Goal: Task Accomplishment & Management: Manage account settings

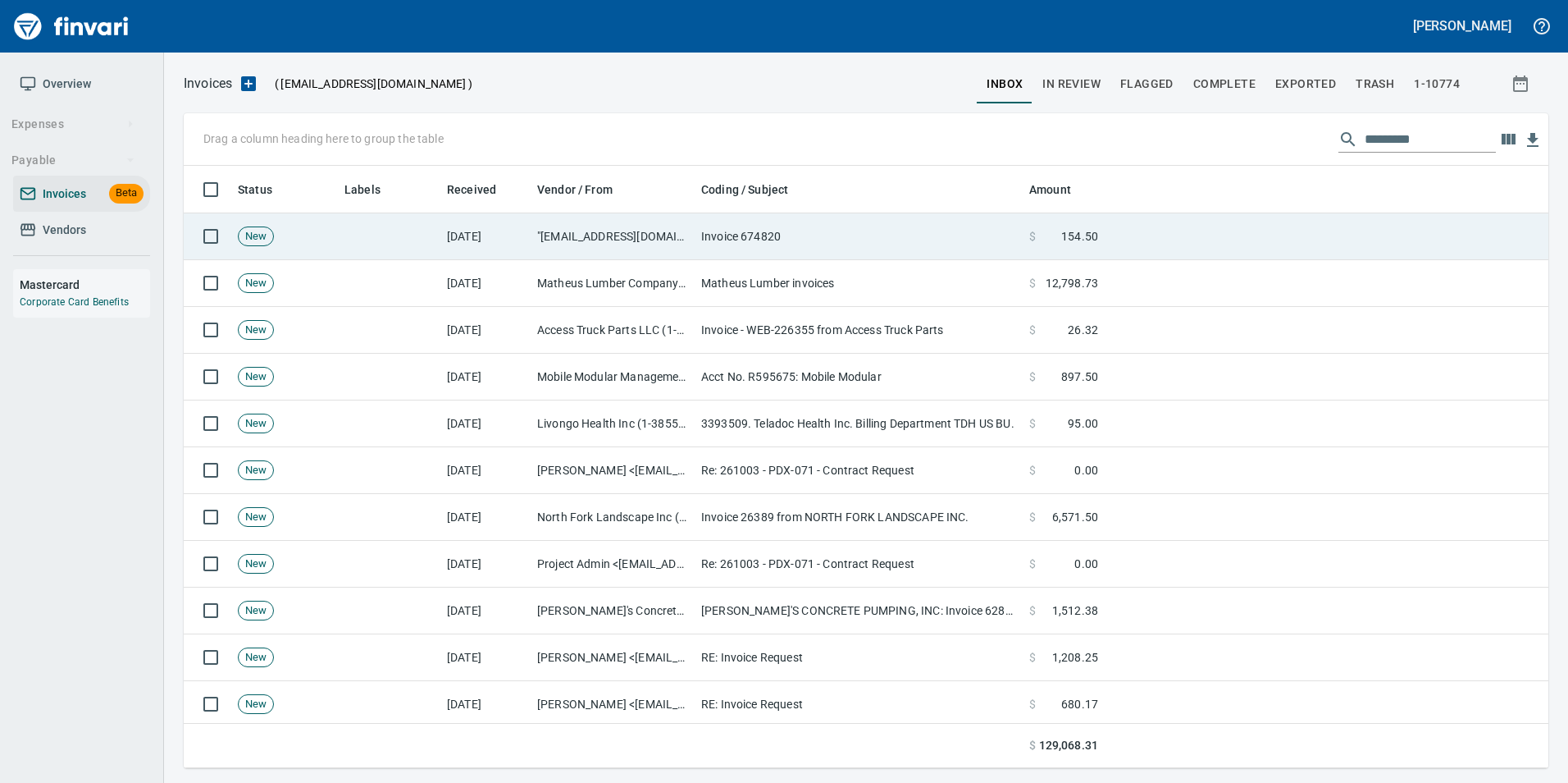
click at [522, 230] on td "[DATE]" at bounding box center [485, 236] width 90 height 47
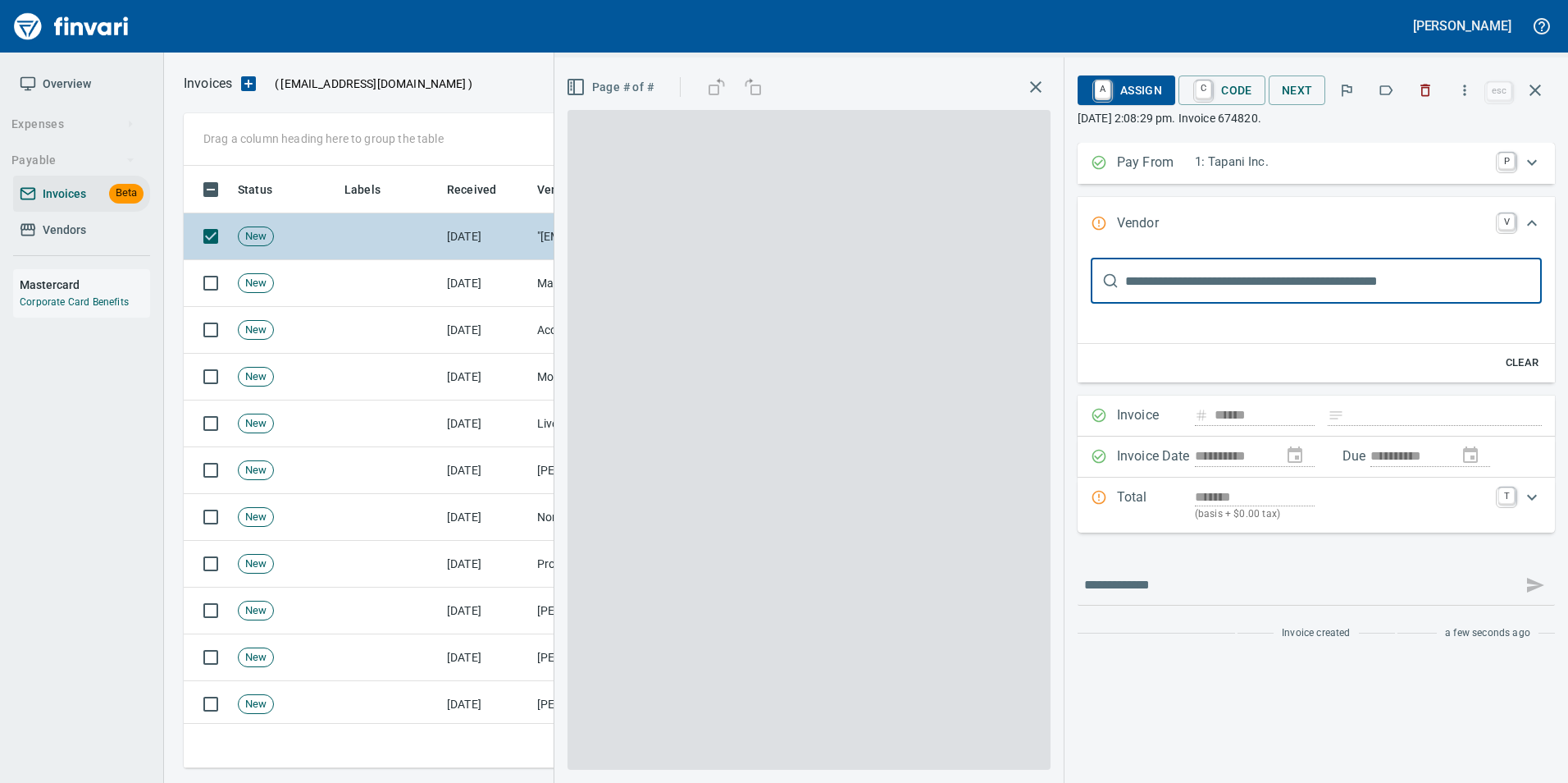
type input "**********"
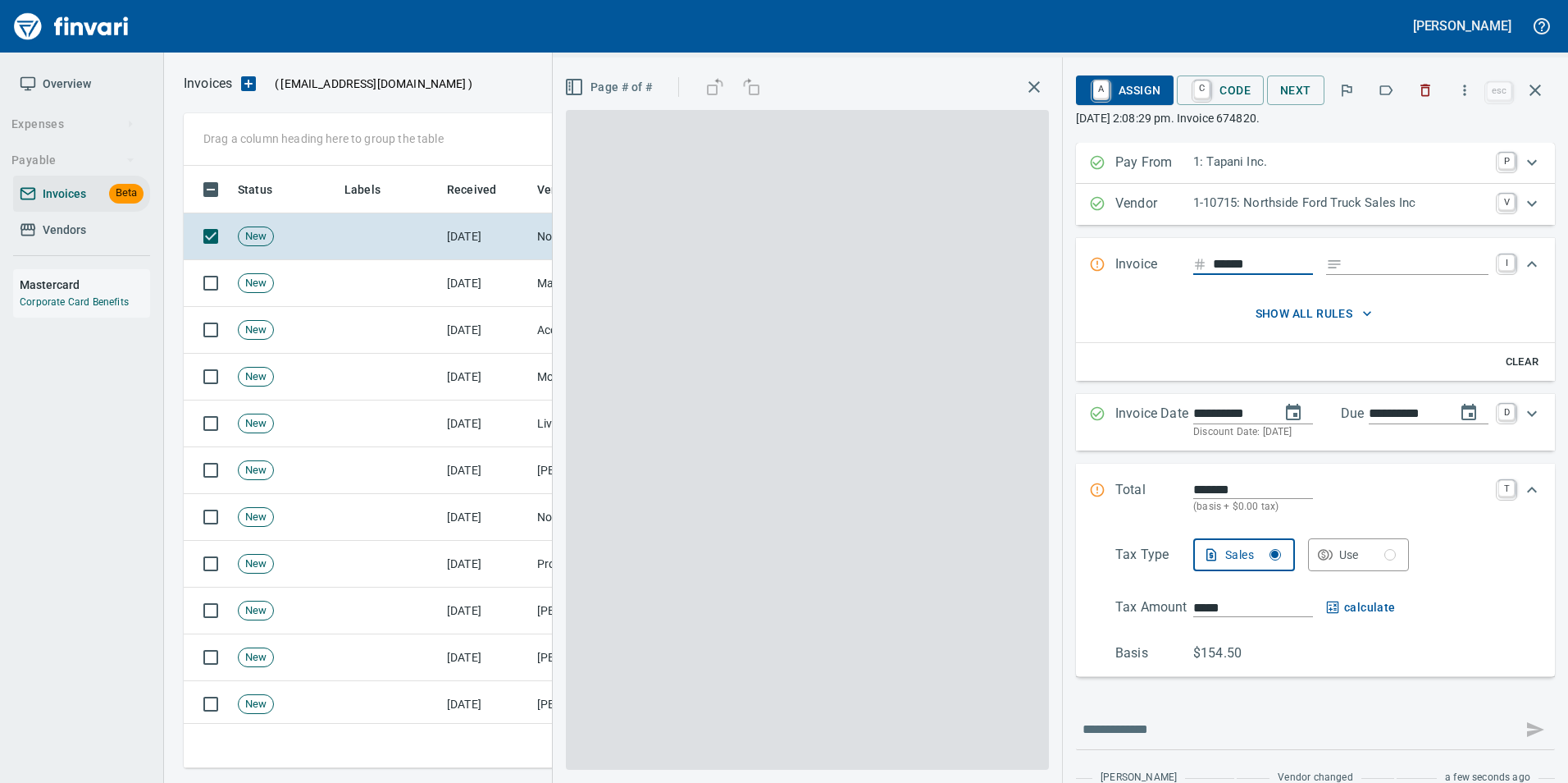
scroll to position [590, 1339]
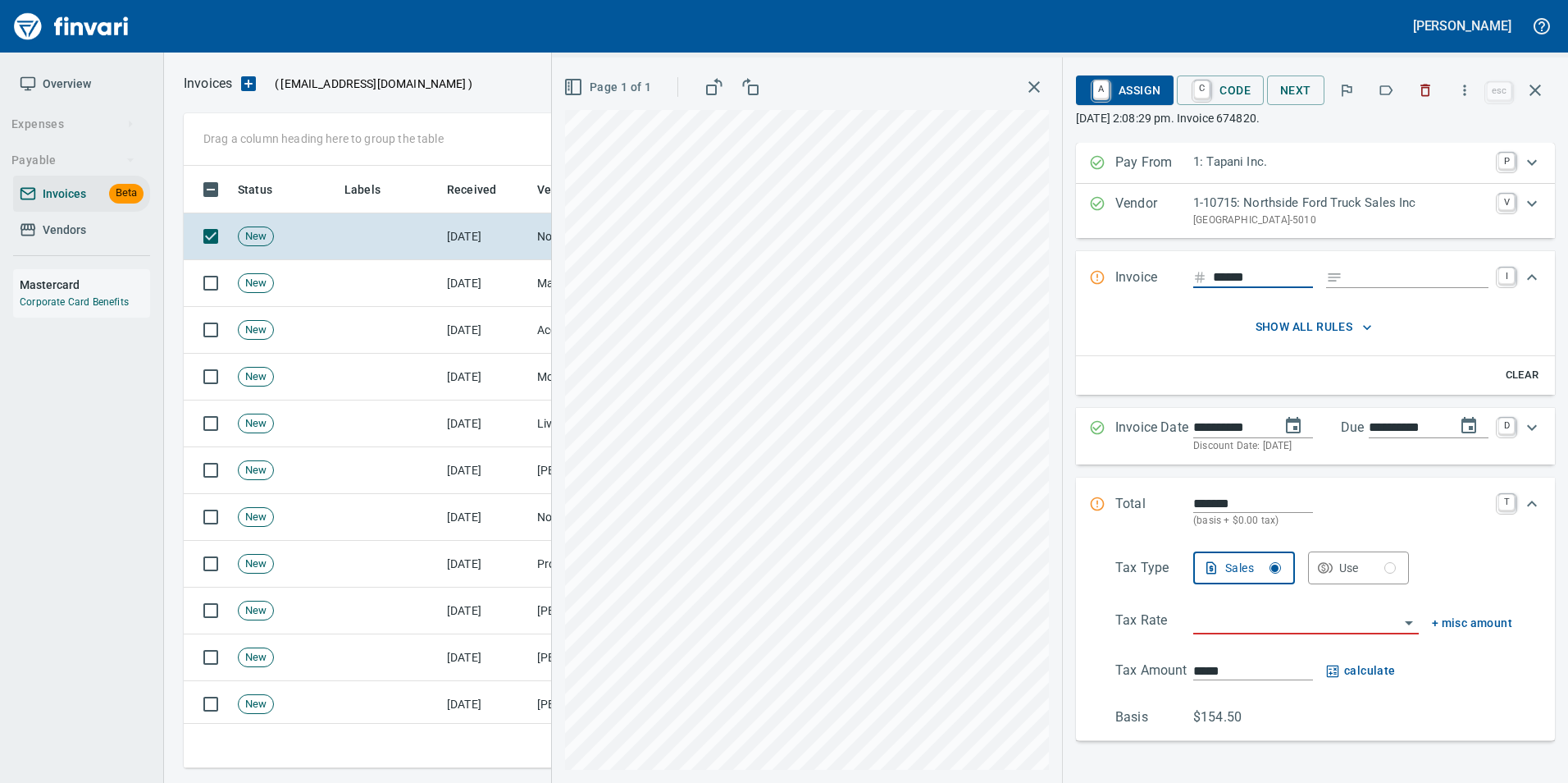
click at [1379, 85] on icon "button" at bounding box center [1385, 90] width 16 height 16
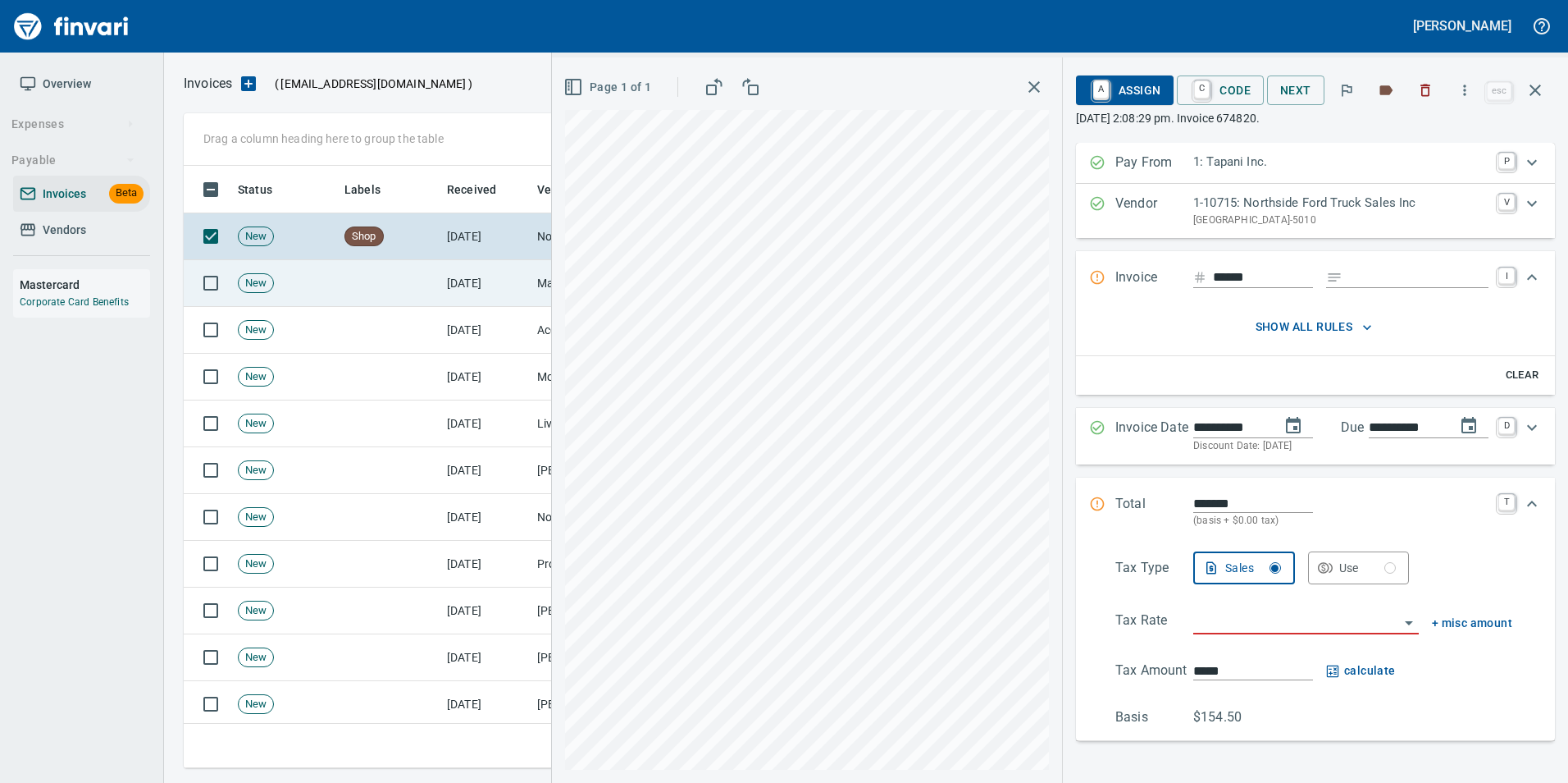
click at [1532, 94] on icon "button" at bounding box center [1535, 90] width 20 height 20
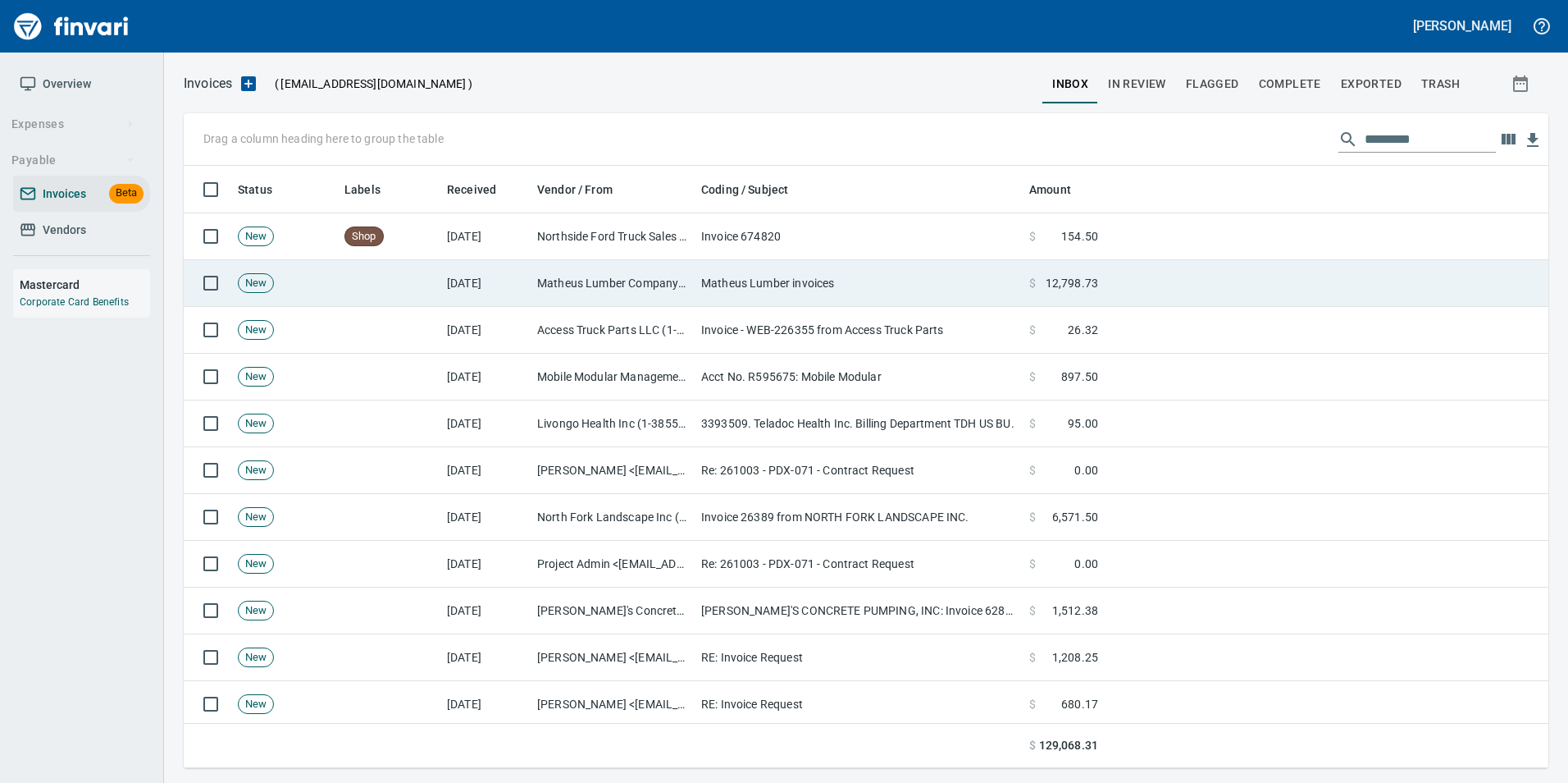
scroll to position [590, 1339]
click at [748, 289] on td "Matheus Lumber invoices" at bounding box center [858, 283] width 327 height 47
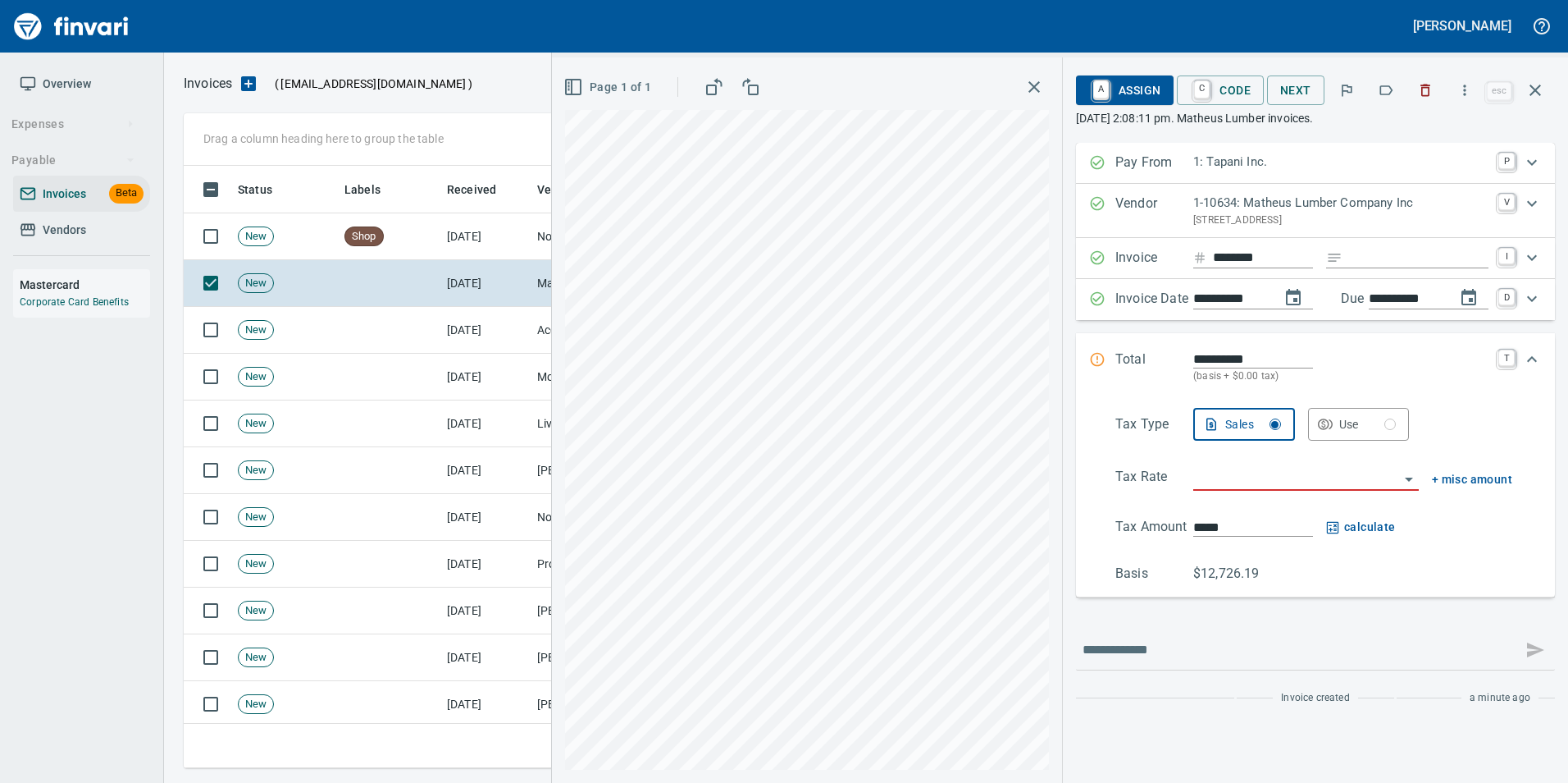
click at [552, 323] on div "Page 1 of 1" at bounding box center [807, 419] width 510 height 725
click at [1391, 86] on icon "button" at bounding box center [1386, 90] width 13 height 10
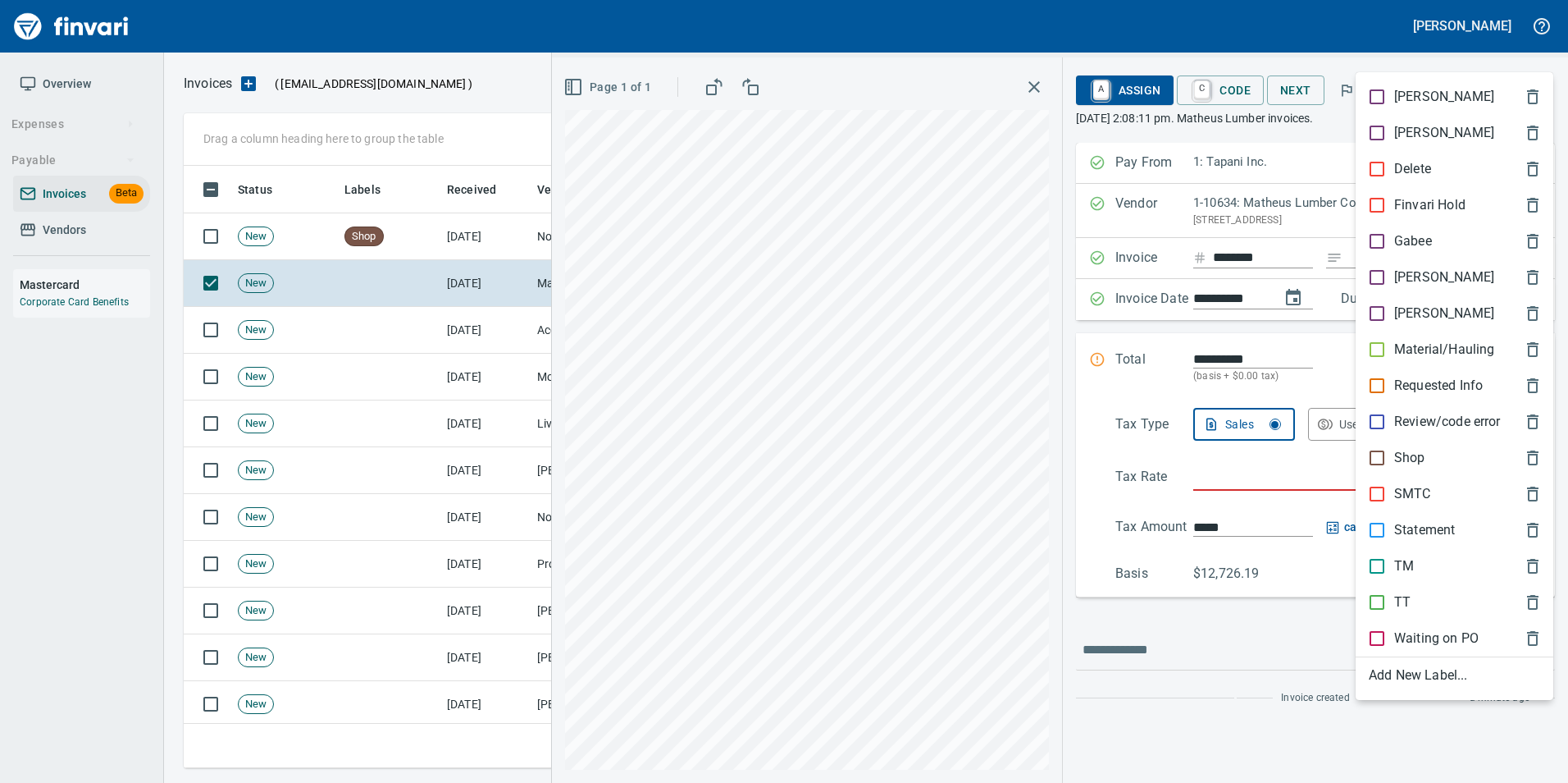
scroll to position [590, 1339]
click at [1374, 265] on div "[PERSON_NAME]" at bounding box center [1455, 277] width 198 height 36
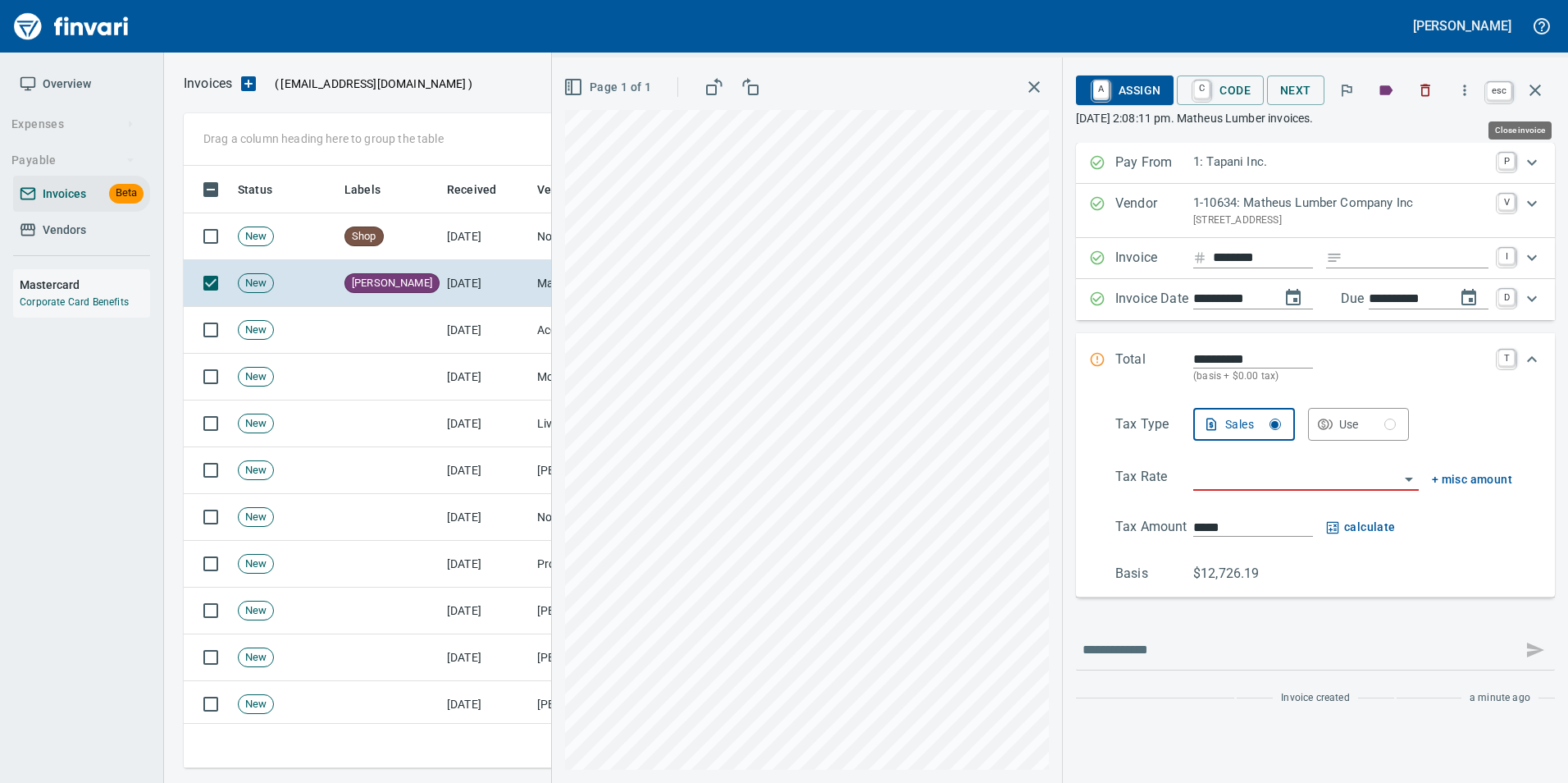
click at [1524, 95] on button "button" at bounding box center [1534, 90] width 39 height 39
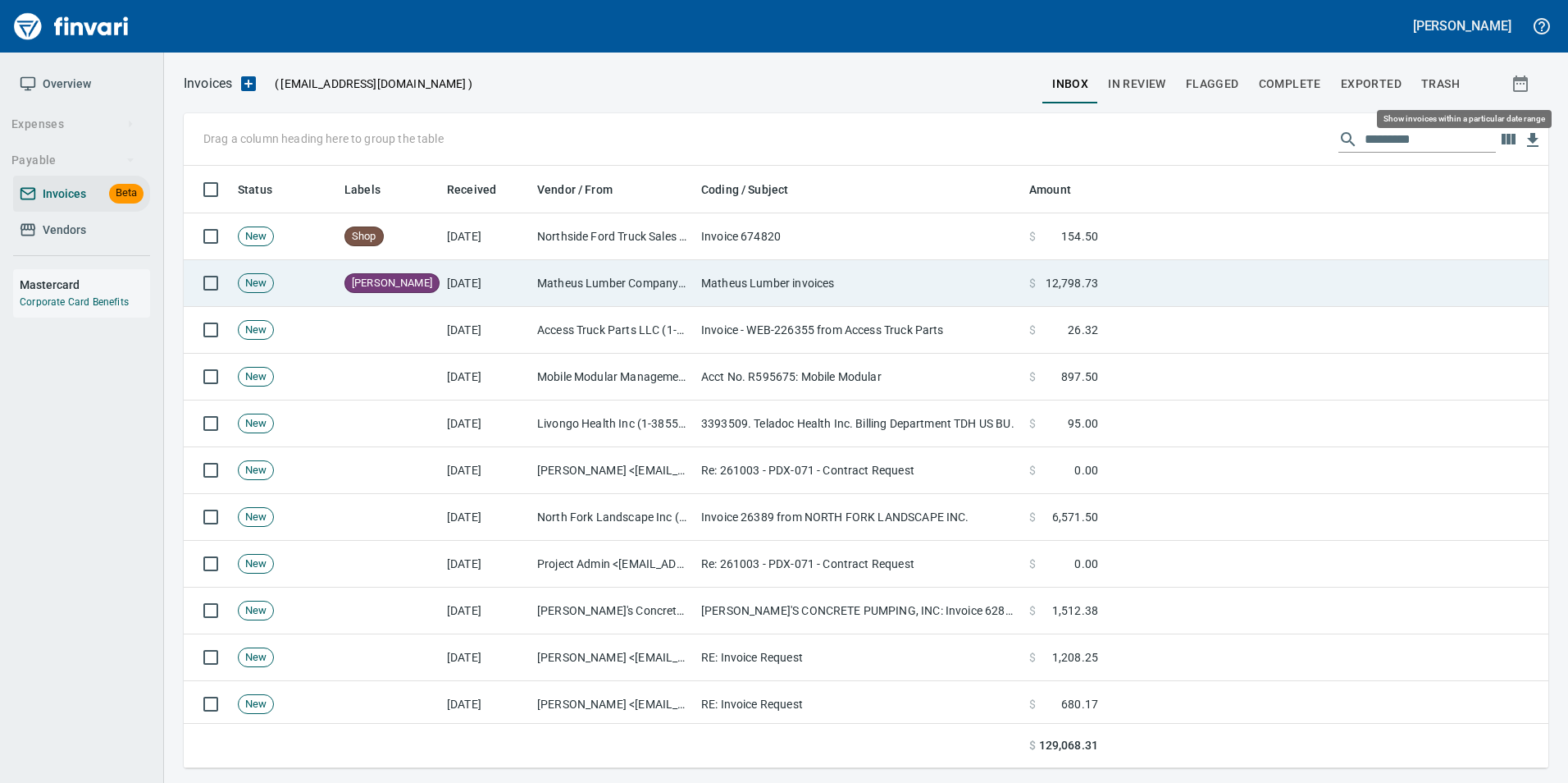
scroll to position [590, 1339]
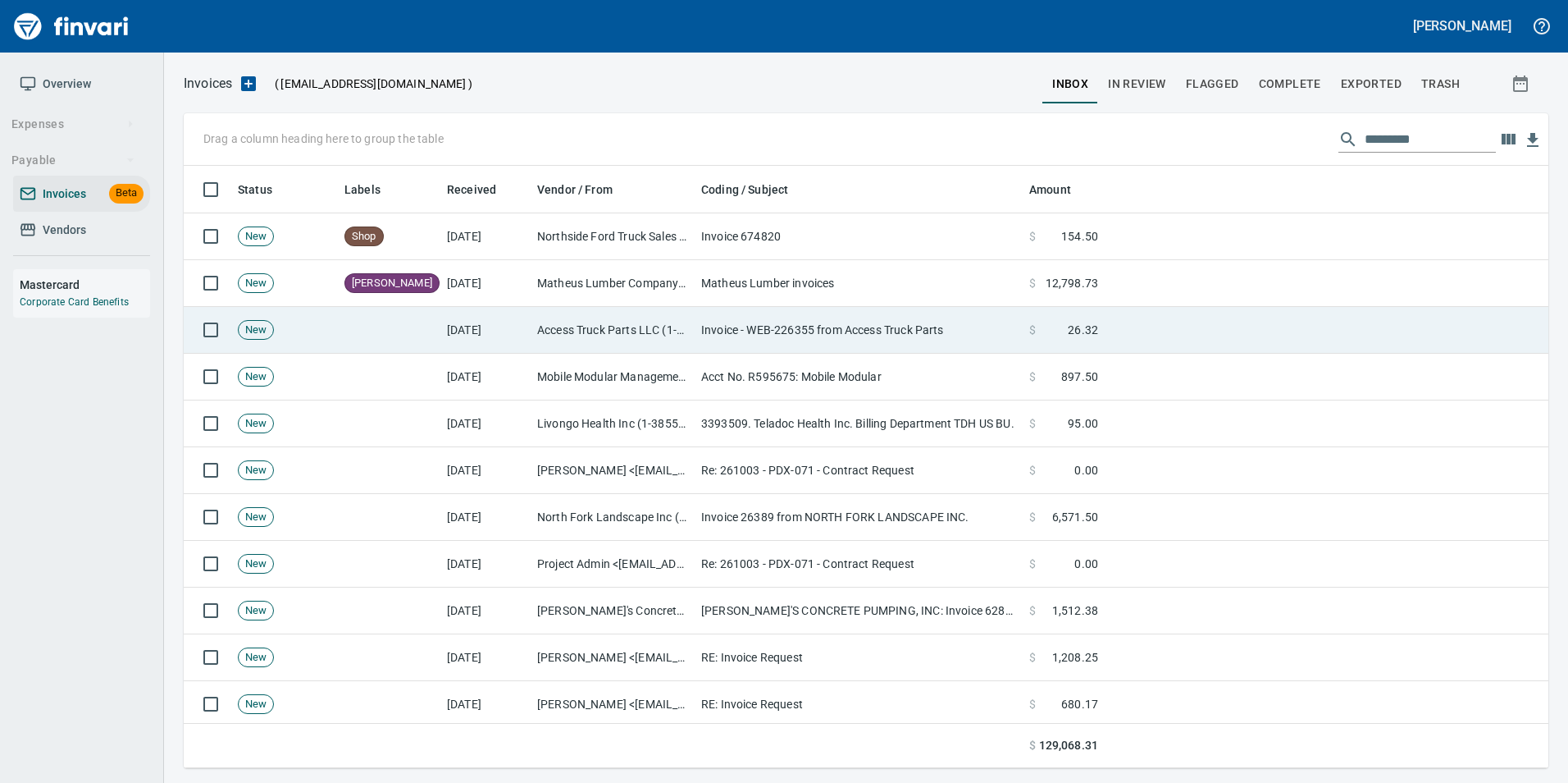
click at [779, 320] on td "Invoice - WEB-226355 from Access Truck Parts" at bounding box center [858, 330] width 327 height 47
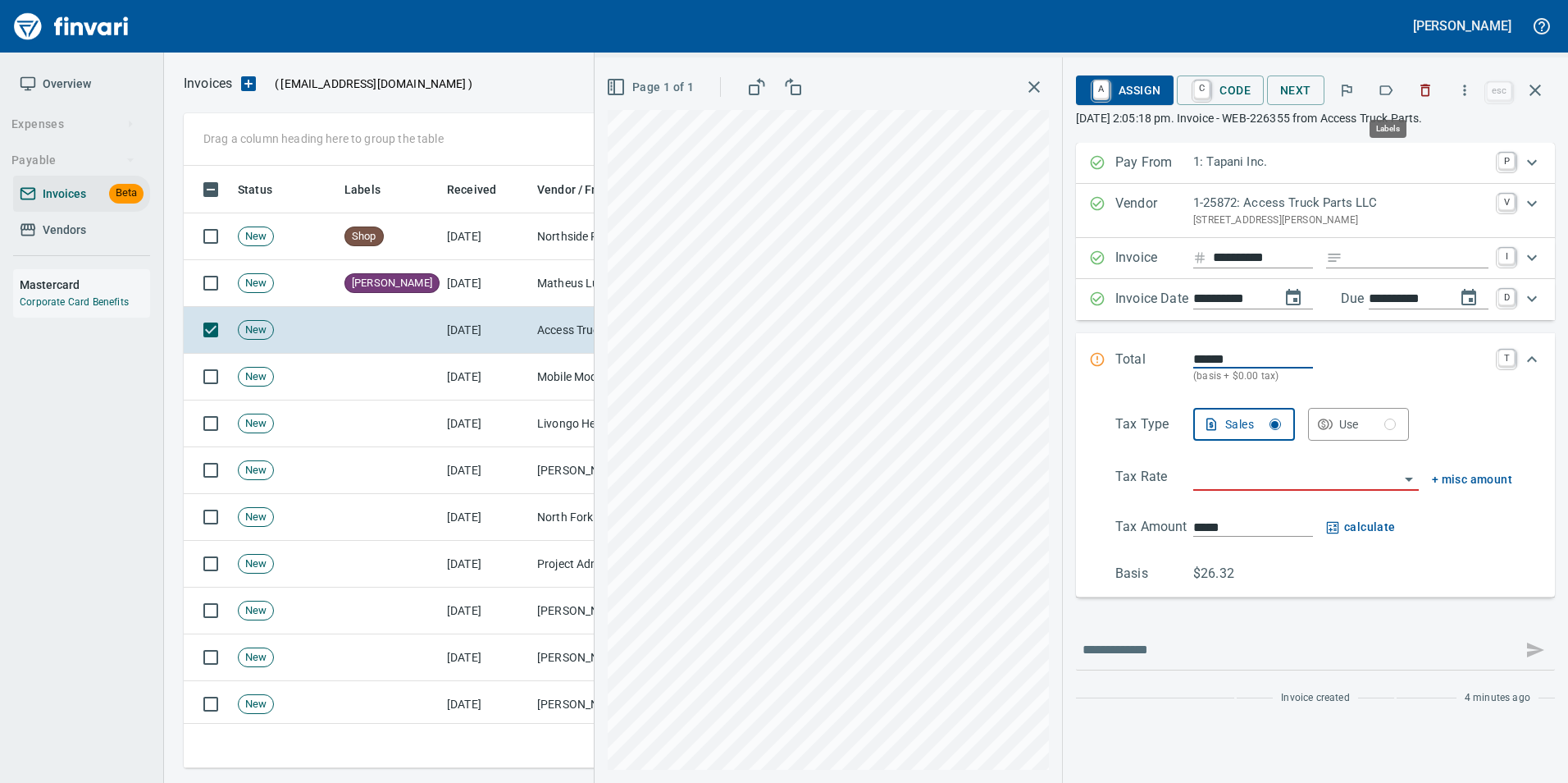
click at [1392, 90] on icon "button" at bounding box center [1385, 90] width 16 height 16
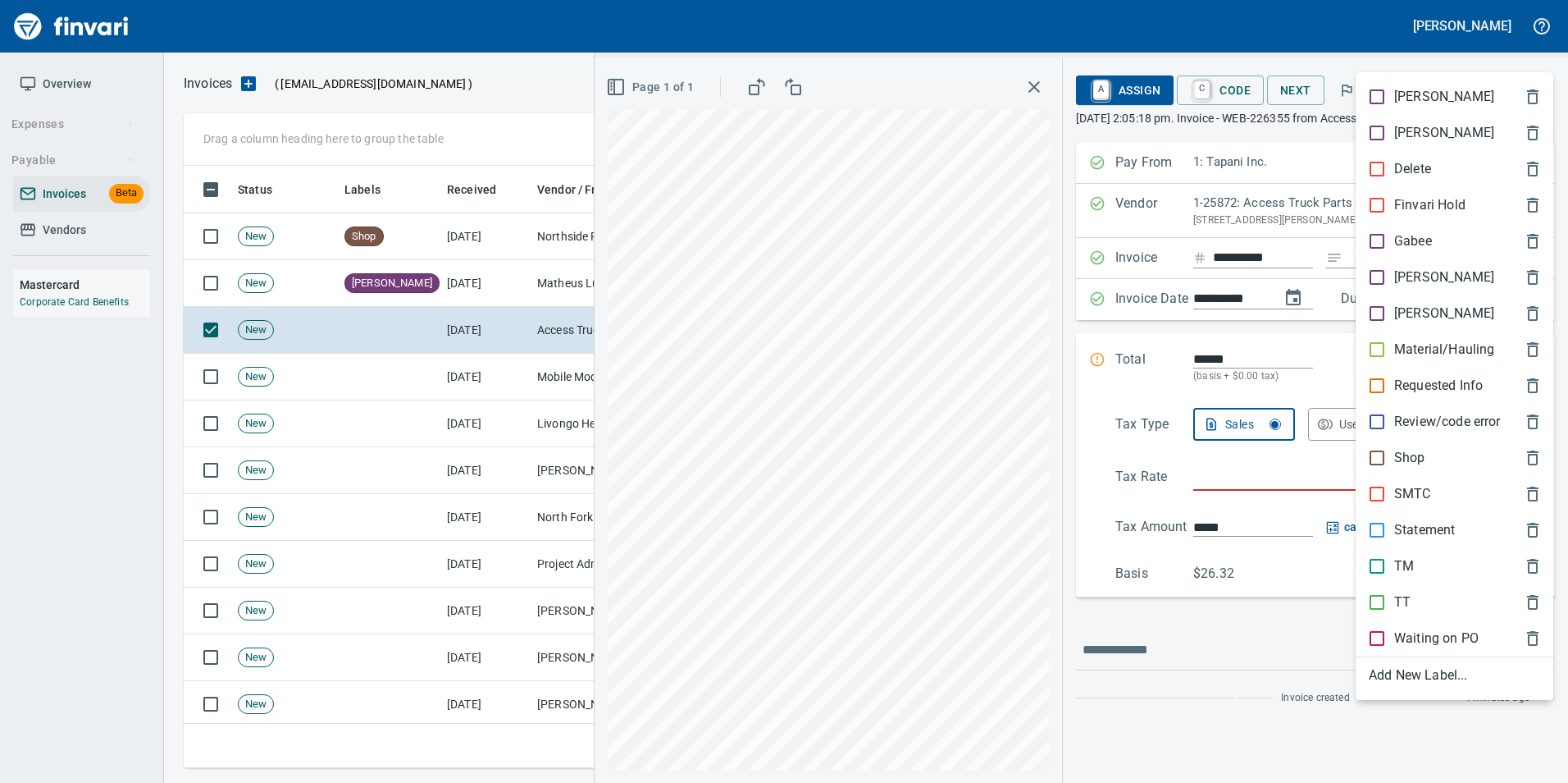
scroll to position [590, 1339]
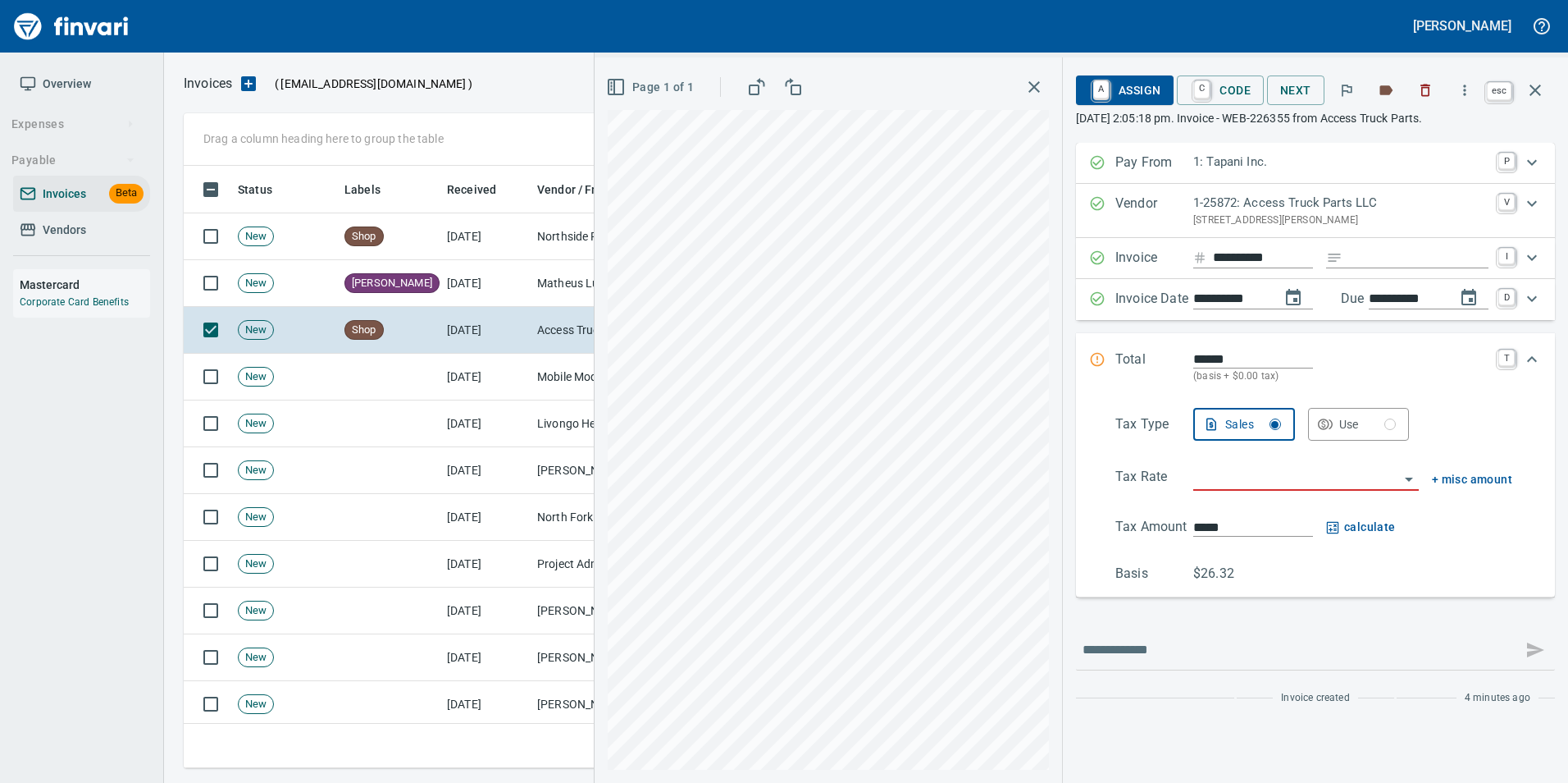
click at [1538, 101] on button "button" at bounding box center [1534, 90] width 39 height 39
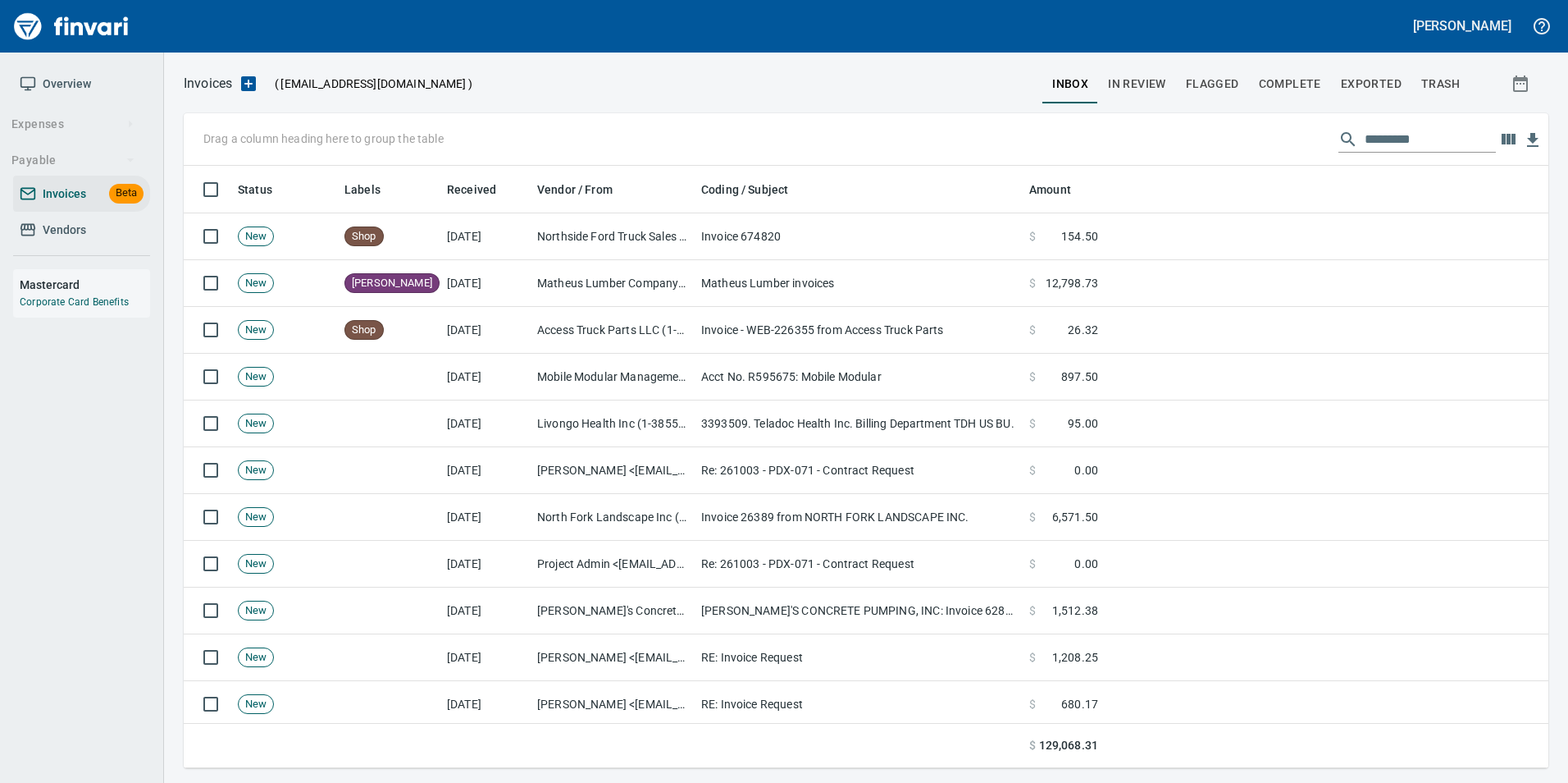
scroll to position [590, 1339]
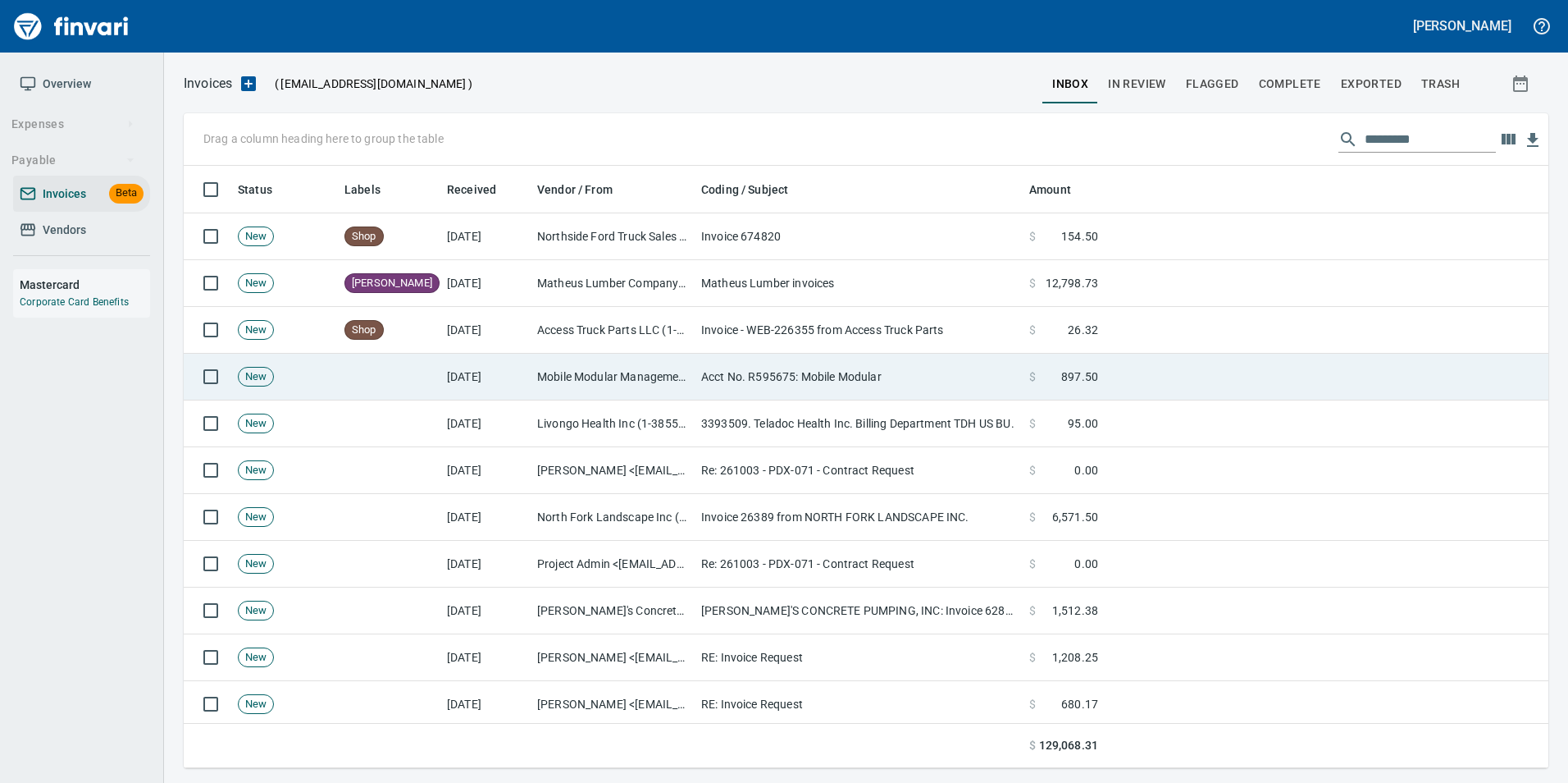
click at [698, 379] on td "Acct No. R595675: Mobile Modular" at bounding box center [858, 376] width 327 height 47
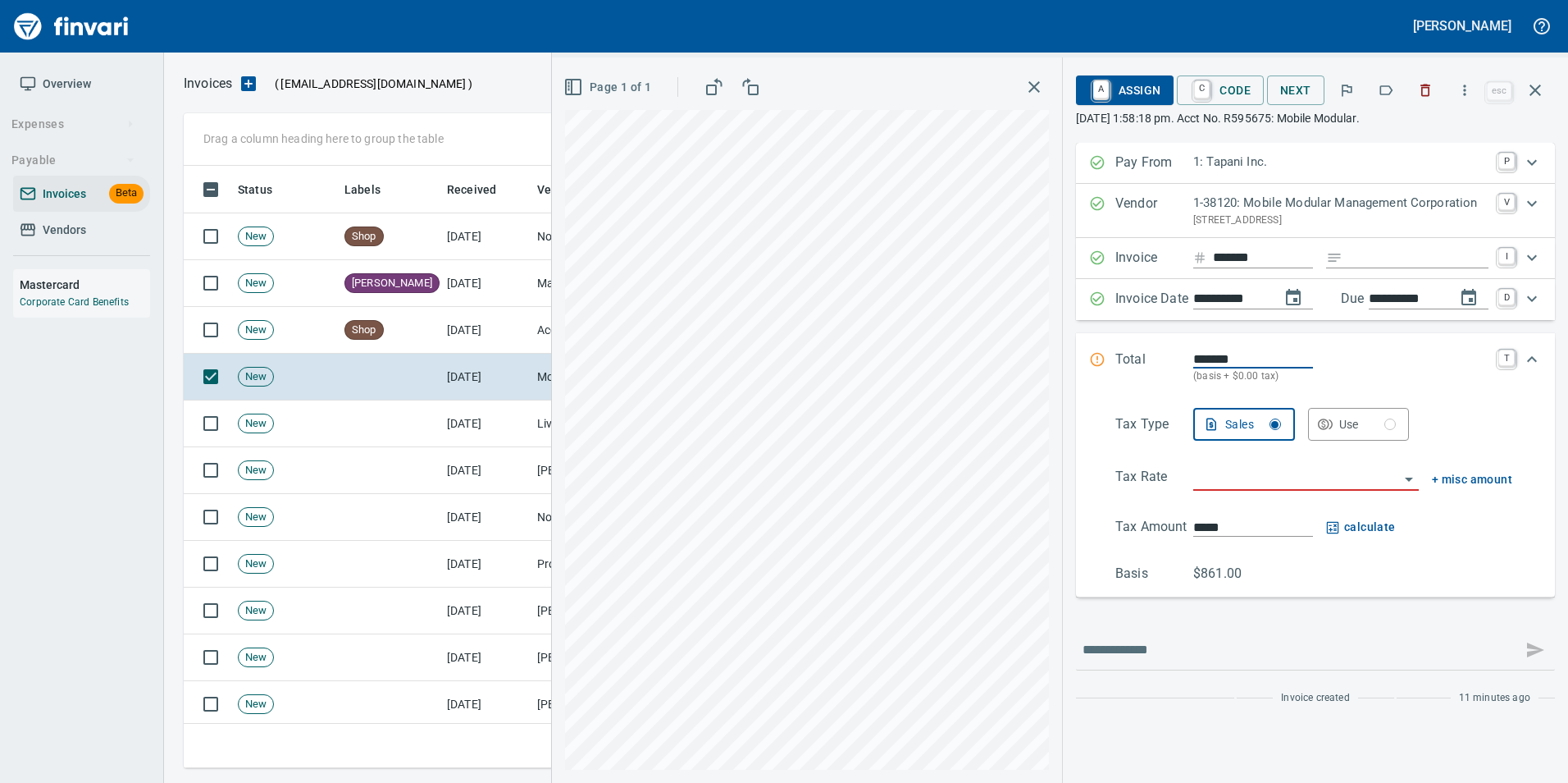
click at [1379, 96] on icon "button" at bounding box center [1385, 90] width 16 height 16
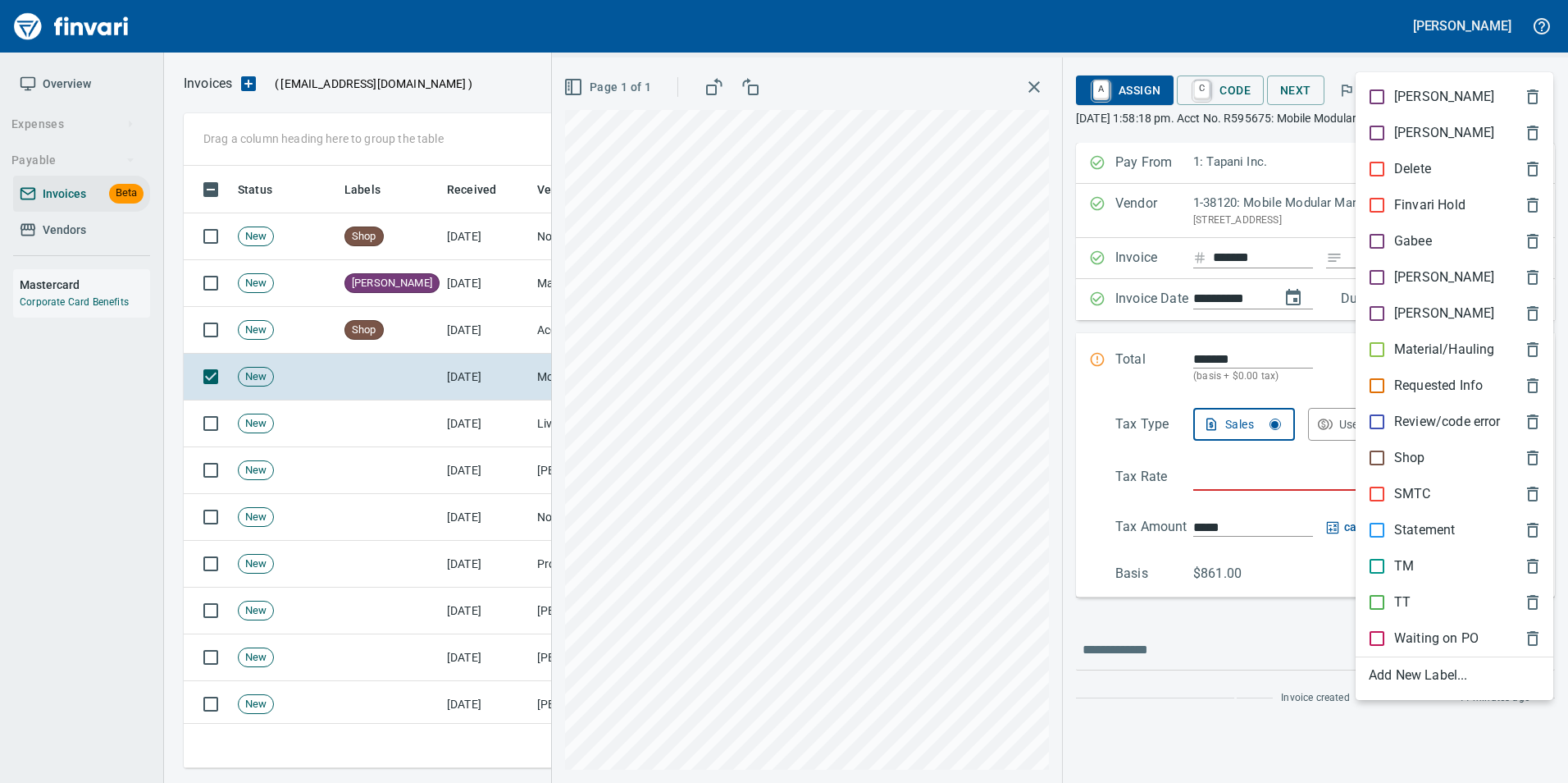
scroll to position [590, 1339]
click at [1408, 274] on p "[PERSON_NAME]" at bounding box center [1443, 277] width 100 height 20
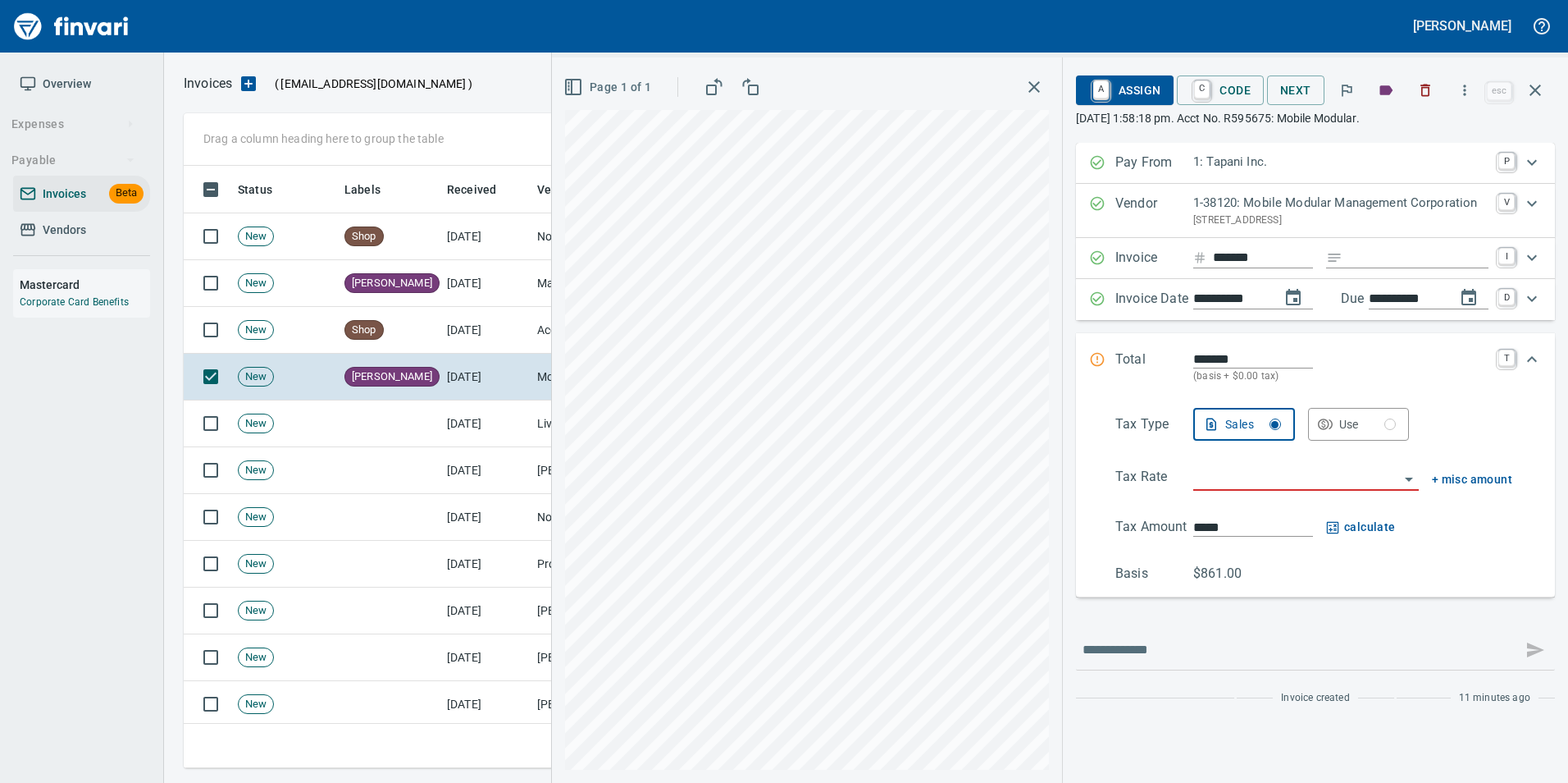
click at [1538, 95] on icon "button" at bounding box center [1535, 90] width 11 height 11
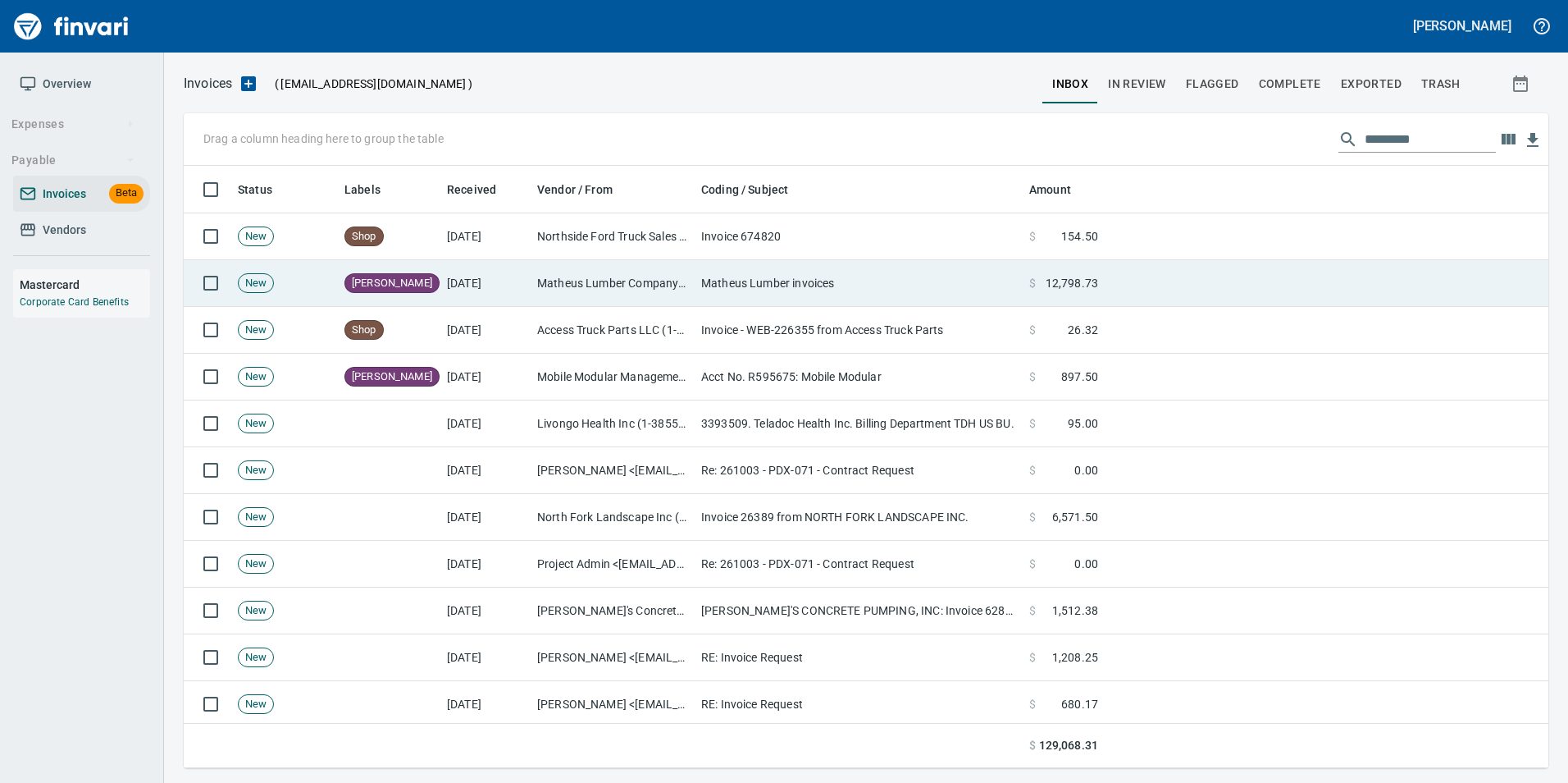
scroll to position [590, 1339]
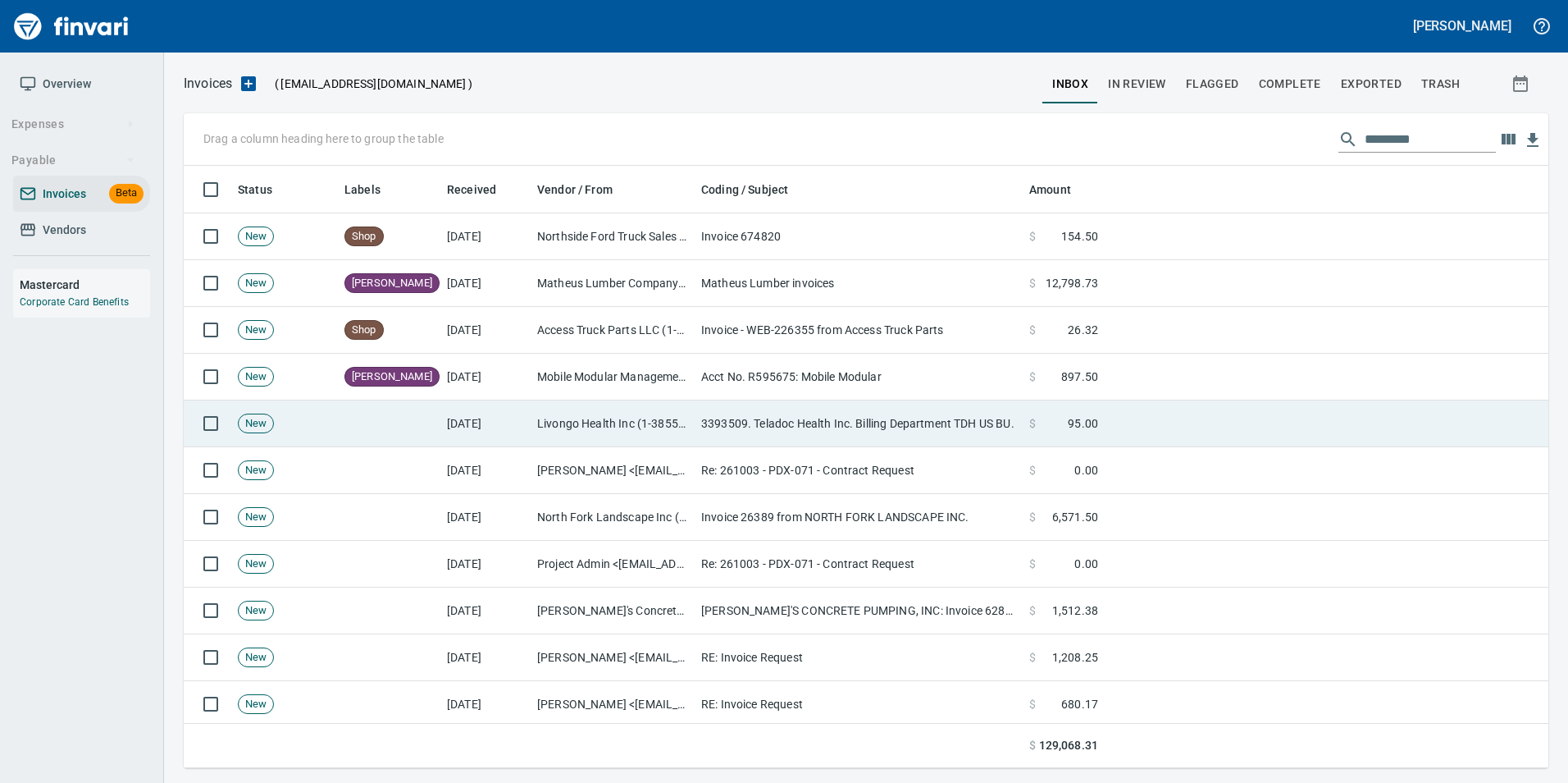
click at [737, 432] on td "3393509. Teladoc Health Inc. Billing Department TDH US BU." at bounding box center [858, 423] width 327 height 47
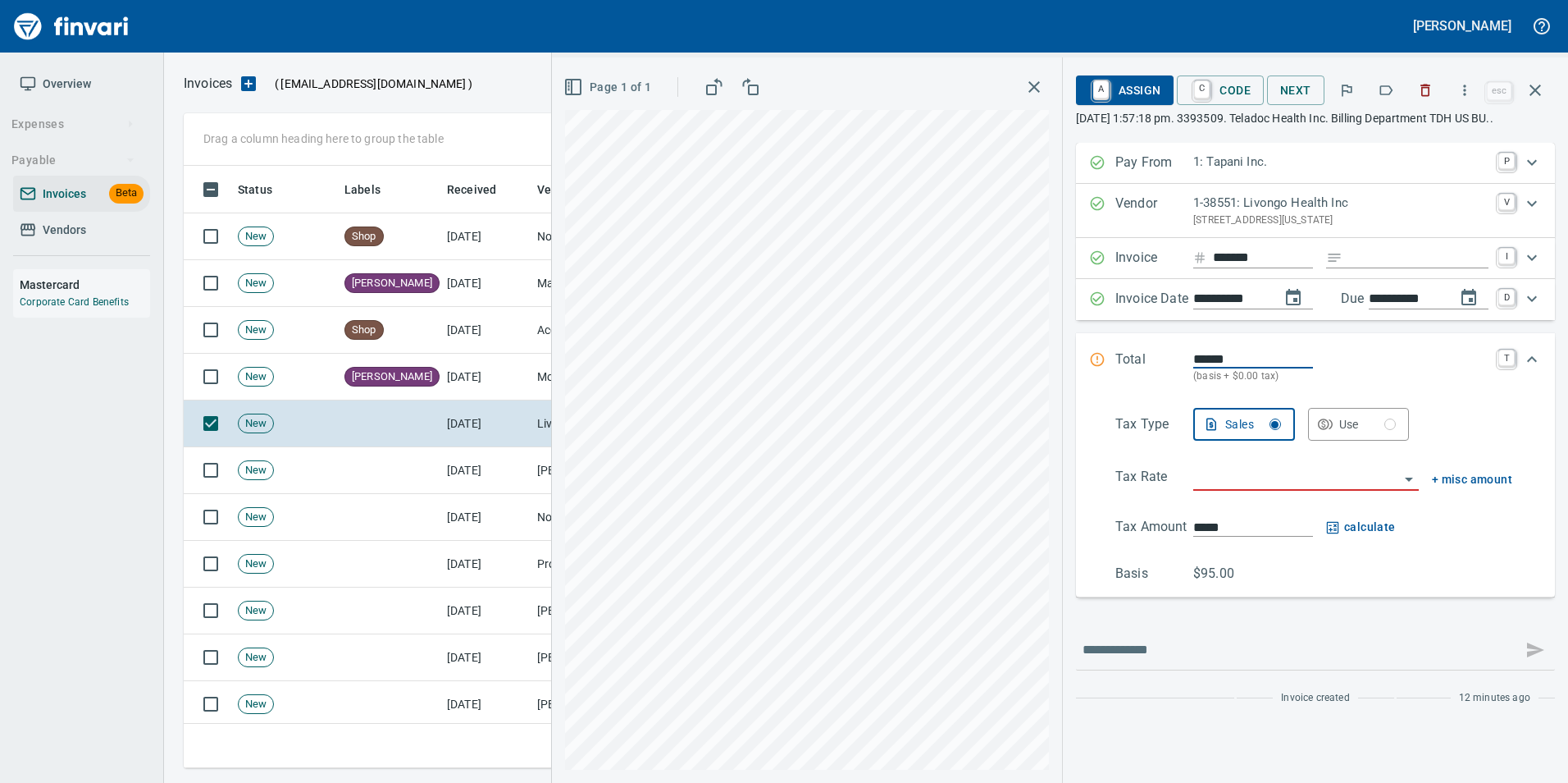
click at [1383, 94] on icon "button" at bounding box center [1386, 90] width 13 height 10
click at [1540, 98] on icon "button" at bounding box center [1535, 90] width 20 height 20
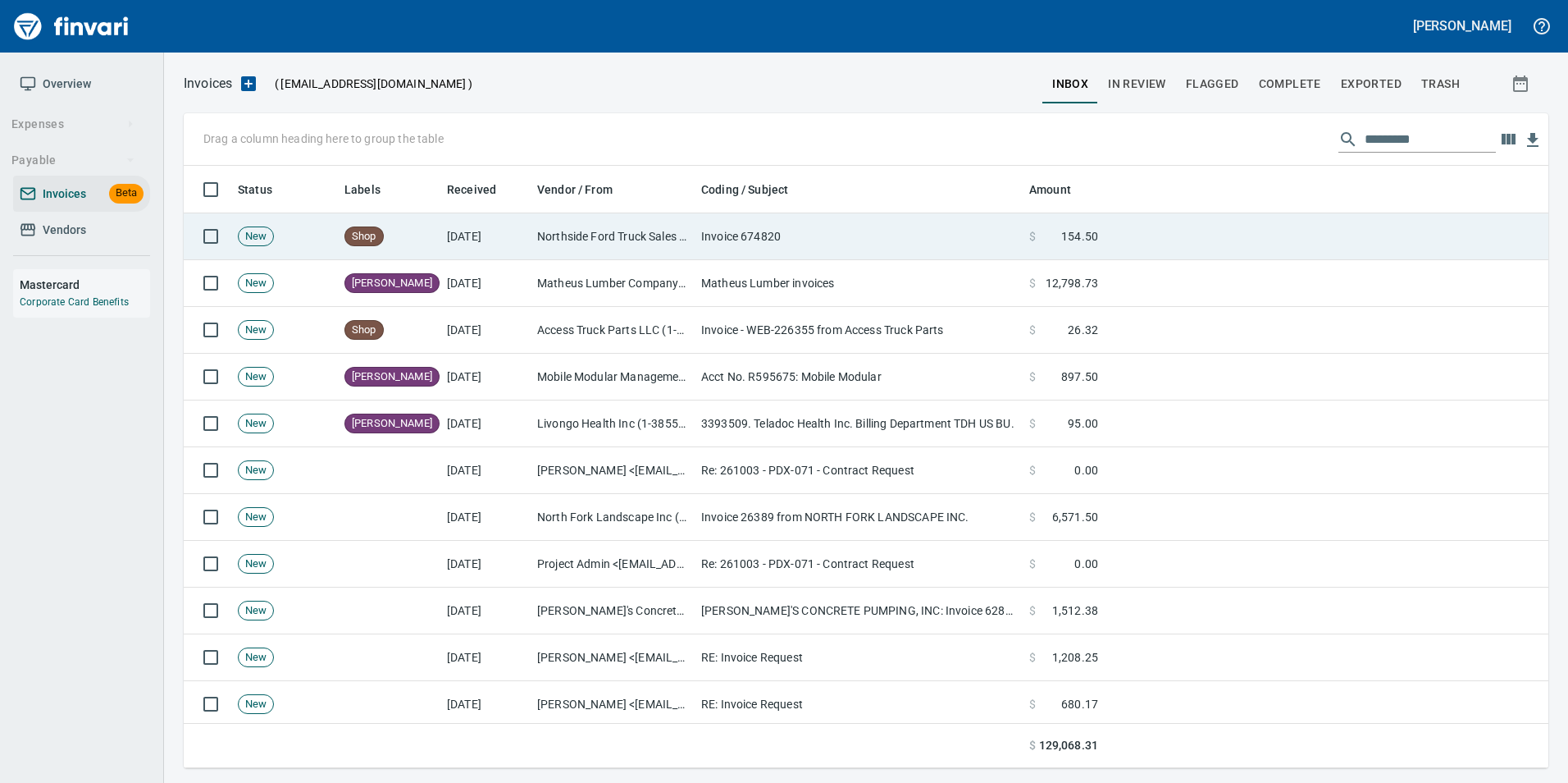
scroll to position [590, 1339]
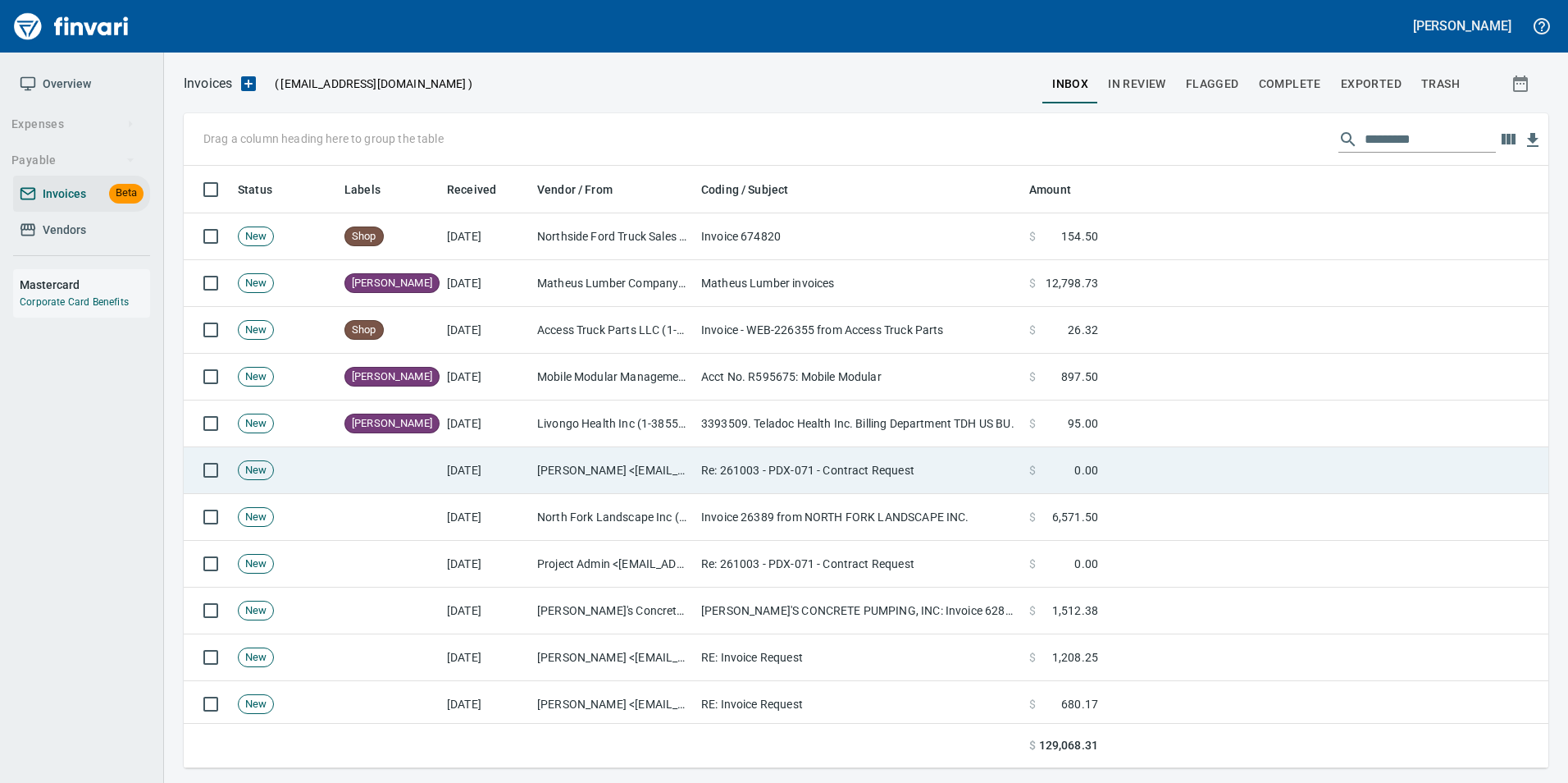
click at [824, 466] on td "Re: 261003 - PDX-071 - Contract Request" at bounding box center [858, 470] width 327 height 47
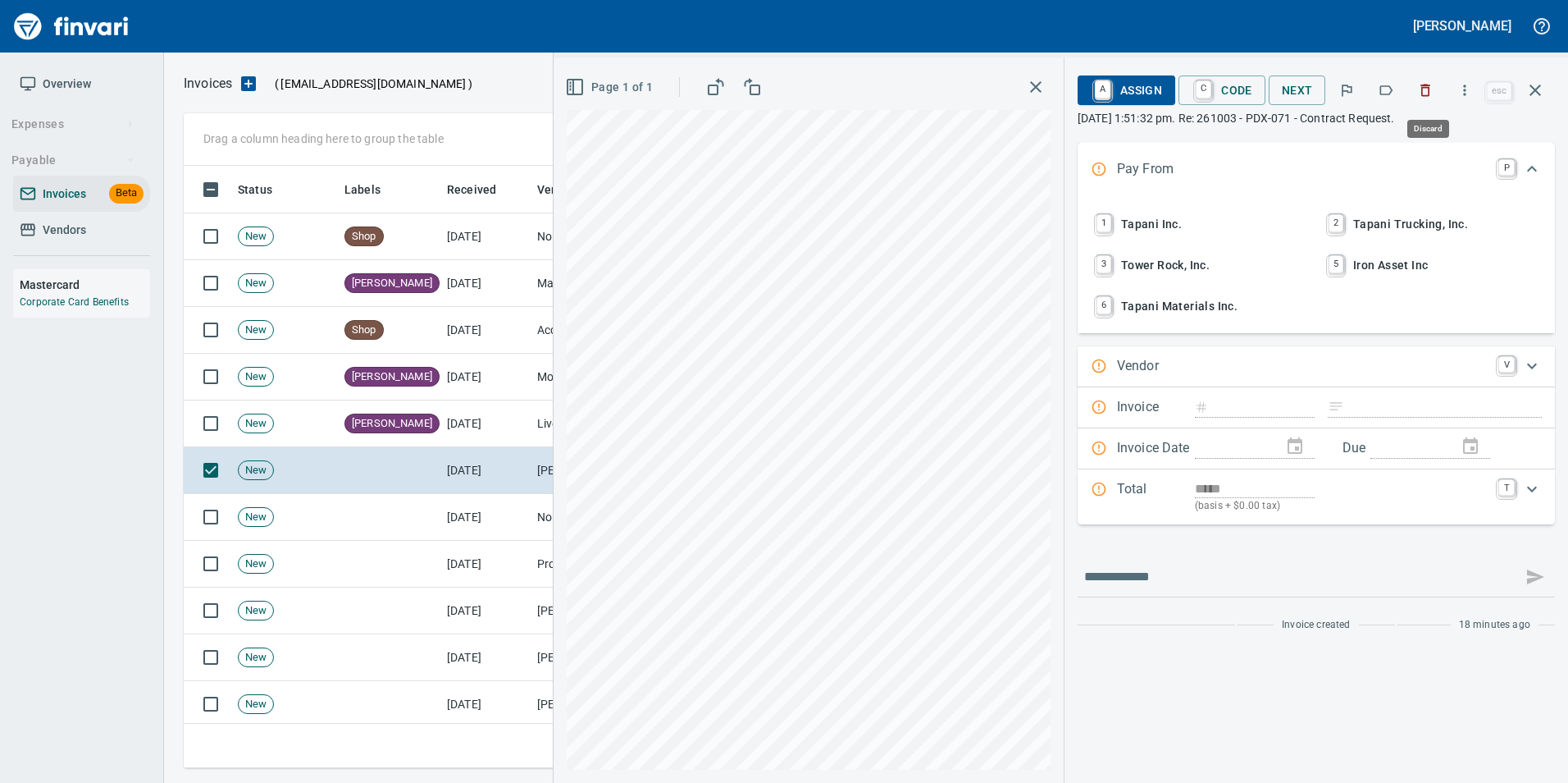
click at [1425, 99] on button "button" at bounding box center [1425, 90] width 36 height 36
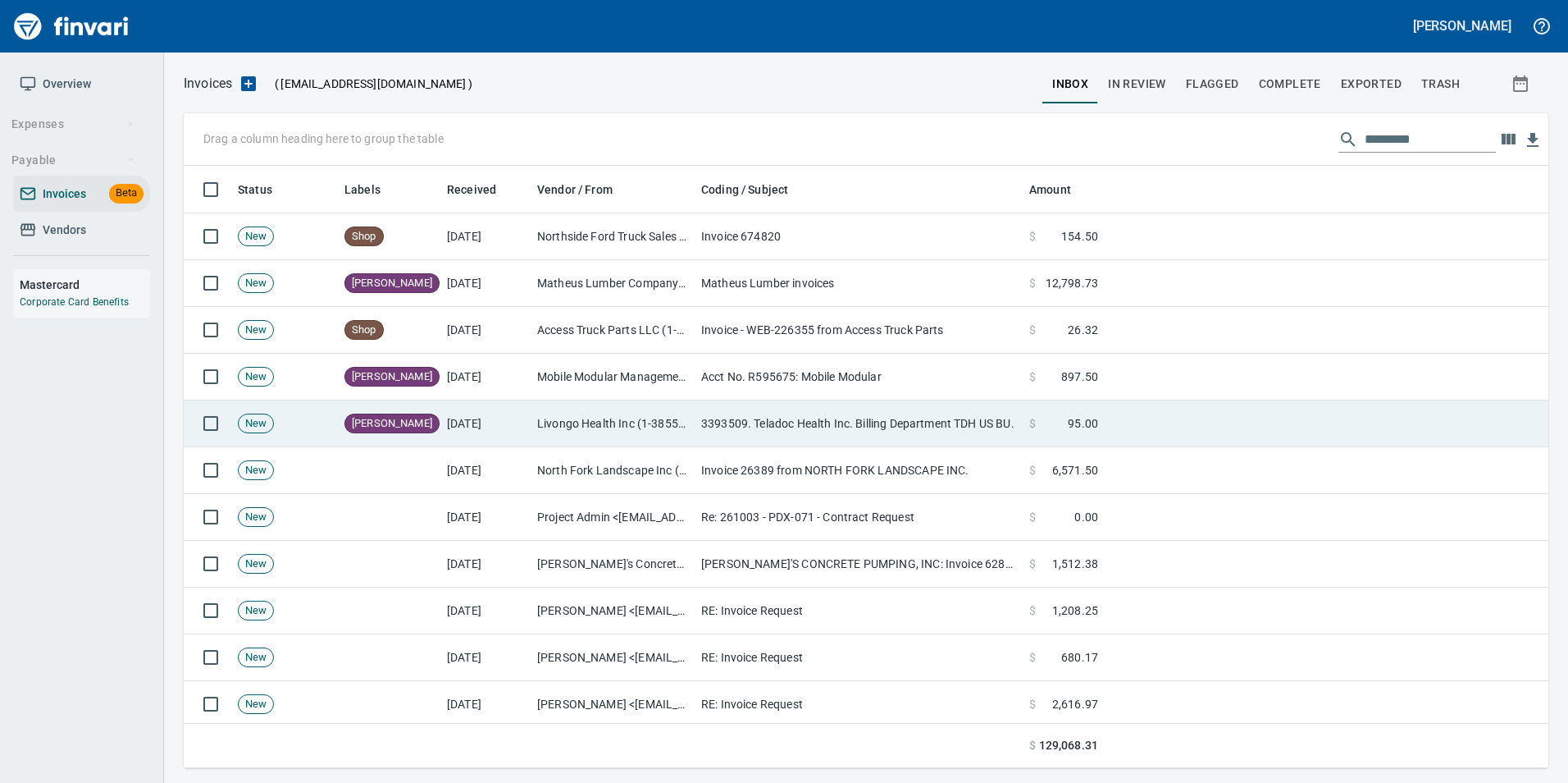
scroll to position [590, 1339]
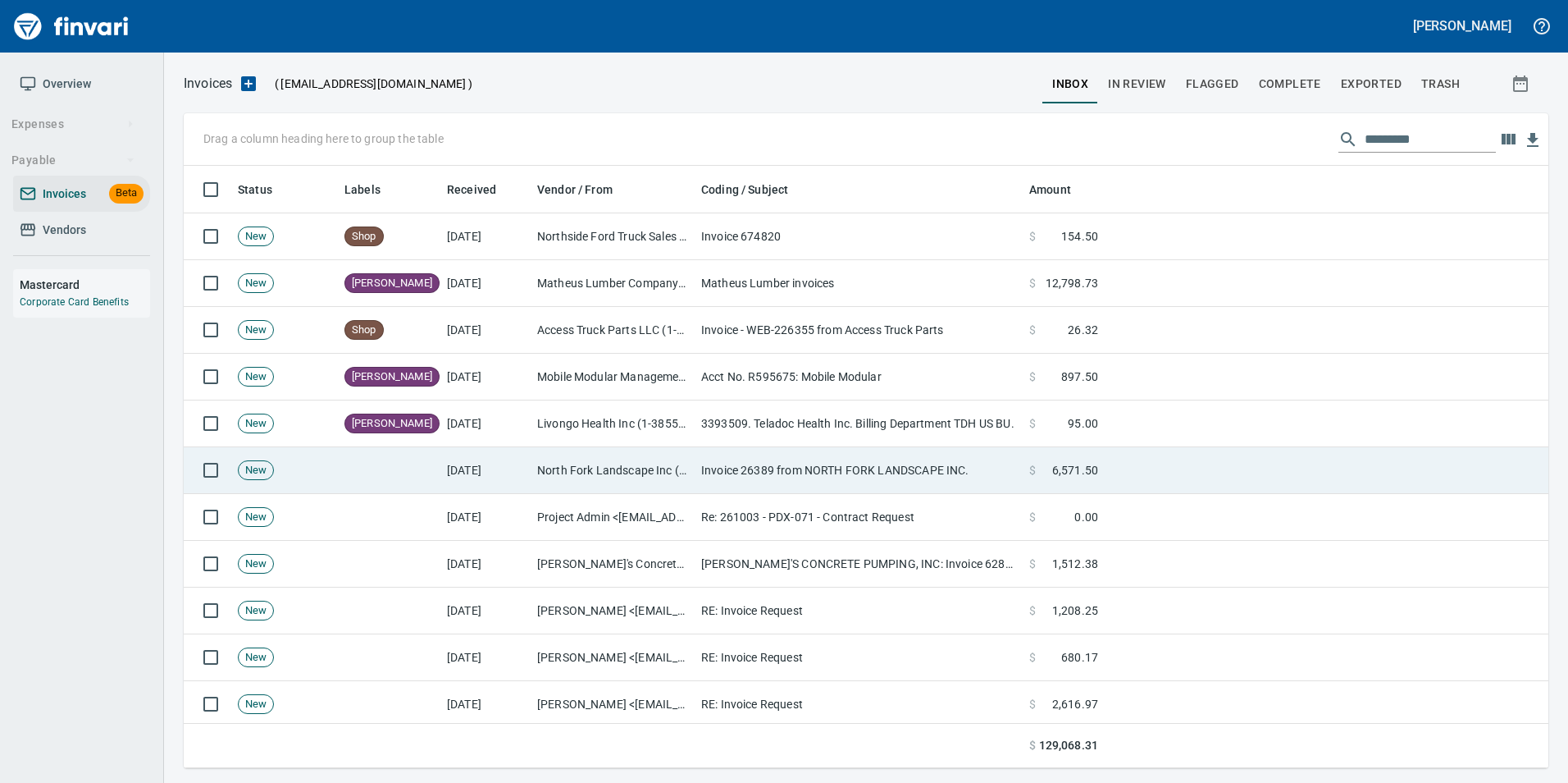
click at [868, 467] on td "Invoice 26389 from NORTH FORK LANDSCAPE INC." at bounding box center [858, 470] width 327 height 47
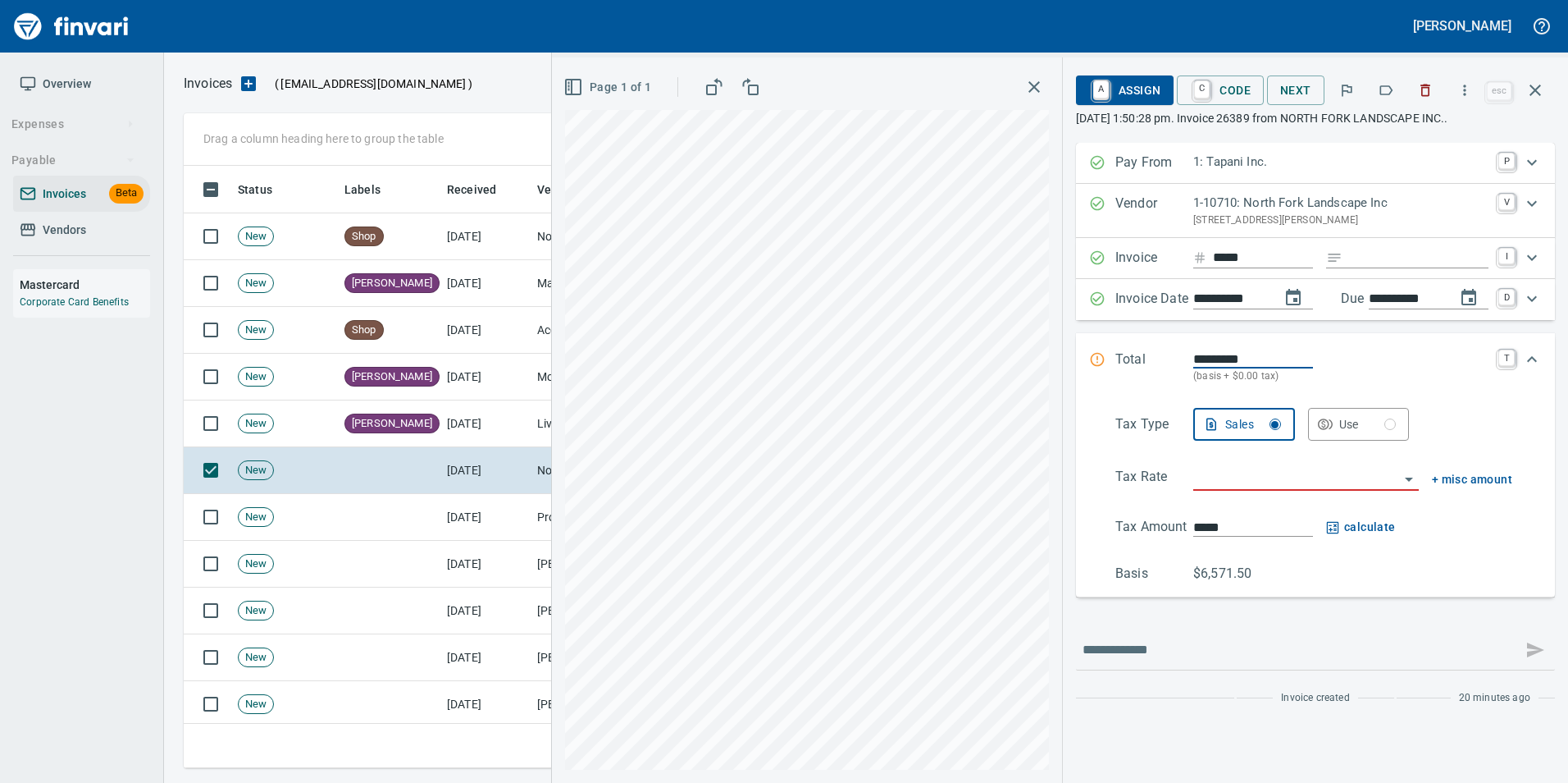
scroll to position [590, 1339]
click at [1424, 91] on icon "button" at bounding box center [1425, 90] width 10 height 12
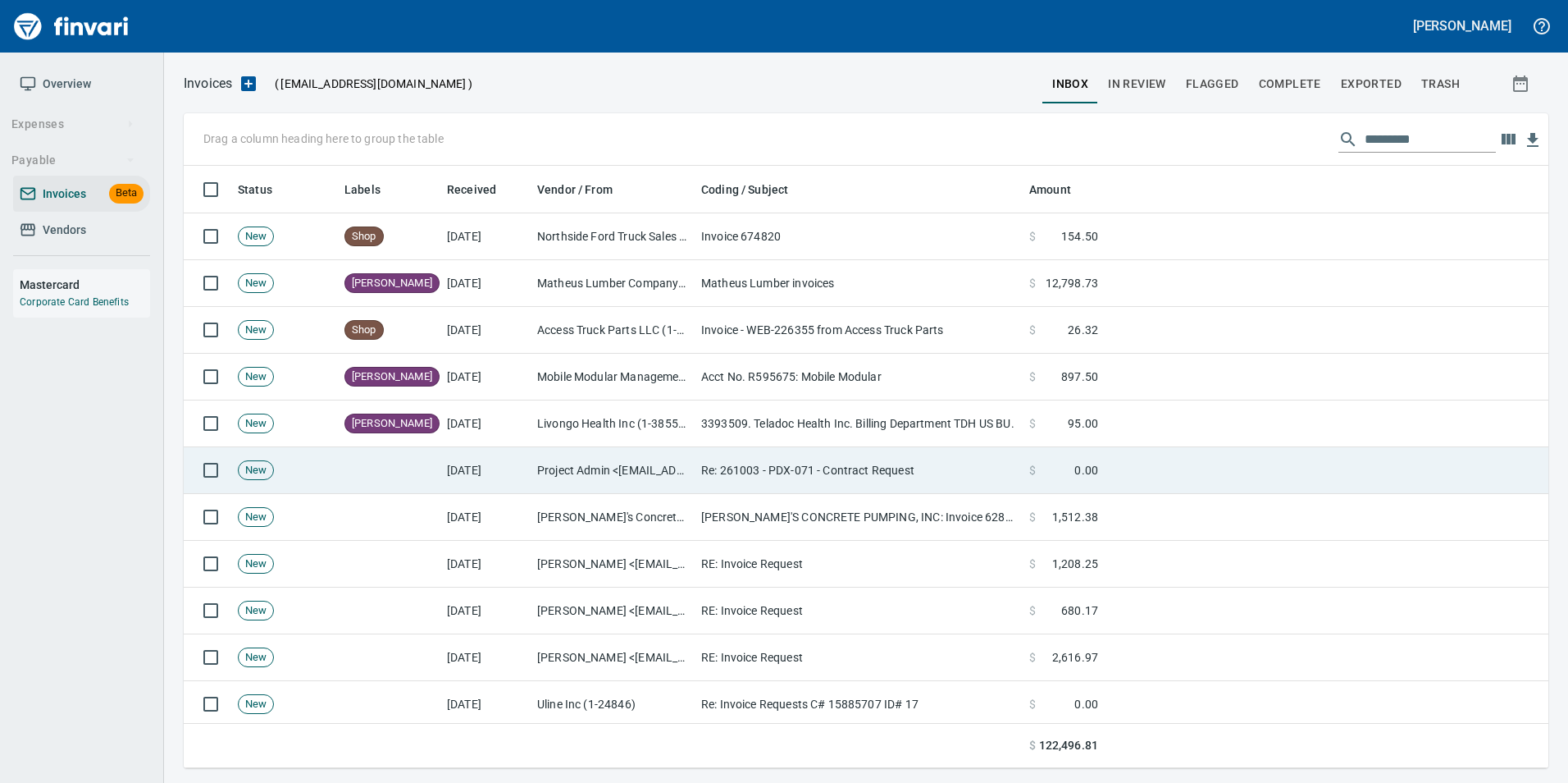
click at [1011, 469] on td "Re: 261003 - PDX-071 - Contract Request" at bounding box center [858, 470] width 327 height 47
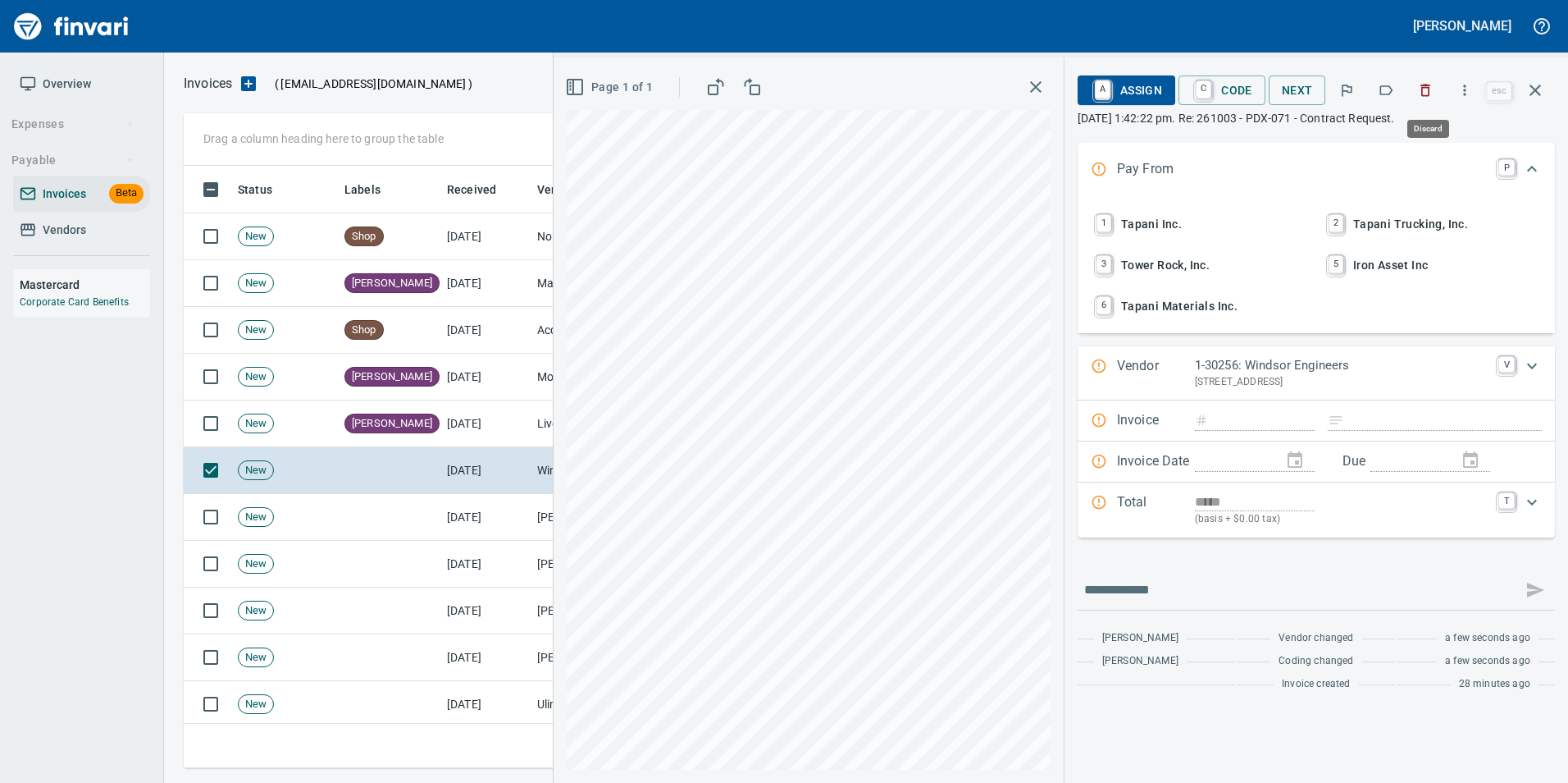
click at [1426, 87] on icon "button" at bounding box center [1425, 90] width 10 height 12
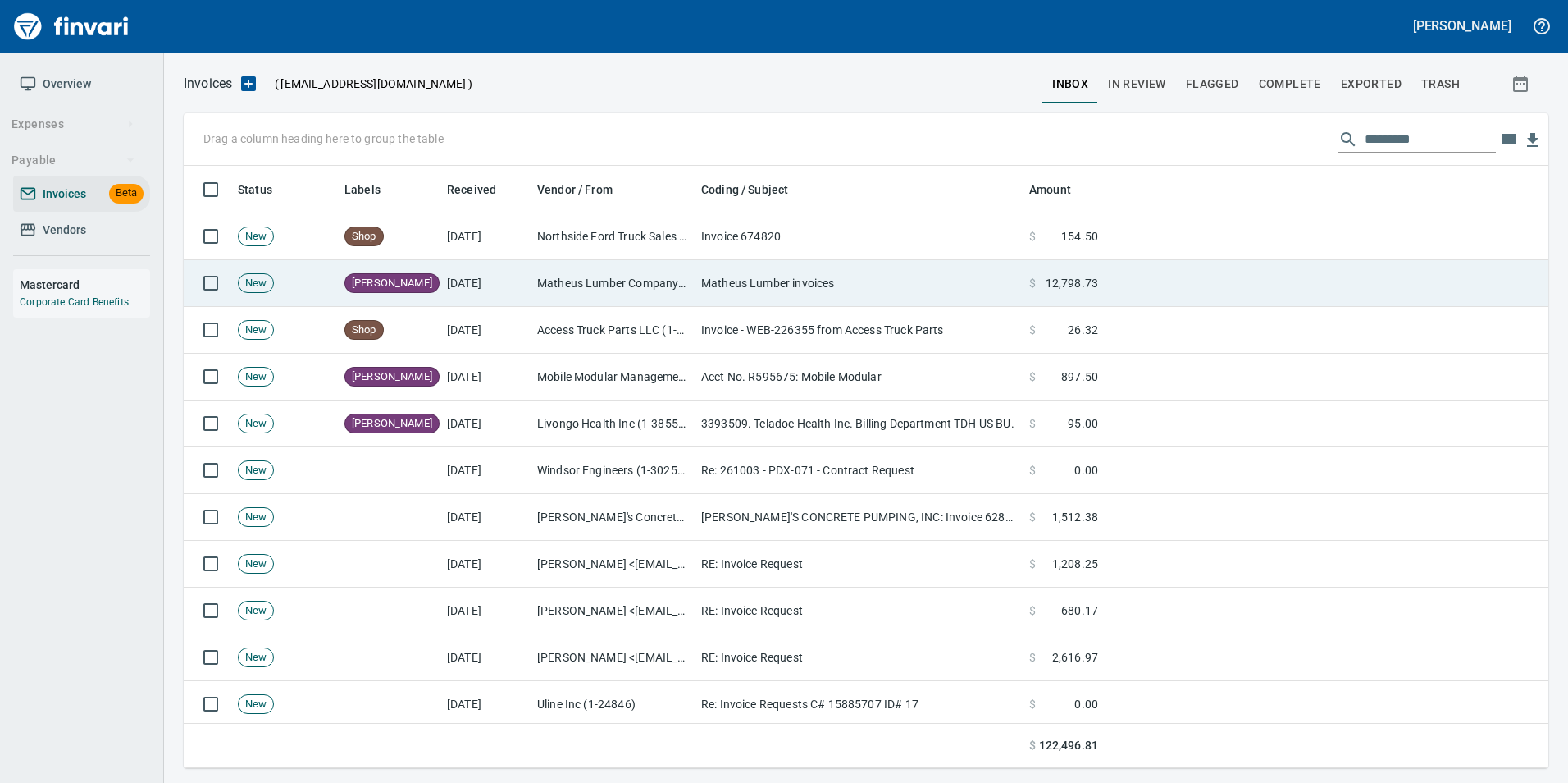
scroll to position [590, 1339]
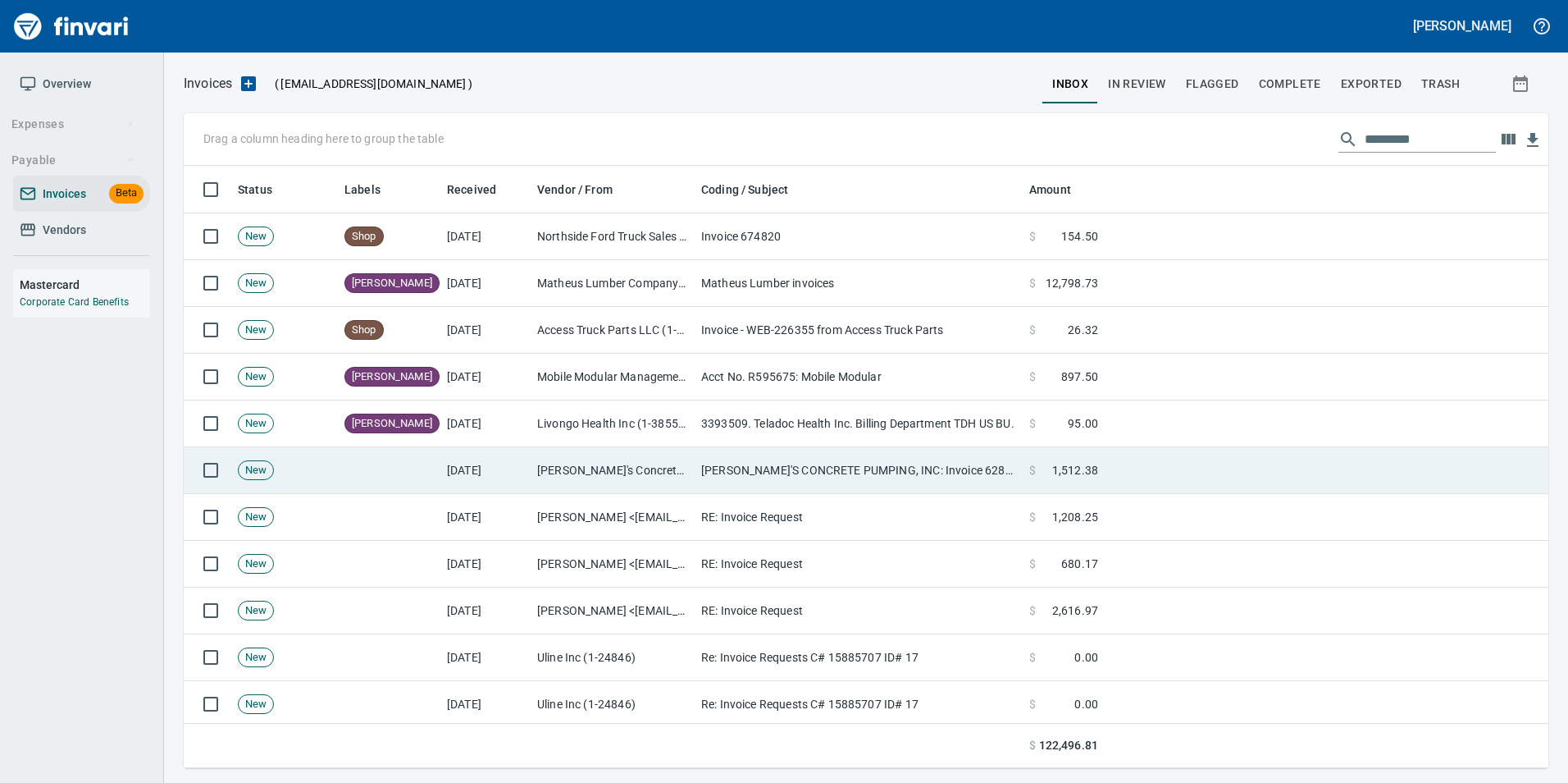
click at [887, 470] on td "RALPH'S CONCRETE PUMPING, INC: Invoice 628320 for 9/30/2025" at bounding box center [858, 470] width 327 height 47
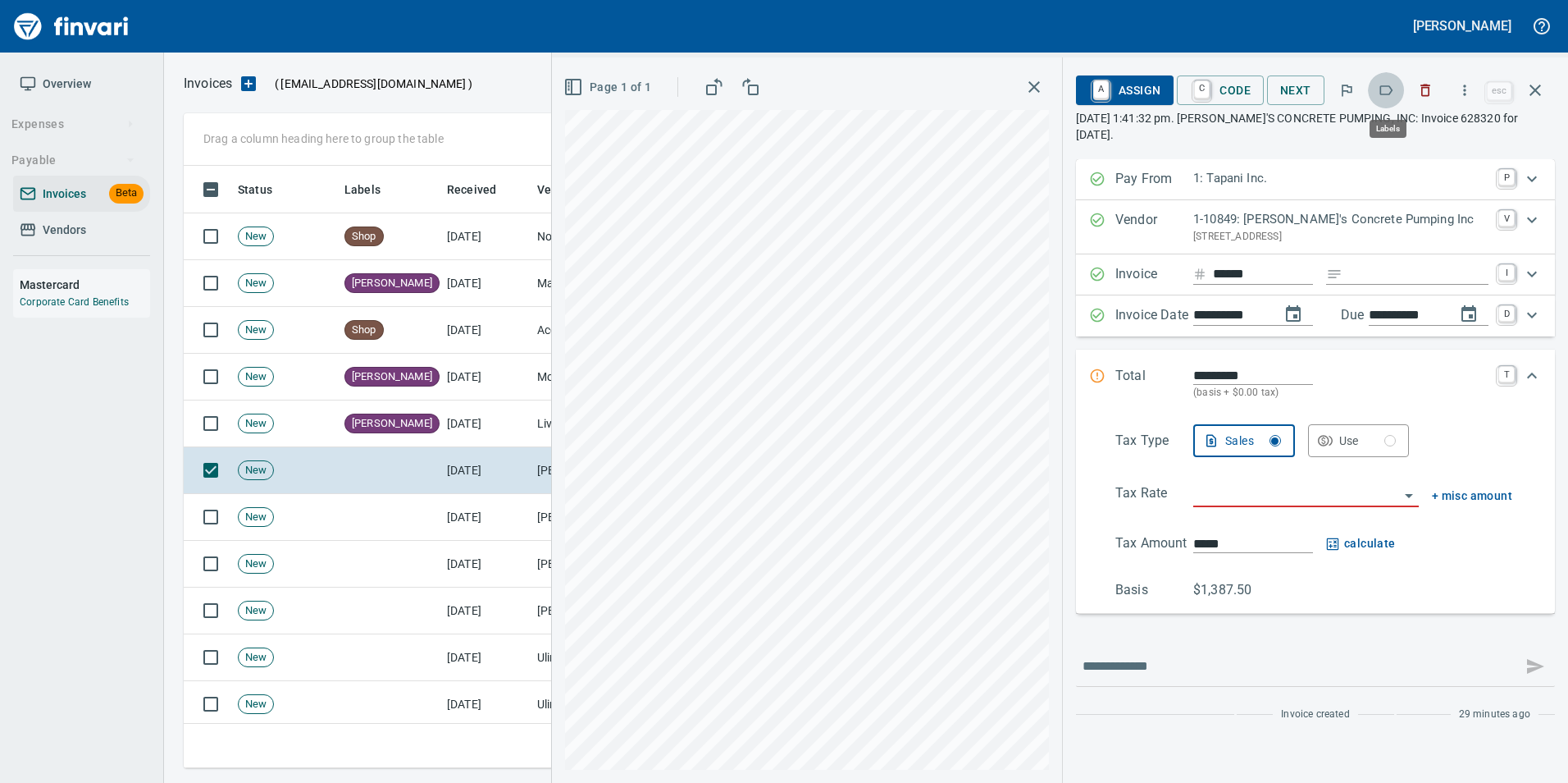
click at [1380, 97] on icon "button" at bounding box center [1385, 90] width 16 height 16
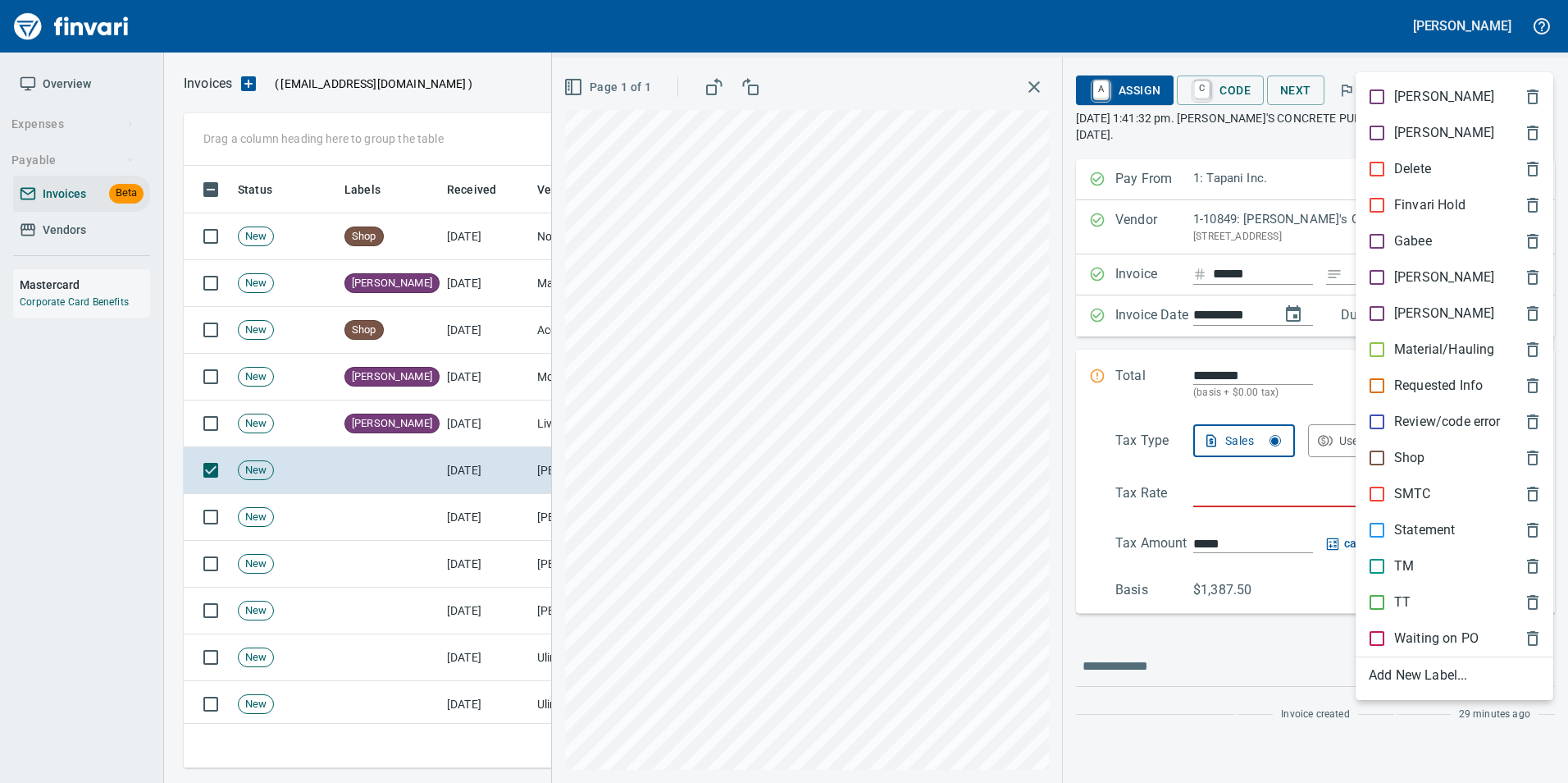
click at [1415, 267] on div "[PERSON_NAME]" at bounding box center [1455, 277] width 198 height 36
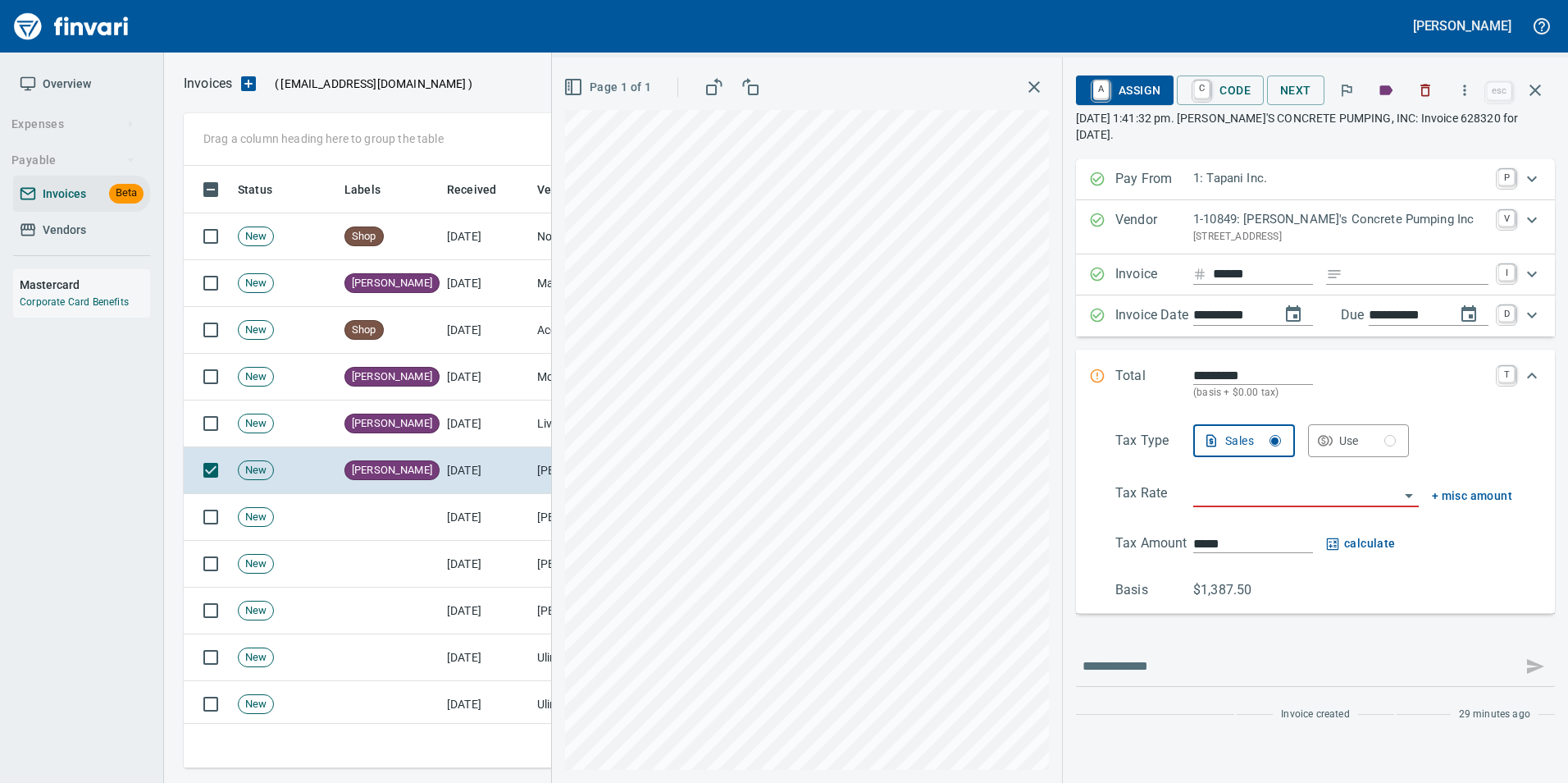
click at [1532, 98] on icon "button" at bounding box center [1535, 90] width 20 height 20
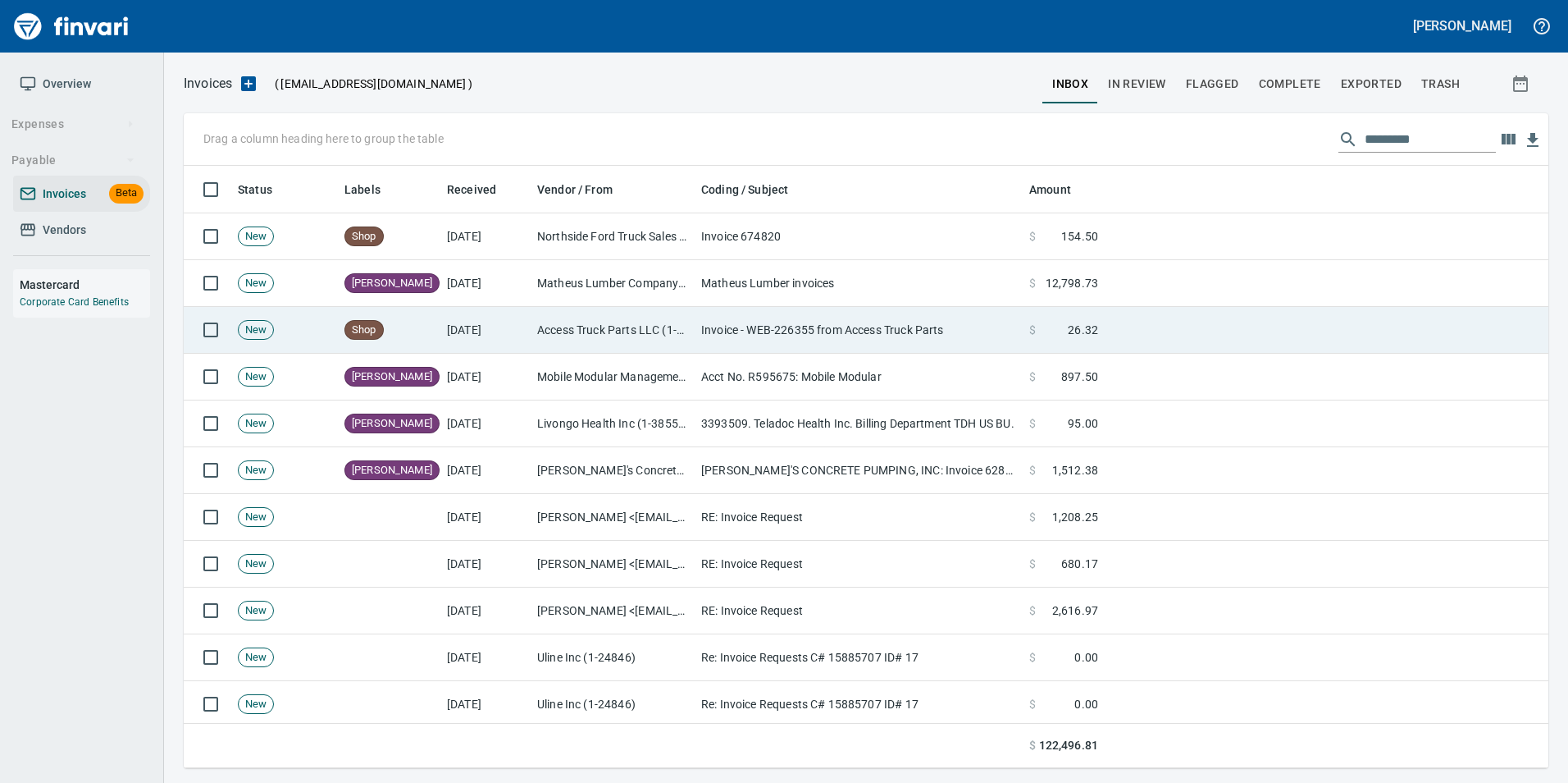
scroll to position [590, 1339]
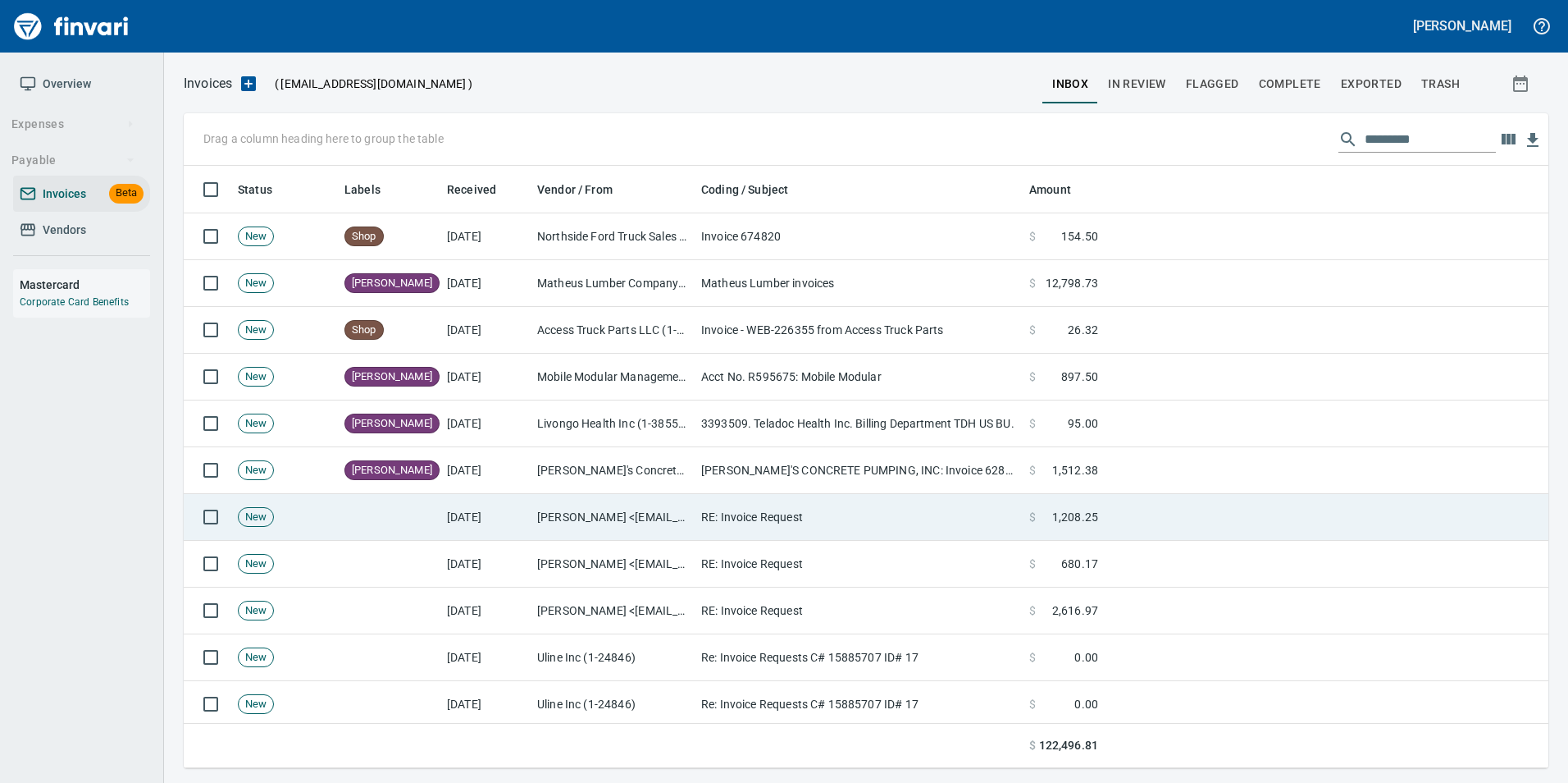
click at [623, 512] on td "Penny Gill <pennyg@hdfowler.com>" at bounding box center [612, 516] width 164 height 47
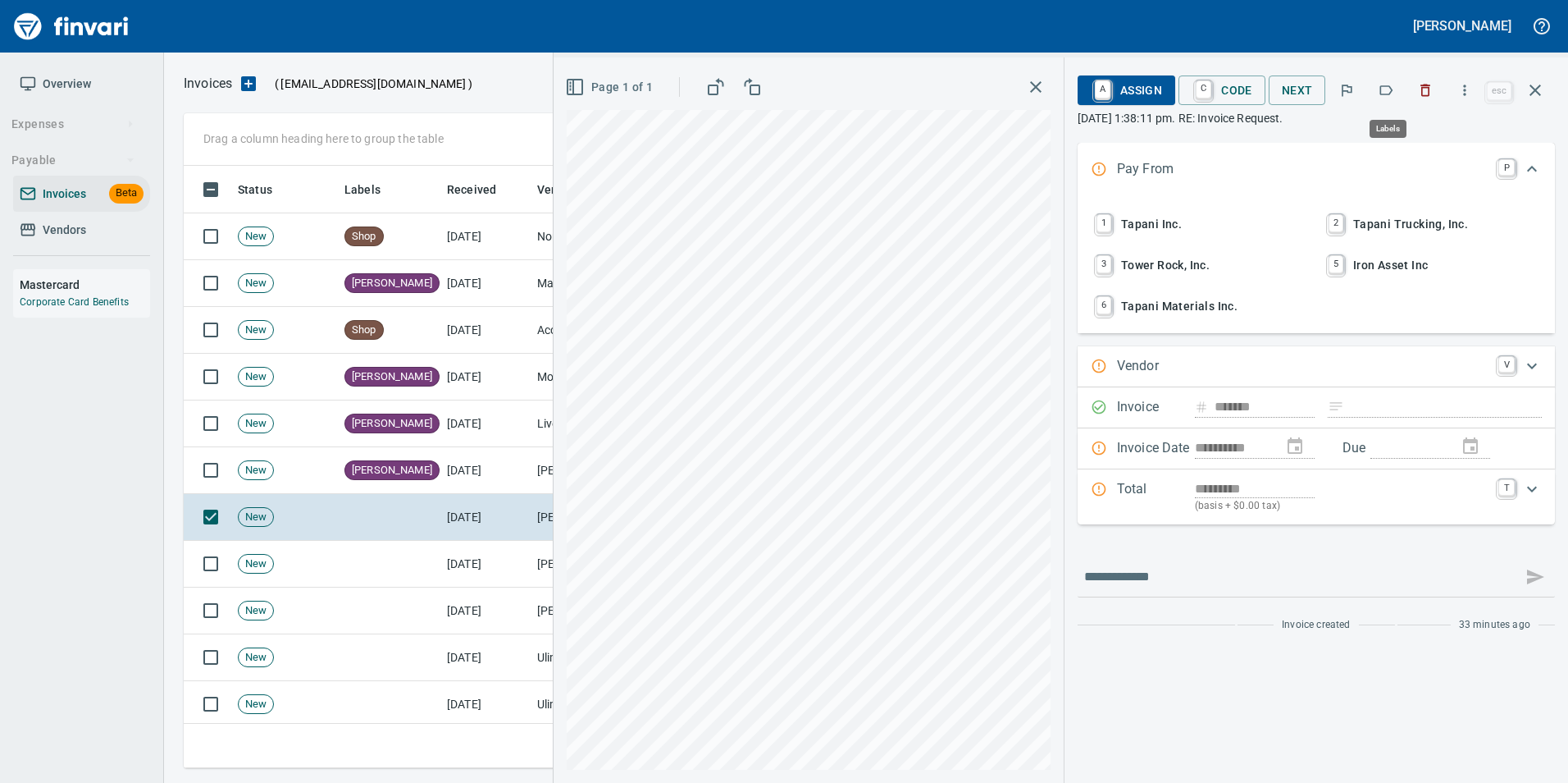
click at [1385, 83] on icon "button" at bounding box center [1385, 90] width 16 height 16
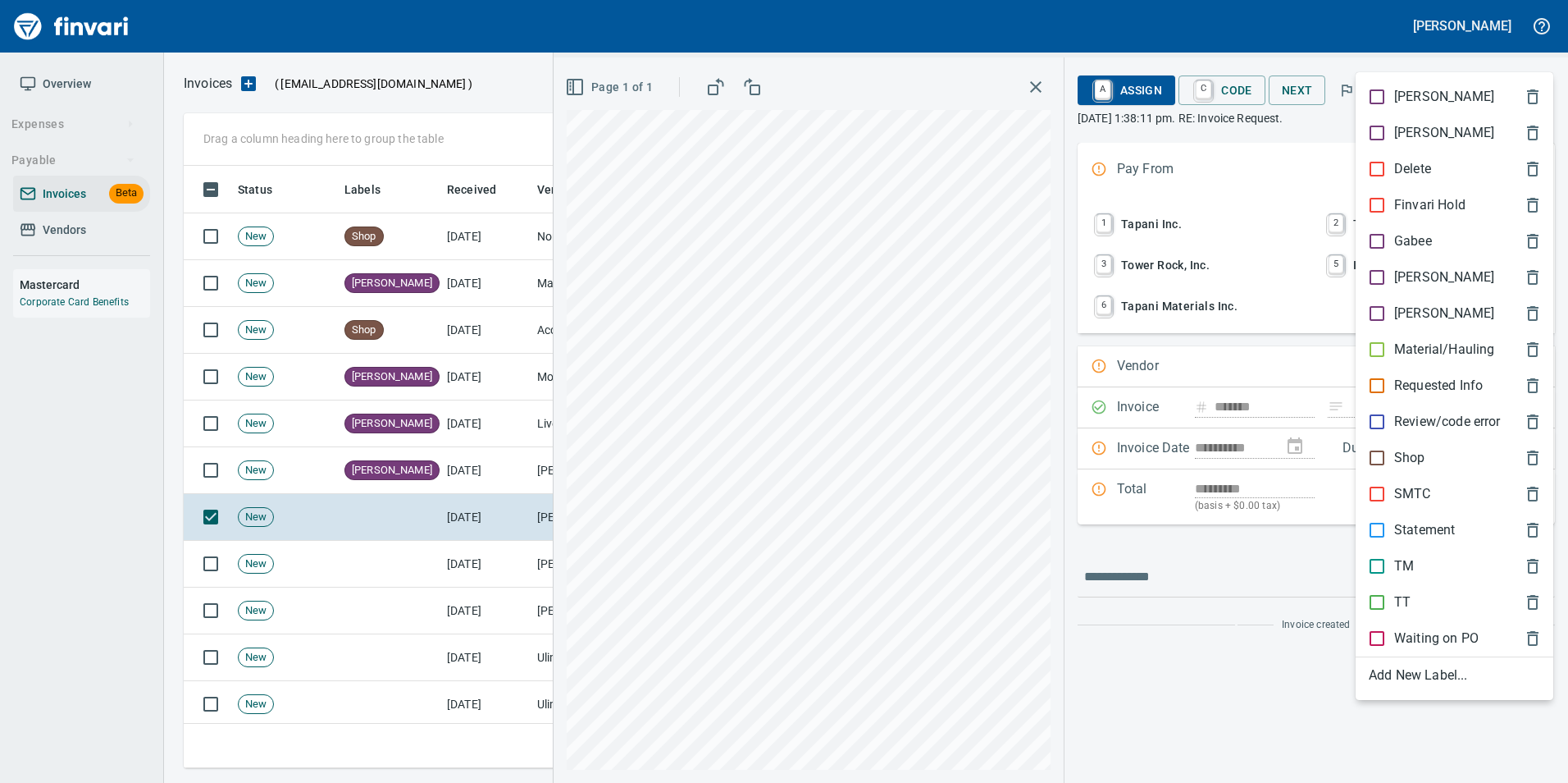
scroll to position [590, 1339]
click at [1411, 279] on p "[PERSON_NAME]" at bounding box center [1443, 277] width 100 height 20
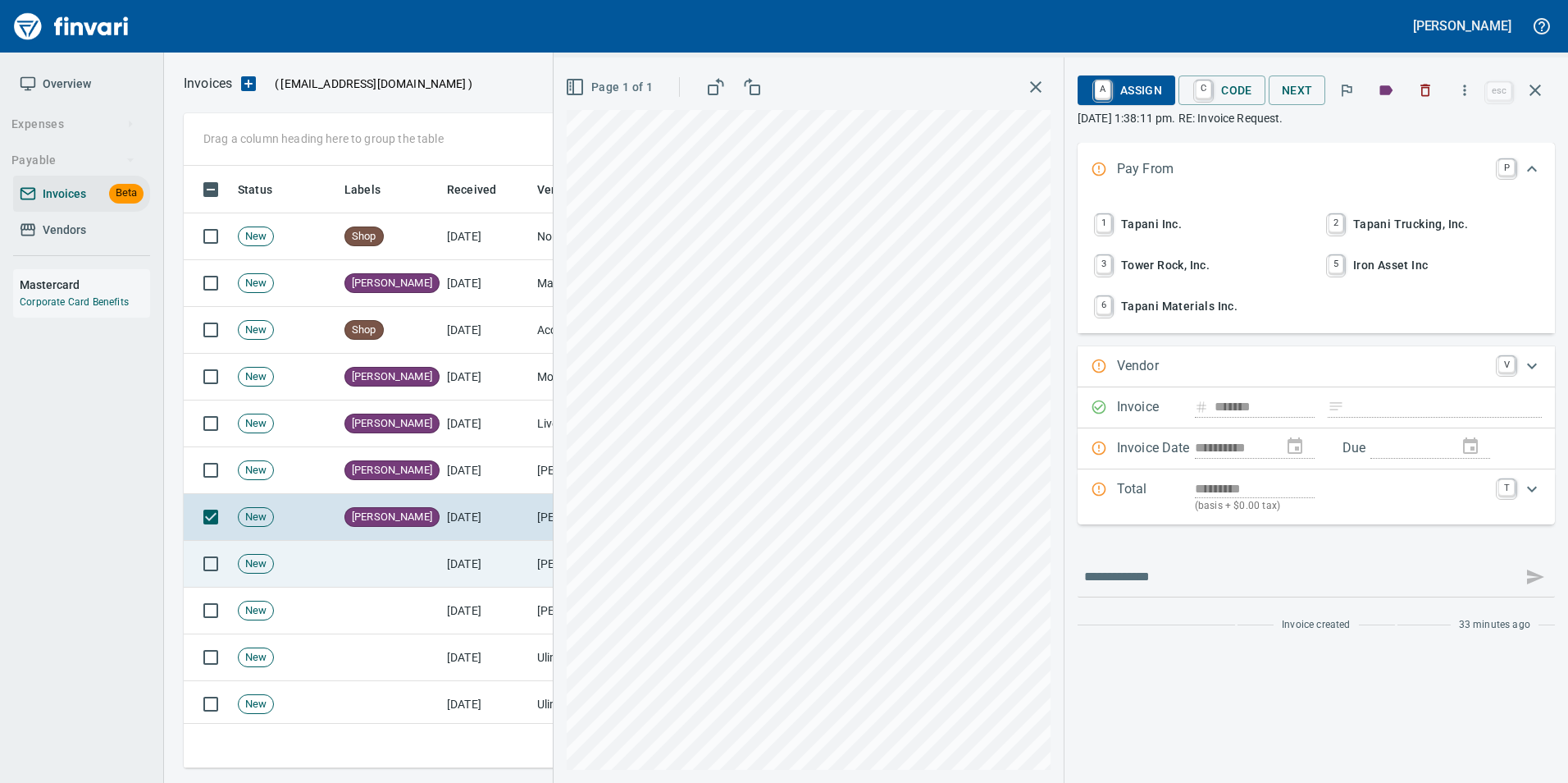
click at [511, 574] on td "[DATE]" at bounding box center [485, 564] width 90 height 47
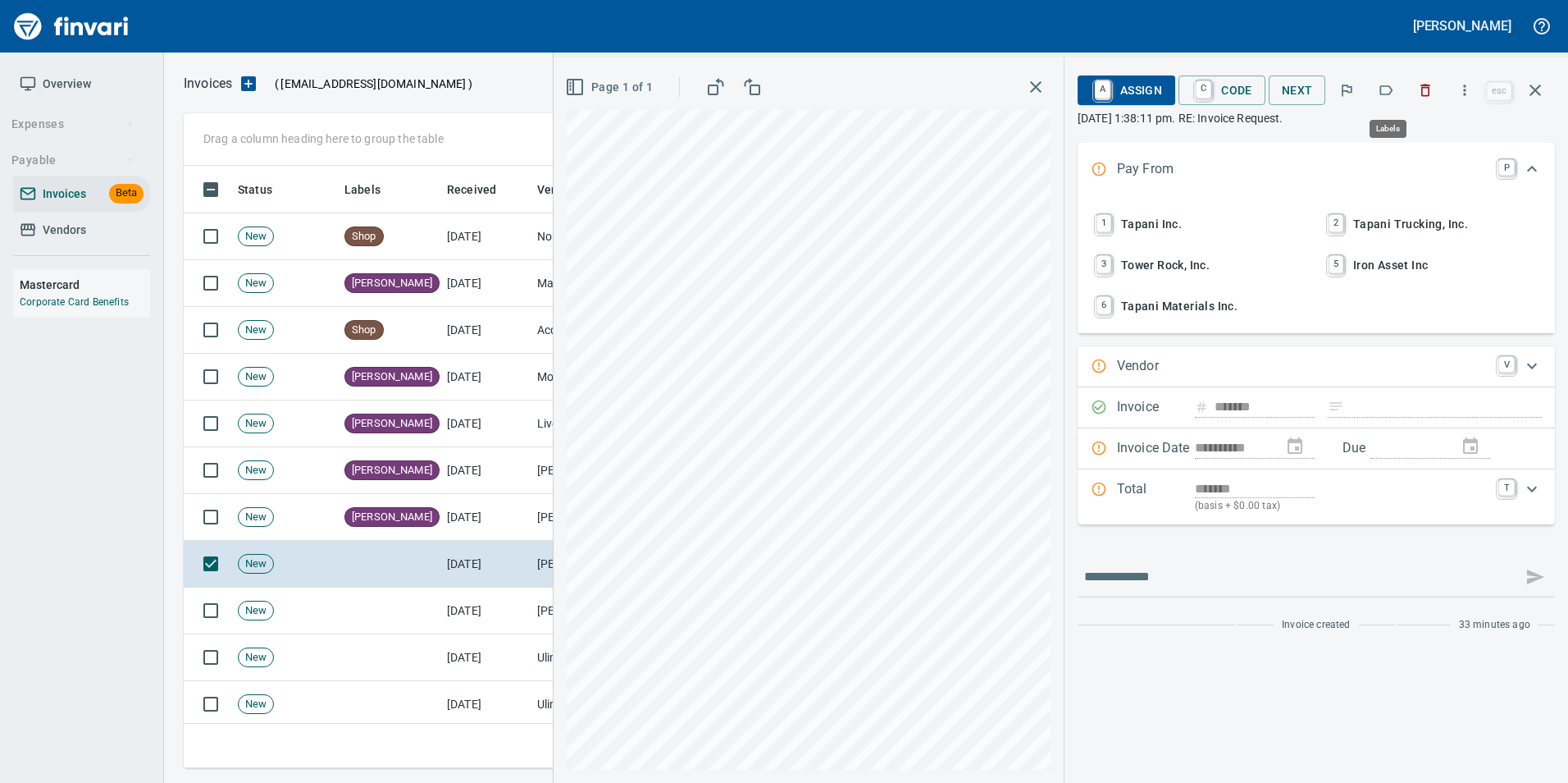
click at [1387, 91] on icon "button" at bounding box center [1385, 90] width 16 height 16
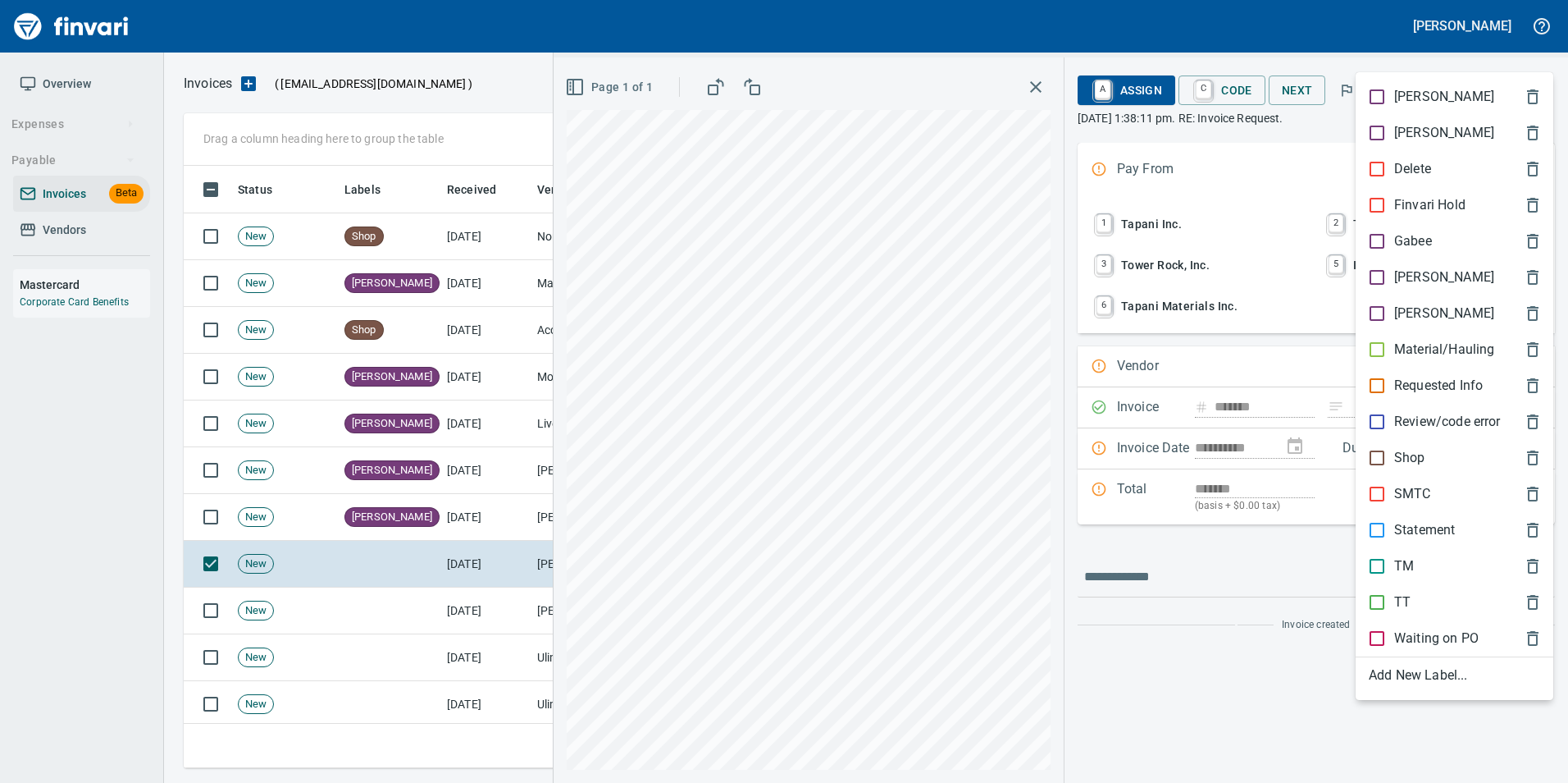
drag, startPoint x: 1403, startPoint y: 269, endPoint x: 1246, endPoint y: 329, distance: 168.1
click at [1404, 269] on p "[PERSON_NAME]" at bounding box center [1443, 277] width 100 height 20
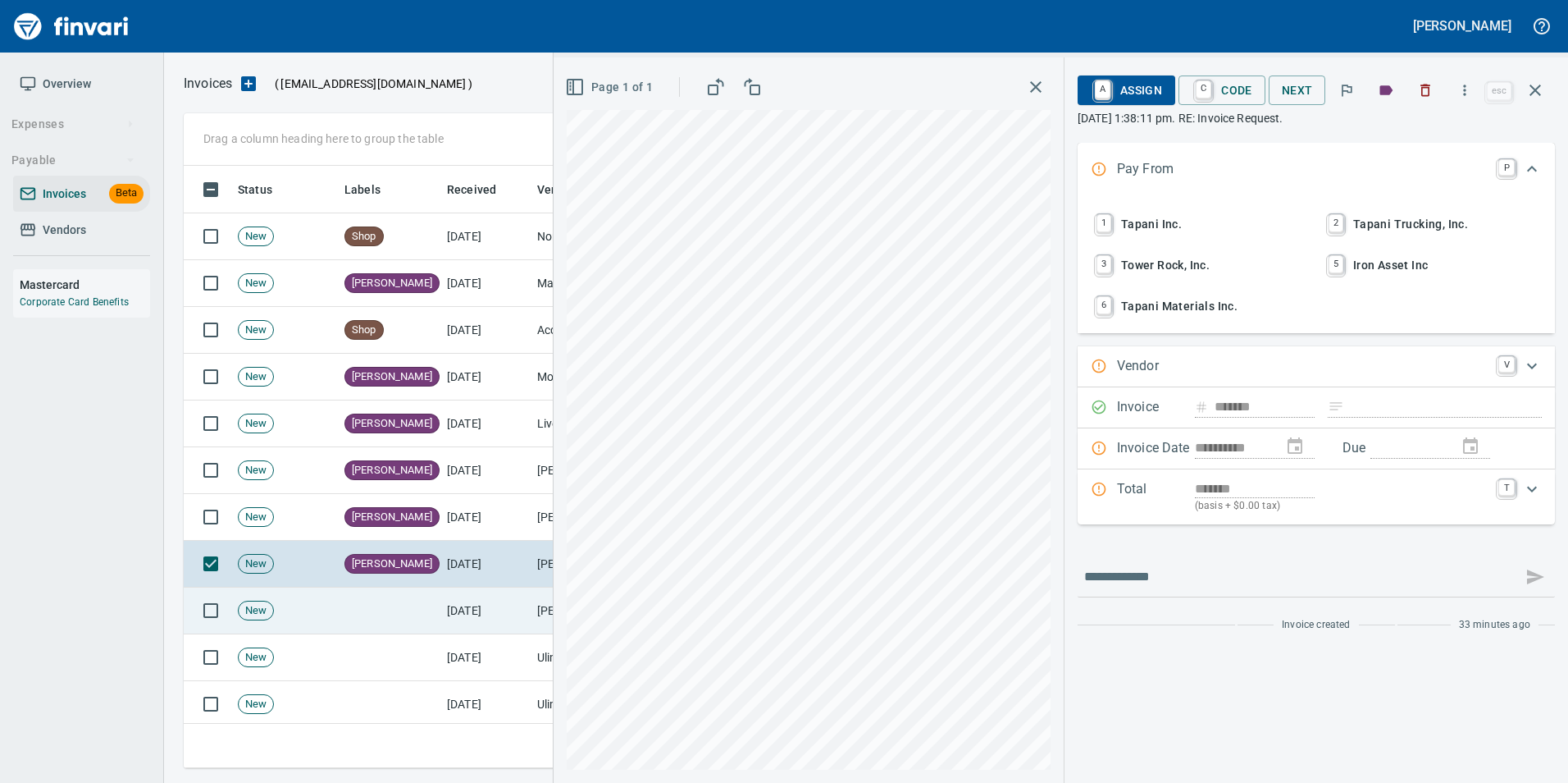
click at [505, 603] on td "[DATE]" at bounding box center [485, 611] width 90 height 47
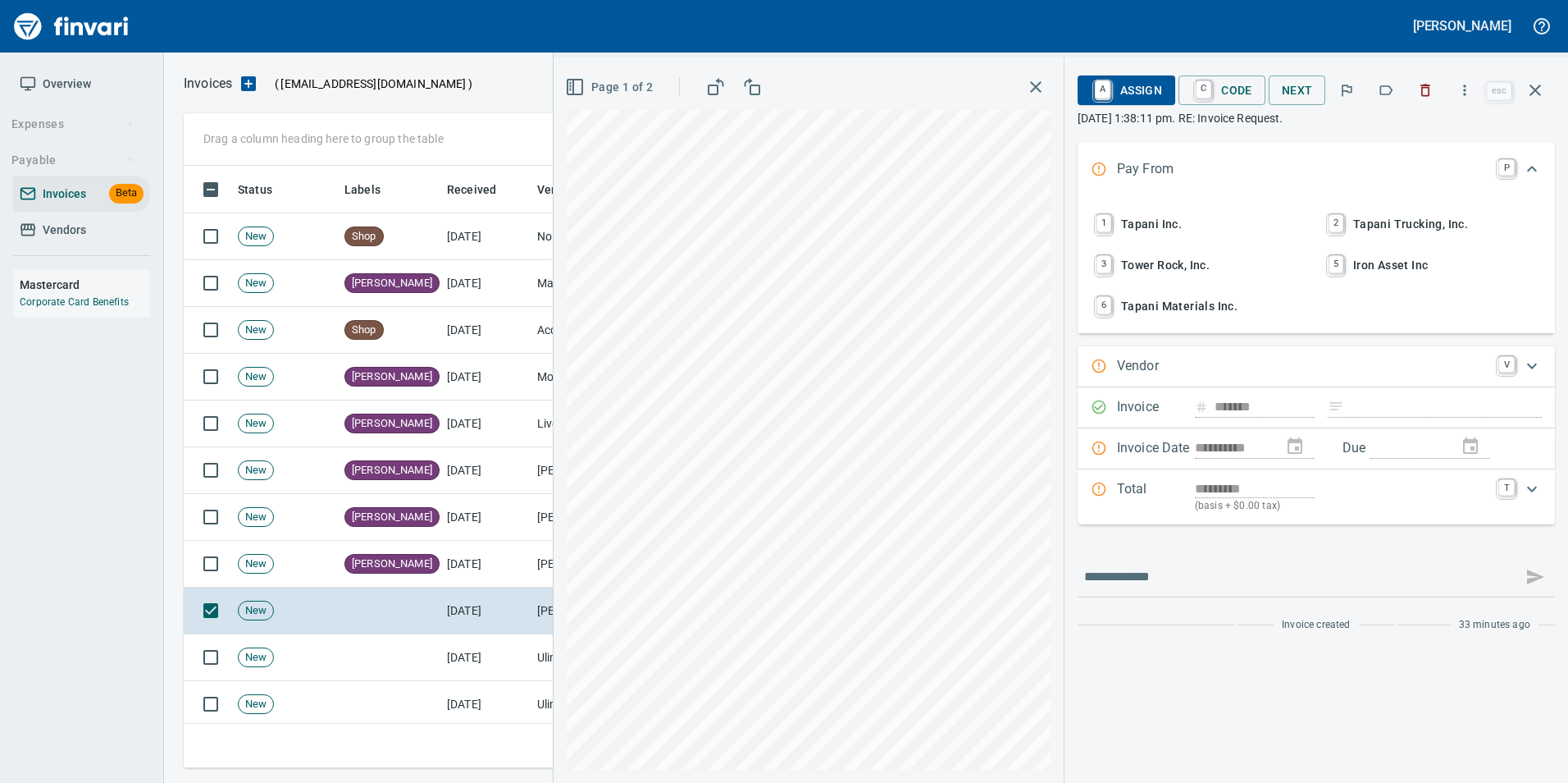
click at [1392, 88] on icon "button" at bounding box center [1386, 90] width 13 height 10
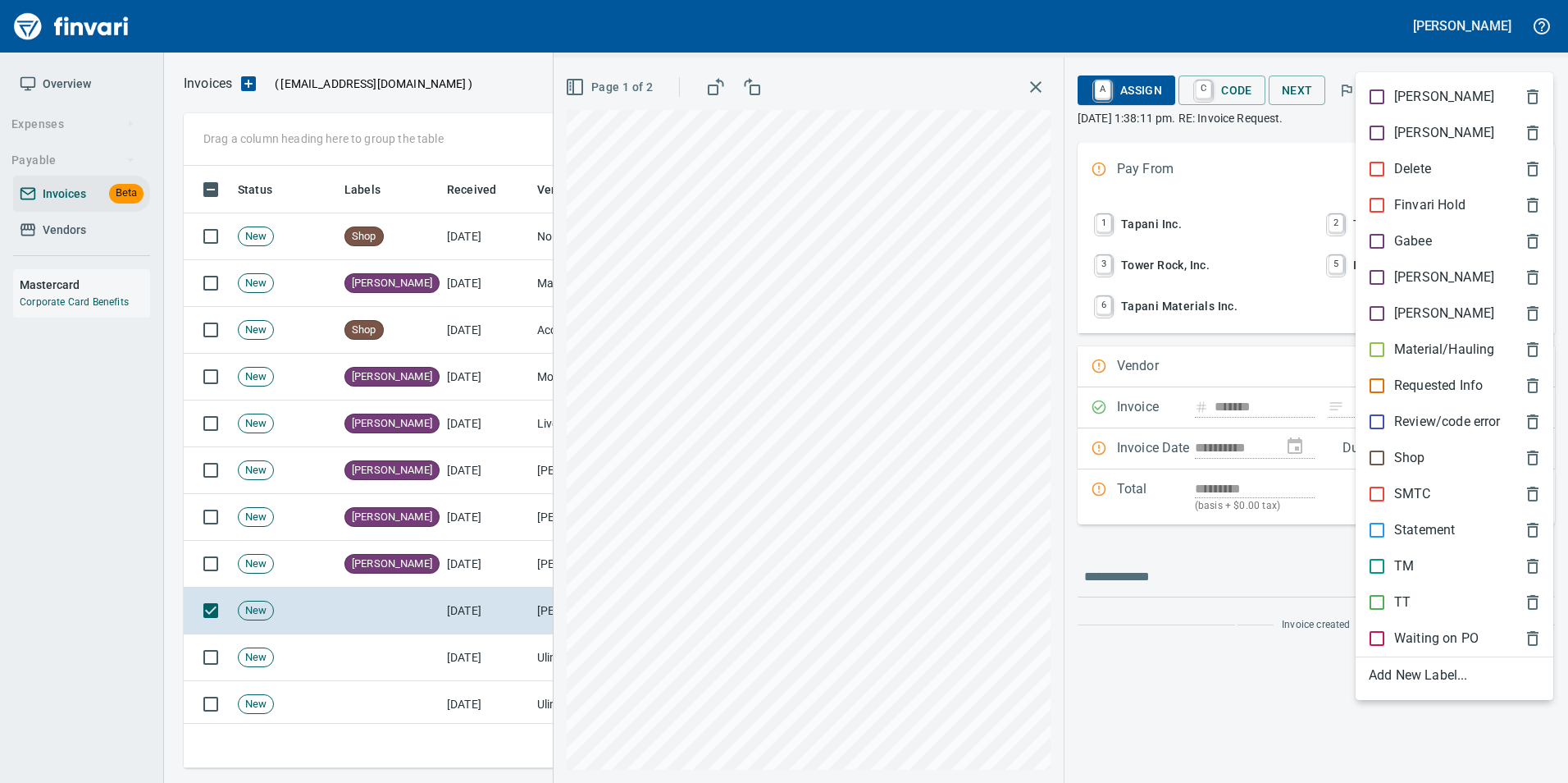
scroll to position [590, 1339]
click at [1434, 262] on div "[PERSON_NAME]" at bounding box center [1455, 277] width 198 height 36
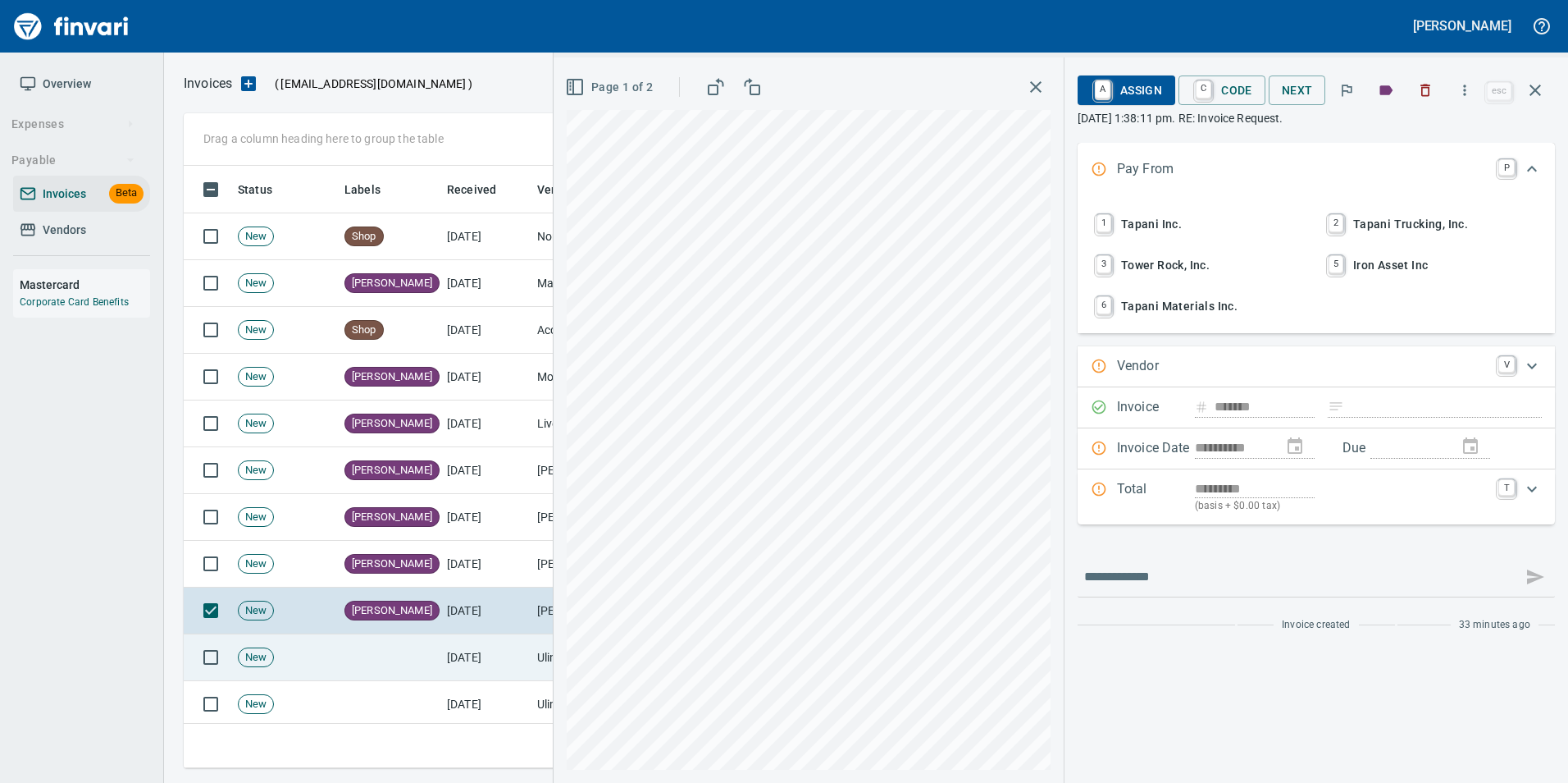
click at [353, 653] on td at bounding box center [389, 657] width 103 height 47
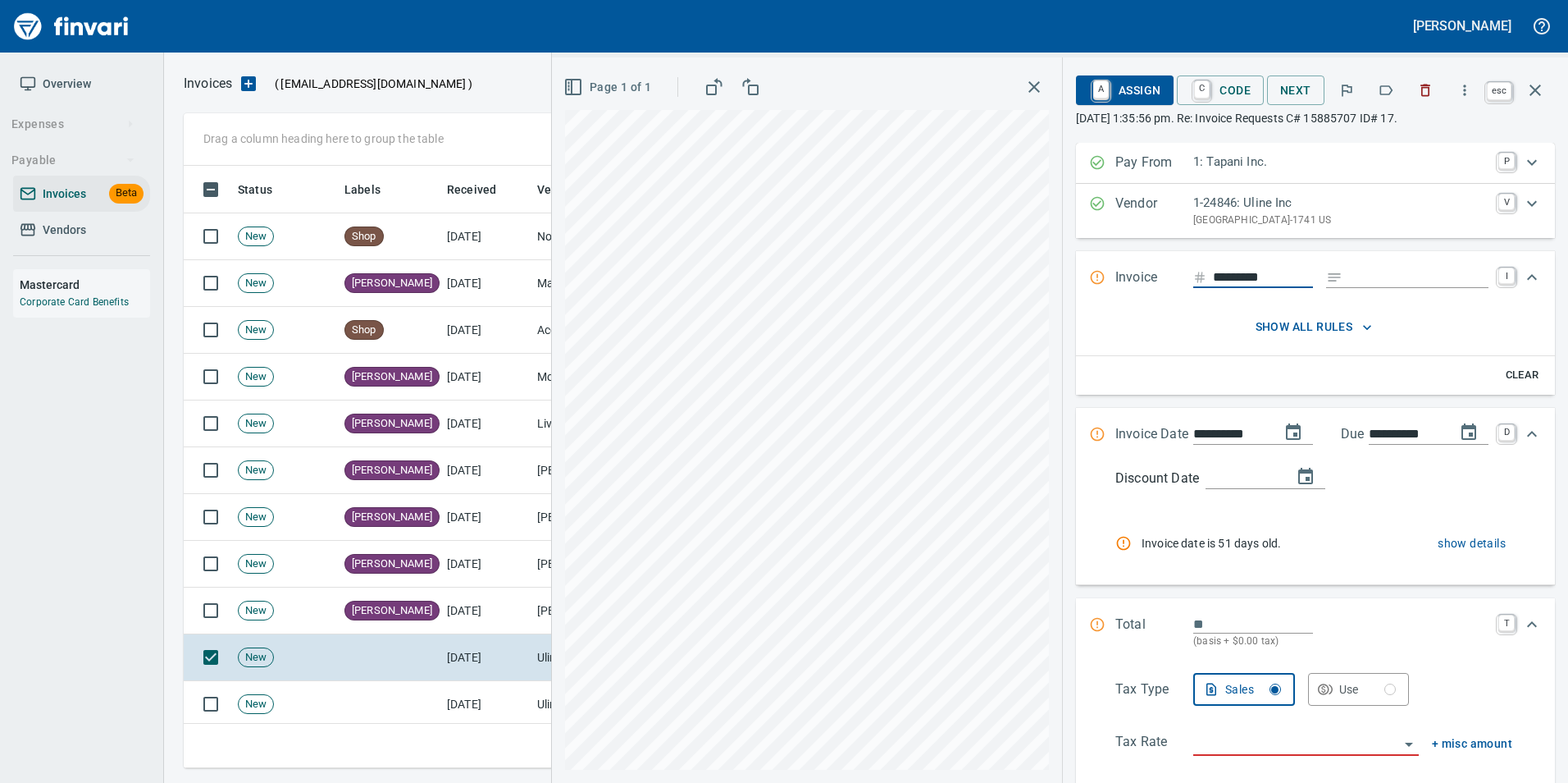
click at [1528, 95] on icon "button" at bounding box center [1535, 90] width 20 height 20
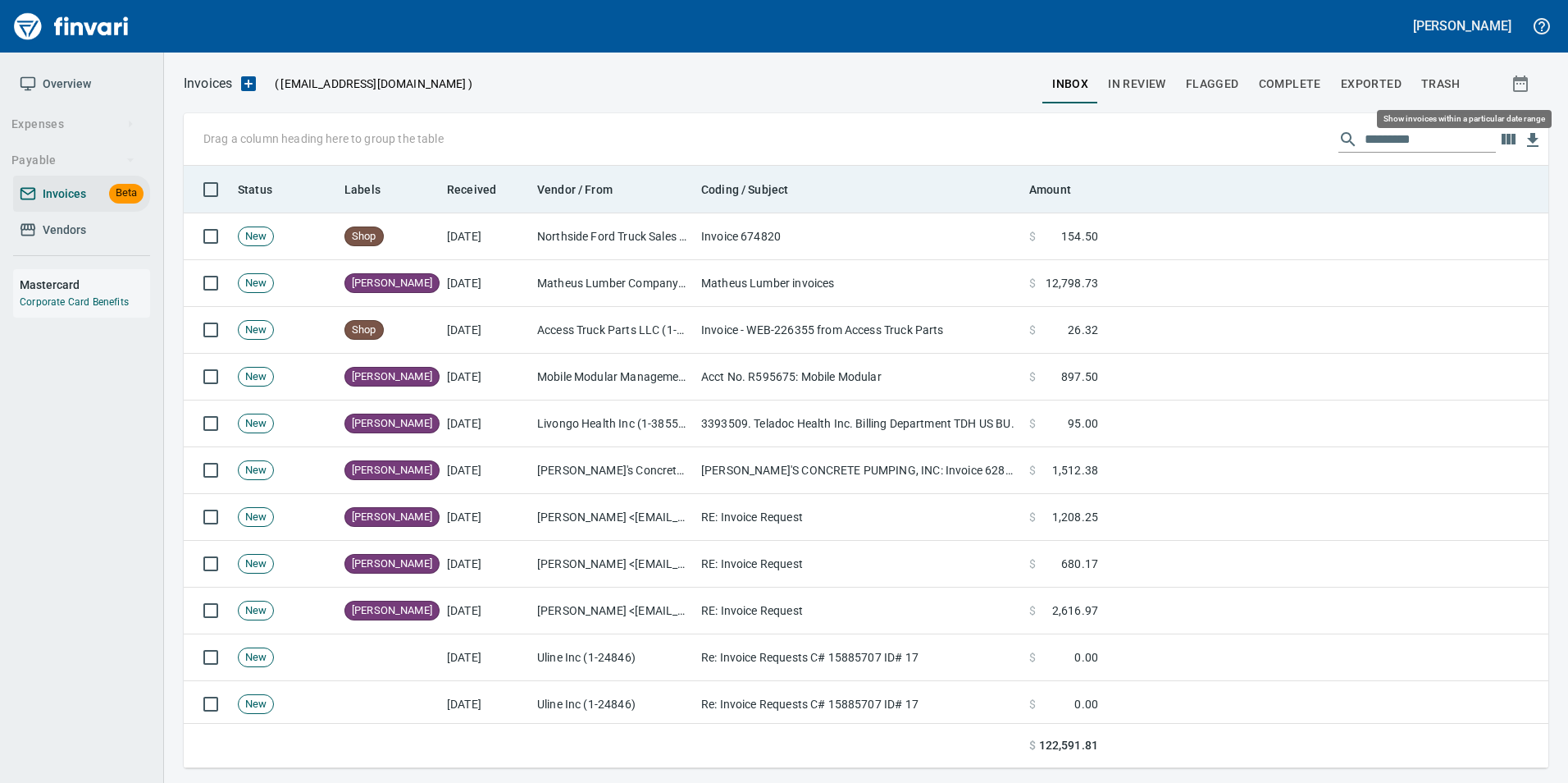
scroll to position [590, 1339]
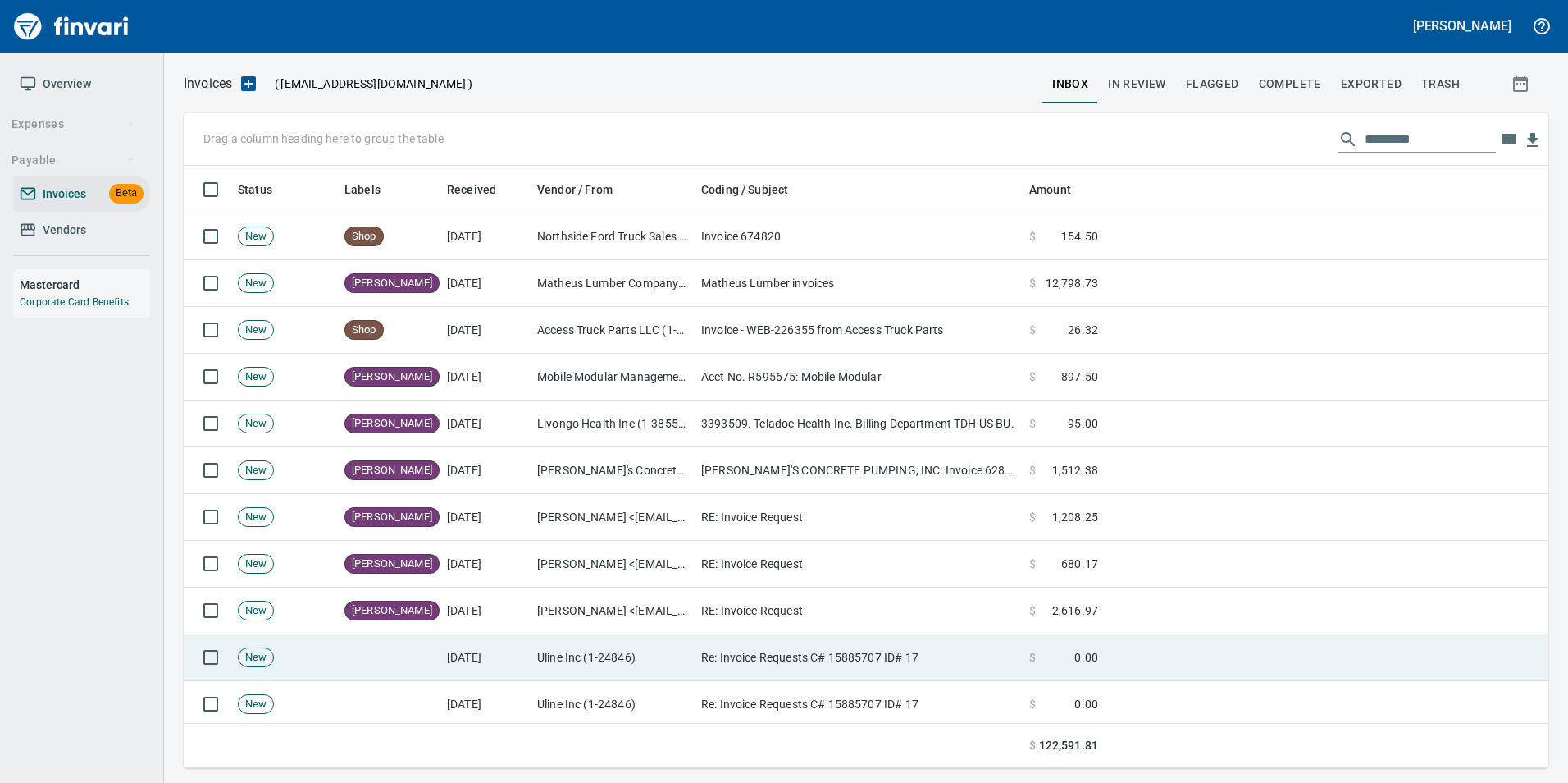
click at [750, 670] on td "Re: Invoice Requests C# 15885707 ID# 17" at bounding box center [858, 657] width 327 height 47
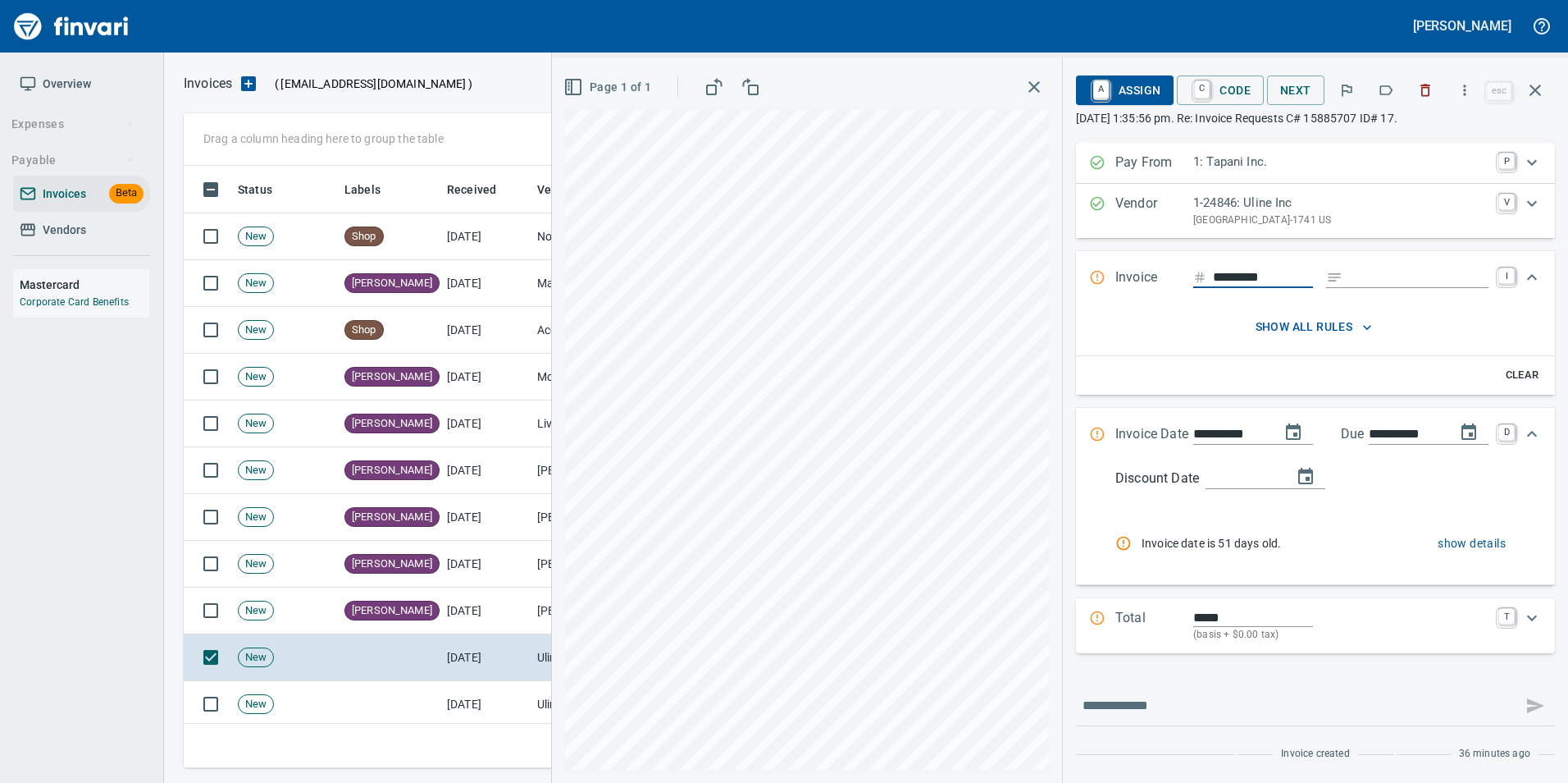
click at [1384, 90] on icon "button" at bounding box center [1385, 90] width 16 height 16
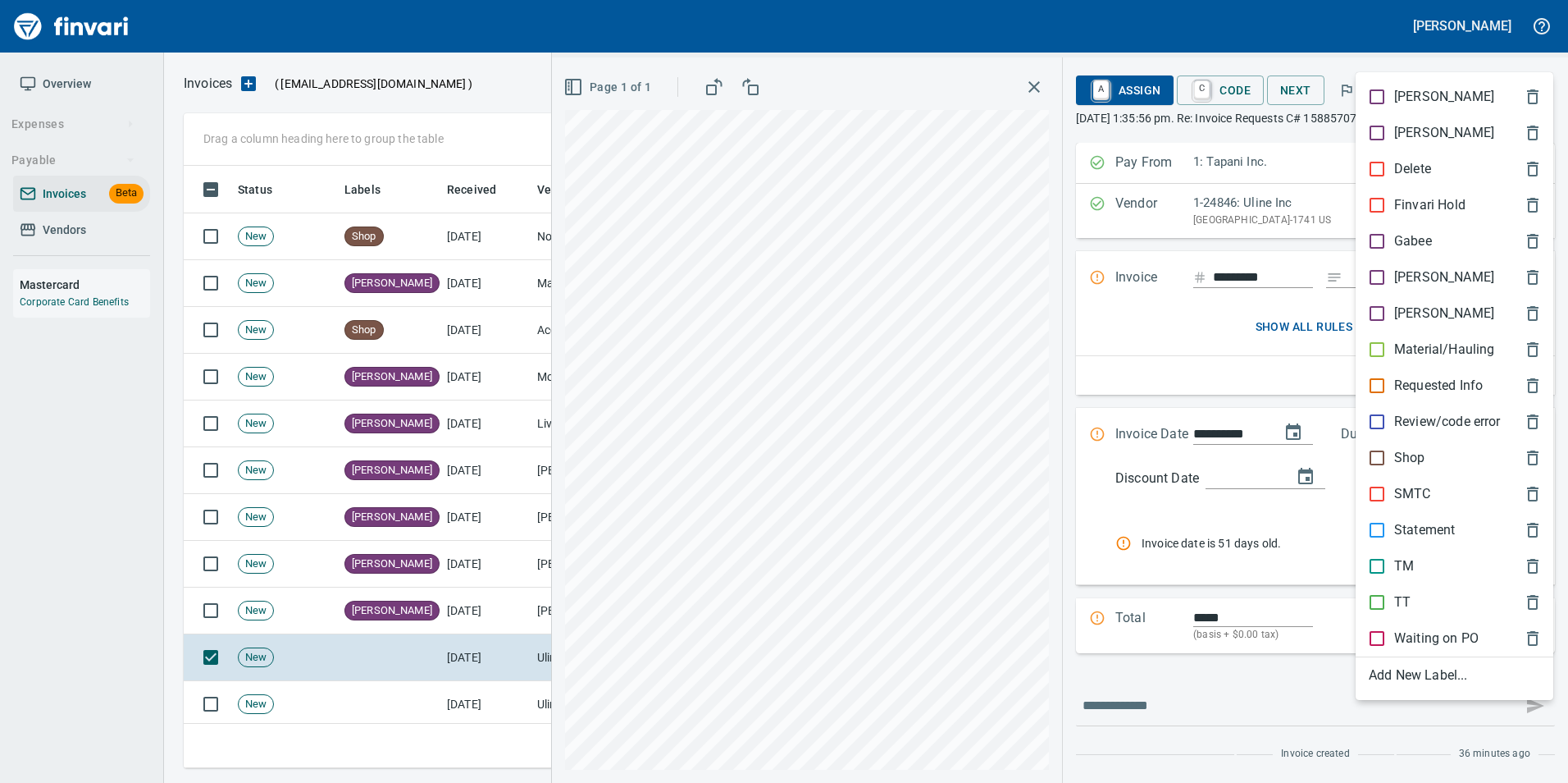
scroll to position [590, 1339]
click at [1442, 264] on div "[PERSON_NAME]" at bounding box center [1455, 277] width 198 height 36
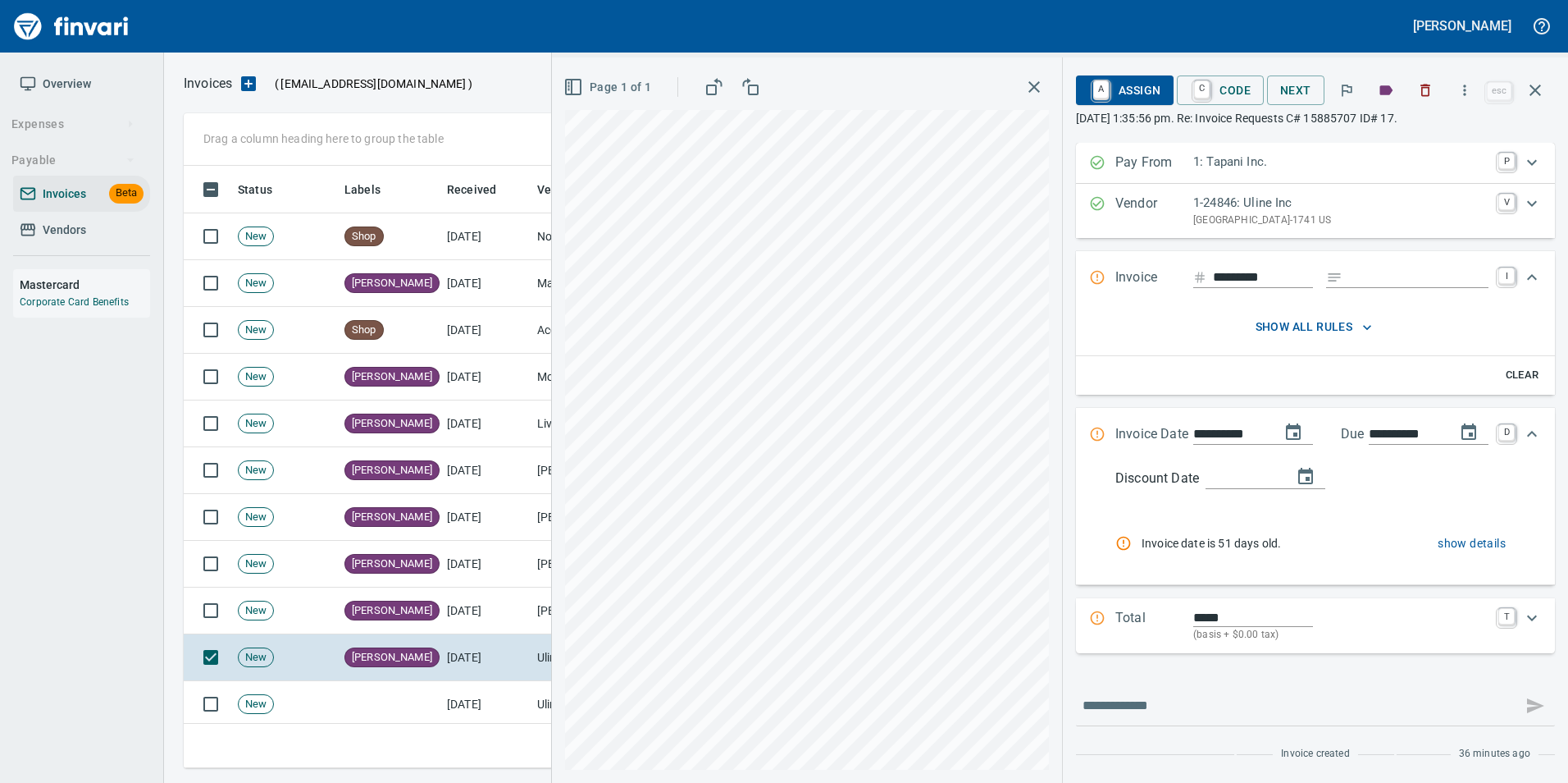
click at [1538, 106] on button "button" at bounding box center [1534, 90] width 39 height 39
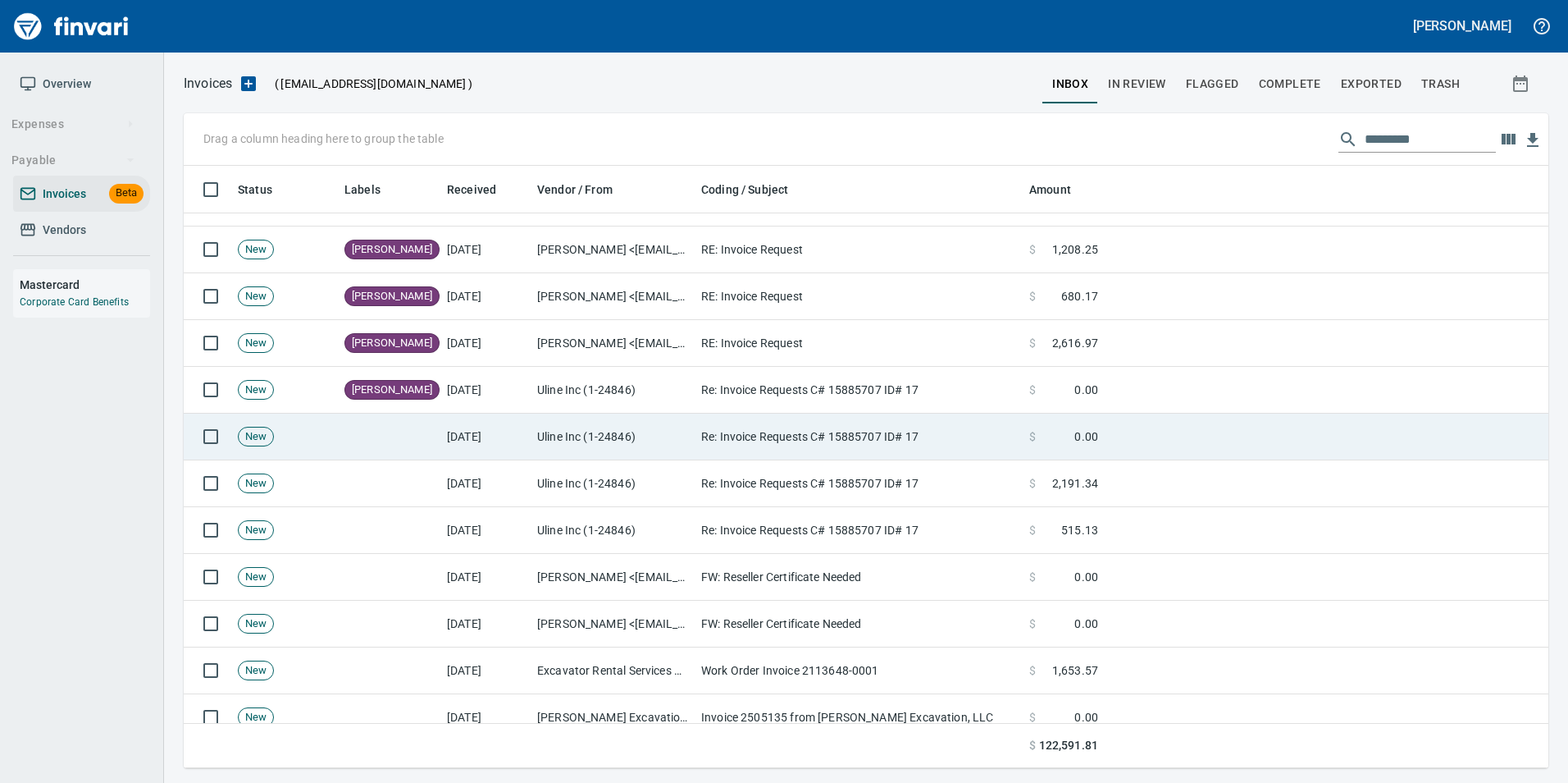
scroll to position [328, 0]
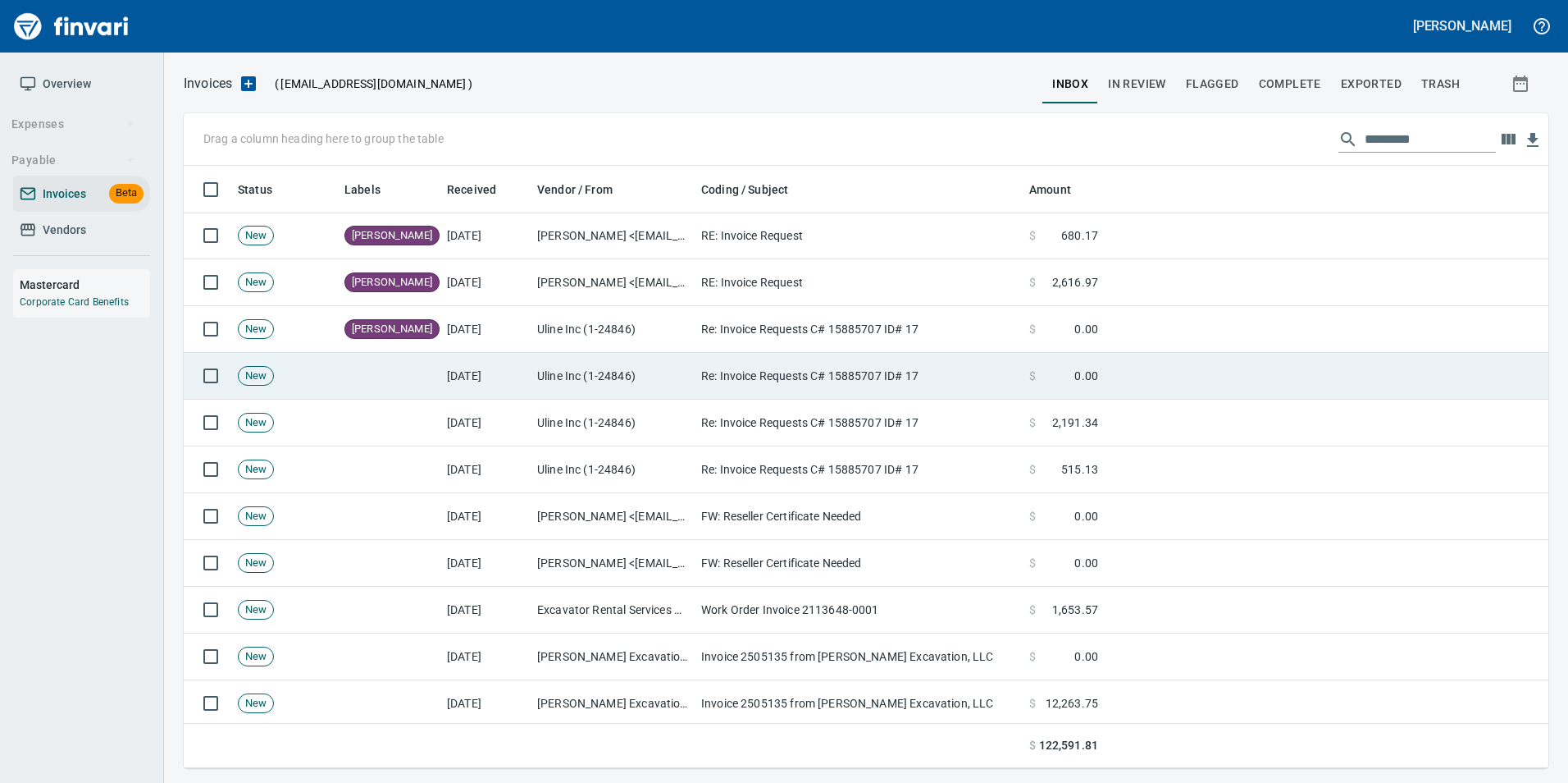
click at [752, 371] on td "Re: Invoice Requests C# 15885707 ID# 17" at bounding box center [858, 375] width 327 height 47
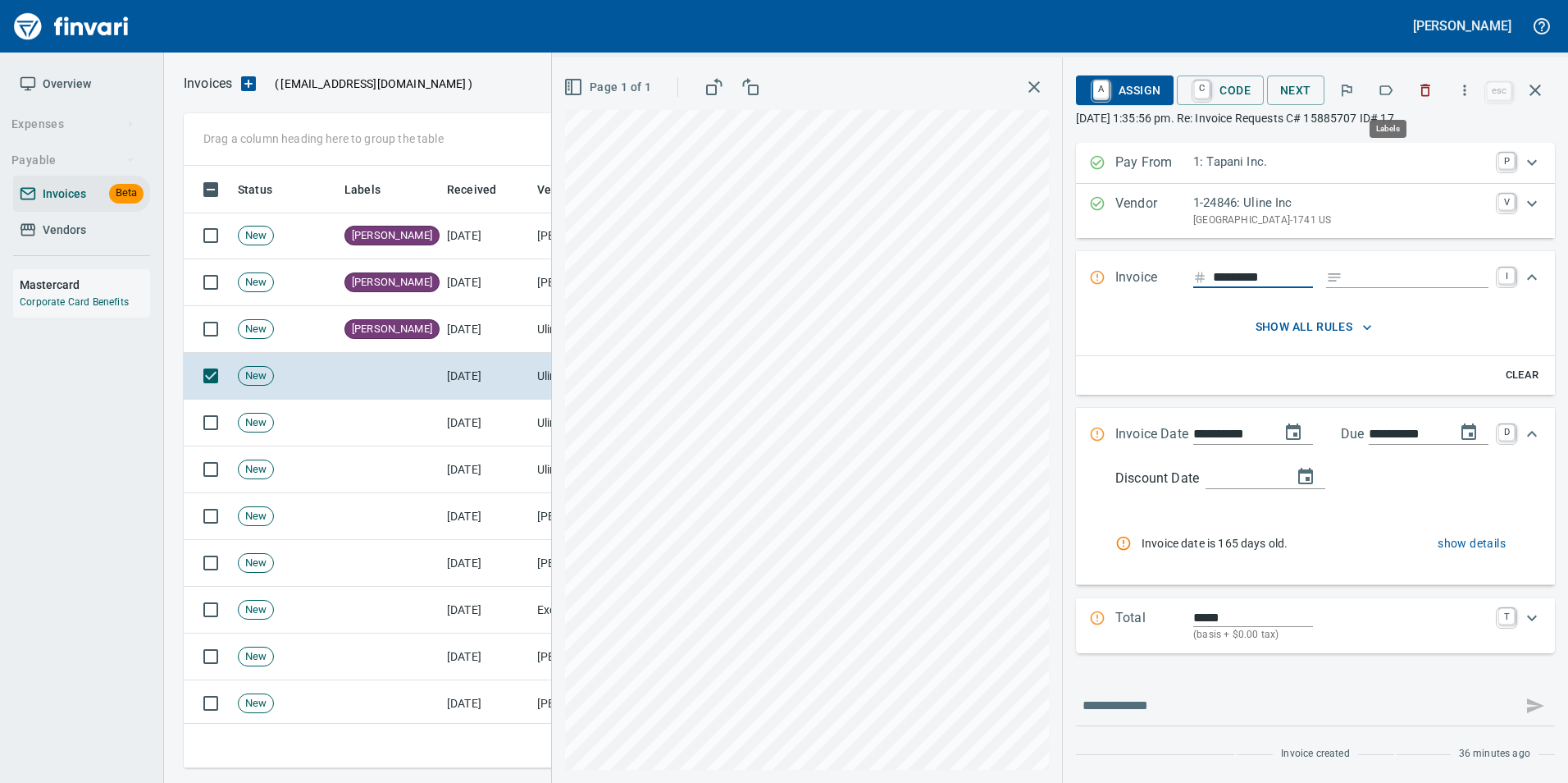
click at [1394, 97] on icon "button" at bounding box center [1385, 90] width 16 height 16
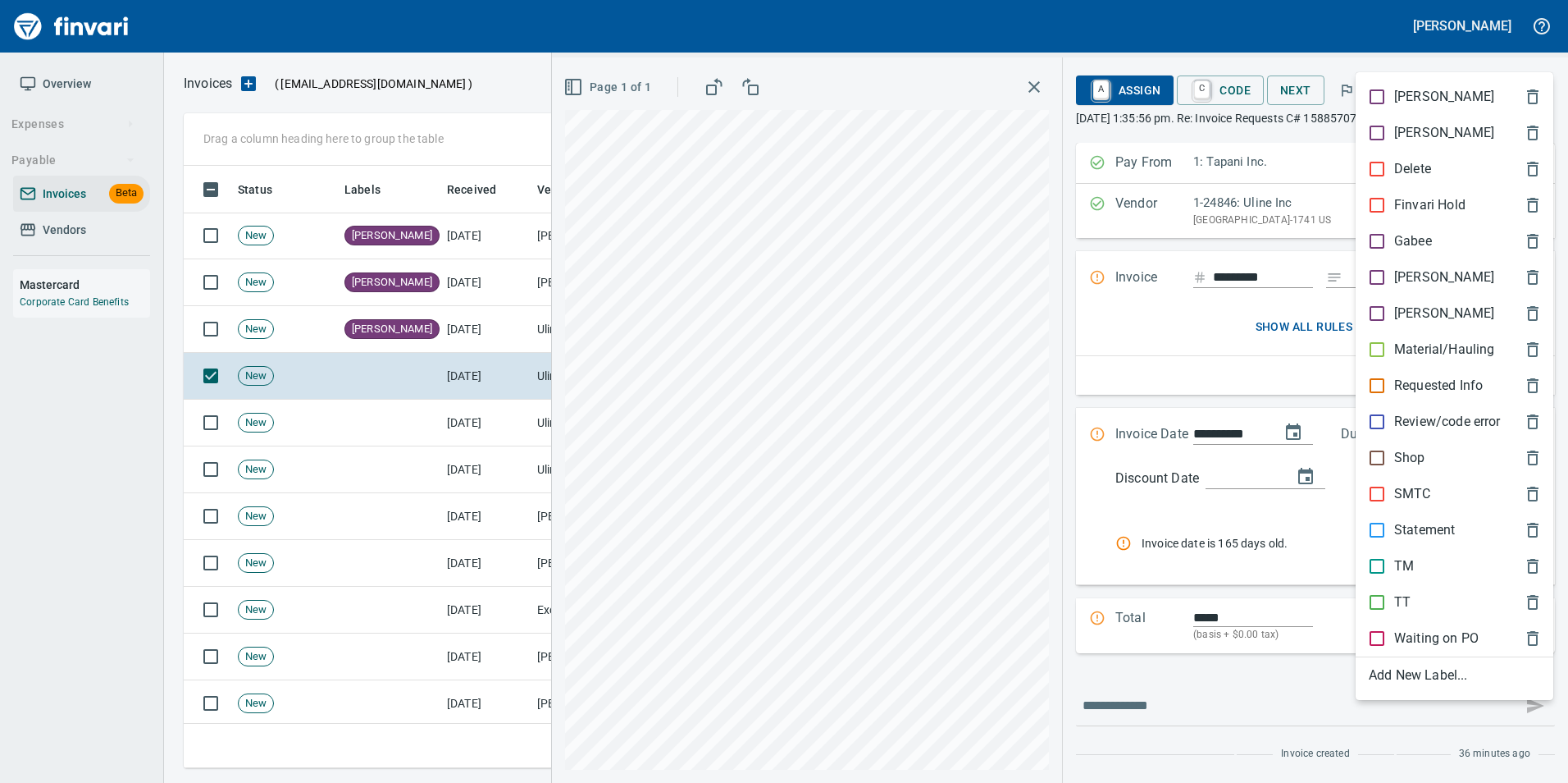
scroll to position [590, 1339]
click at [1434, 278] on span "[PERSON_NAME]" at bounding box center [1440, 277] width 145 height 20
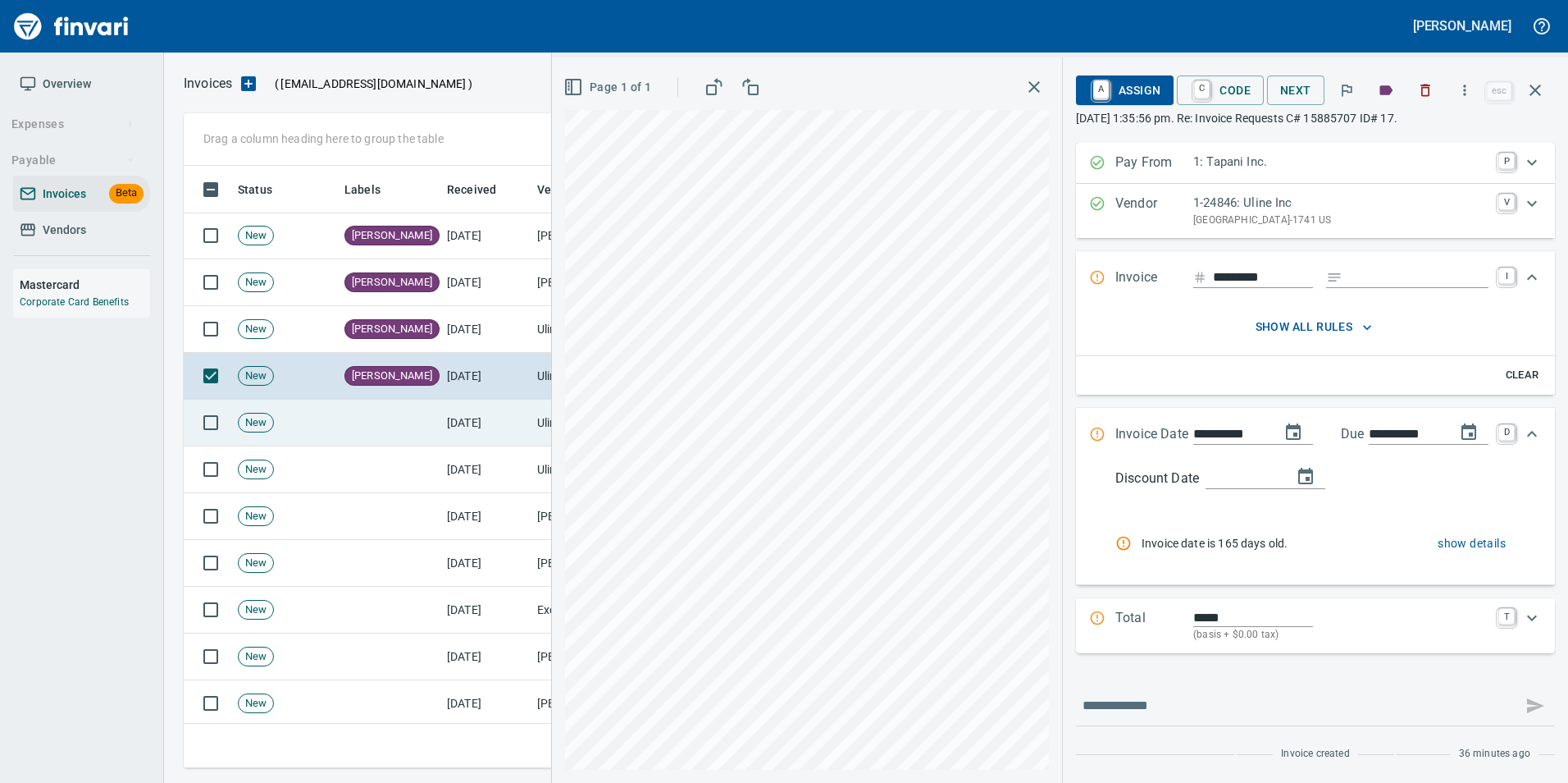
drag, startPoint x: 350, startPoint y: 417, endPoint x: 357, endPoint y: 404, distance: 14.8
click at [349, 417] on td at bounding box center [389, 422] width 103 height 47
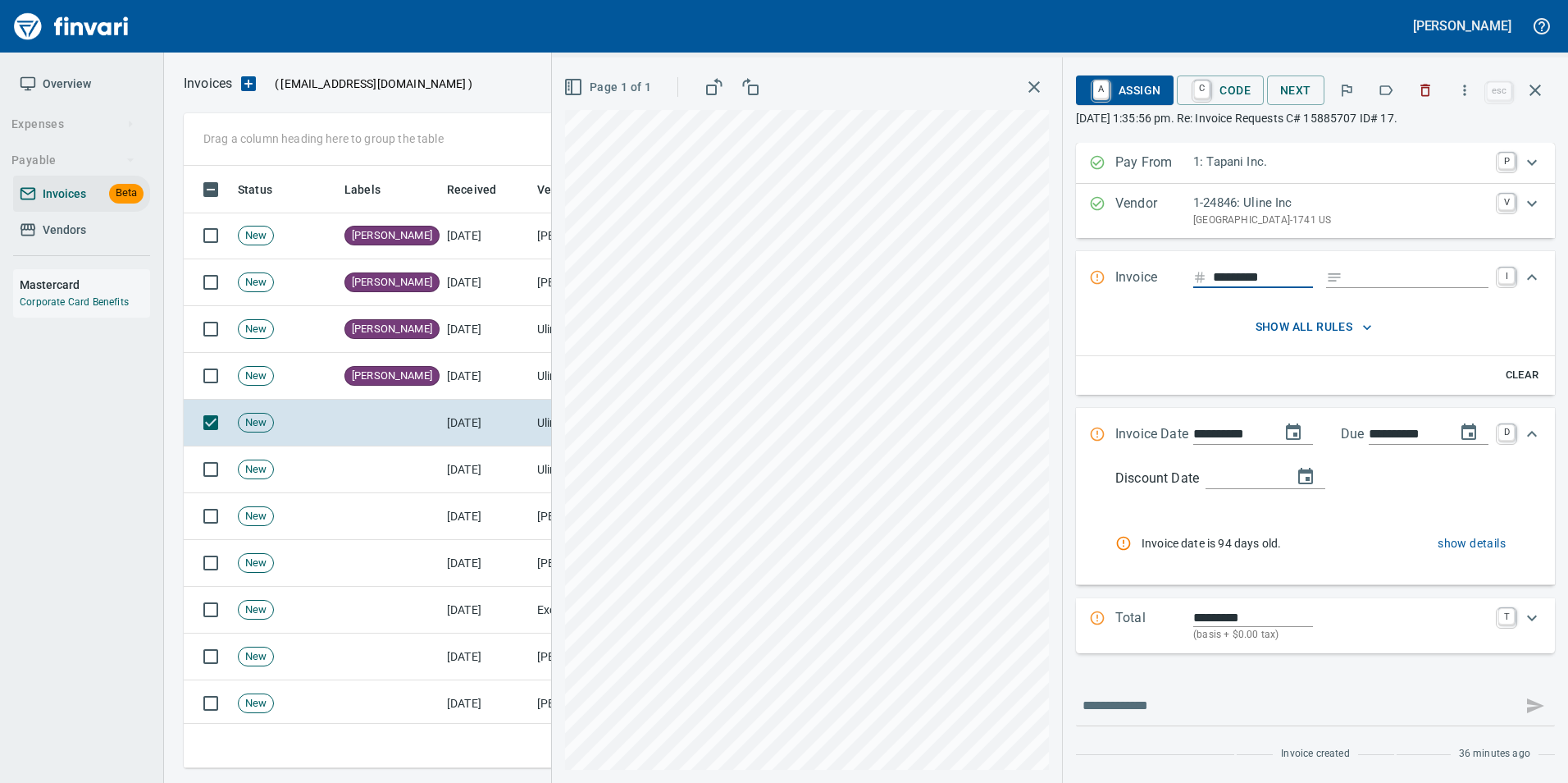
click at [1385, 89] on icon "button" at bounding box center [1385, 90] width 16 height 16
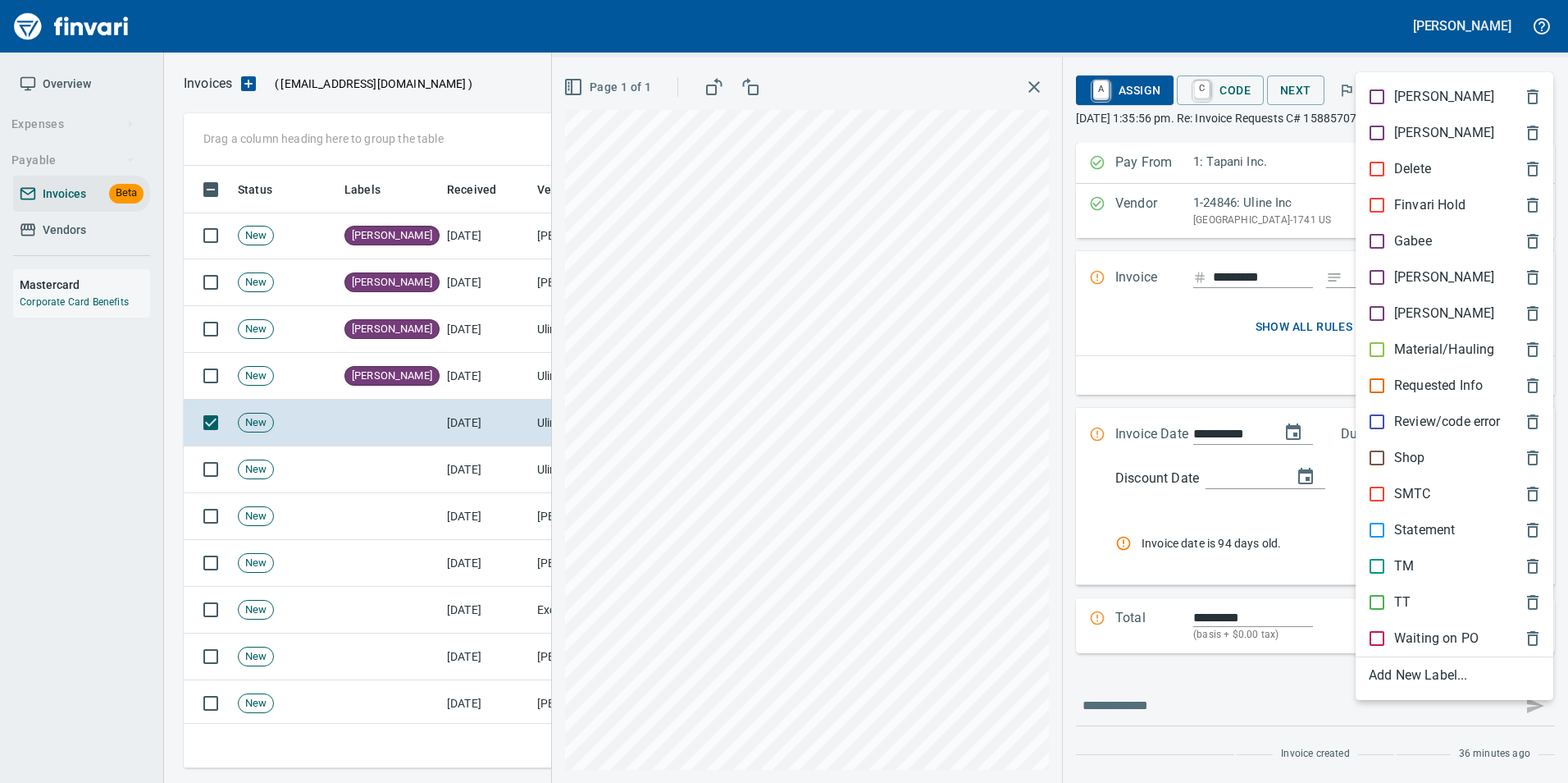
scroll to position [590, 1339]
click at [1411, 285] on p "[PERSON_NAME]" at bounding box center [1443, 277] width 100 height 20
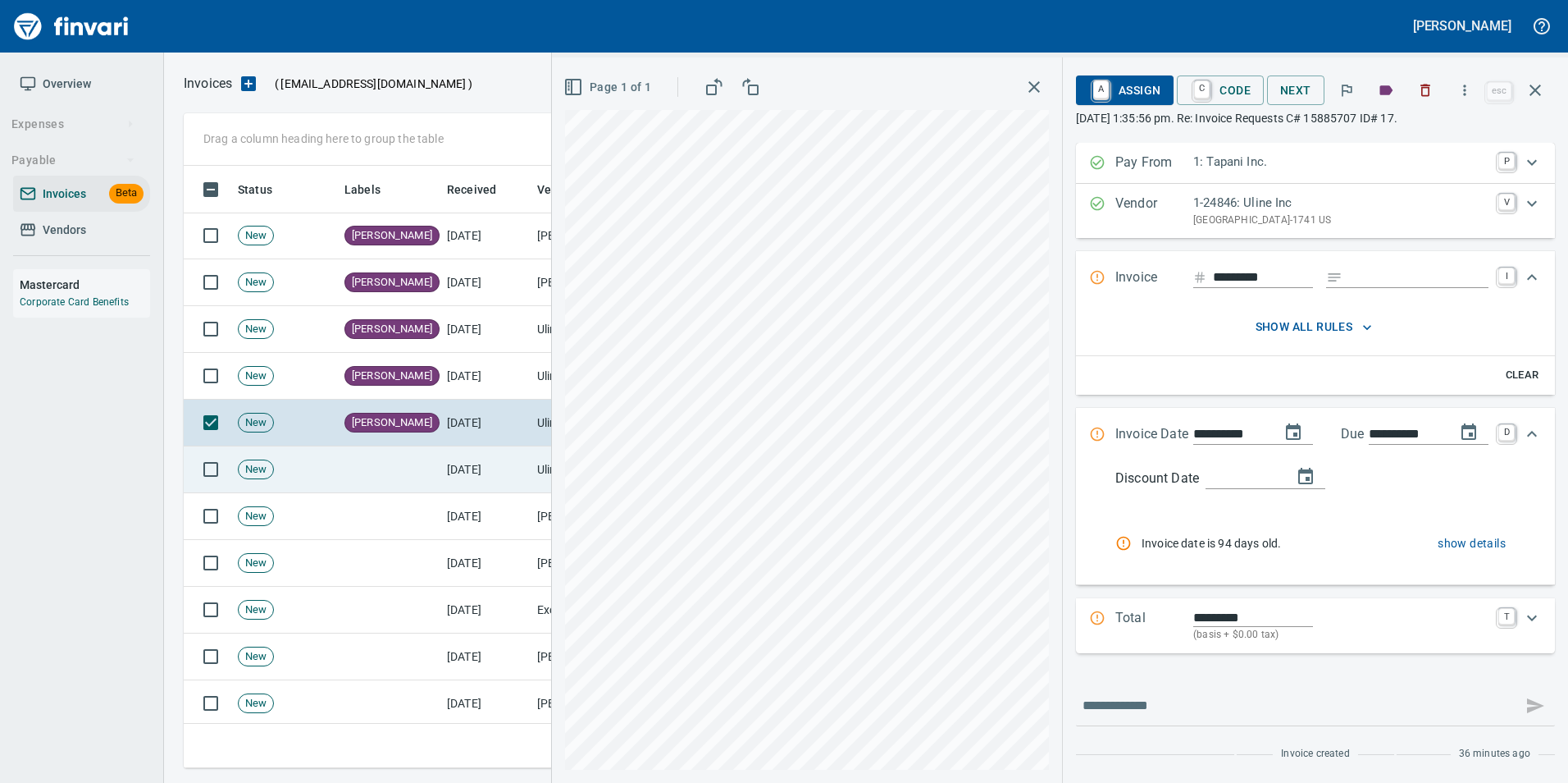
click at [462, 452] on td "[DATE]" at bounding box center [485, 469] width 90 height 47
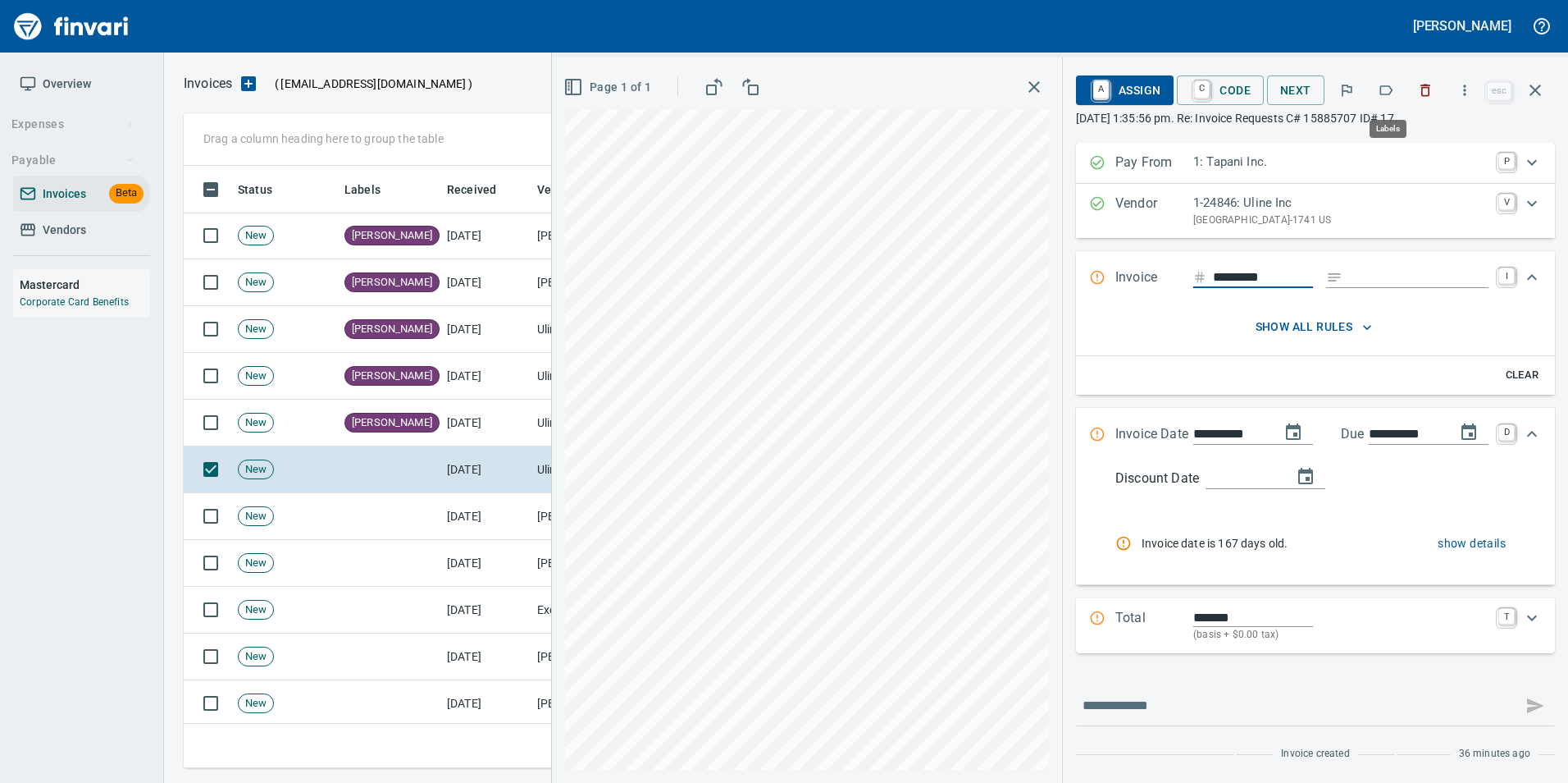
click at [1382, 97] on button "button" at bounding box center [1385, 90] width 36 height 36
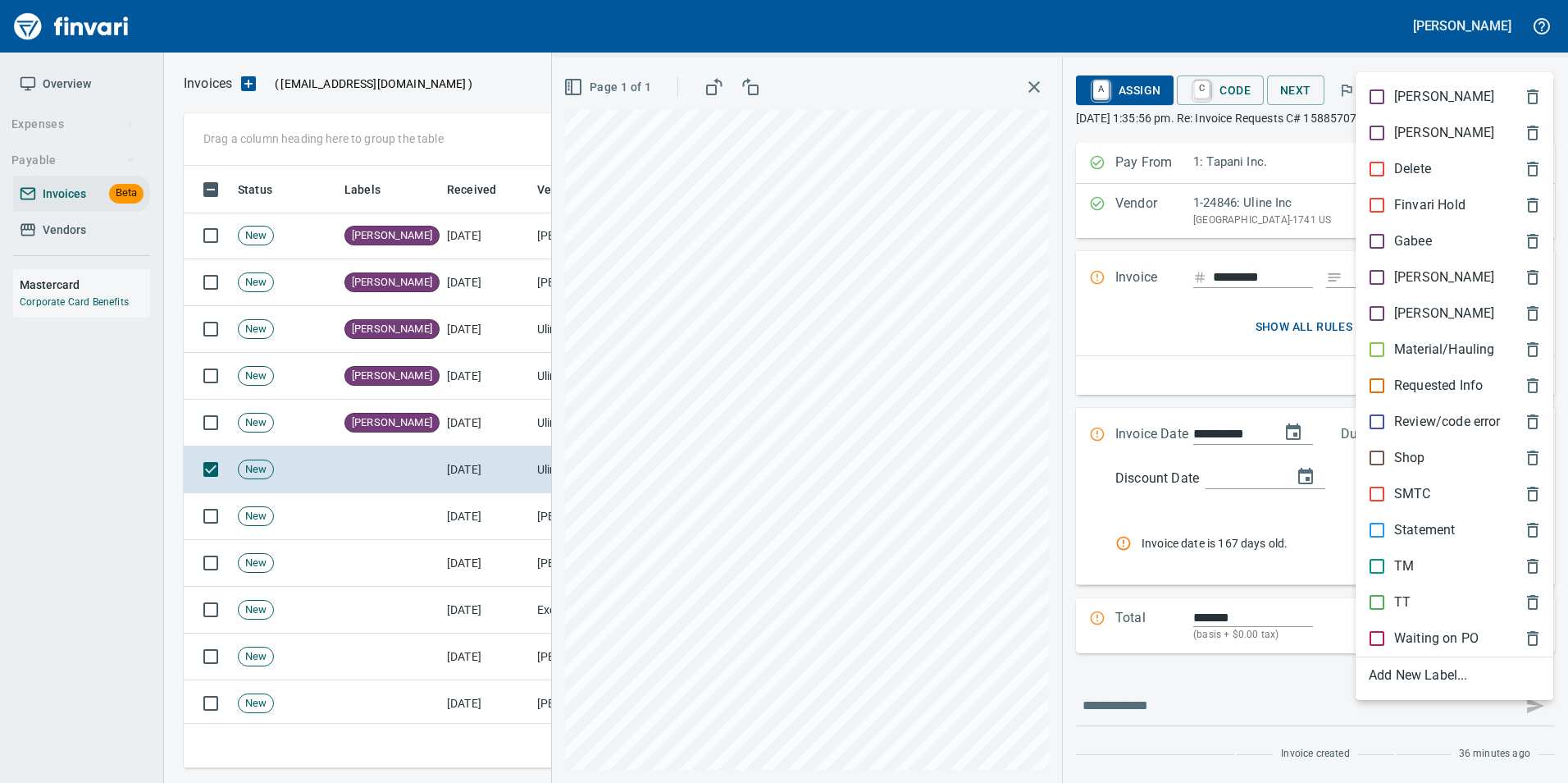
scroll to position [590, 1339]
click at [1419, 280] on p "[PERSON_NAME]" at bounding box center [1443, 277] width 100 height 20
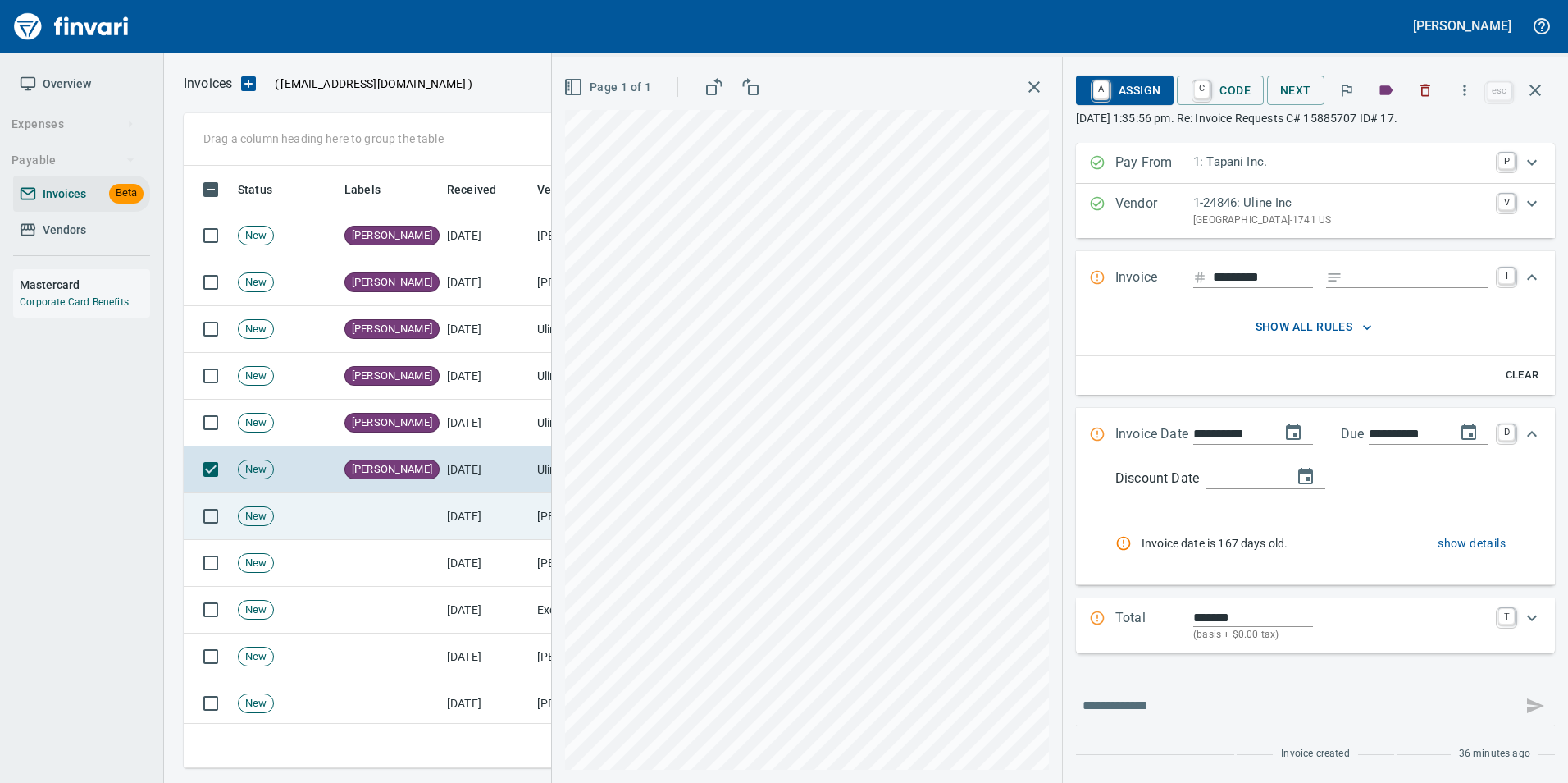
click at [485, 512] on td "[DATE]" at bounding box center [485, 516] width 90 height 47
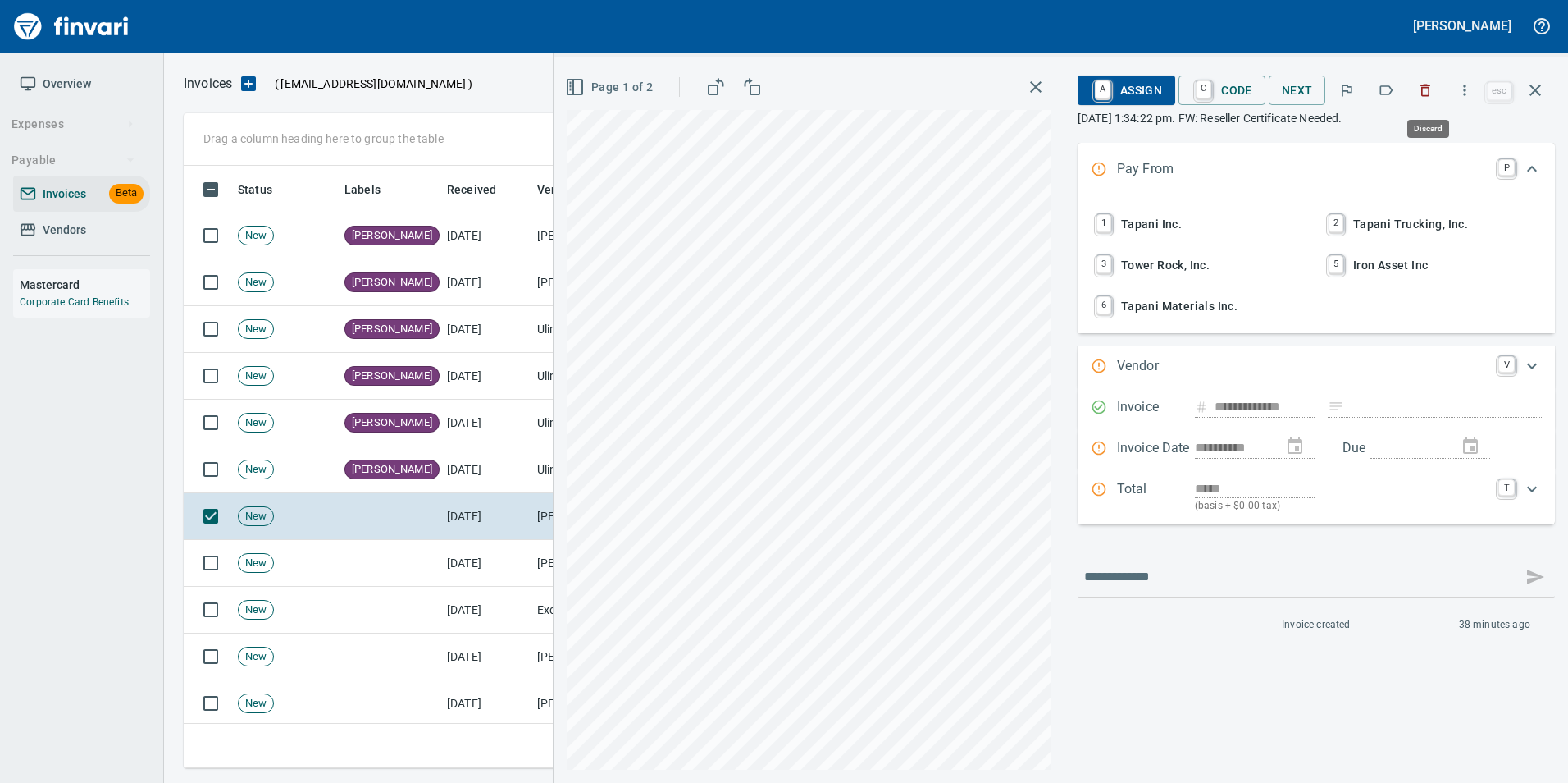
click at [1426, 96] on icon "button" at bounding box center [1425, 90] width 10 height 12
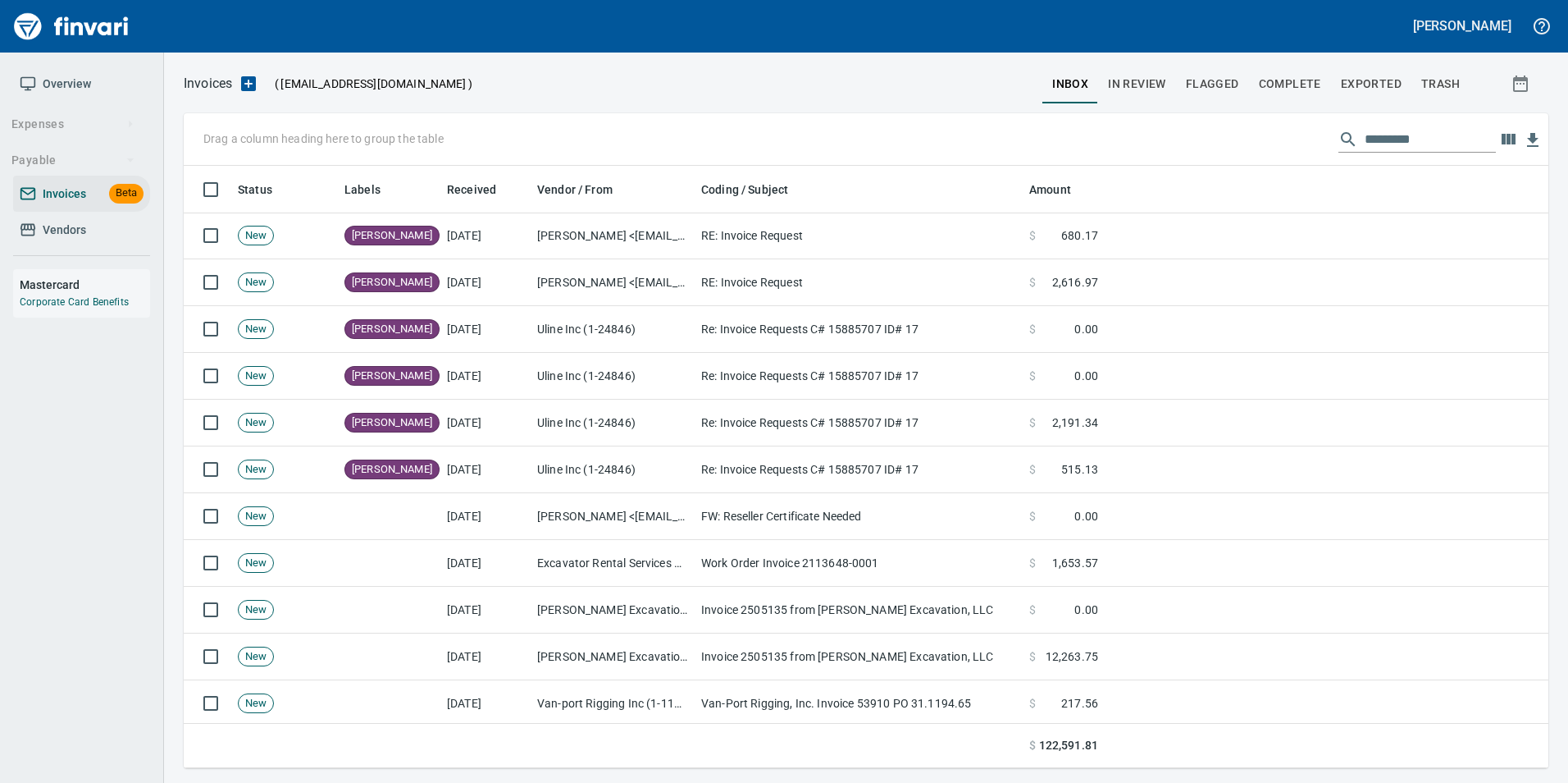
scroll to position [590, 1339]
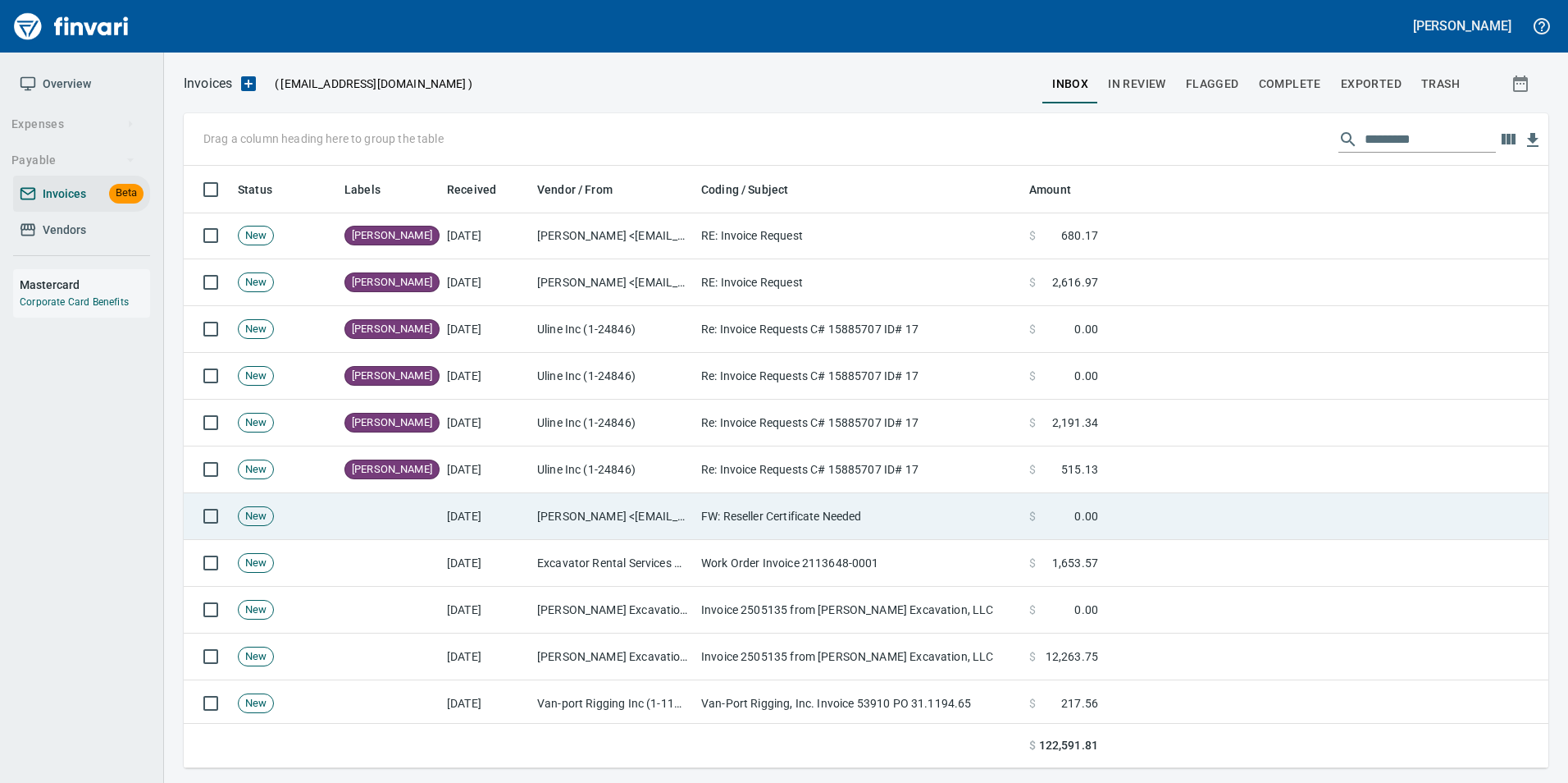
drag, startPoint x: 493, startPoint y: 523, endPoint x: 511, endPoint y: 532, distance: 20.1
click at [494, 523] on td "[DATE]" at bounding box center [485, 516] width 90 height 47
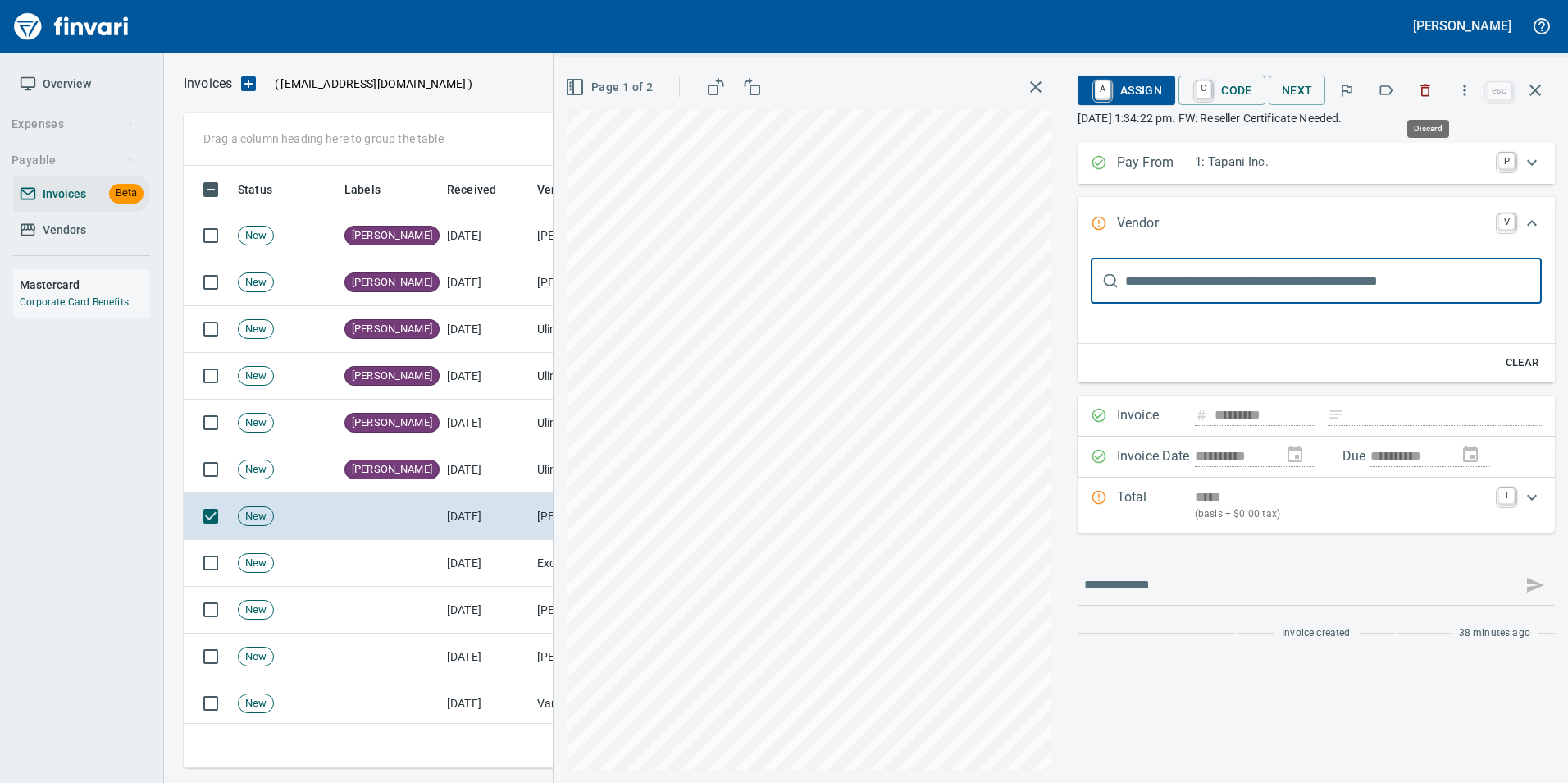
click at [1418, 93] on button "button" at bounding box center [1425, 90] width 36 height 36
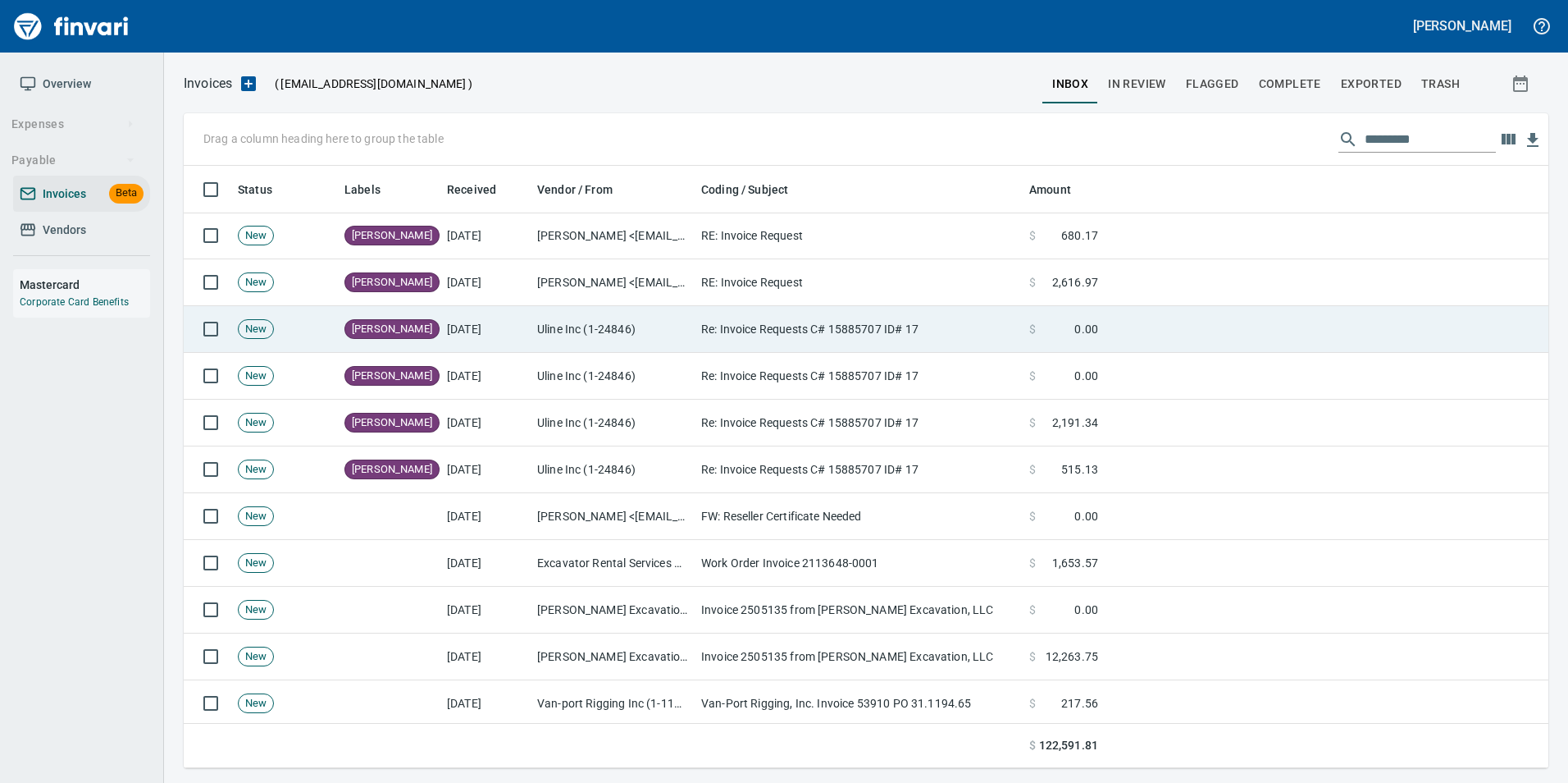
scroll to position [590, 1339]
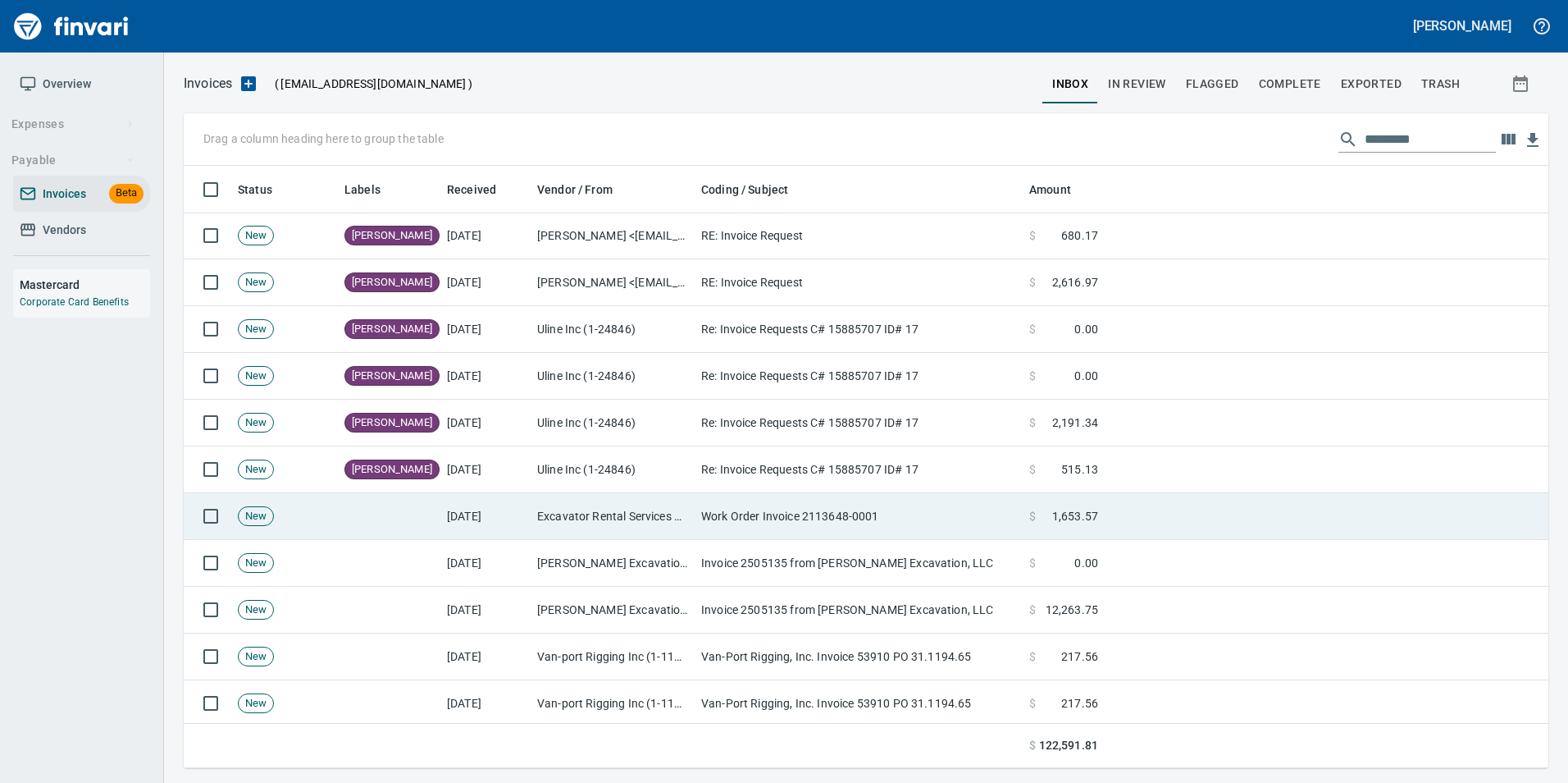
click at [823, 523] on td "Work Order Invoice 2113648-0001" at bounding box center [858, 516] width 327 height 47
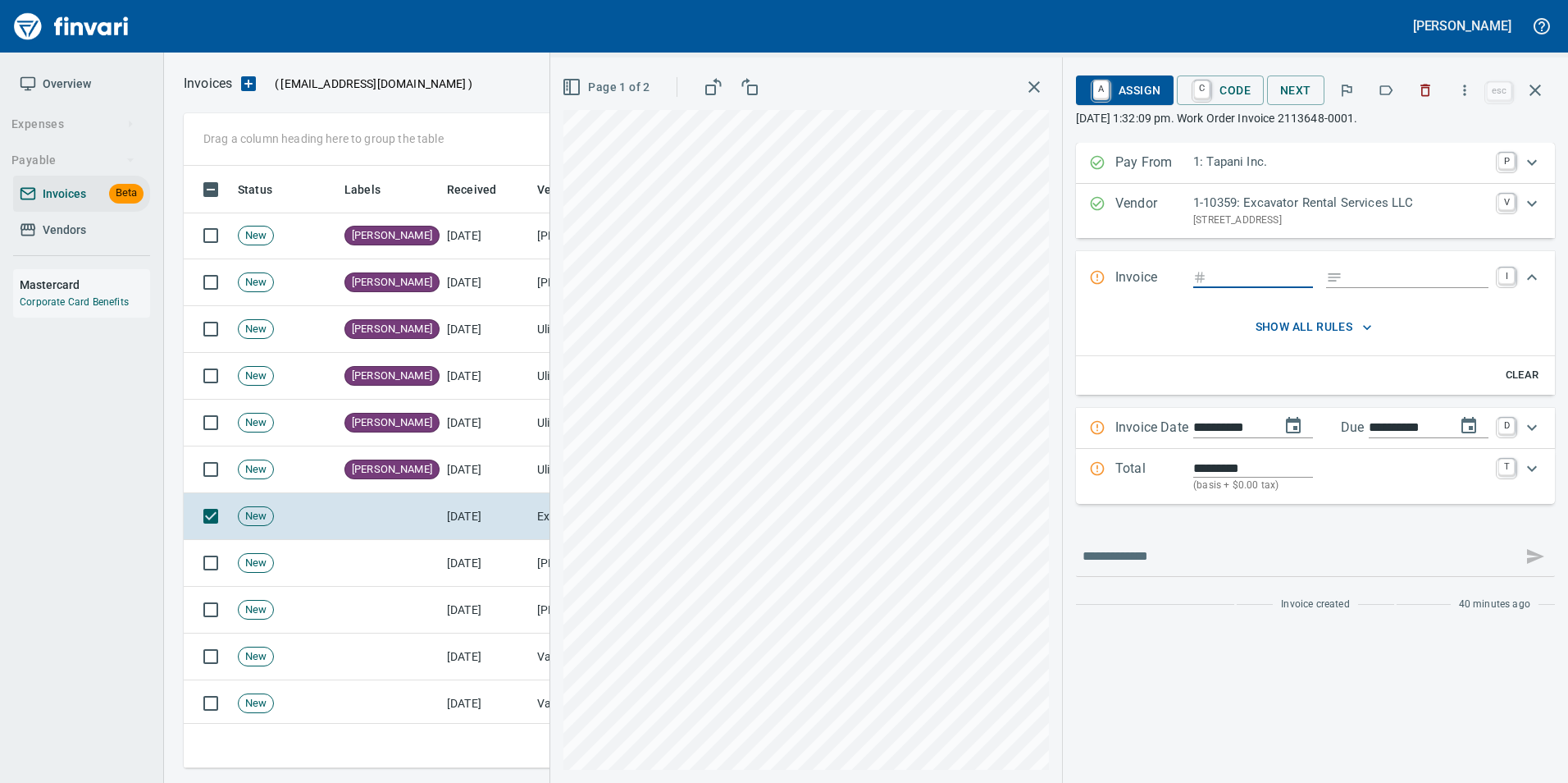
click at [624, 77] on span "Page 1 of 2" at bounding box center [606, 88] width 85 height 21
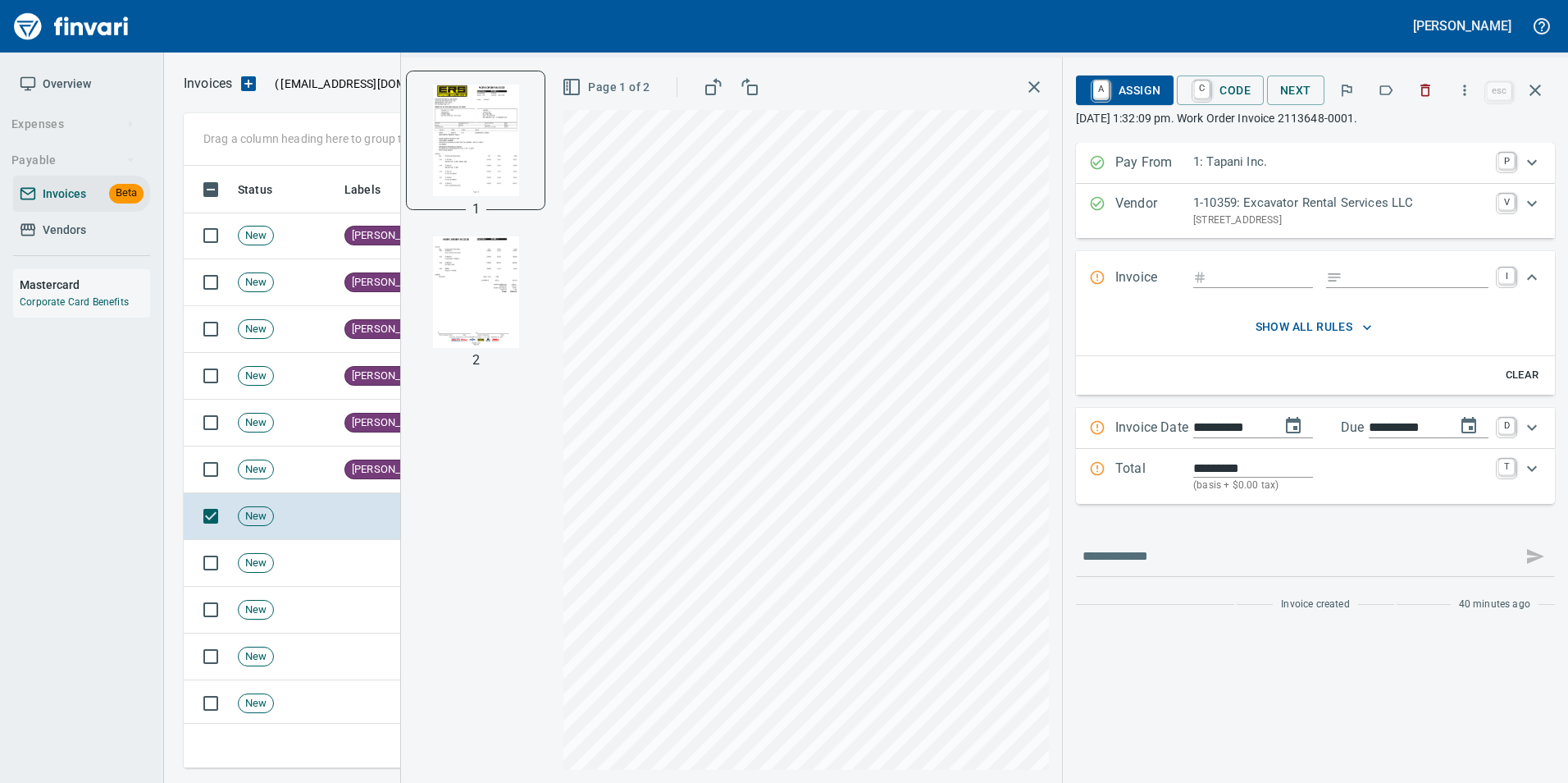
click at [461, 323] on img "button" at bounding box center [475, 291] width 111 height 111
click at [476, 130] on img "button" at bounding box center [475, 139] width 111 height 111
click at [1386, 97] on button "button" at bounding box center [1385, 90] width 36 height 36
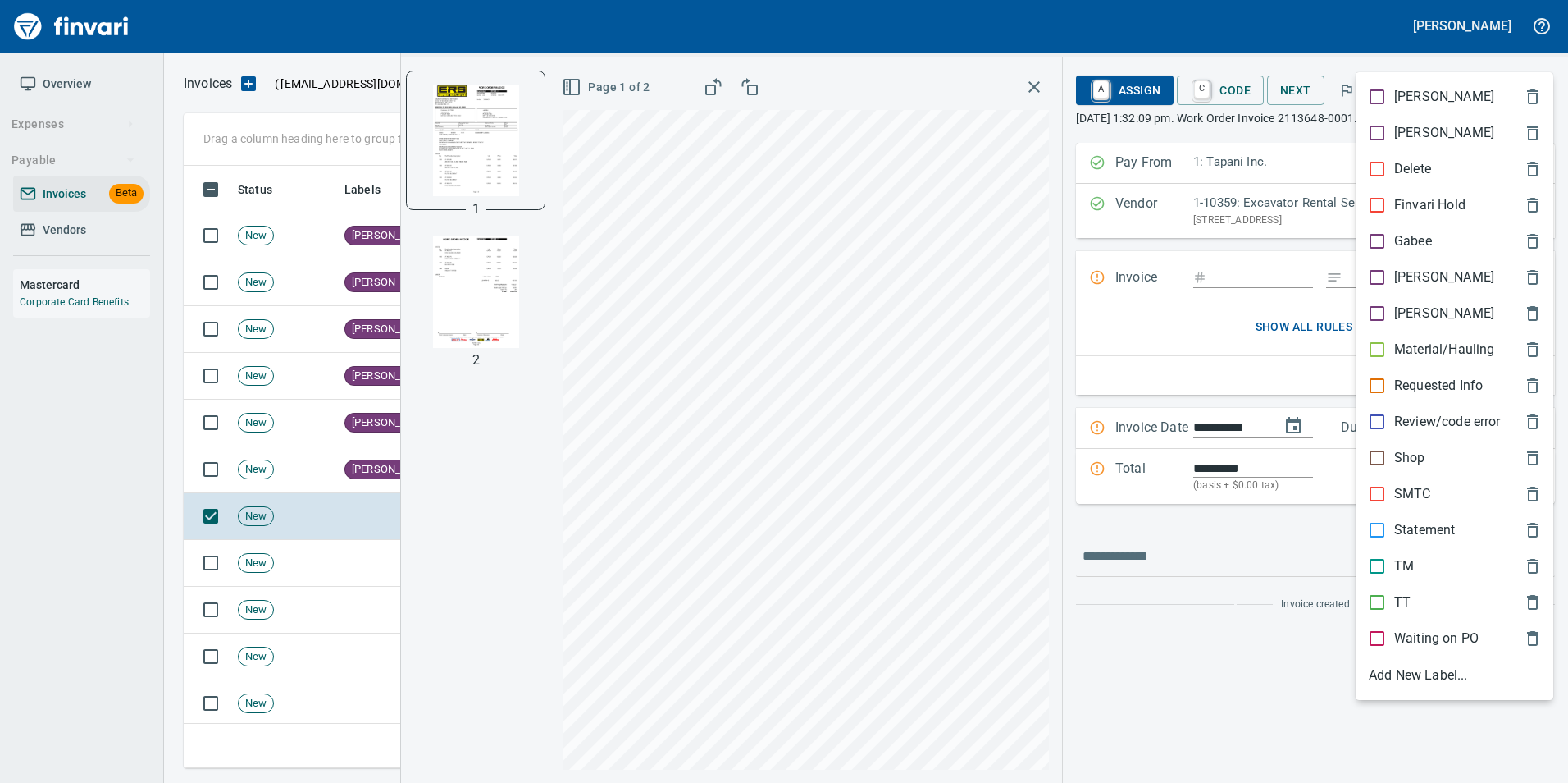
scroll to position [590, 1339]
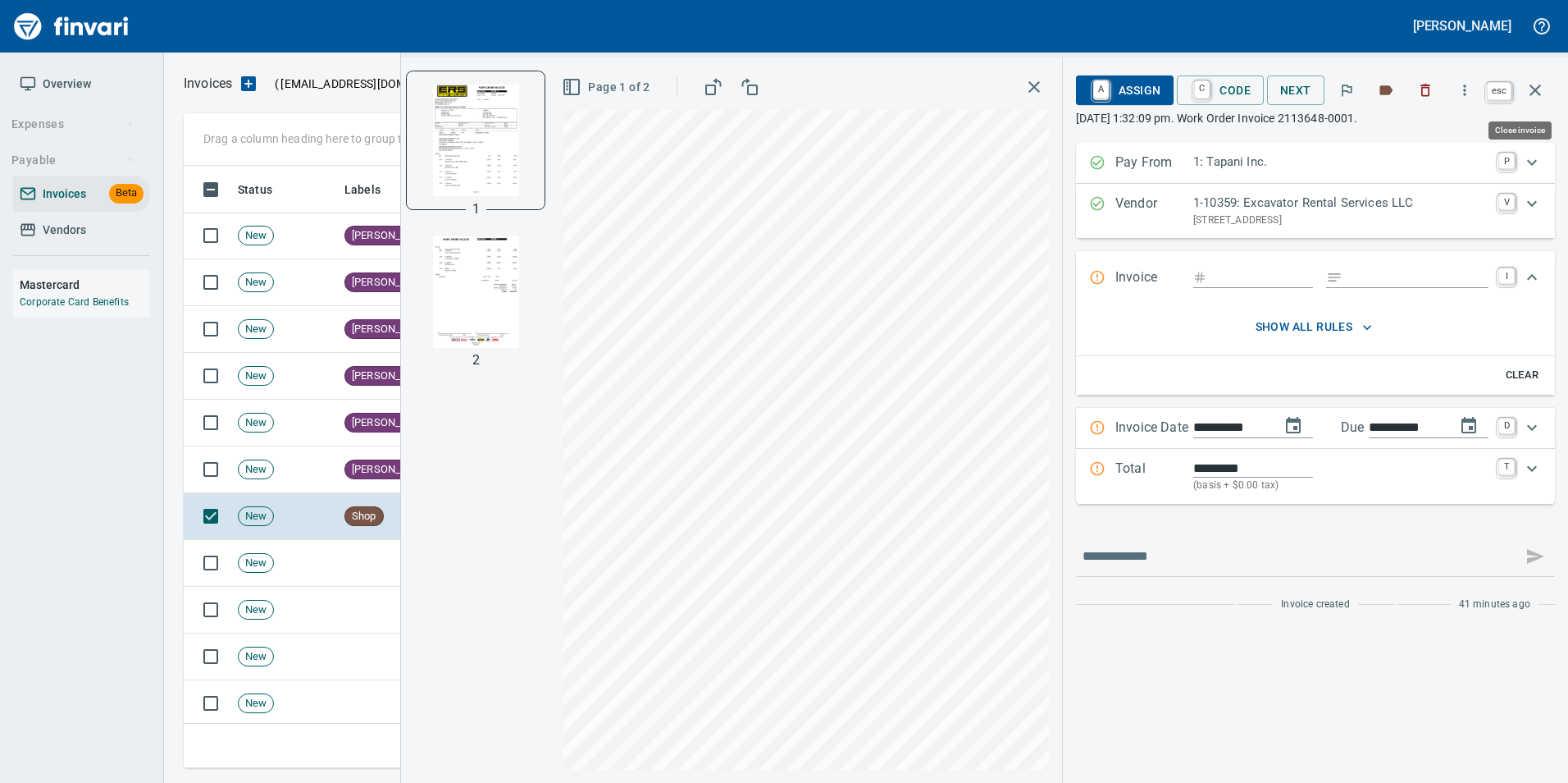
click at [1538, 90] on icon "button" at bounding box center [1535, 90] width 20 height 20
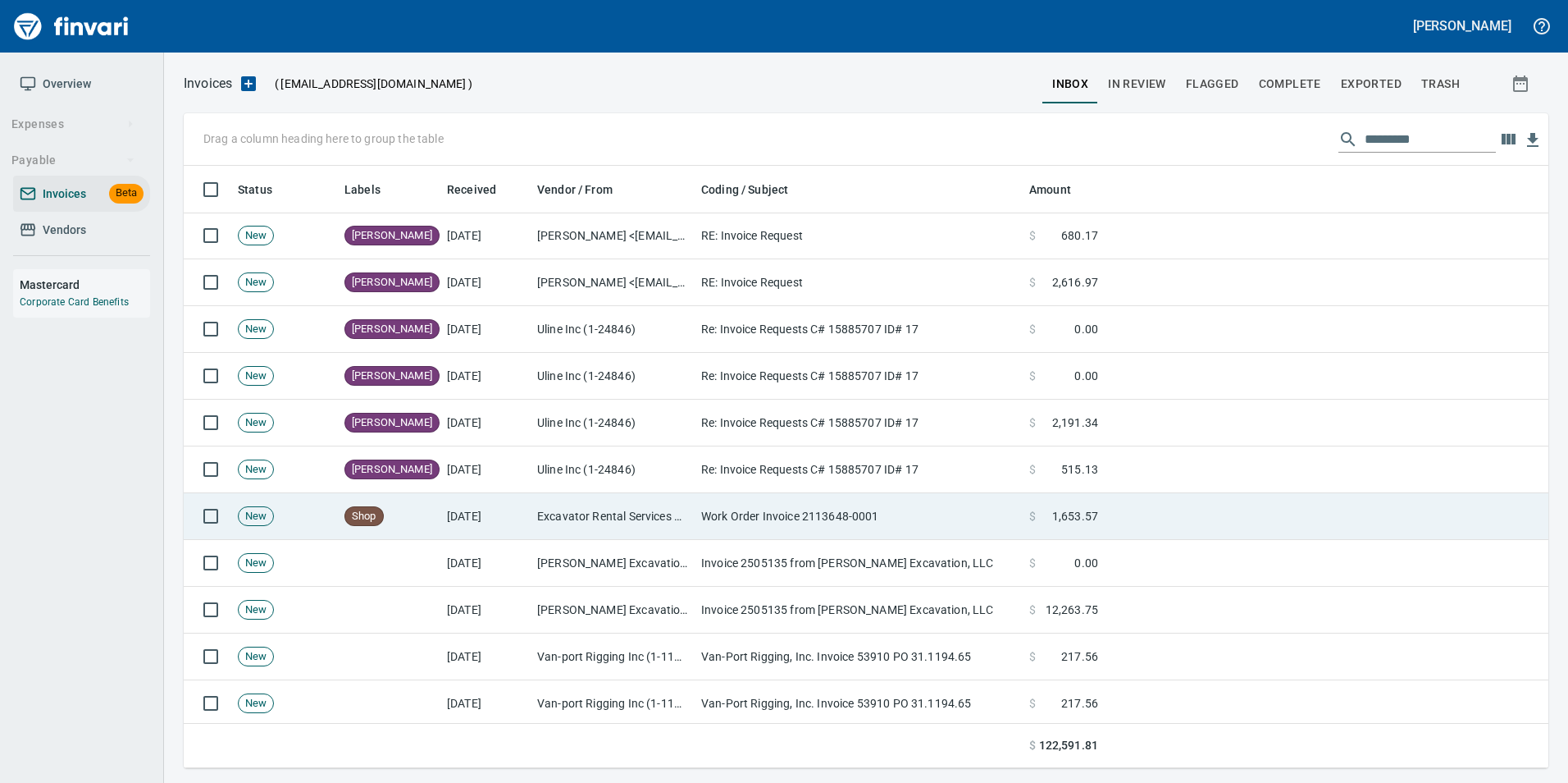
scroll to position [590, 1339]
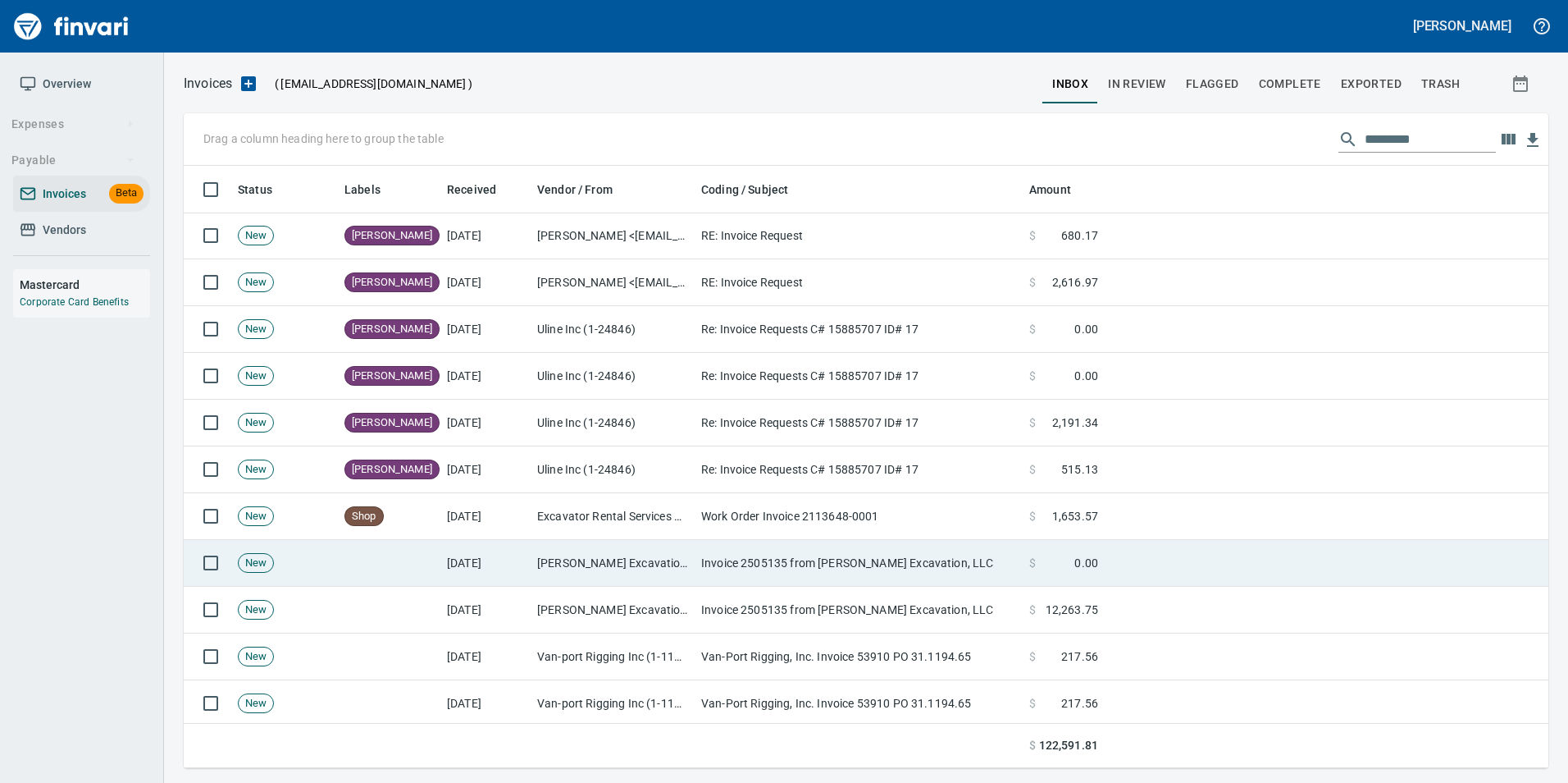
click at [519, 568] on td "[DATE]" at bounding box center [485, 563] width 90 height 47
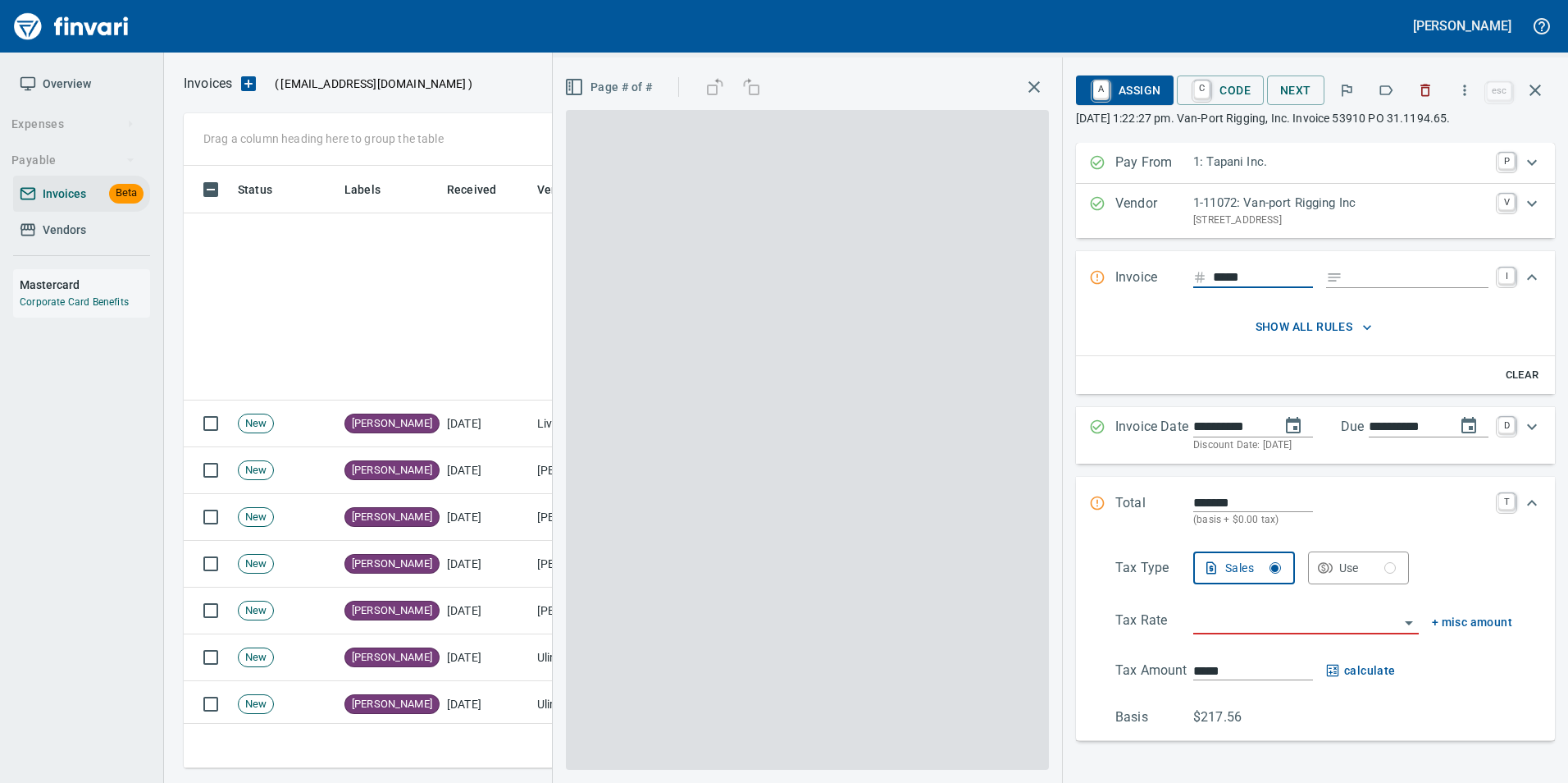
scroll to position [590, 1339]
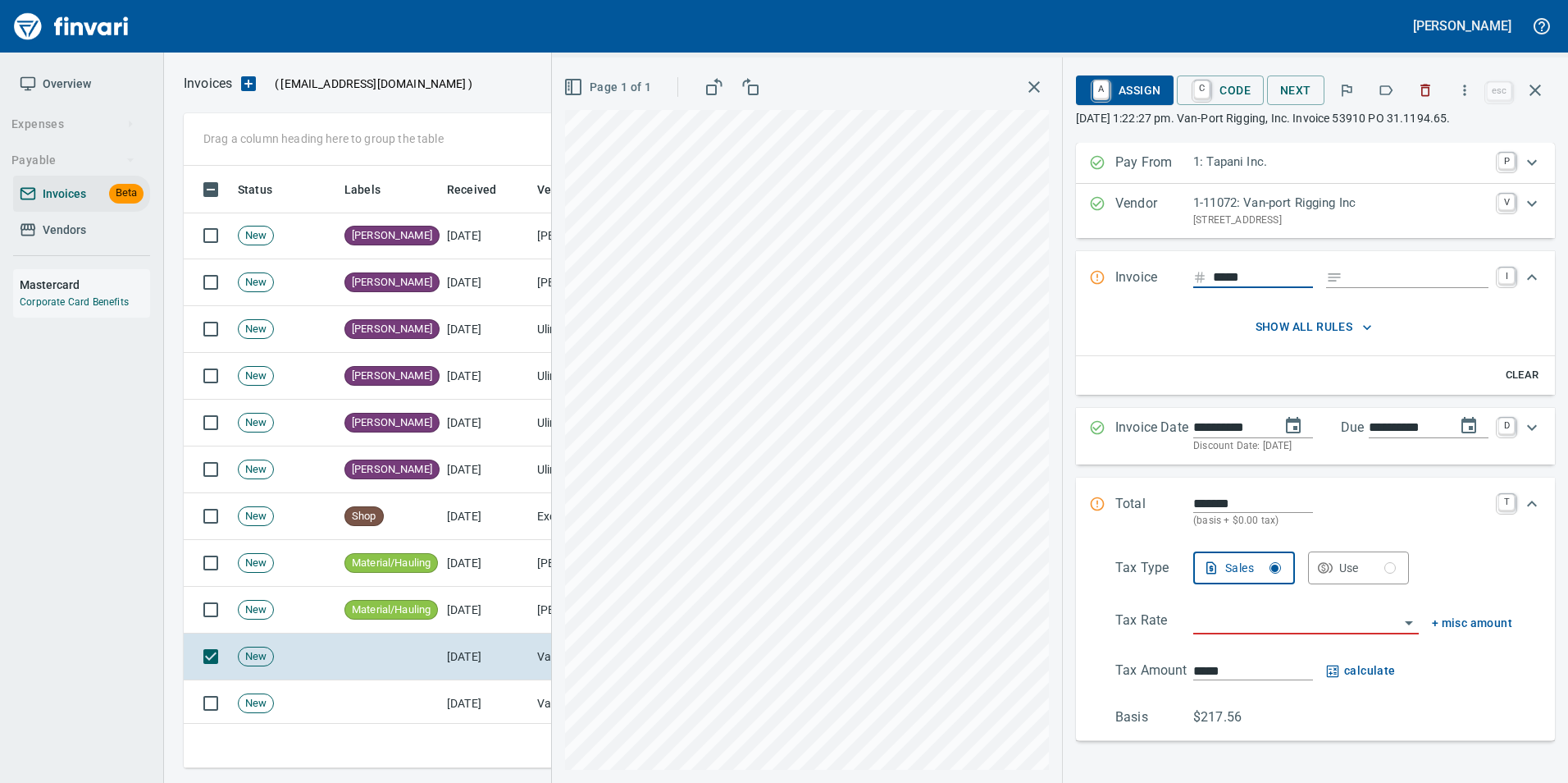
click at [1390, 90] on icon "button" at bounding box center [1385, 90] width 16 height 16
click at [1533, 93] on icon "button" at bounding box center [1535, 90] width 11 height 11
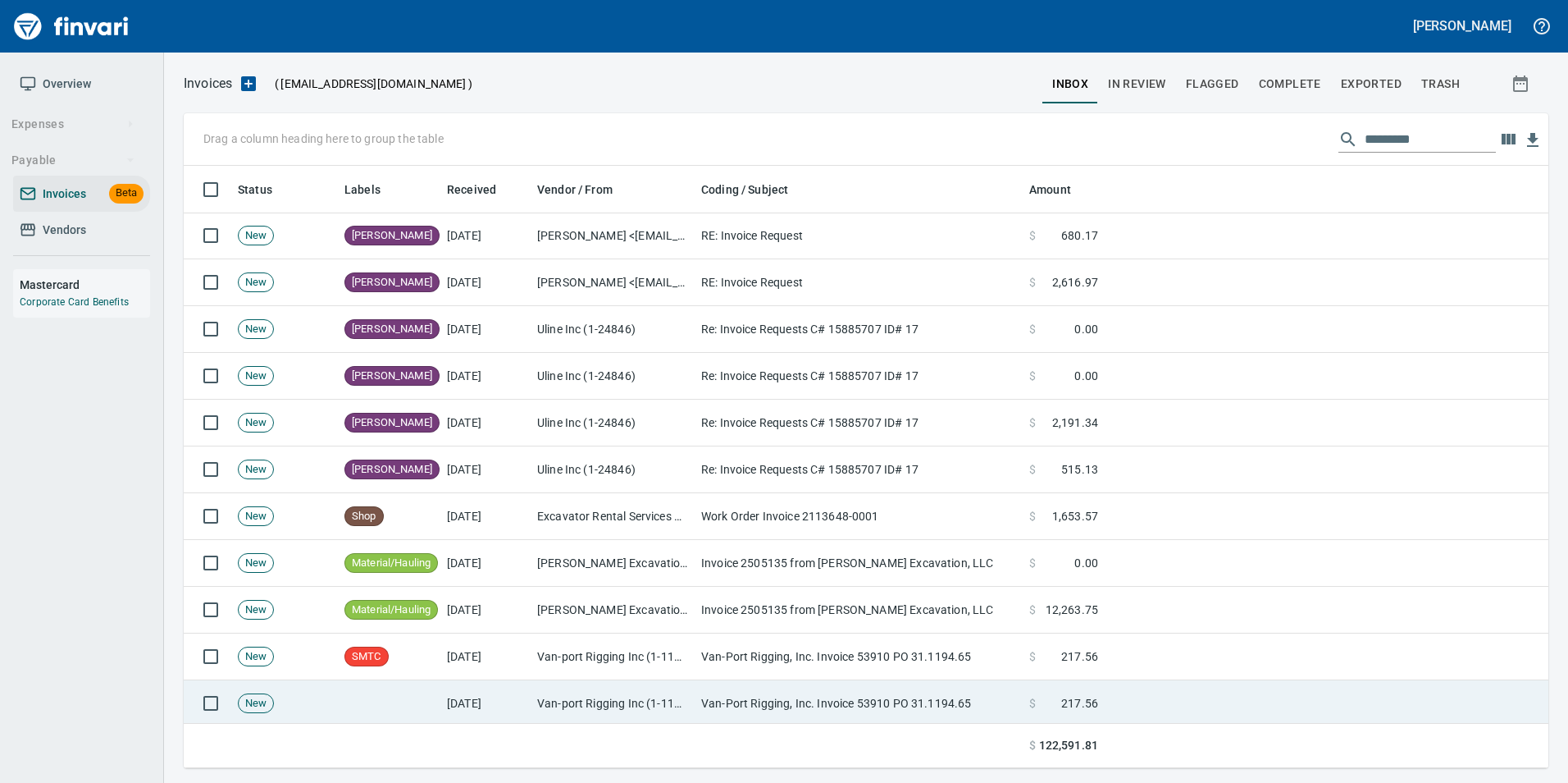
click at [707, 704] on td "Van-Port Rigging, Inc. Invoice 53910 PO 31.1194.65" at bounding box center [858, 703] width 327 height 47
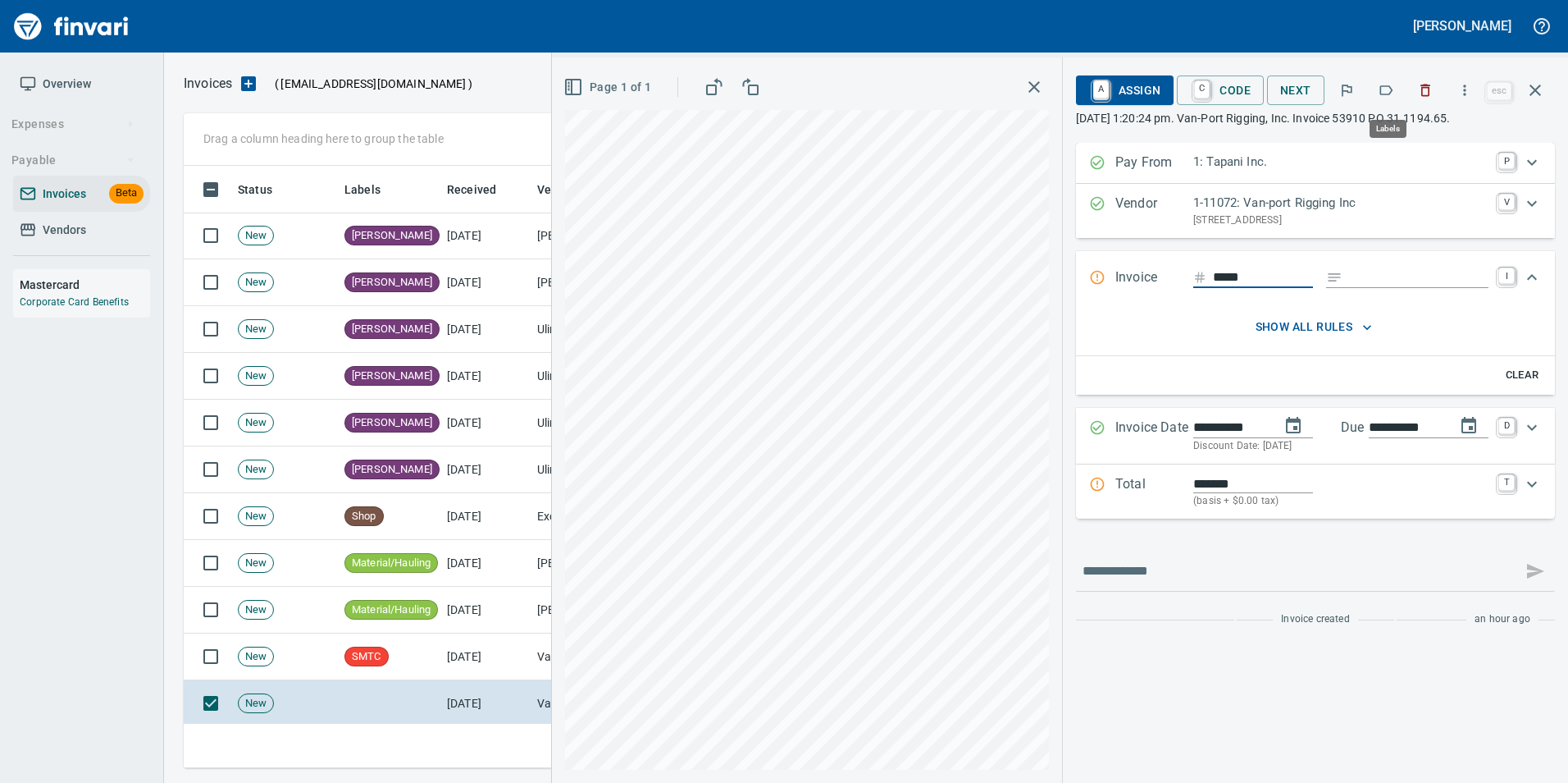
click at [1394, 86] on icon "button" at bounding box center [1385, 90] width 16 height 16
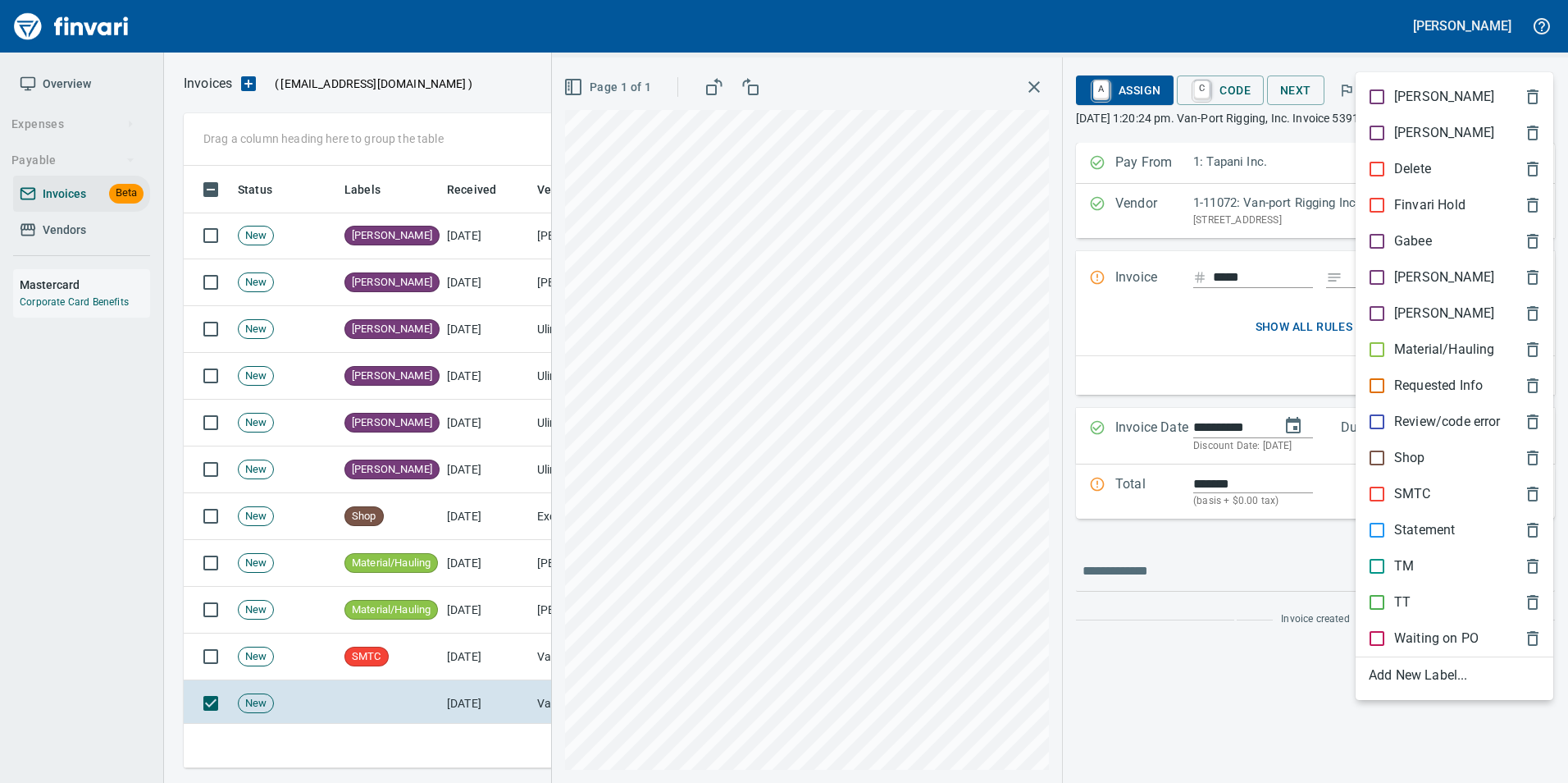
scroll to position [590, 1339]
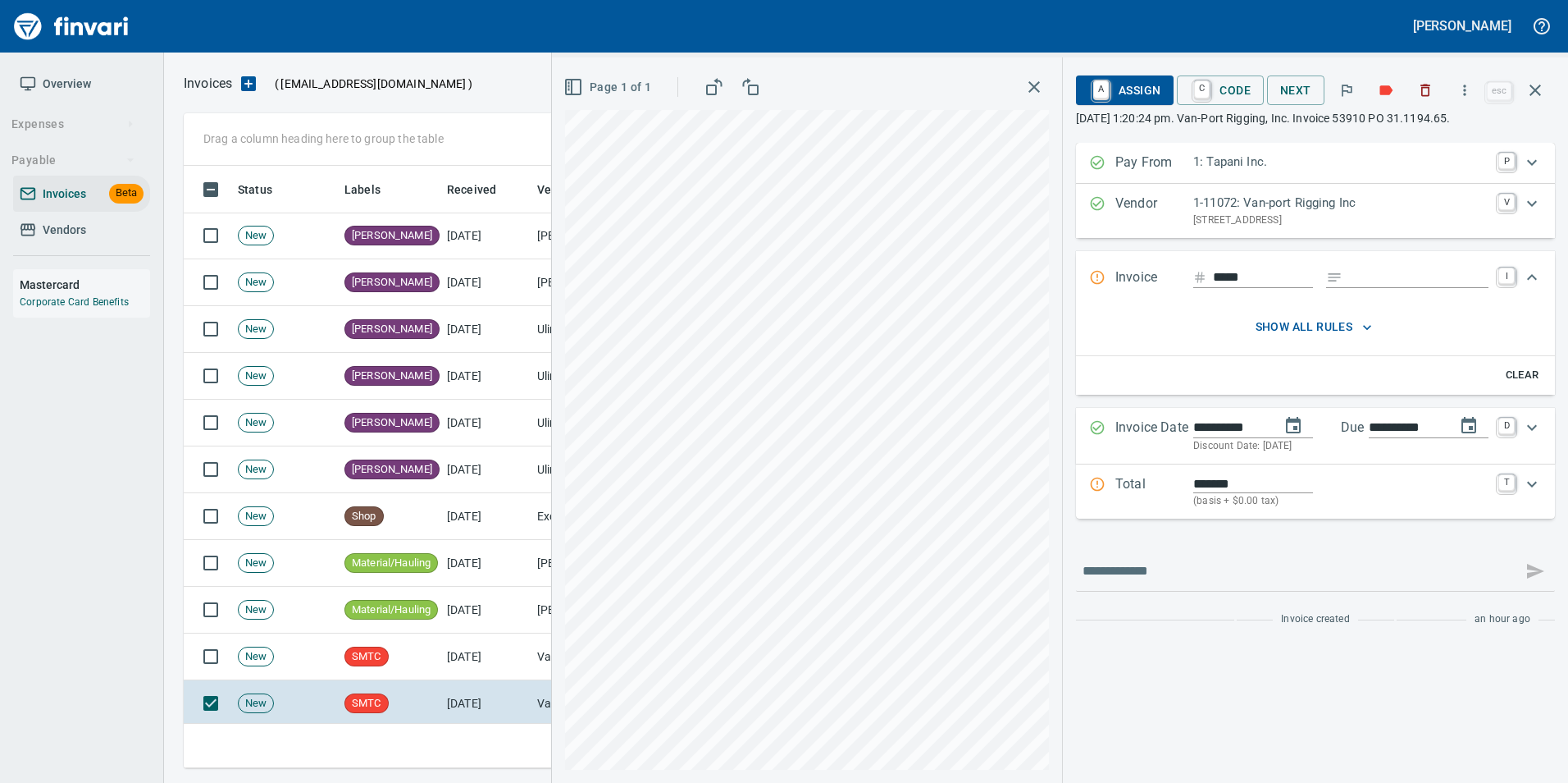
click at [1530, 100] on button "button" at bounding box center [1534, 90] width 39 height 39
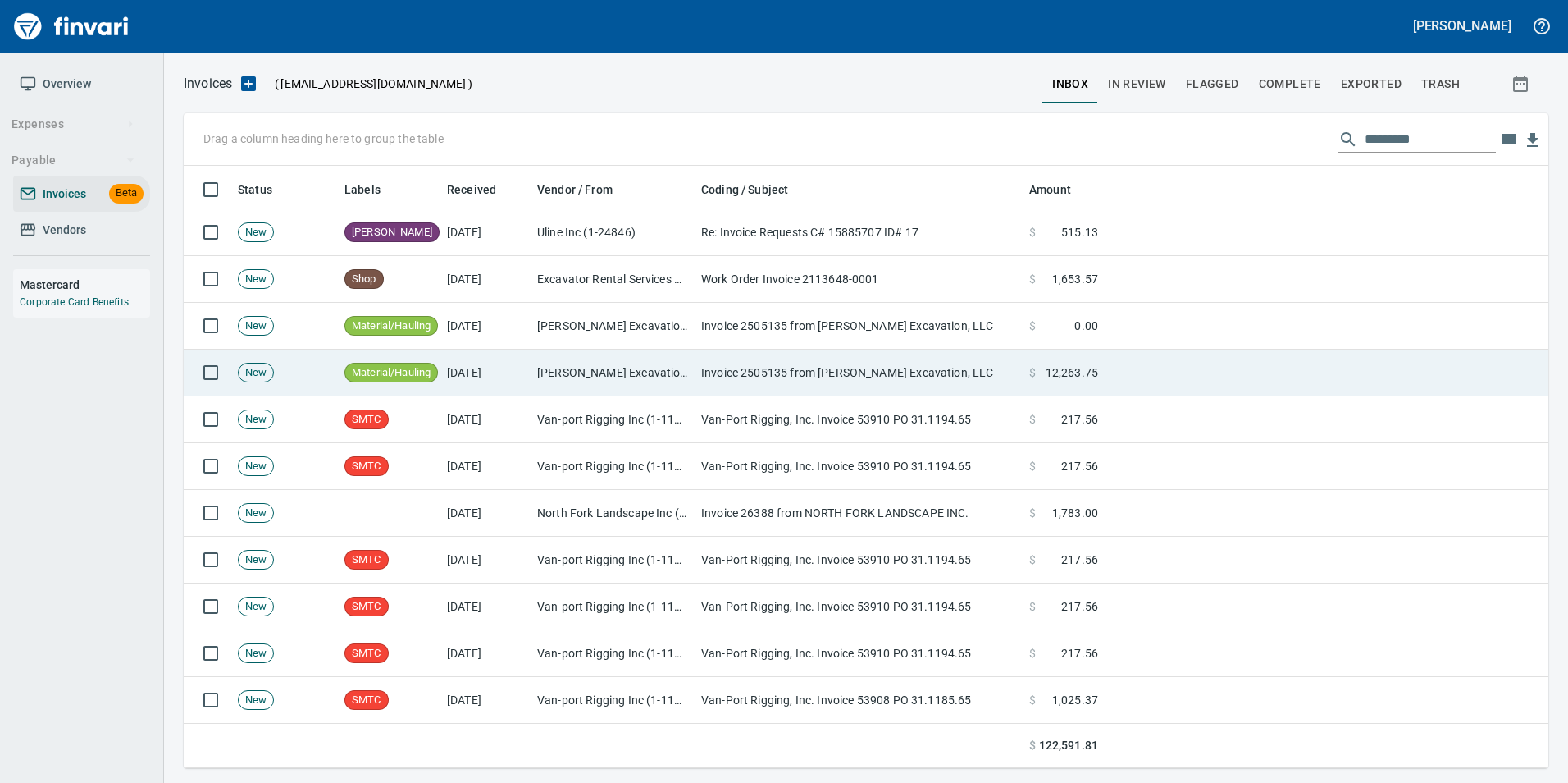
scroll to position [574, 0]
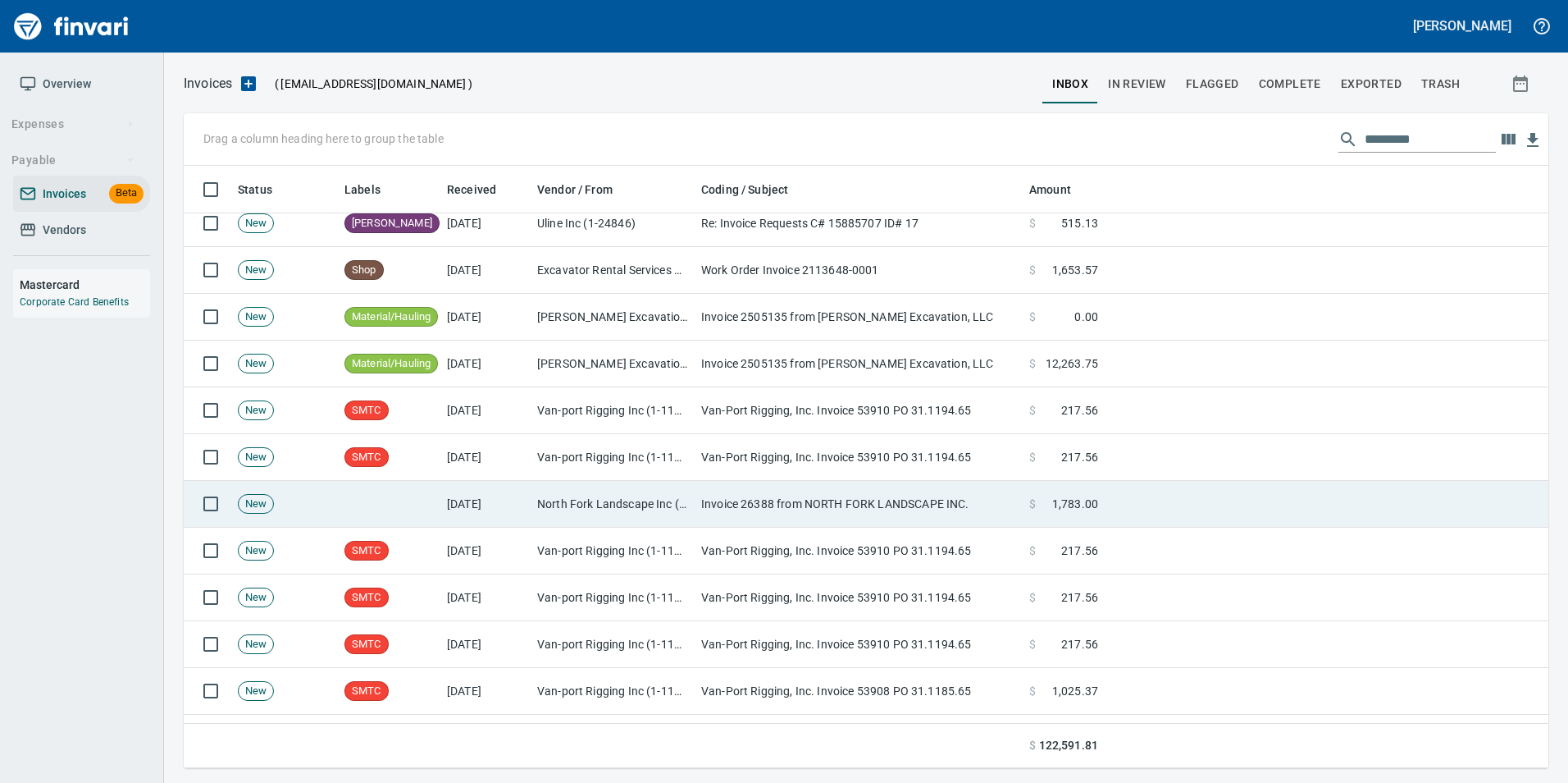
click at [497, 511] on td "[DATE]" at bounding box center [485, 504] width 90 height 47
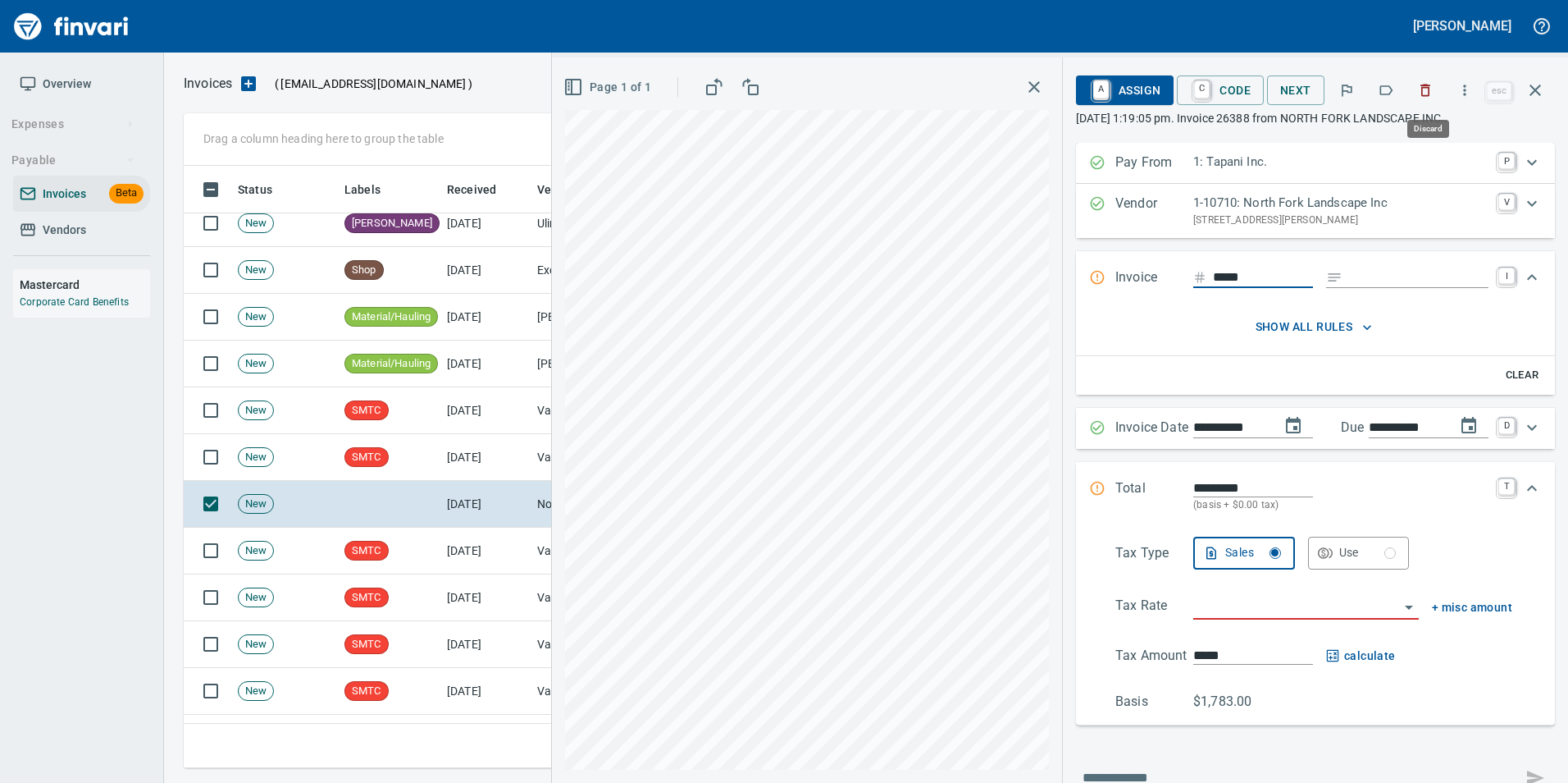
click at [1439, 99] on button "button" at bounding box center [1425, 90] width 36 height 36
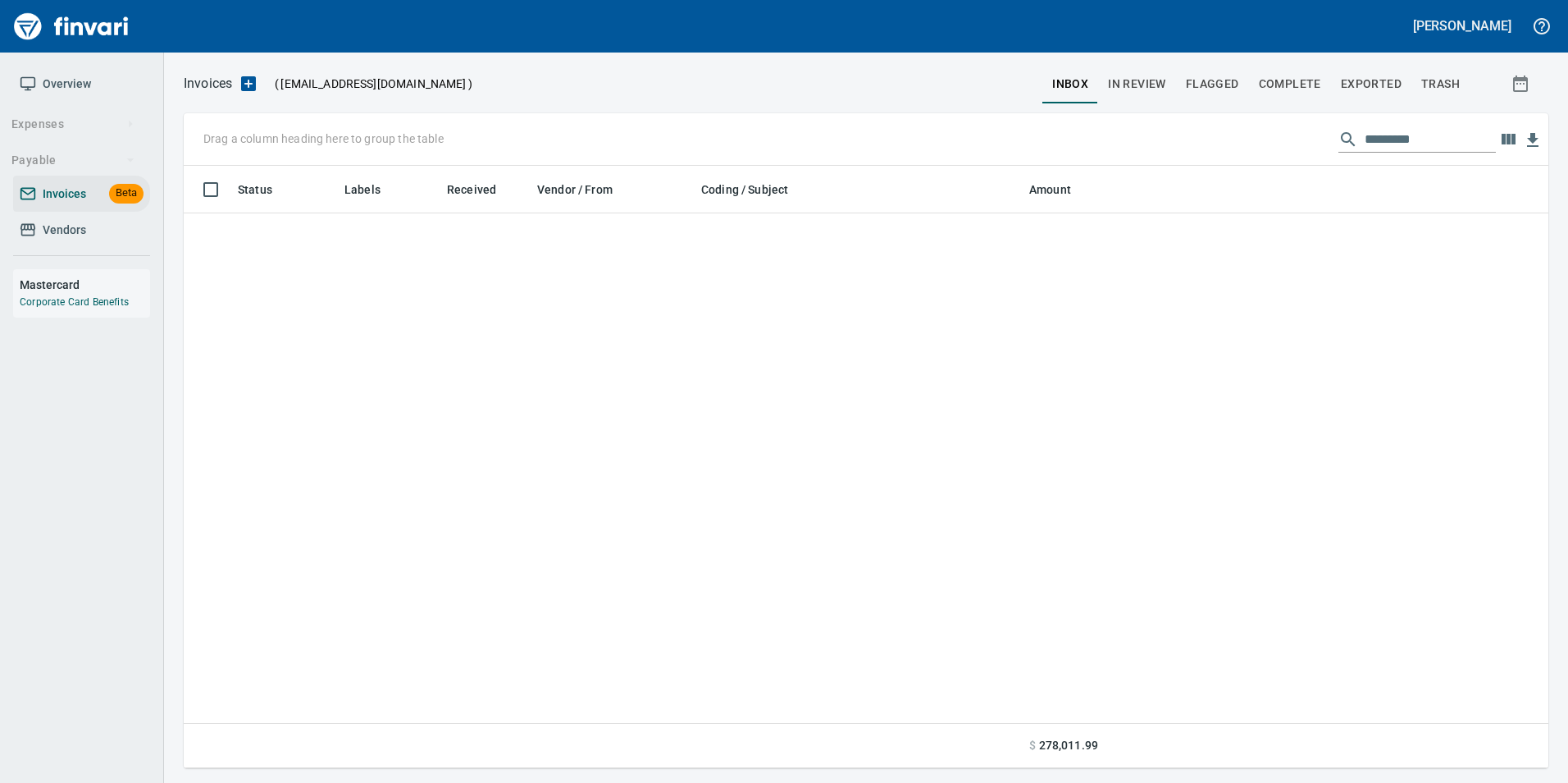
scroll to position [9949, 0]
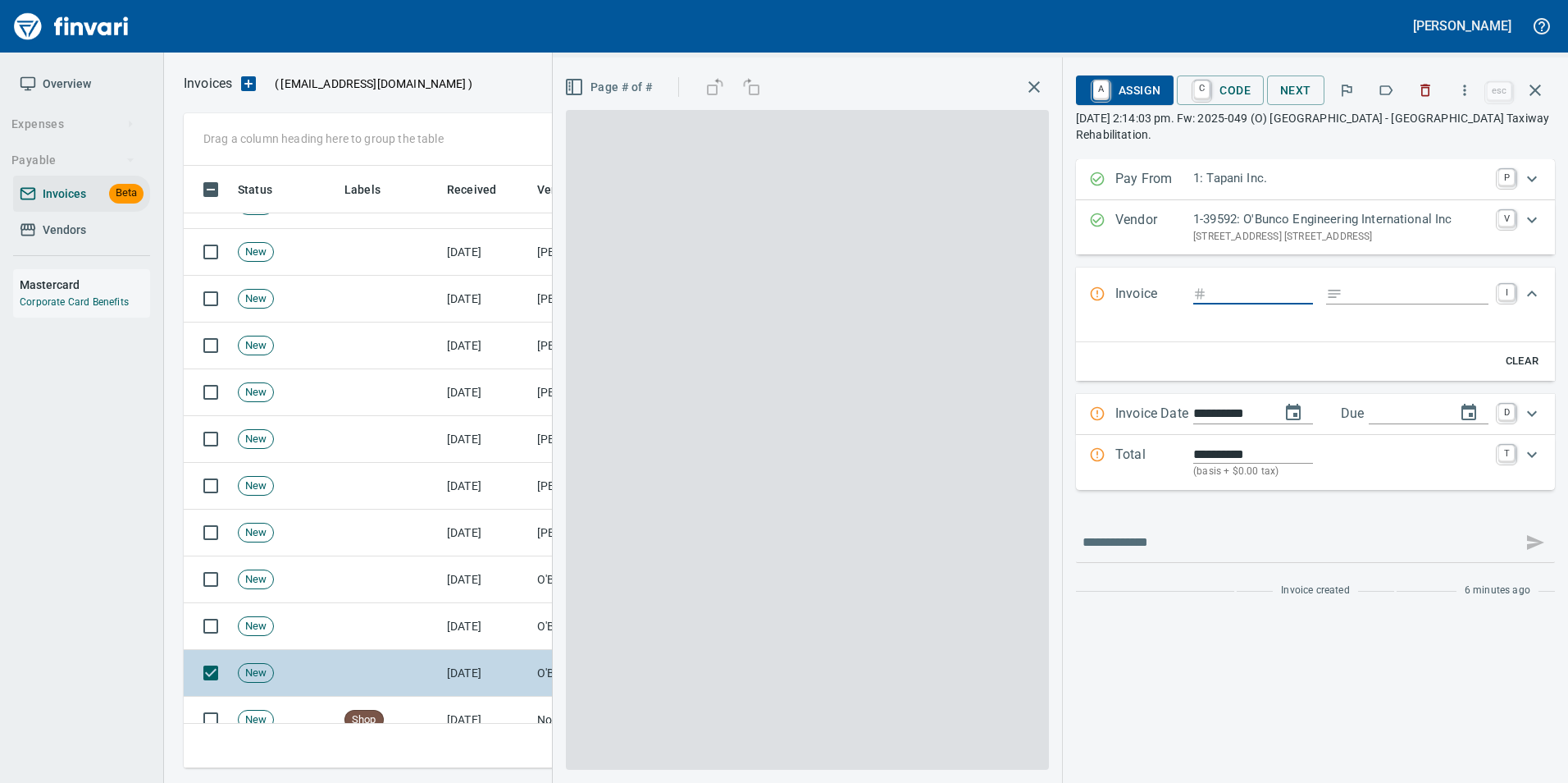
scroll to position [590, 1339]
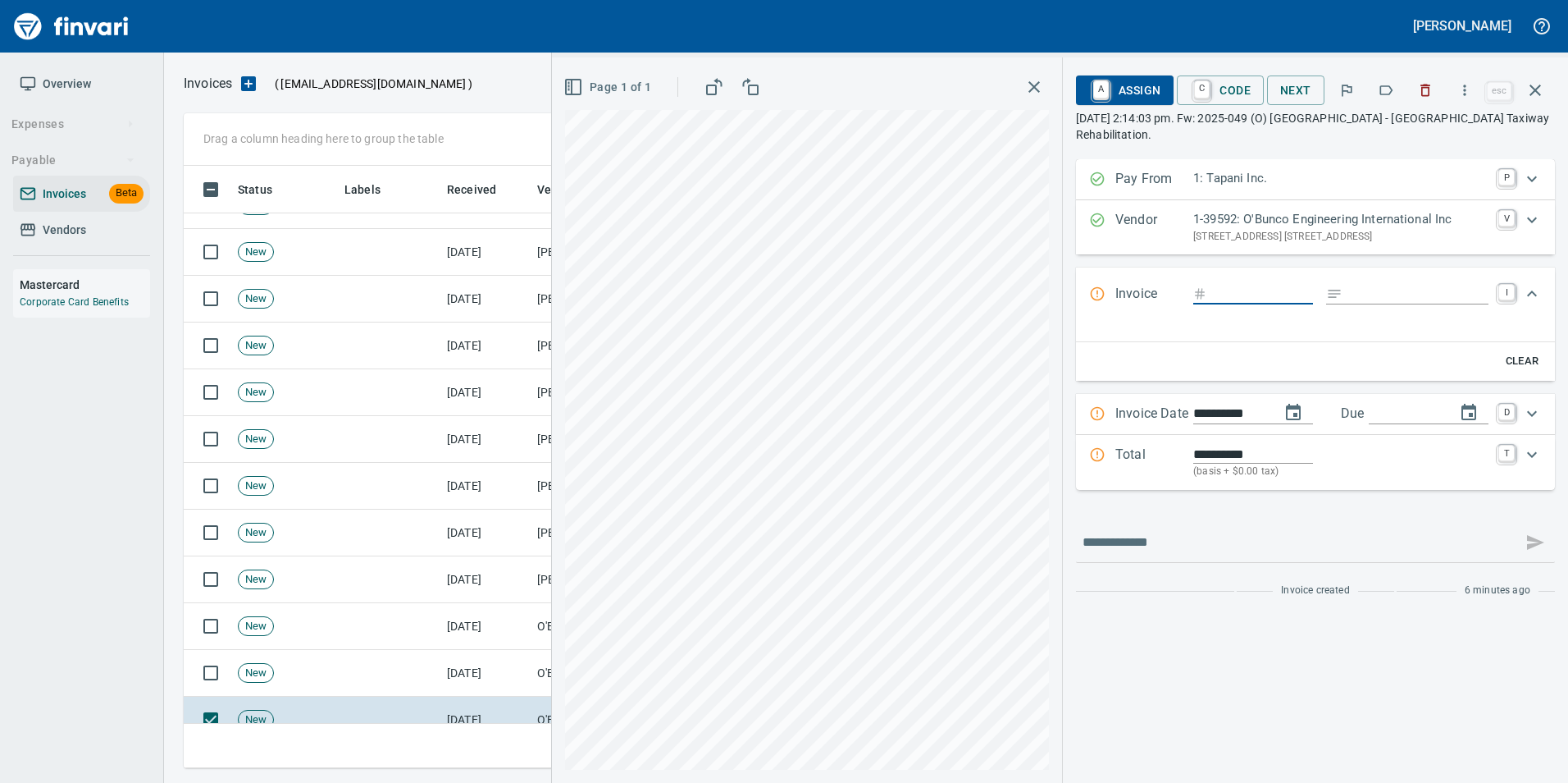
click at [1383, 92] on icon "button" at bounding box center [1385, 90] width 16 height 16
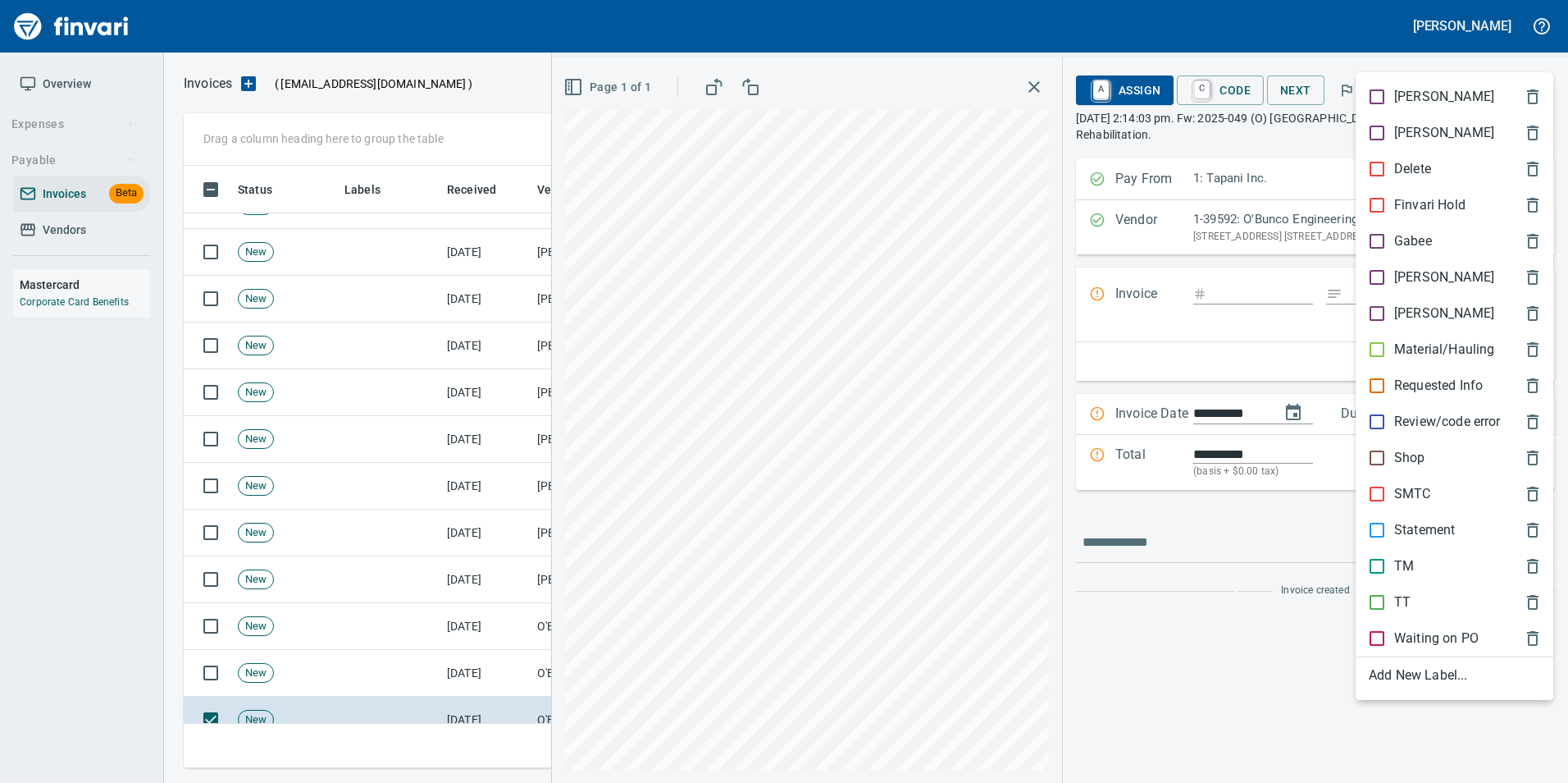
click at [1409, 275] on p "[PERSON_NAME]" at bounding box center [1443, 277] width 100 height 20
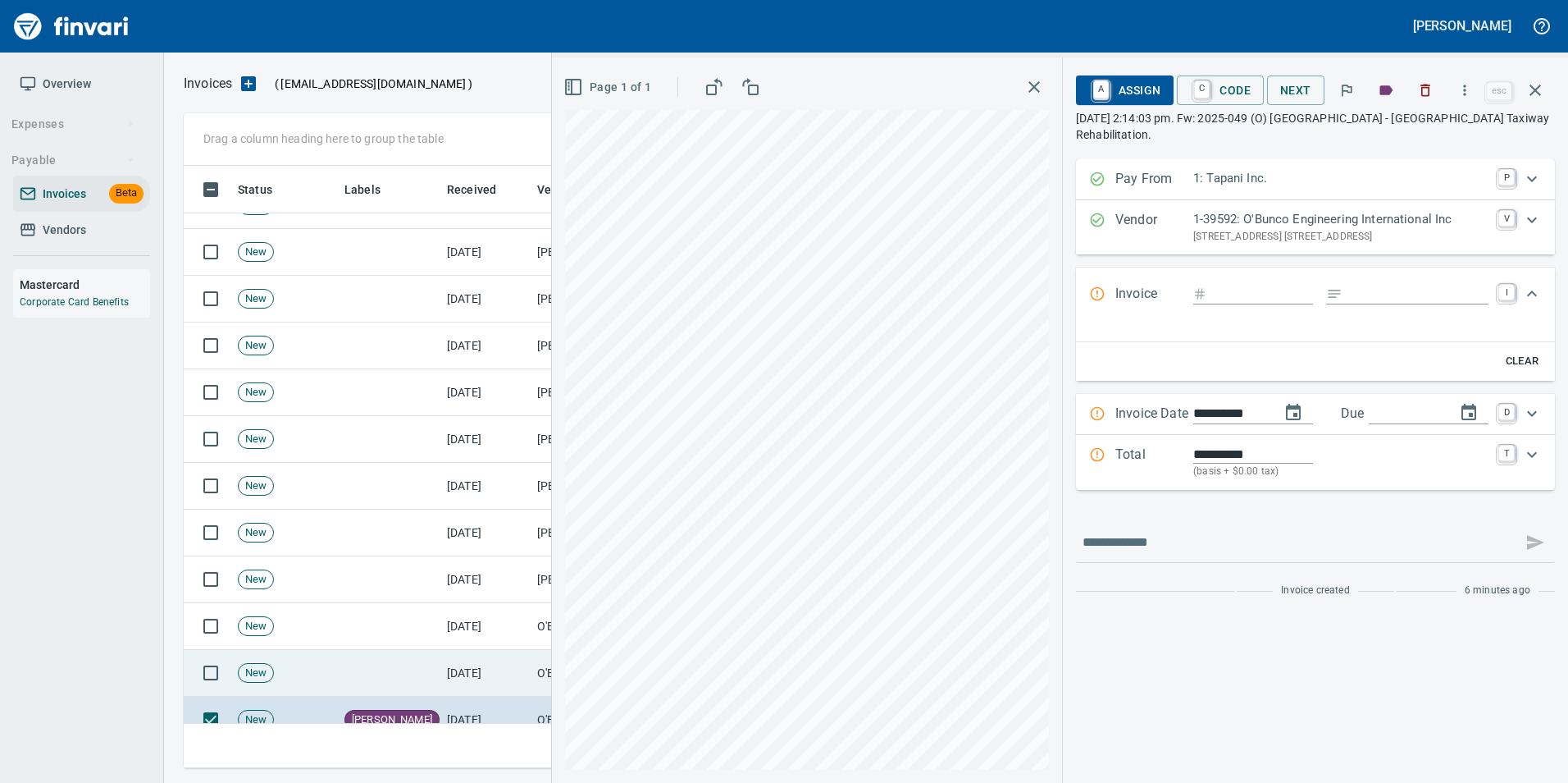
click at [469, 668] on td "[DATE]" at bounding box center [485, 673] width 90 height 47
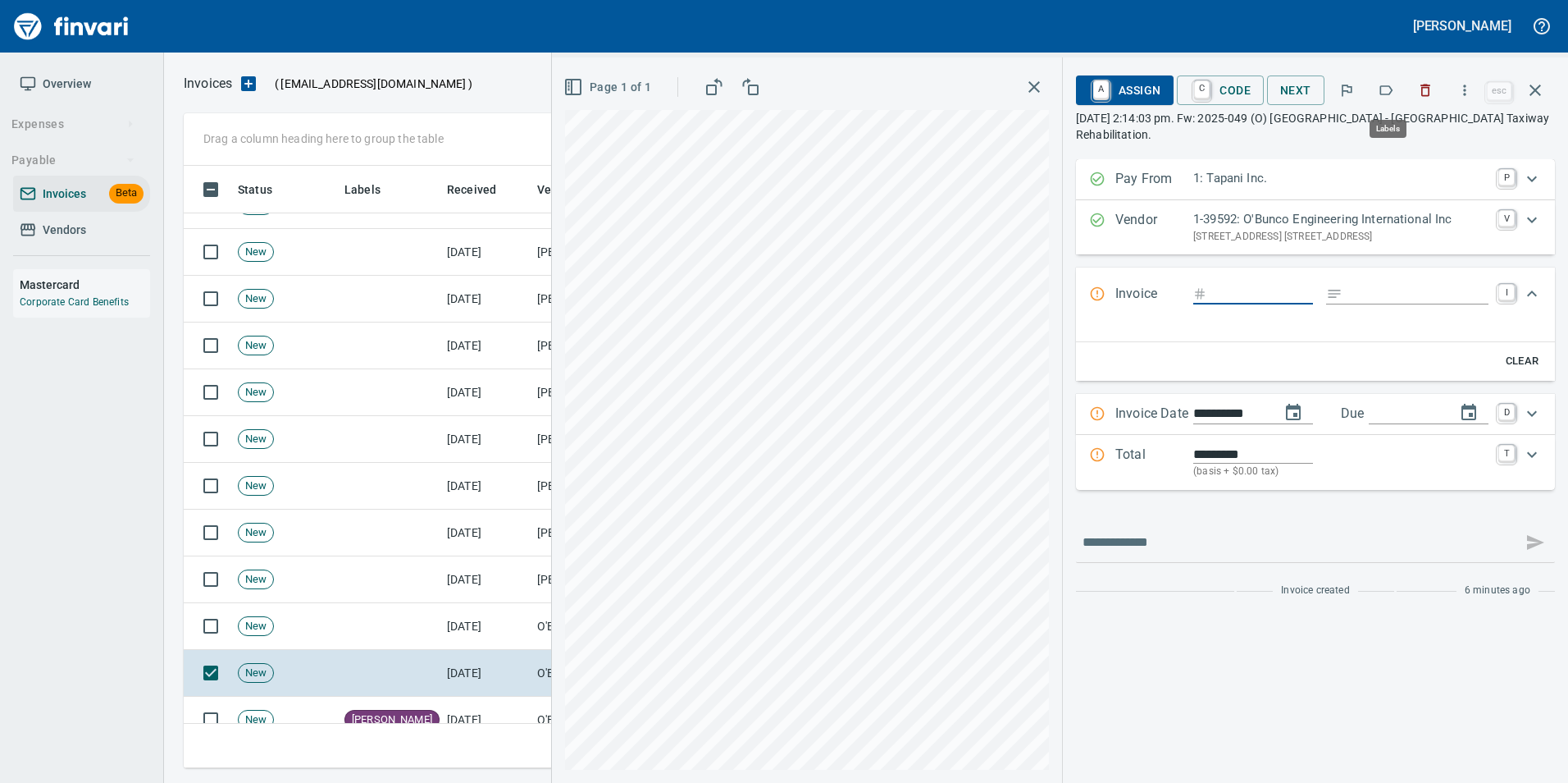
click at [1390, 94] on icon "button" at bounding box center [1386, 90] width 13 height 10
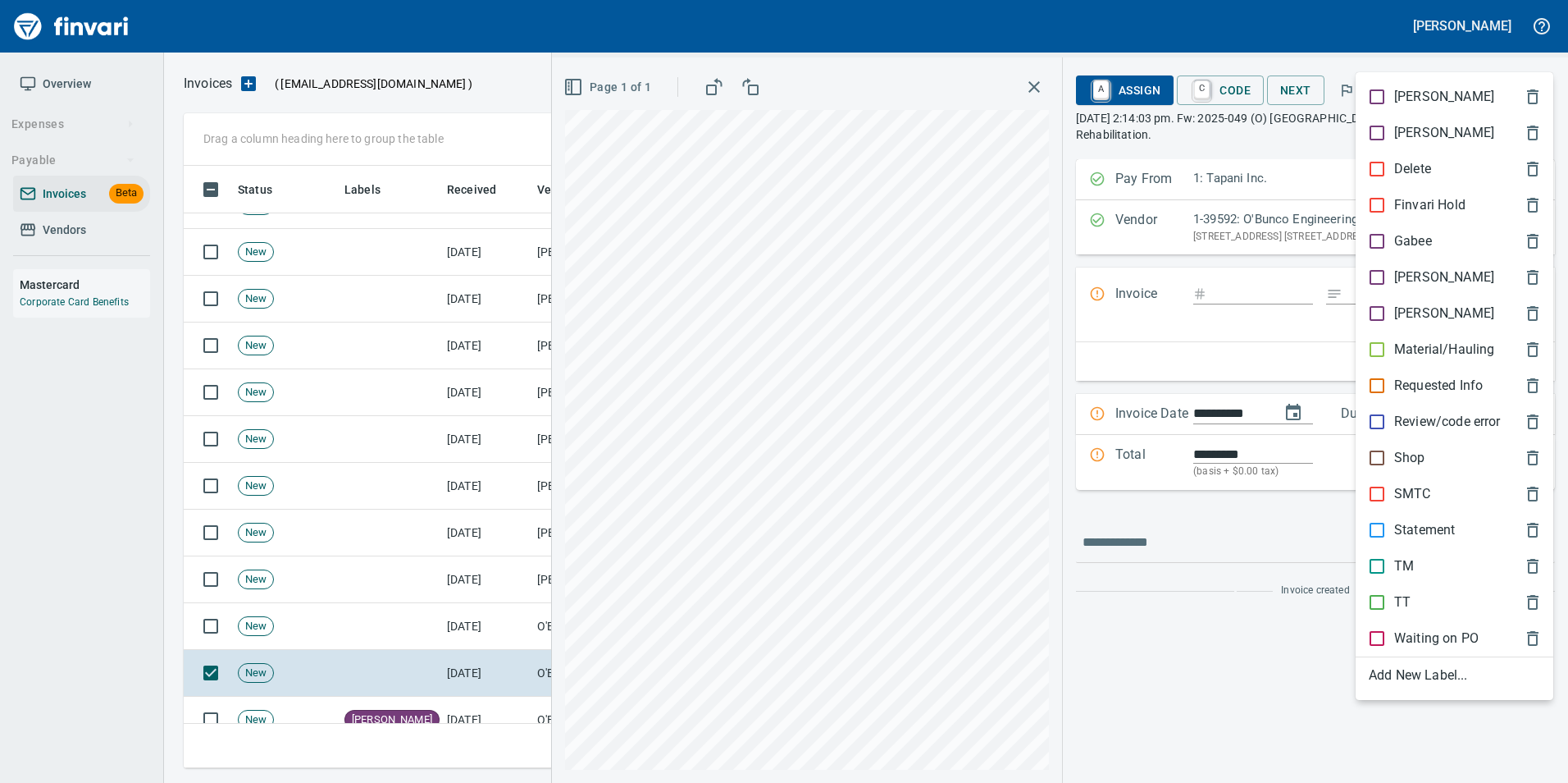
scroll to position [590, 1339]
click at [1420, 272] on p "[PERSON_NAME]" at bounding box center [1443, 277] width 100 height 20
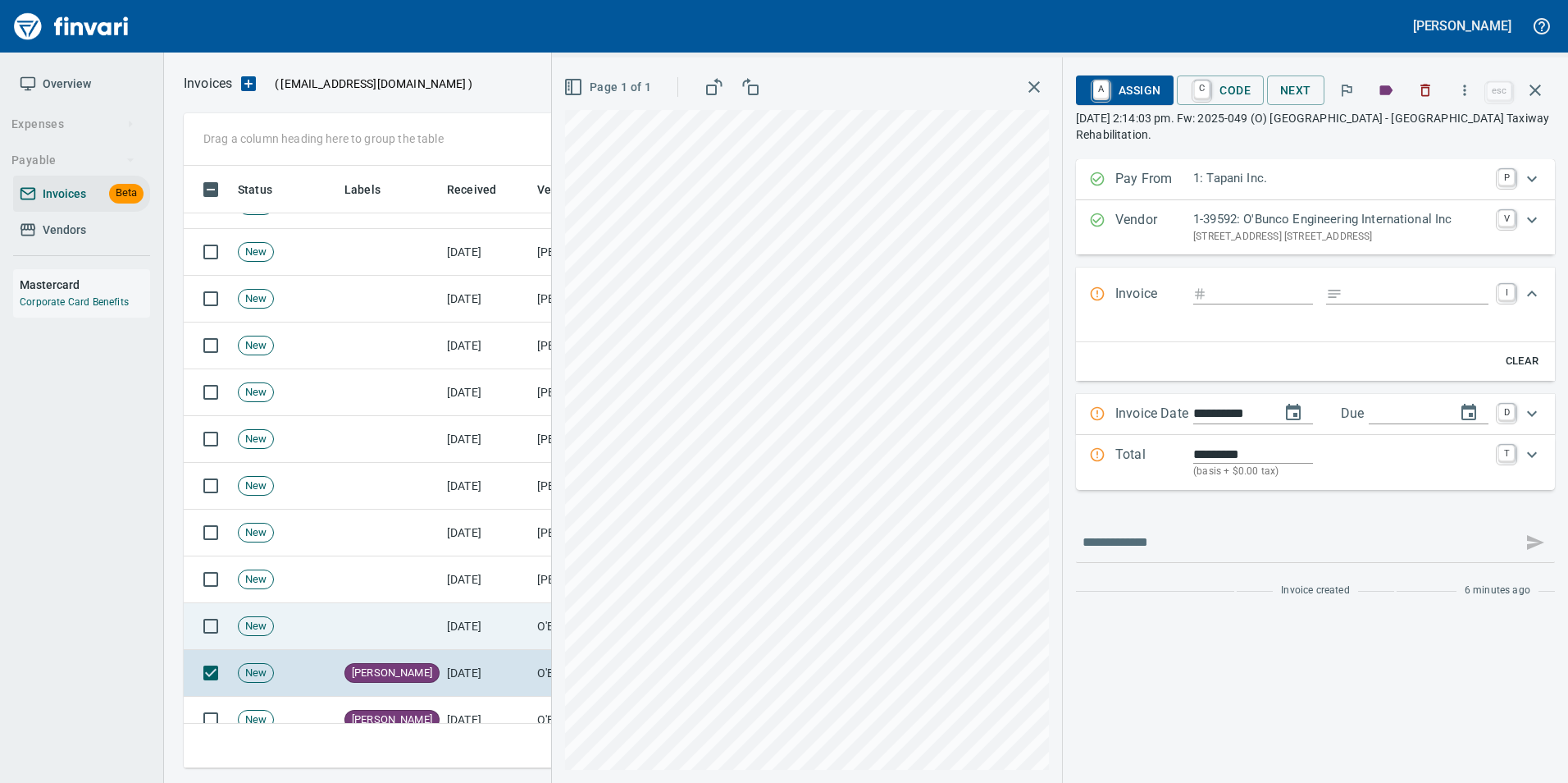
click at [504, 609] on td "[DATE]" at bounding box center [485, 626] width 90 height 47
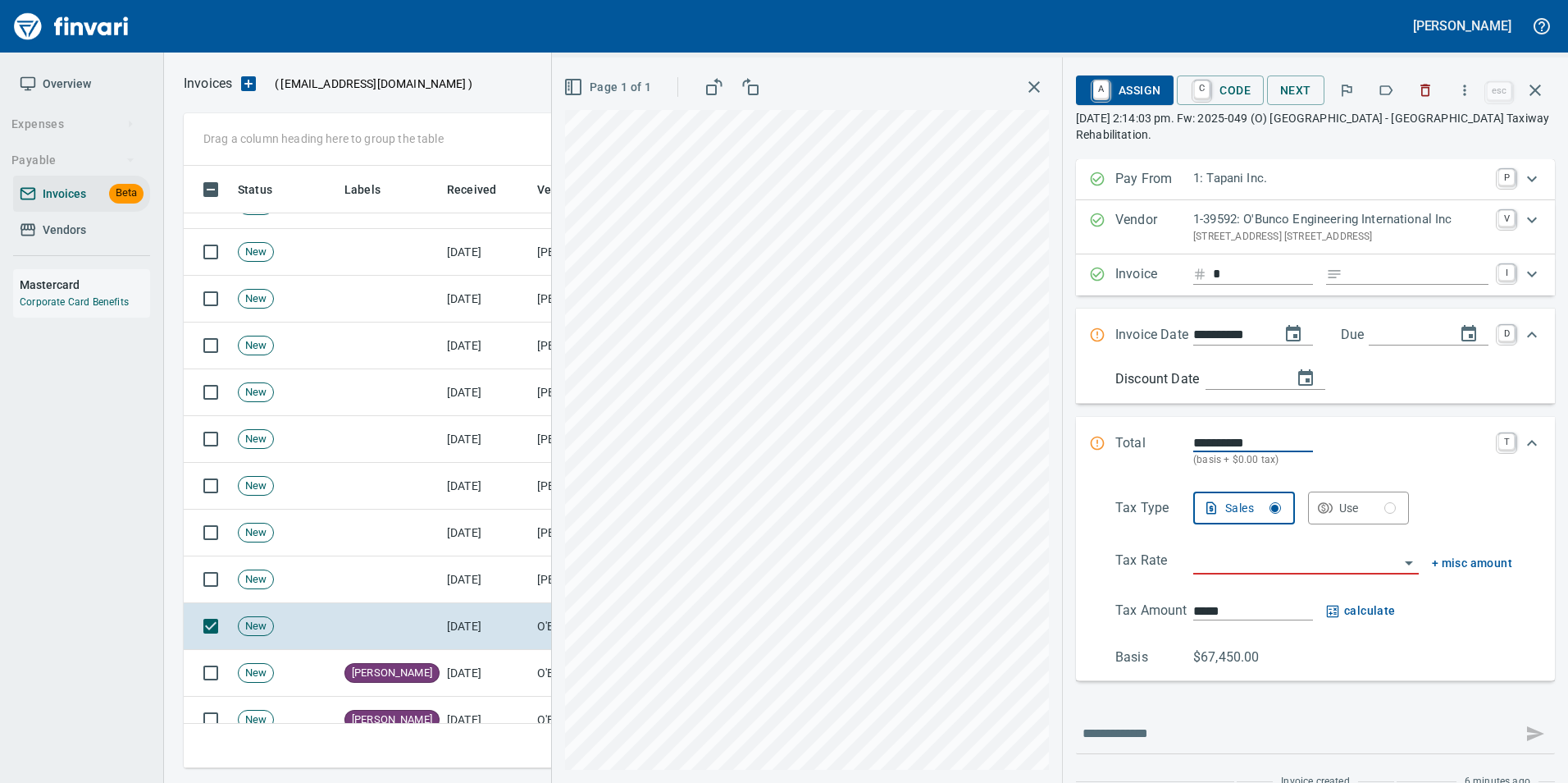
click at [1386, 89] on icon "button" at bounding box center [1385, 90] width 16 height 16
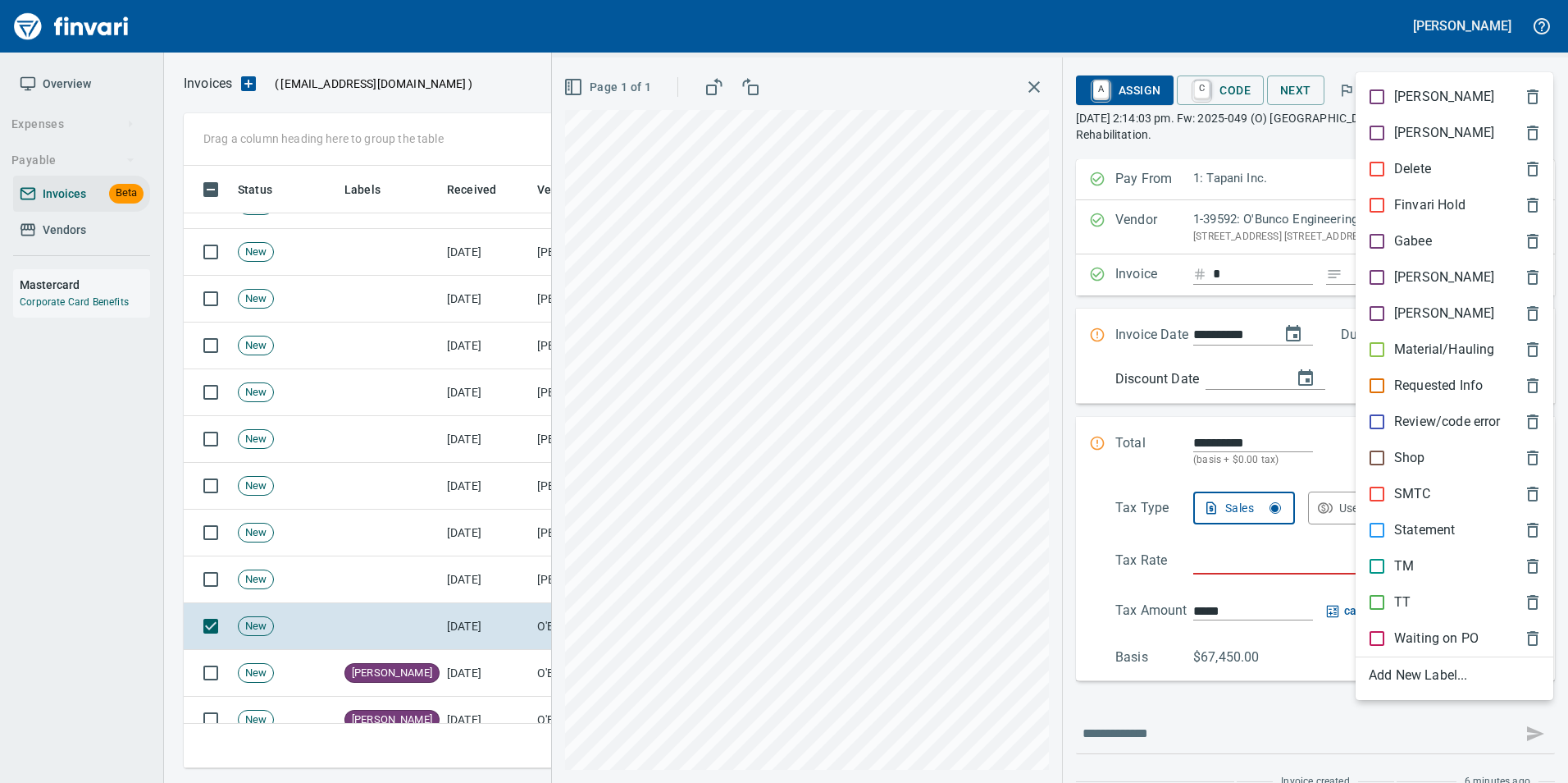
click at [1422, 283] on p "[PERSON_NAME]" at bounding box center [1443, 277] width 100 height 20
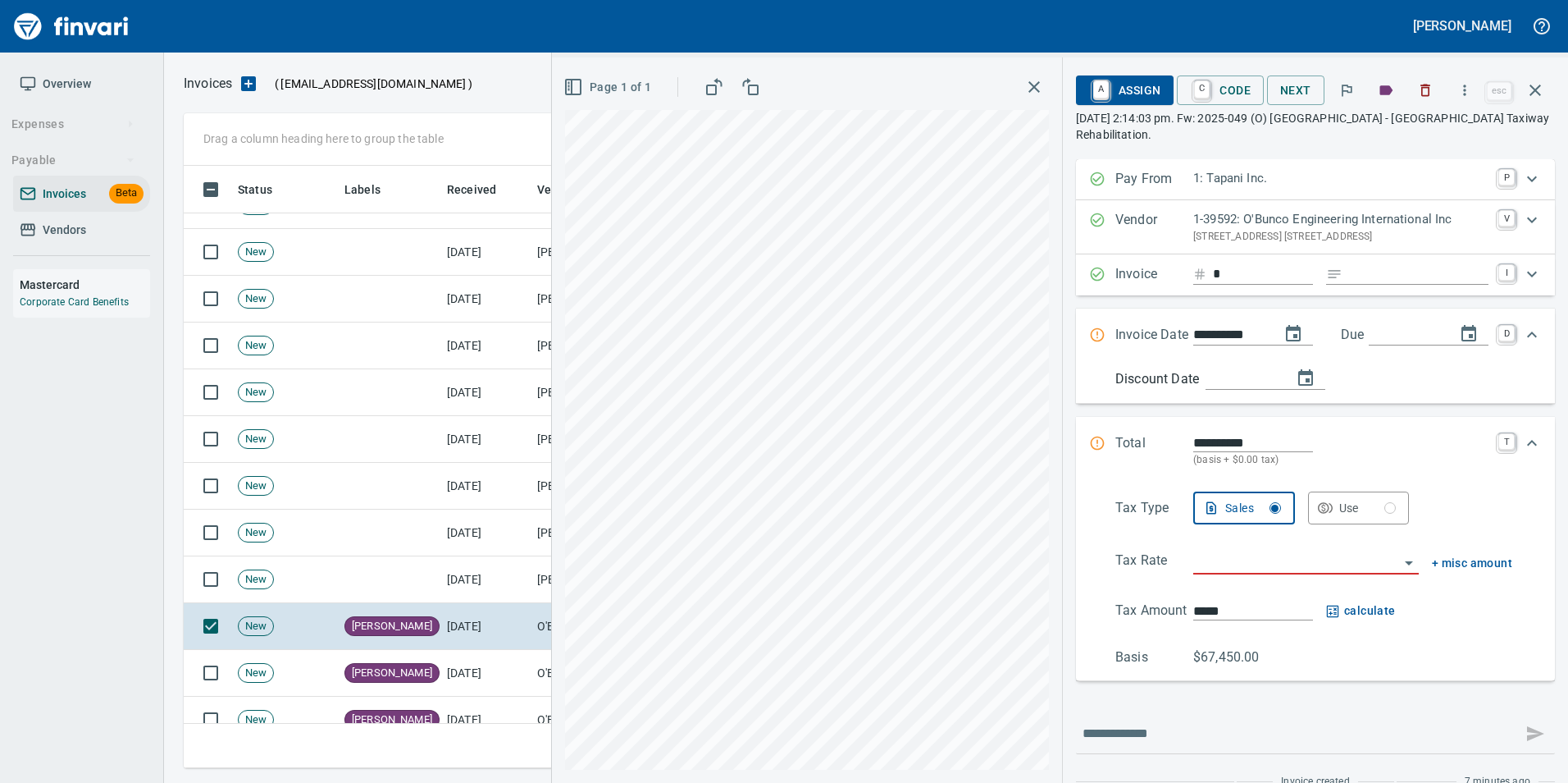
click at [1542, 91] on icon "button" at bounding box center [1535, 90] width 20 height 20
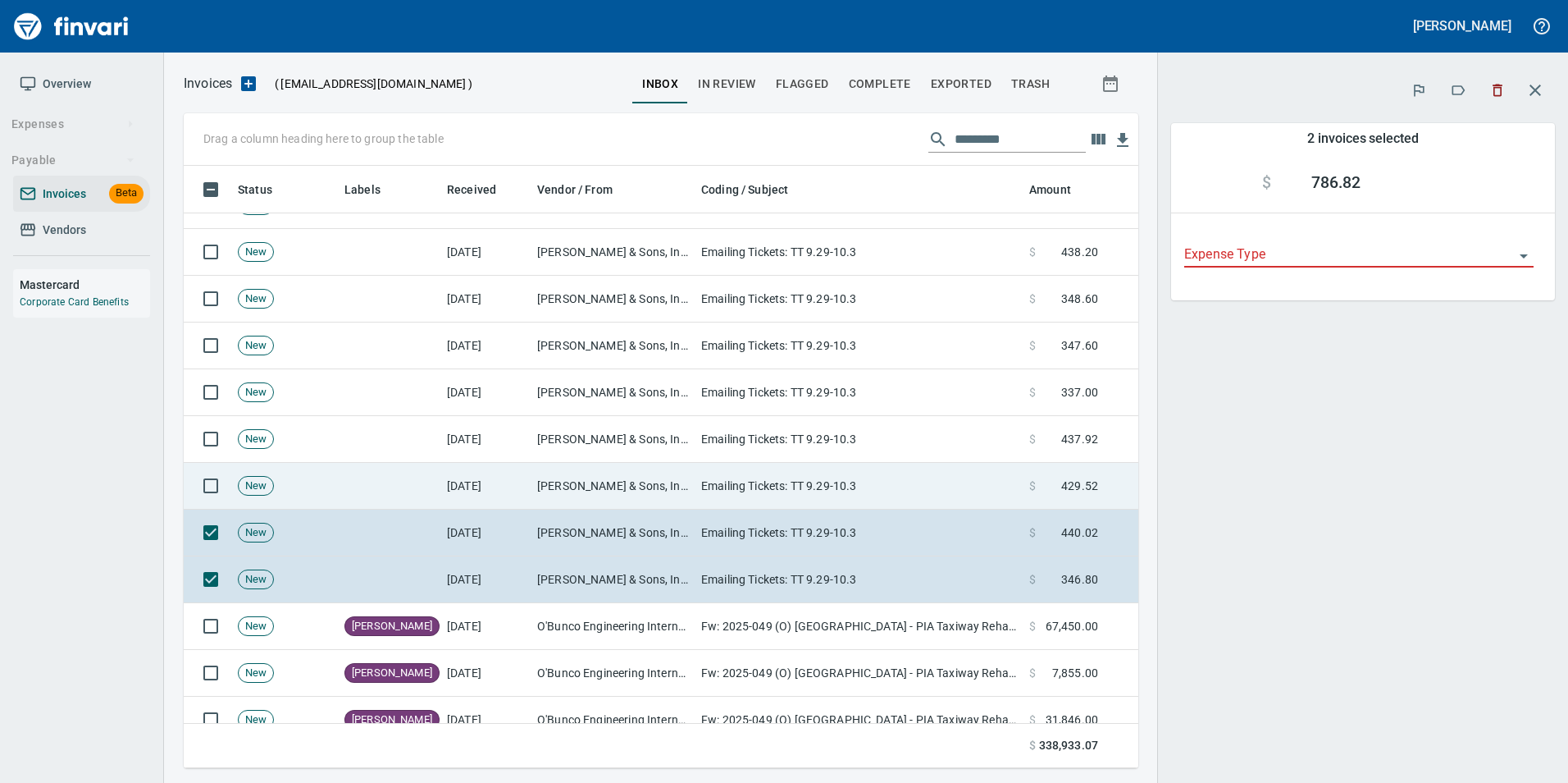
scroll to position [590, 930]
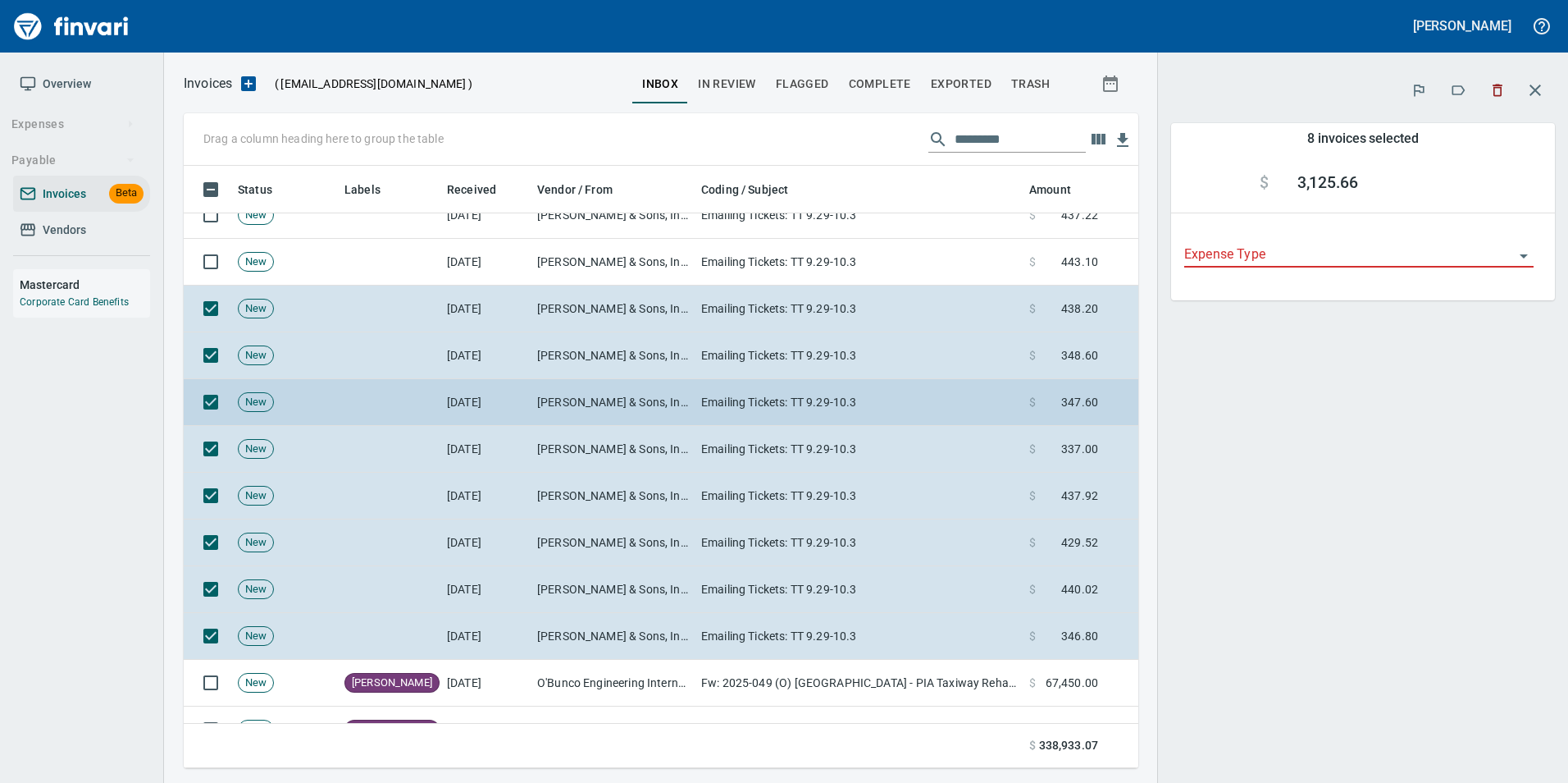
scroll to position [12387, 0]
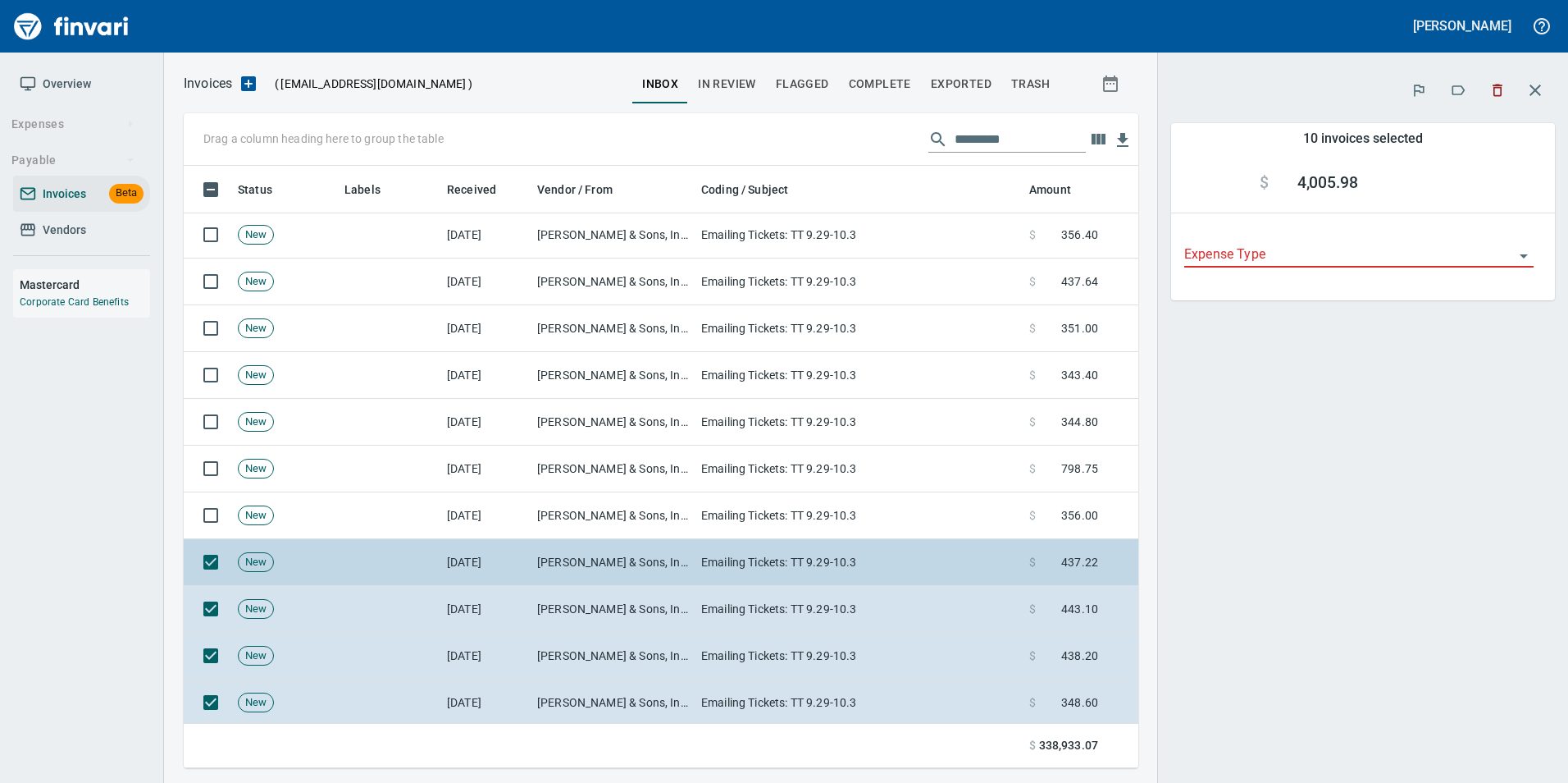
scroll to position [11976, 0]
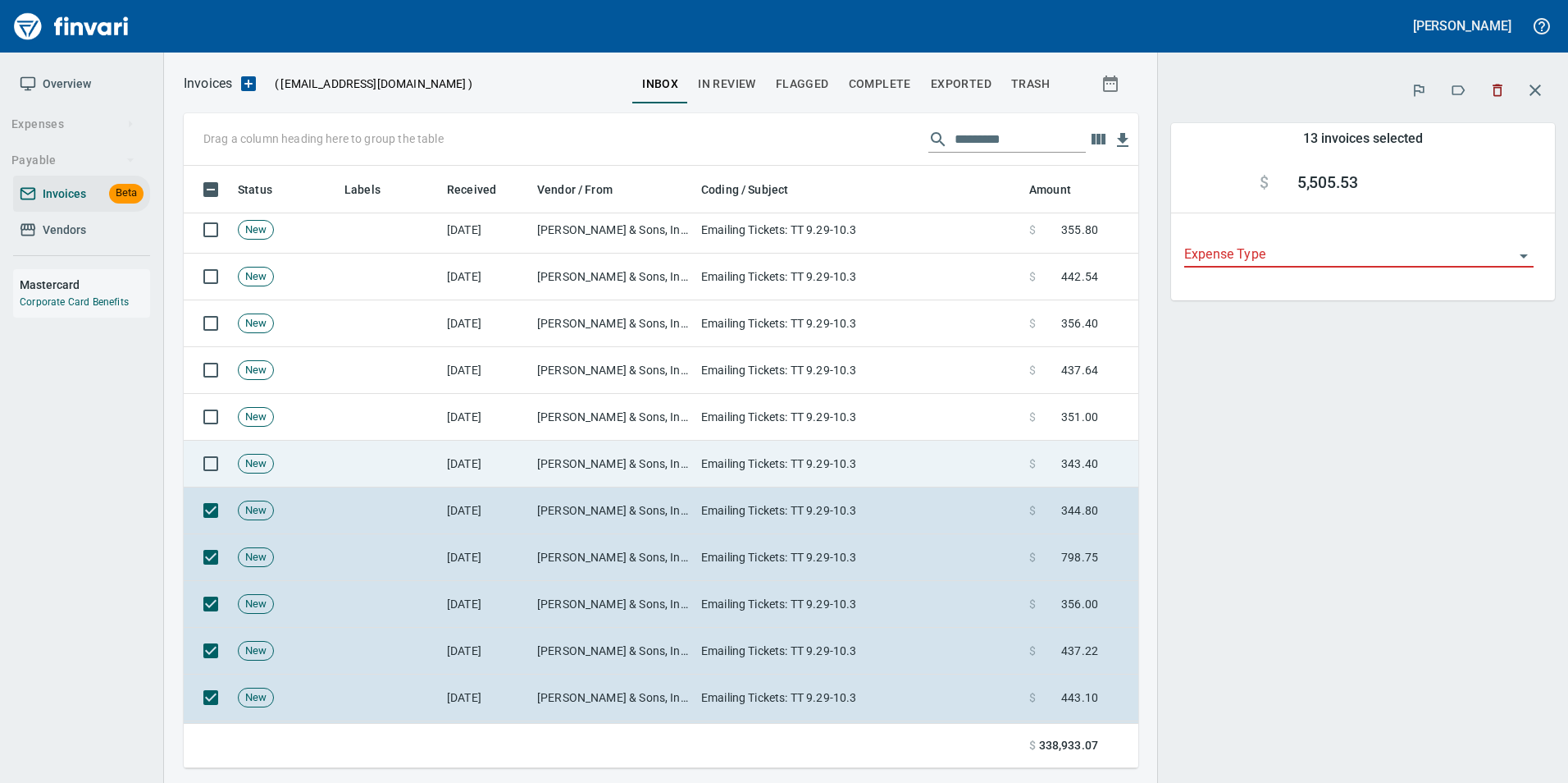
click at [220, 443] on td at bounding box center [208, 463] width 48 height 47
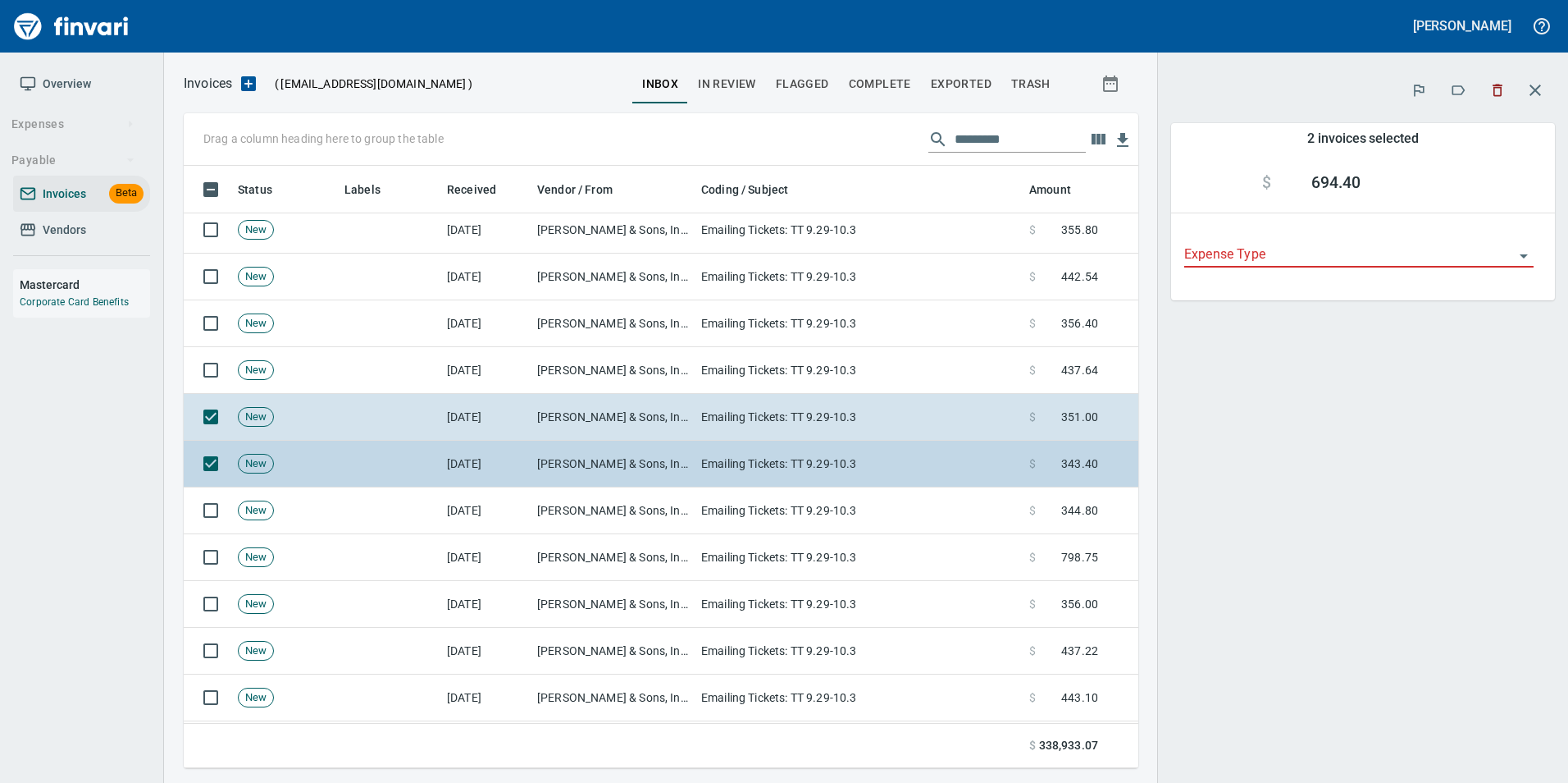
scroll to position [590, 930]
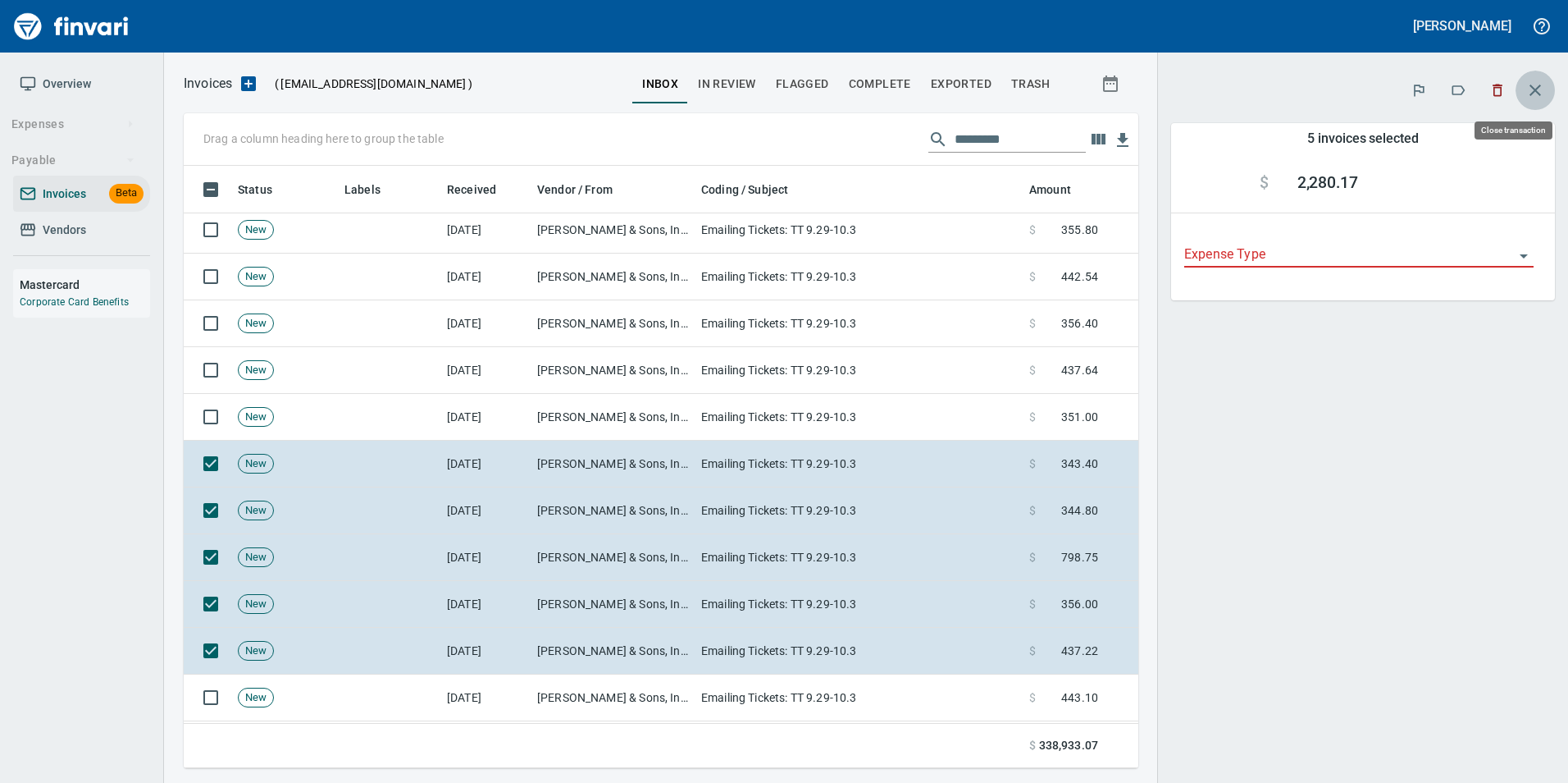
click at [1543, 98] on icon "button" at bounding box center [1535, 90] width 20 height 20
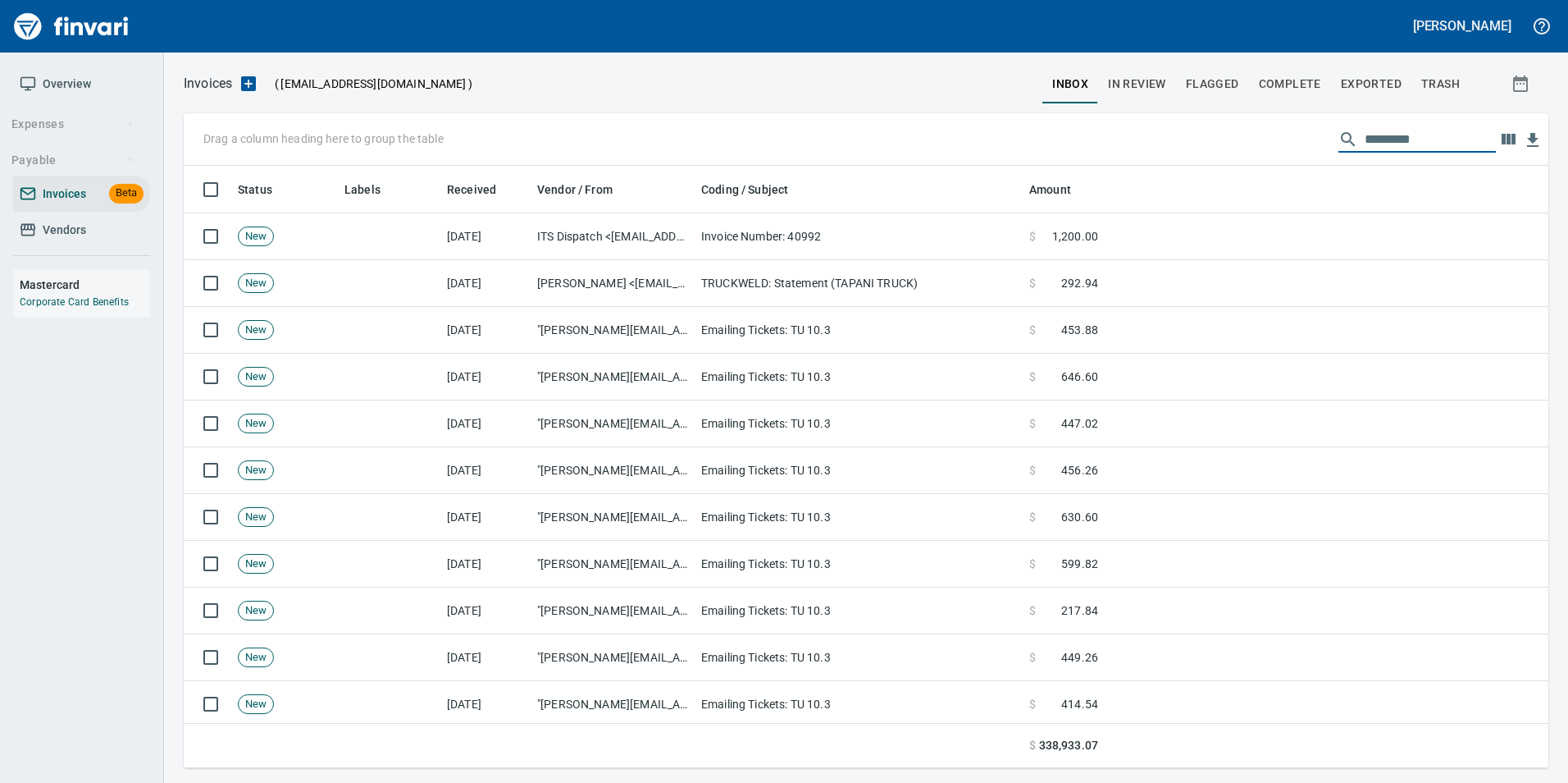
click at [1377, 130] on input "text" at bounding box center [1430, 140] width 131 height 27
type input "*****"
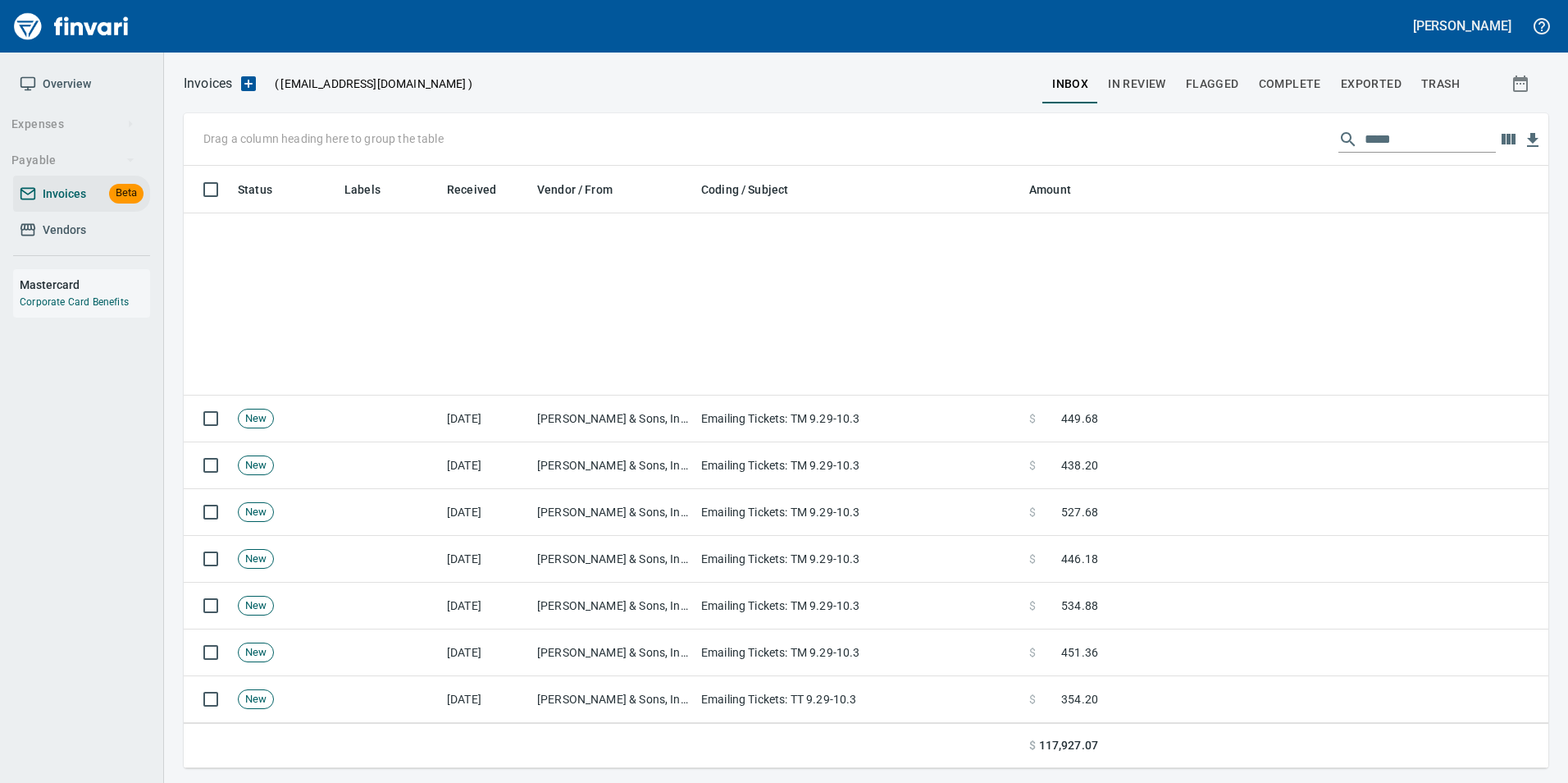
scroll to position [12255, 0]
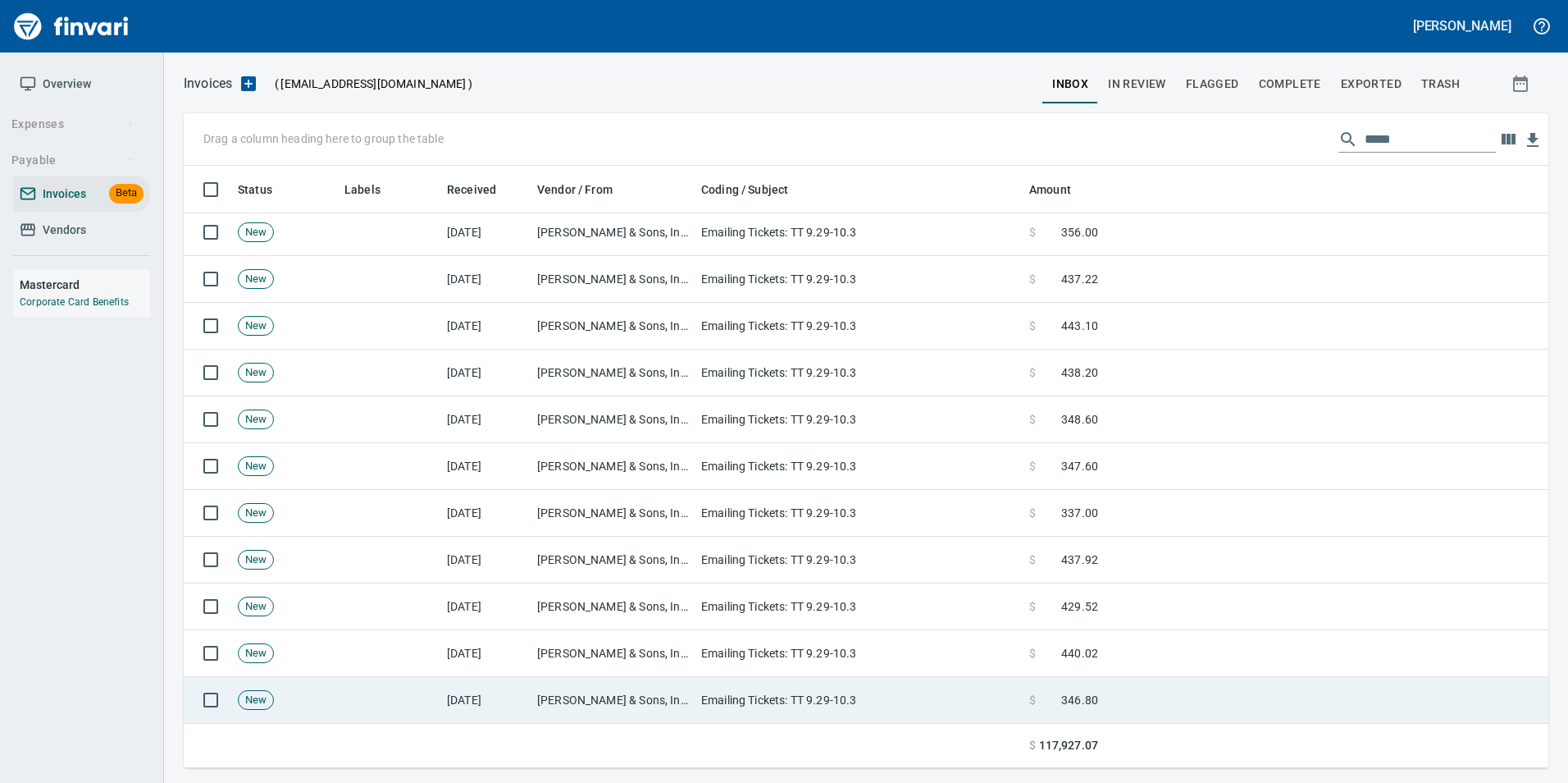
click at [962, 700] on td "Emailing Tickets: TT 9.29-10.3" at bounding box center [858, 699] width 327 height 47
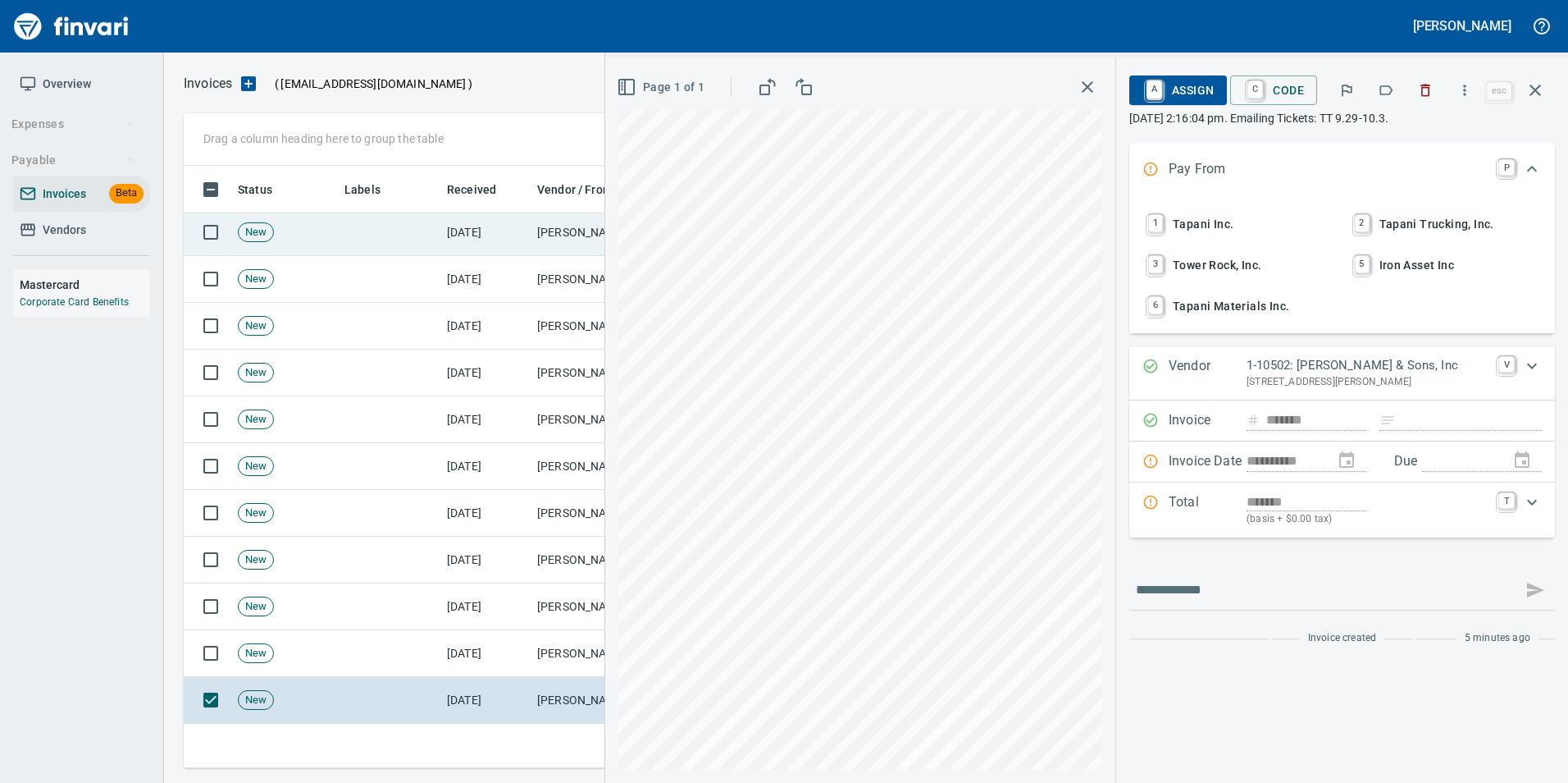
click at [1542, 100] on button "button" at bounding box center [1534, 90] width 39 height 39
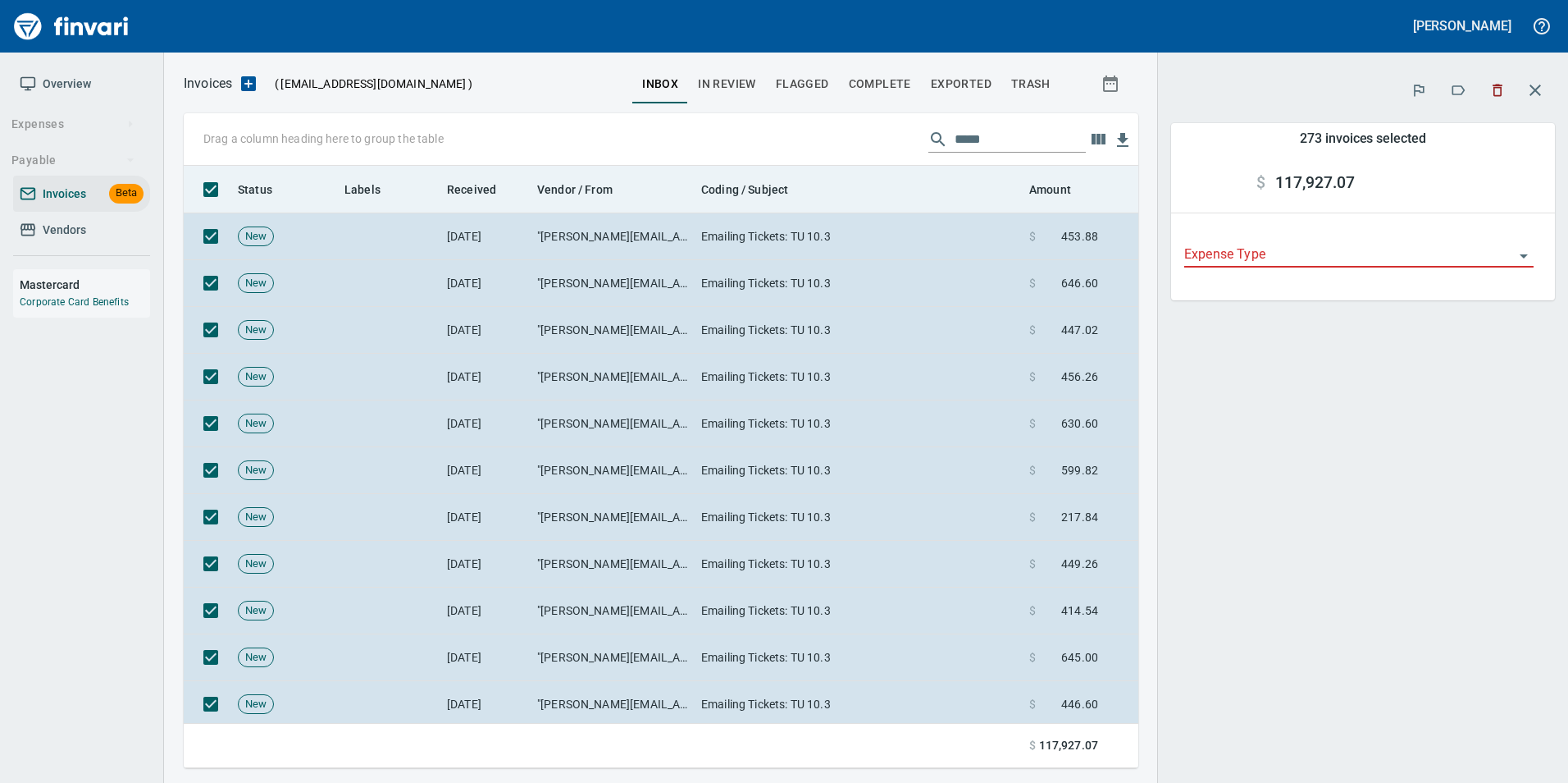
scroll to position [590, 930]
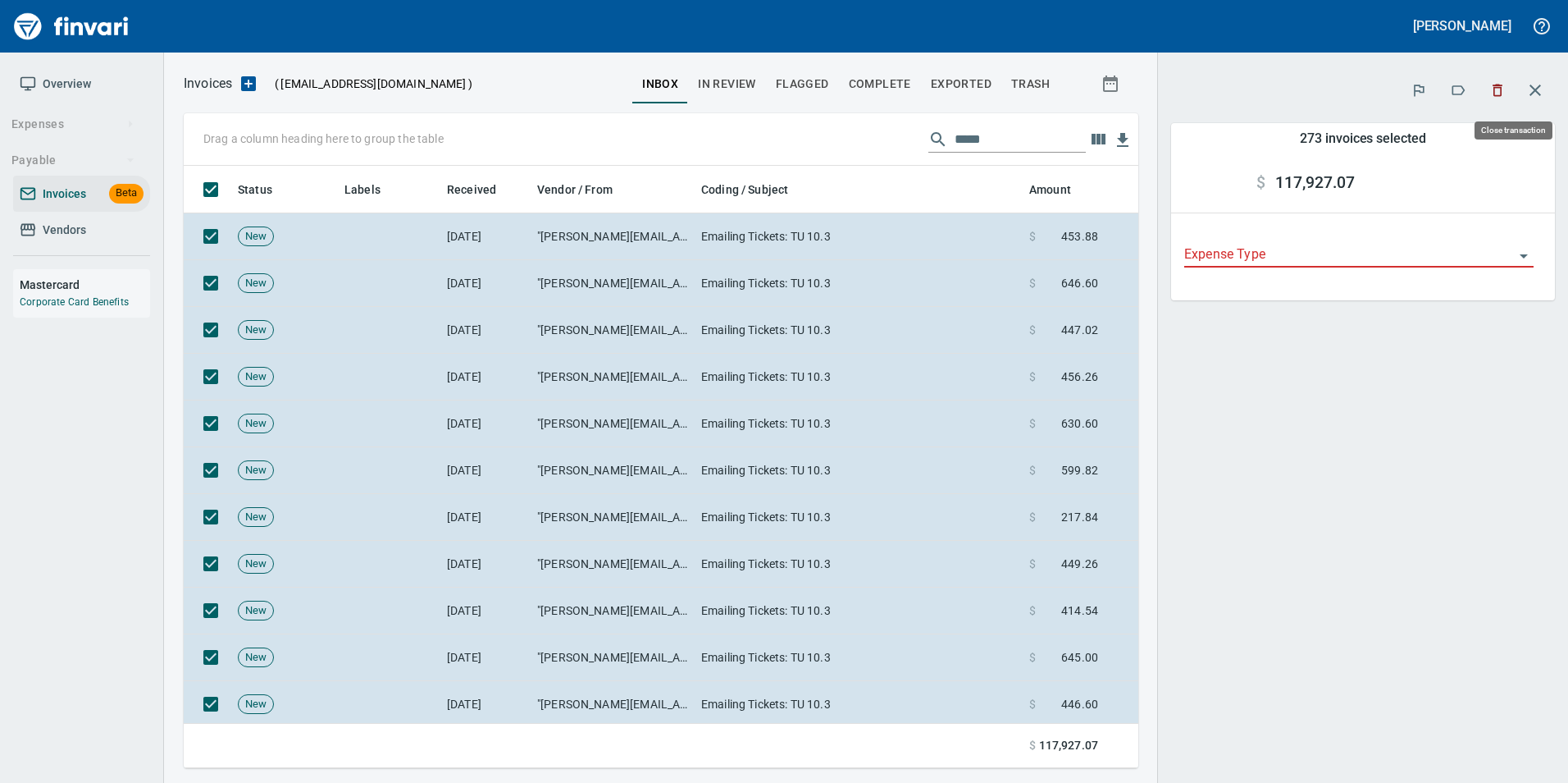
click at [1547, 91] on button "button" at bounding box center [1534, 90] width 39 height 39
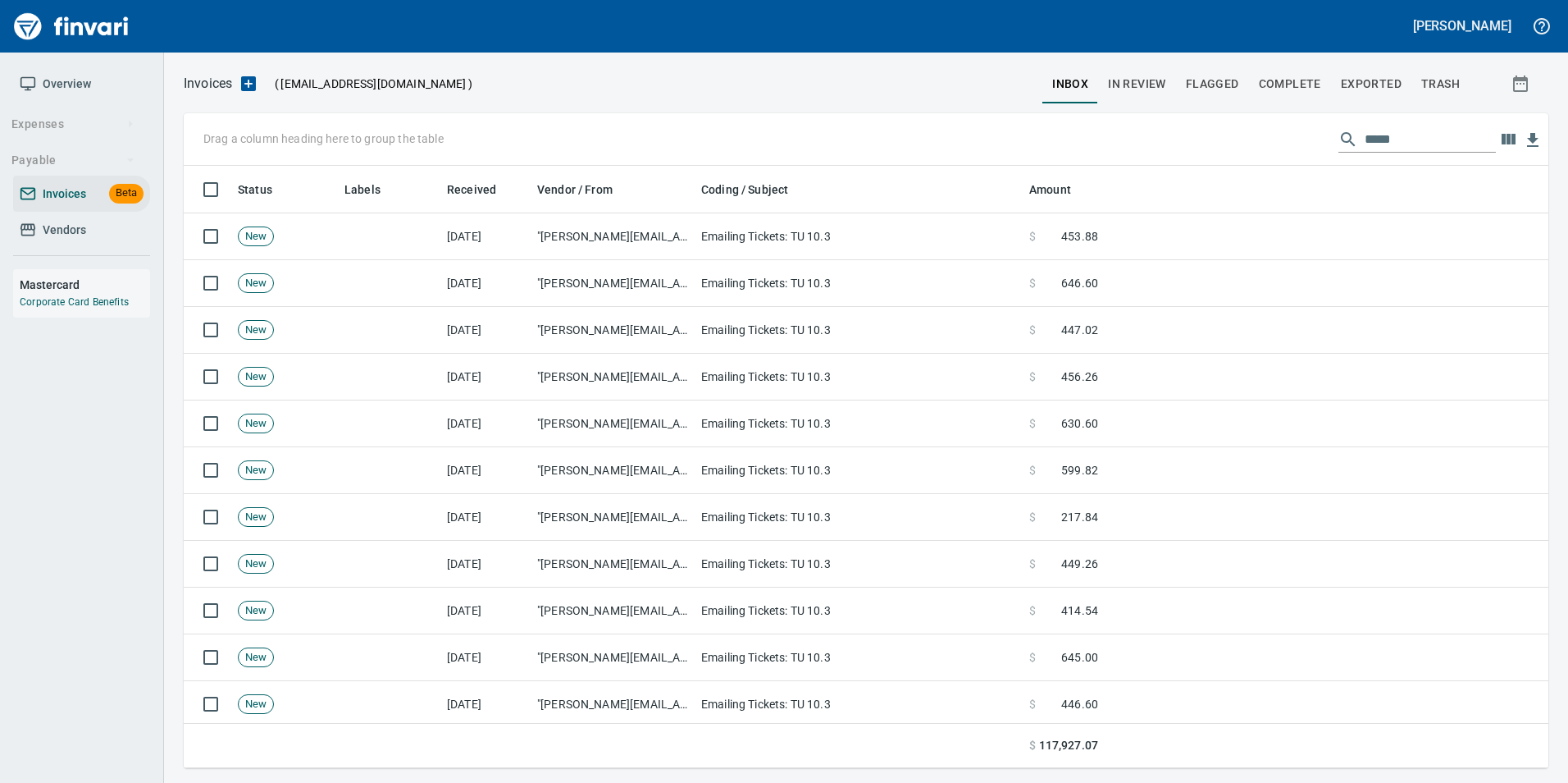
scroll to position [590, 1340]
click at [1385, 127] on input "*****" at bounding box center [1430, 140] width 131 height 27
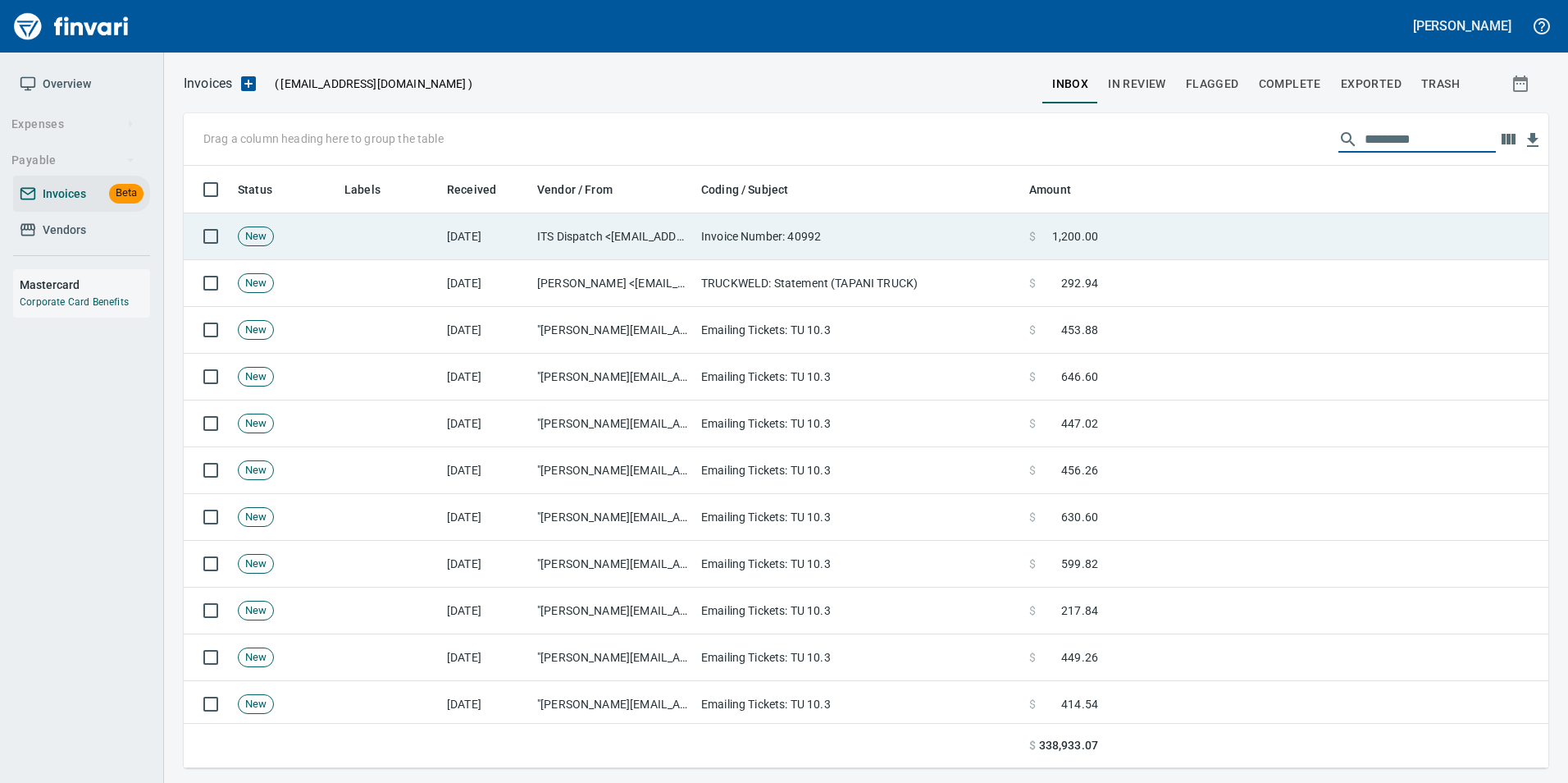
click at [1047, 232] on span at bounding box center [1043, 235] width 16 height 16
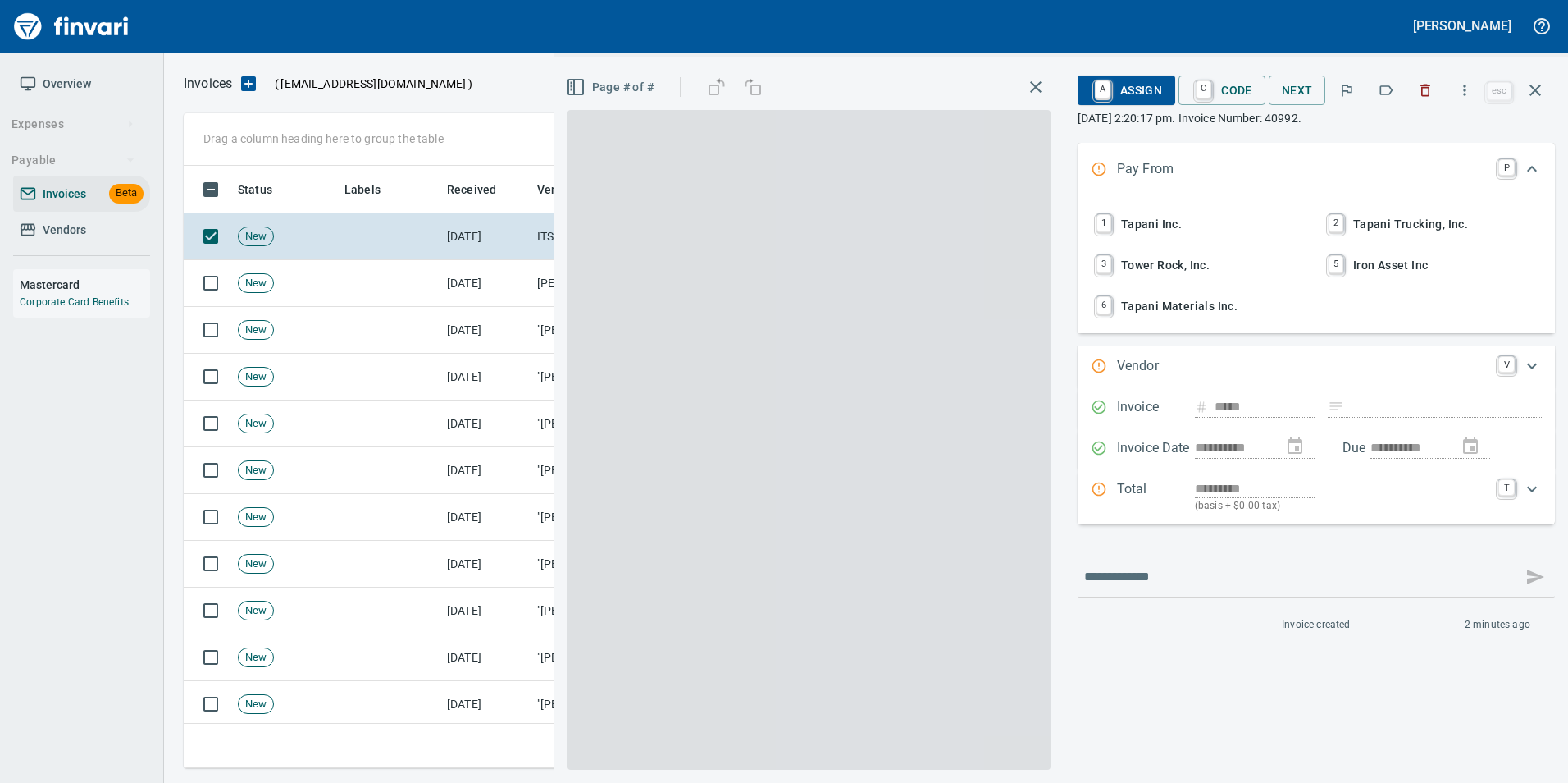
scroll to position [590, 1339]
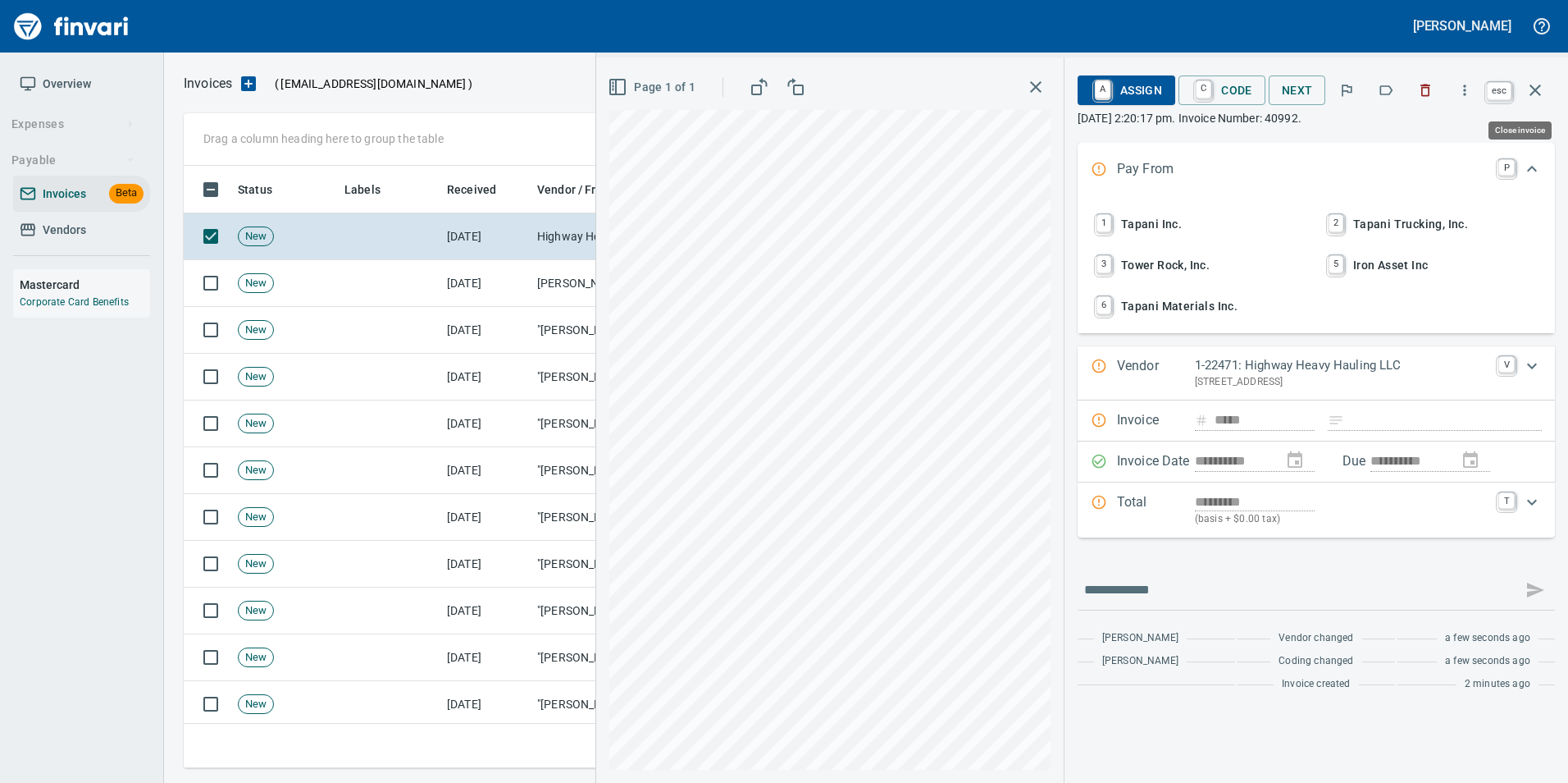
click at [1538, 91] on icon "button" at bounding box center [1535, 90] width 11 height 11
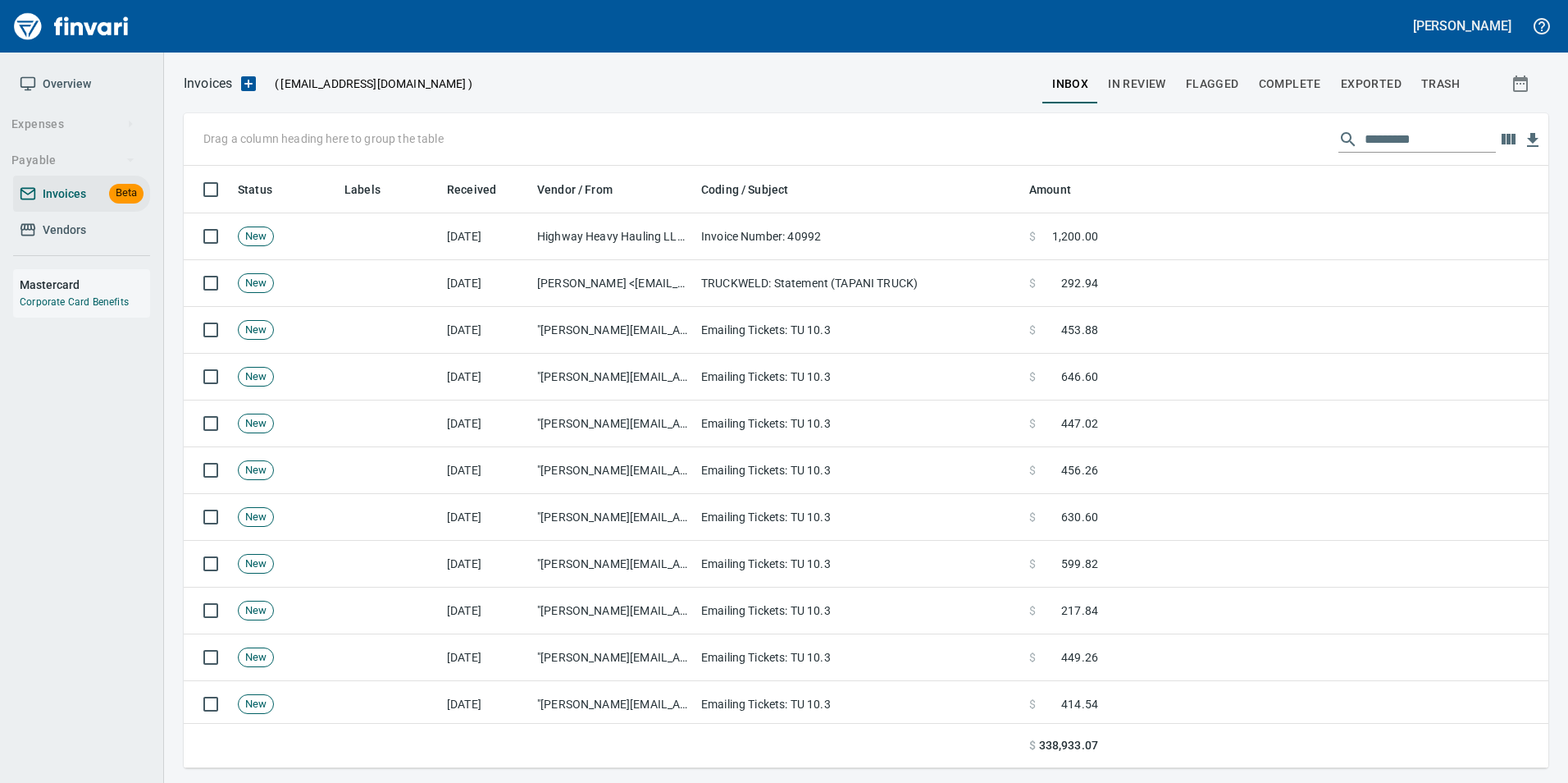
scroll to position [590, 1339]
click at [1159, 80] on span "In Review" at bounding box center [1136, 85] width 58 height 21
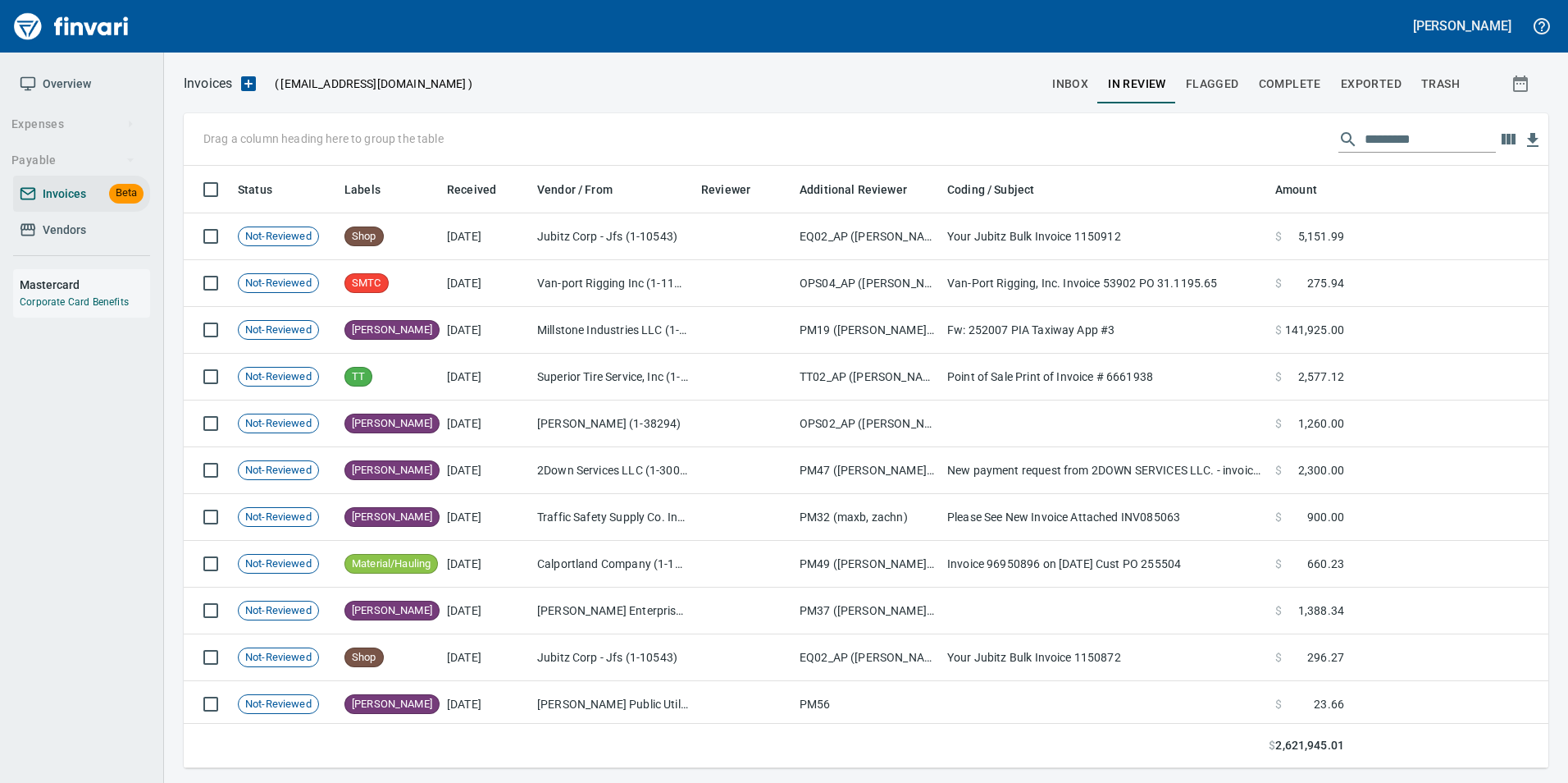
click at [1373, 137] on input "text" at bounding box center [1430, 140] width 131 height 27
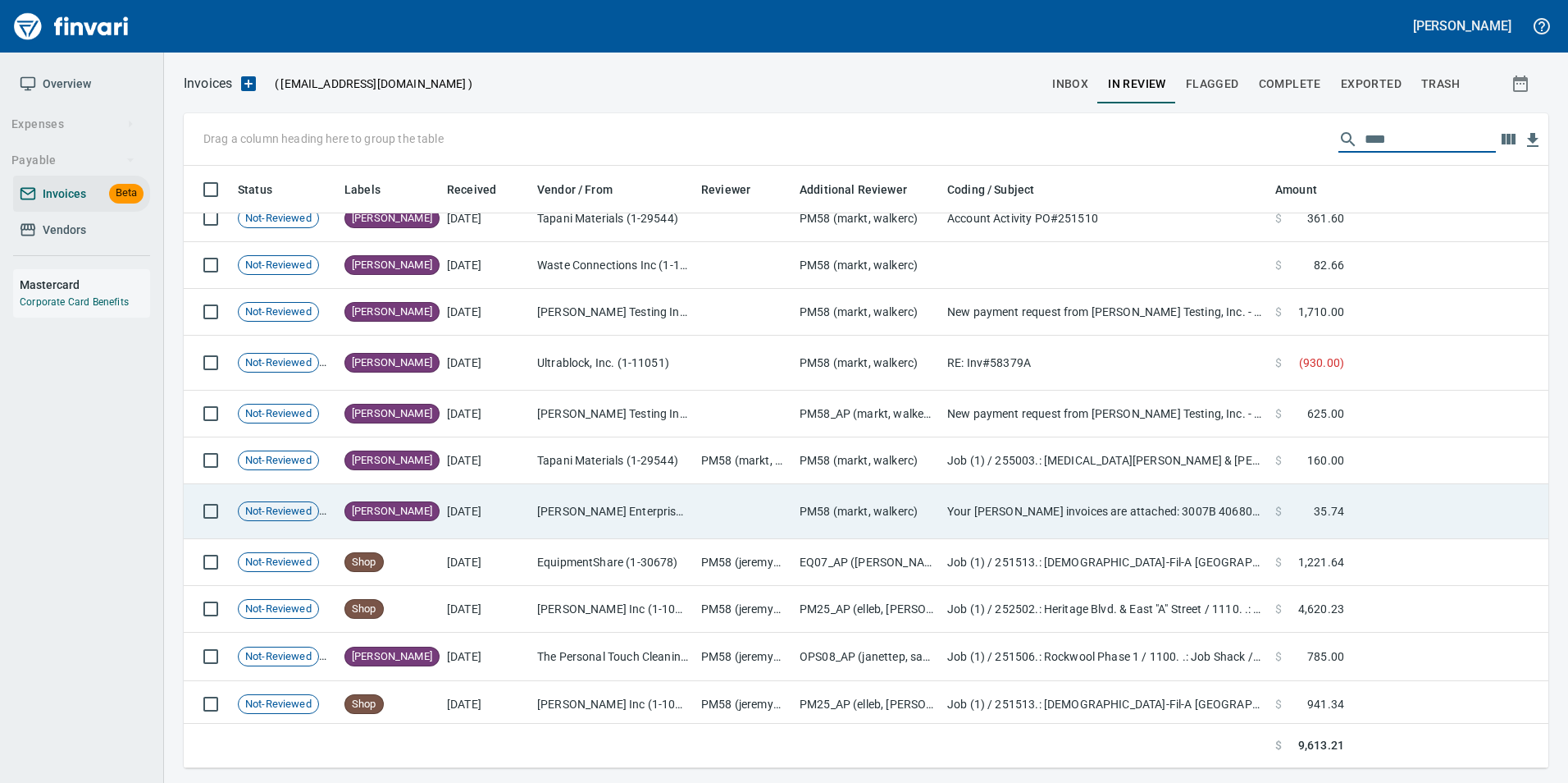
scroll to position [22, 0]
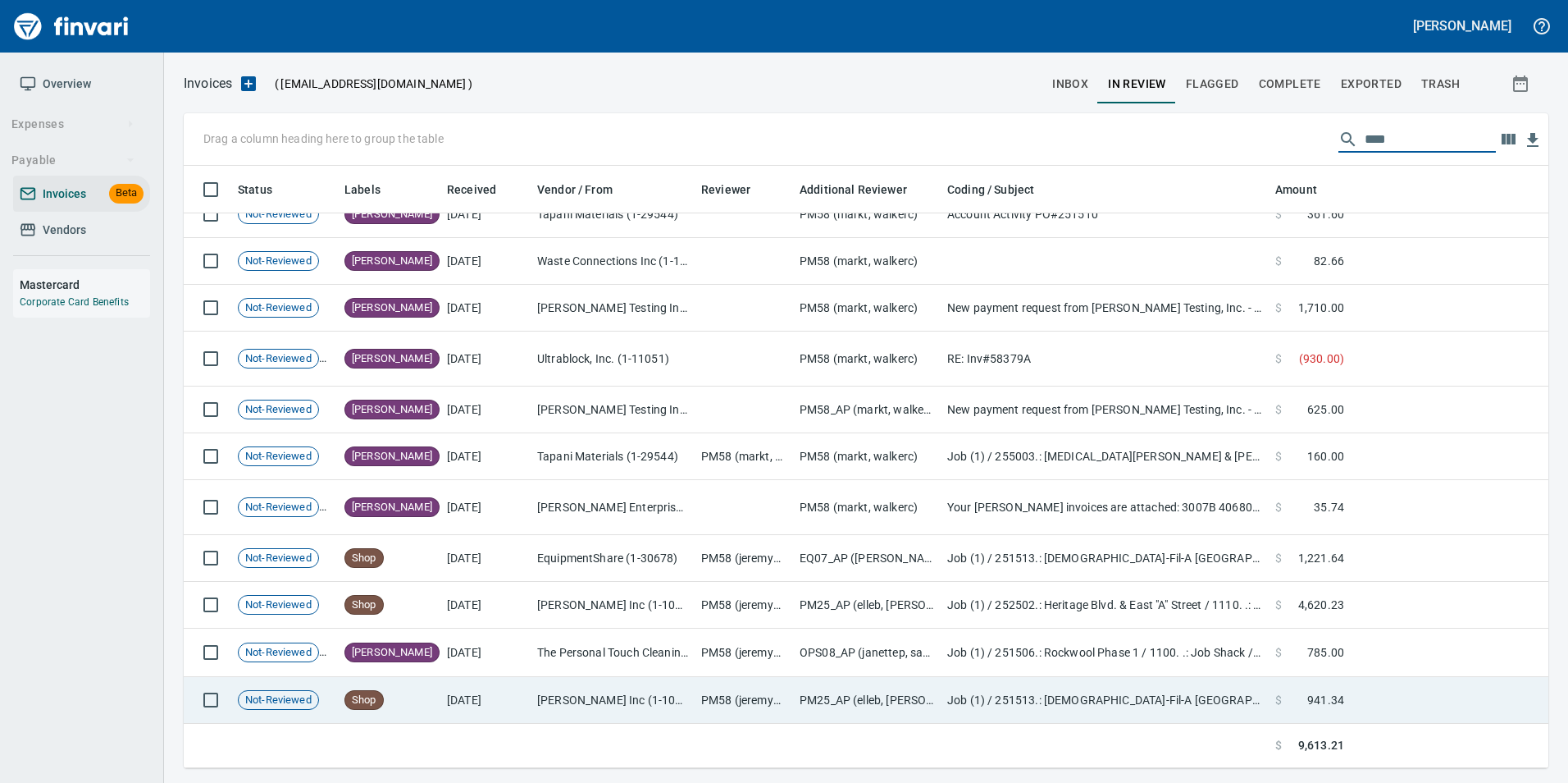
click at [603, 693] on td "D.P. Nicoli Inc (1-10319)" at bounding box center [612, 699] width 164 height 47
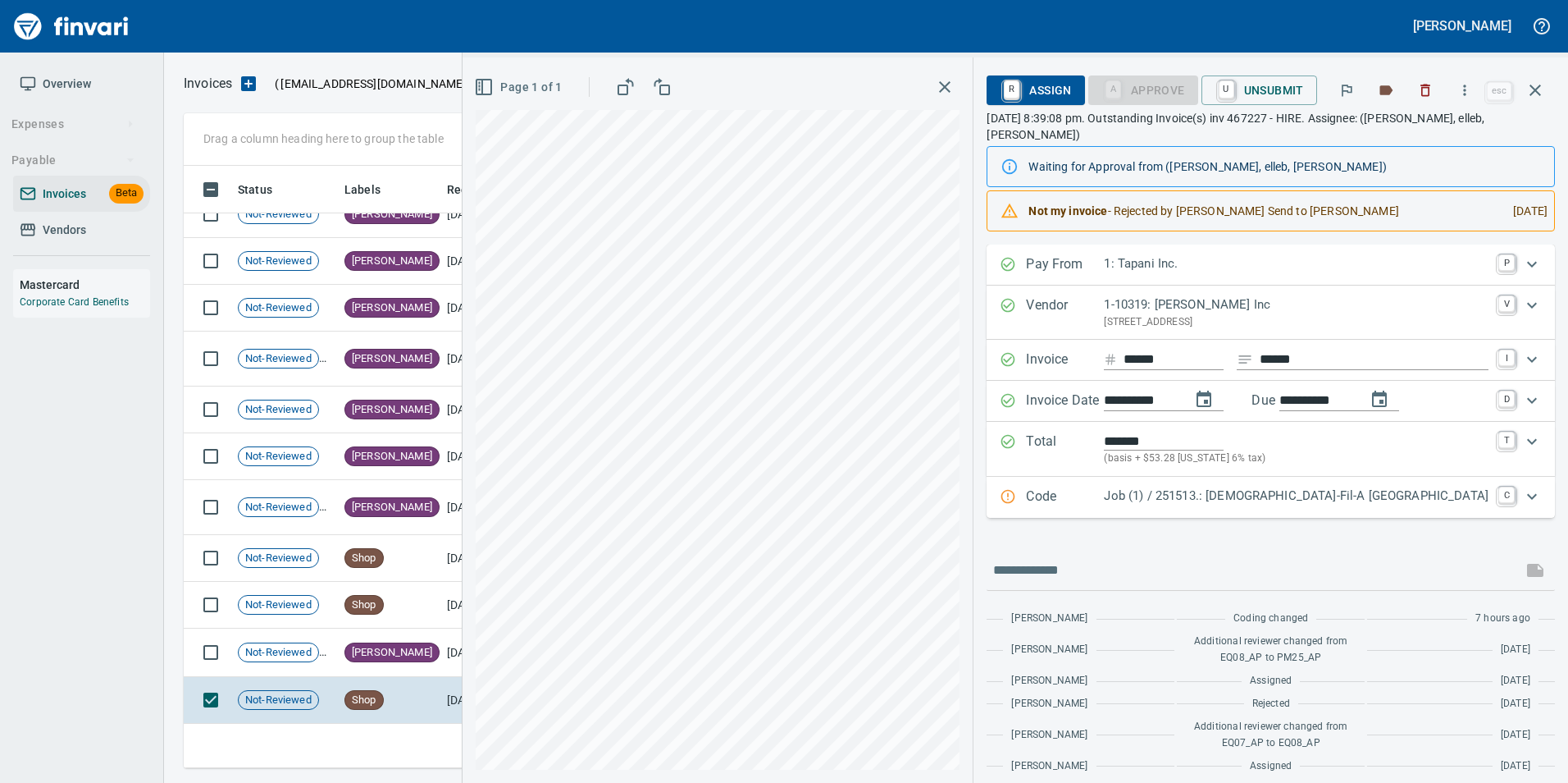
click at [1050, 491] on p "Code" at bounding box center [1064, 497] width 78 height 21
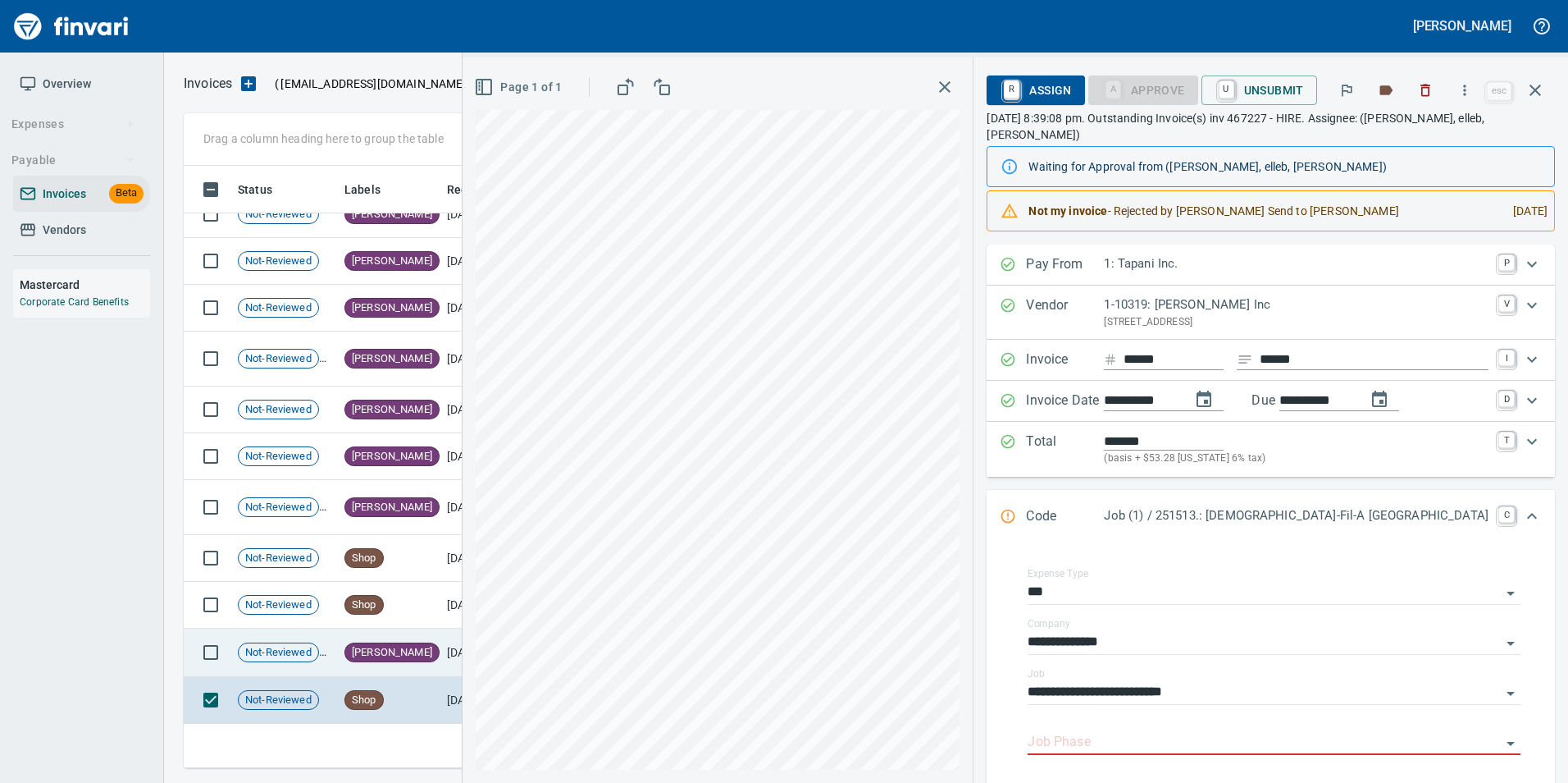
click at [381, 662] on td "[PERSON_NAME]" at bounding box center [389, 652] width 103 height 49
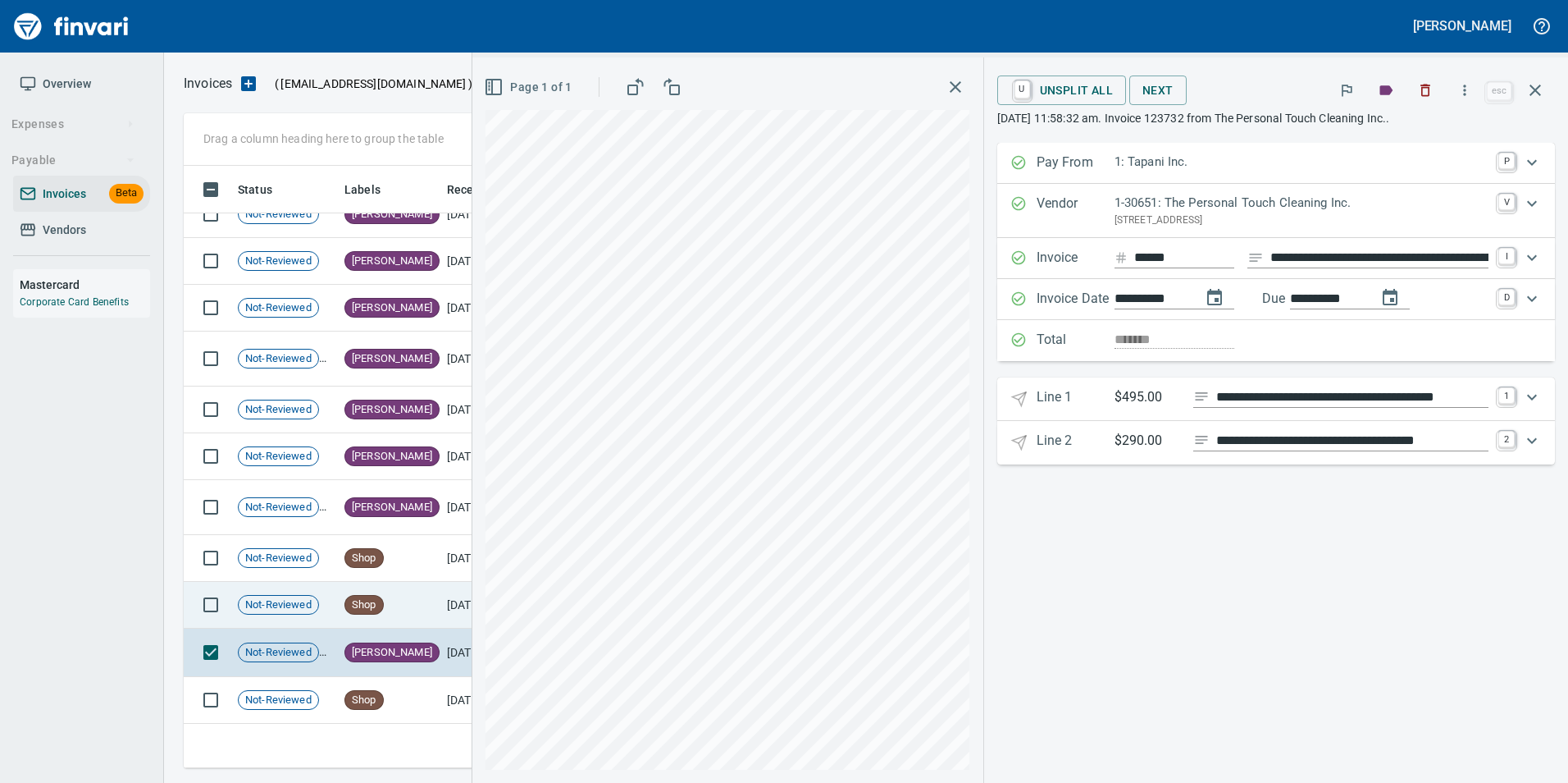
click at [366, 609] on span "Shop" at bounding box center [365, 605] width 38 height 15
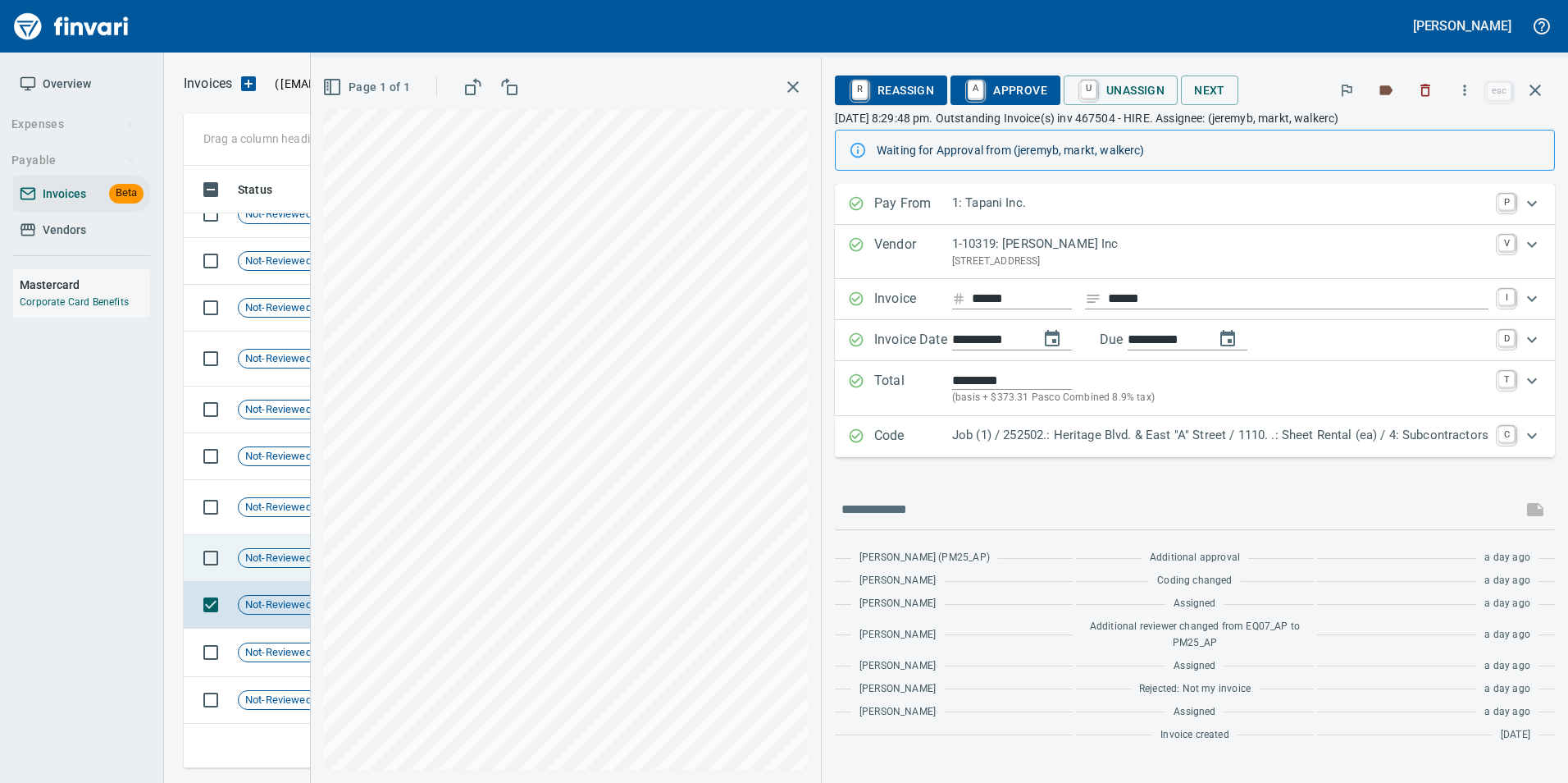
click at [288, 558] on span "Not-Reviewed" at bounding box center [279, 558] width 80 height 15
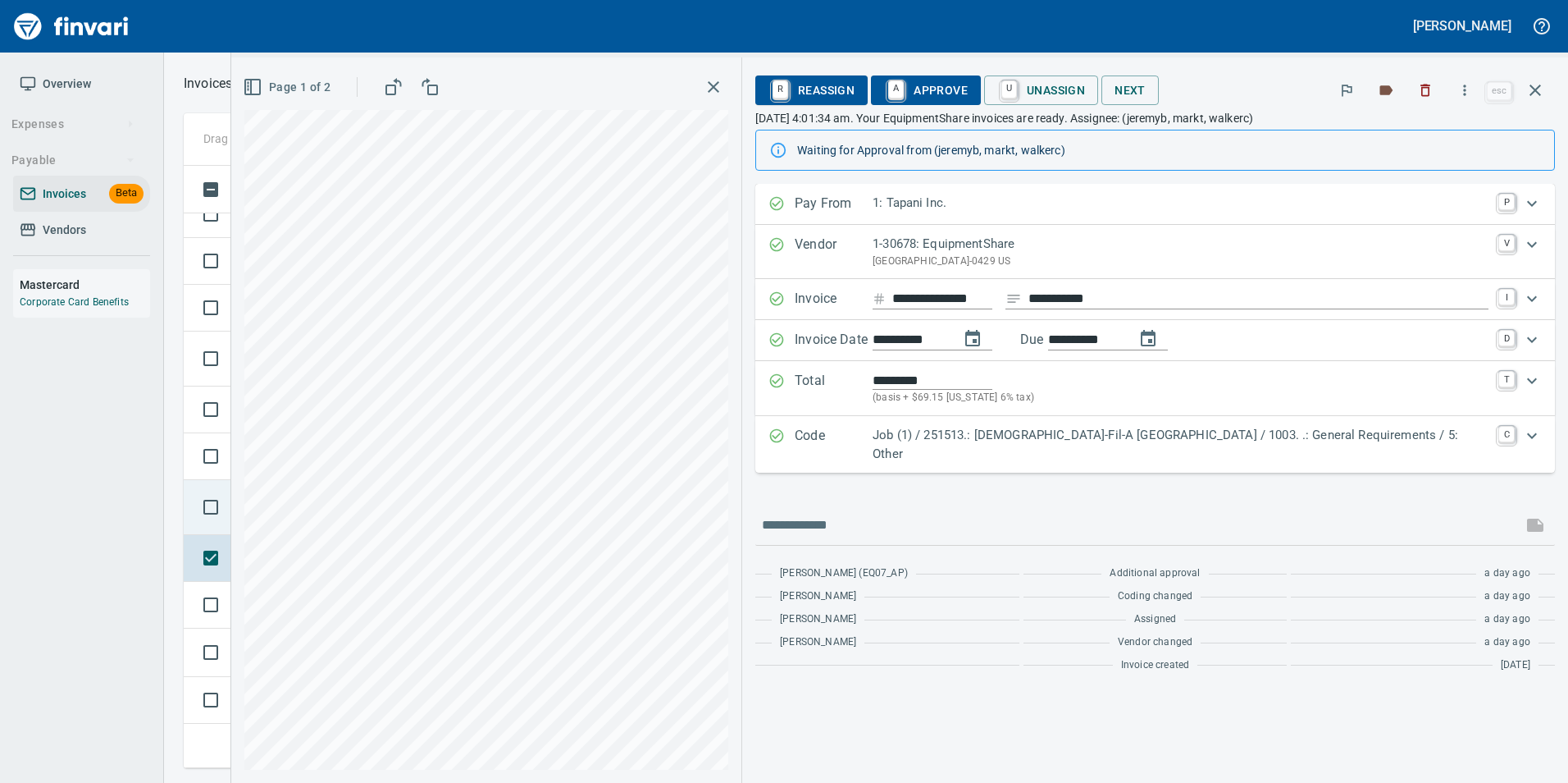
click at [283, 501] on span "Not-Reviewed" at bounding box center [279, 507] width 80 height 15
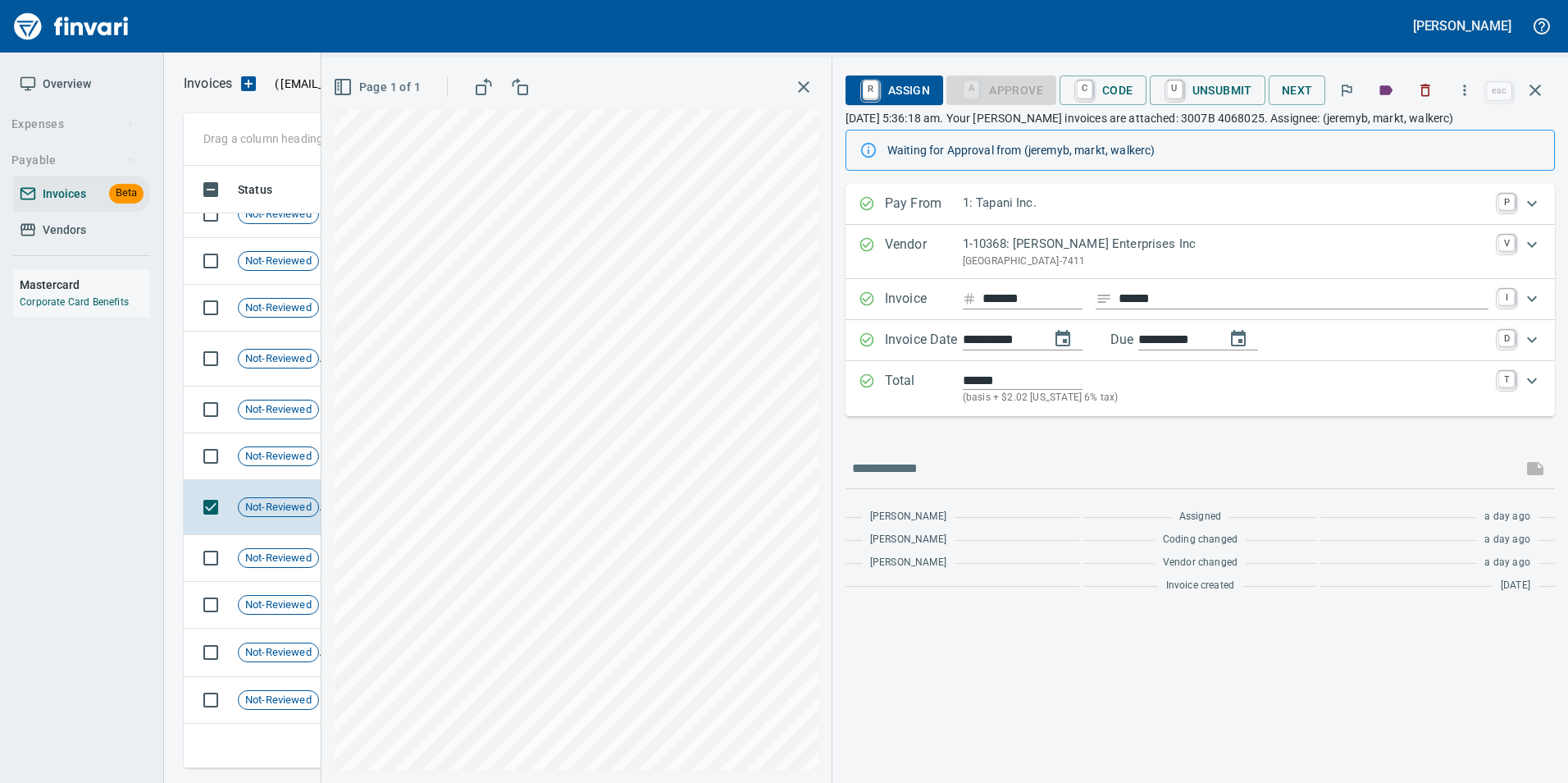
click at [1534, 89] on icon "button" at bounding box center [1535, 90] width 11 height 11
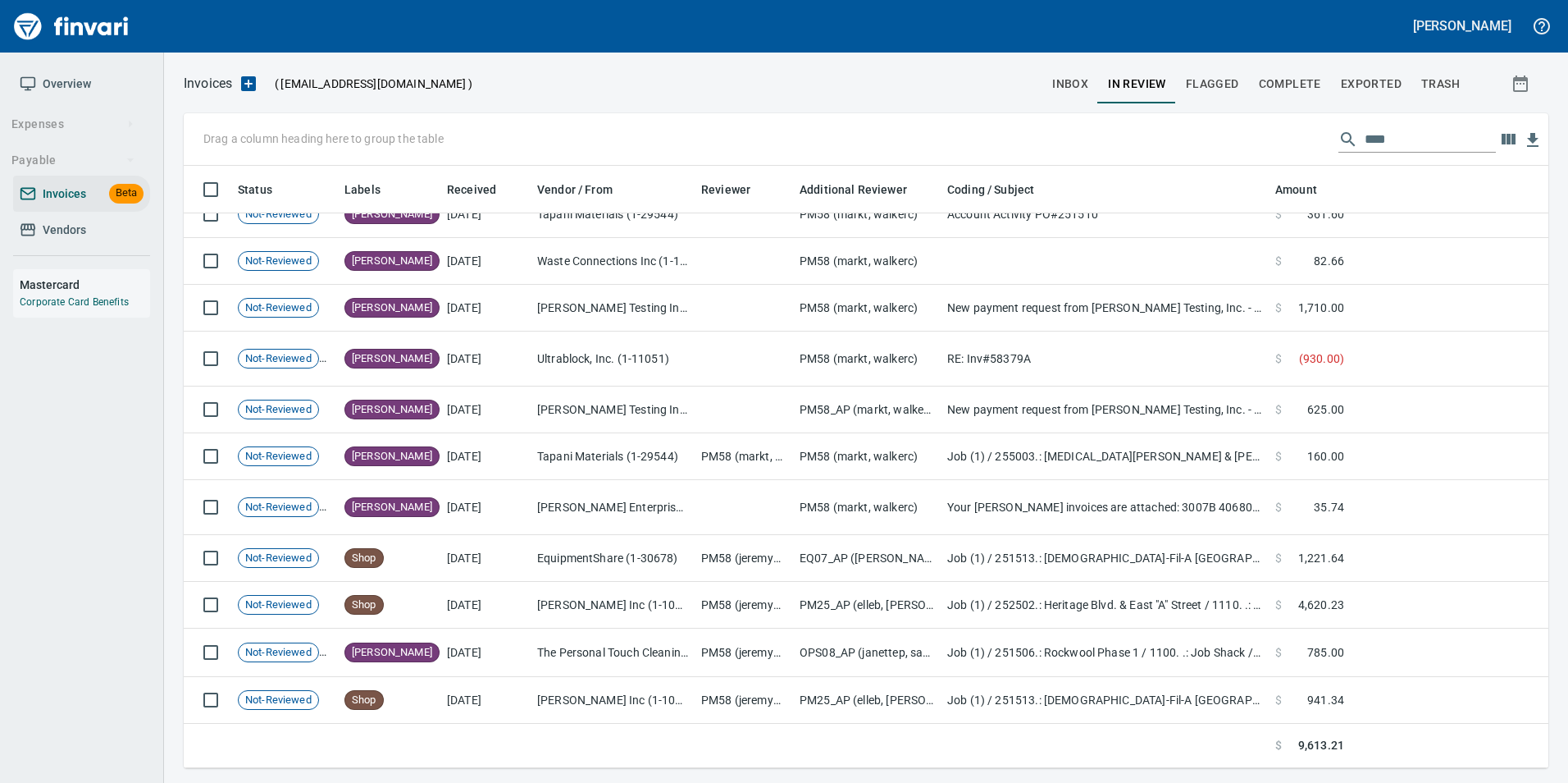
scroll to position [590, 1339]
click at [1419, 140] on input "****" at bounding box center [1430, 140] width 131 height 27
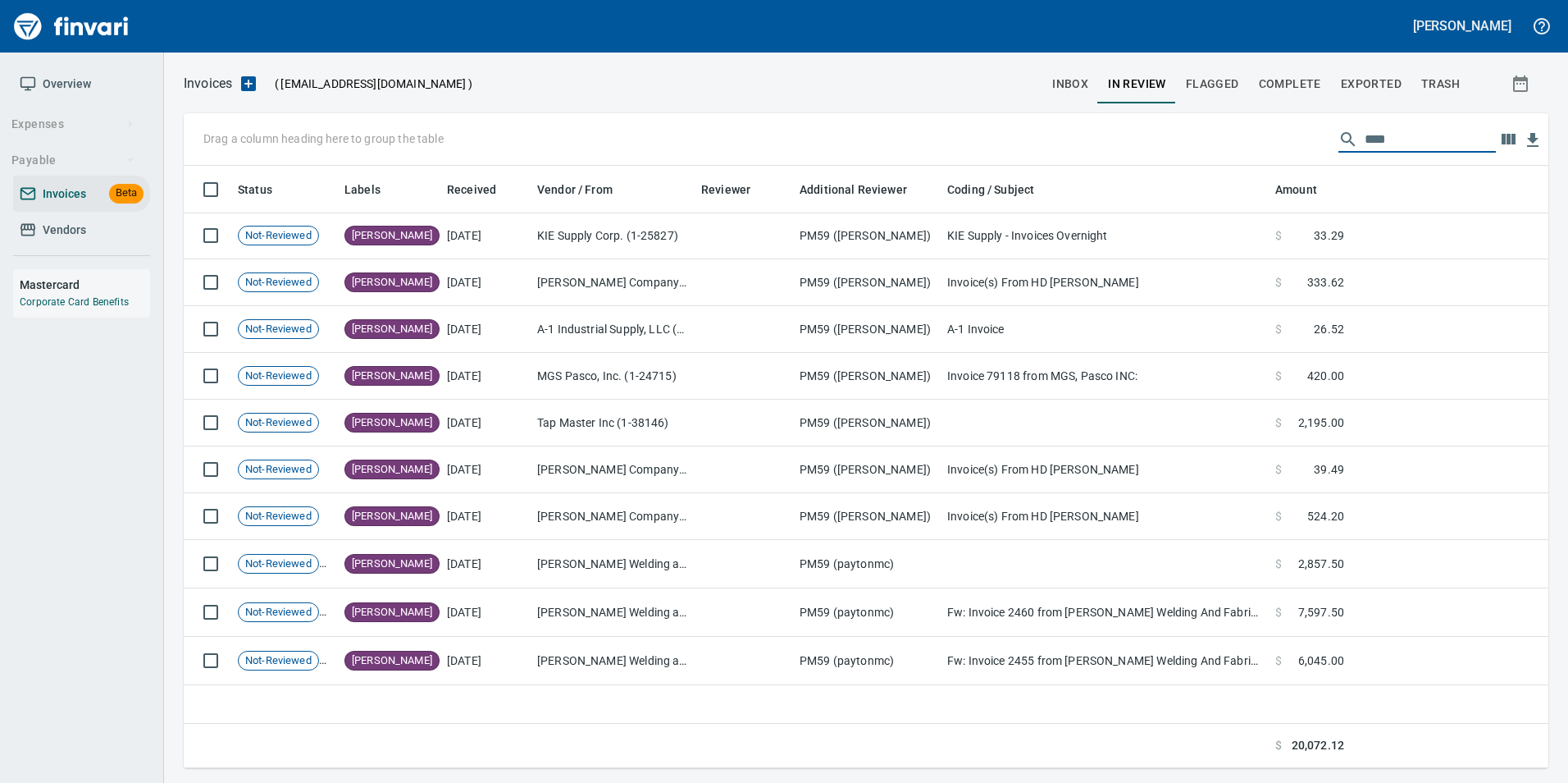
scroll to position [590, 1352]
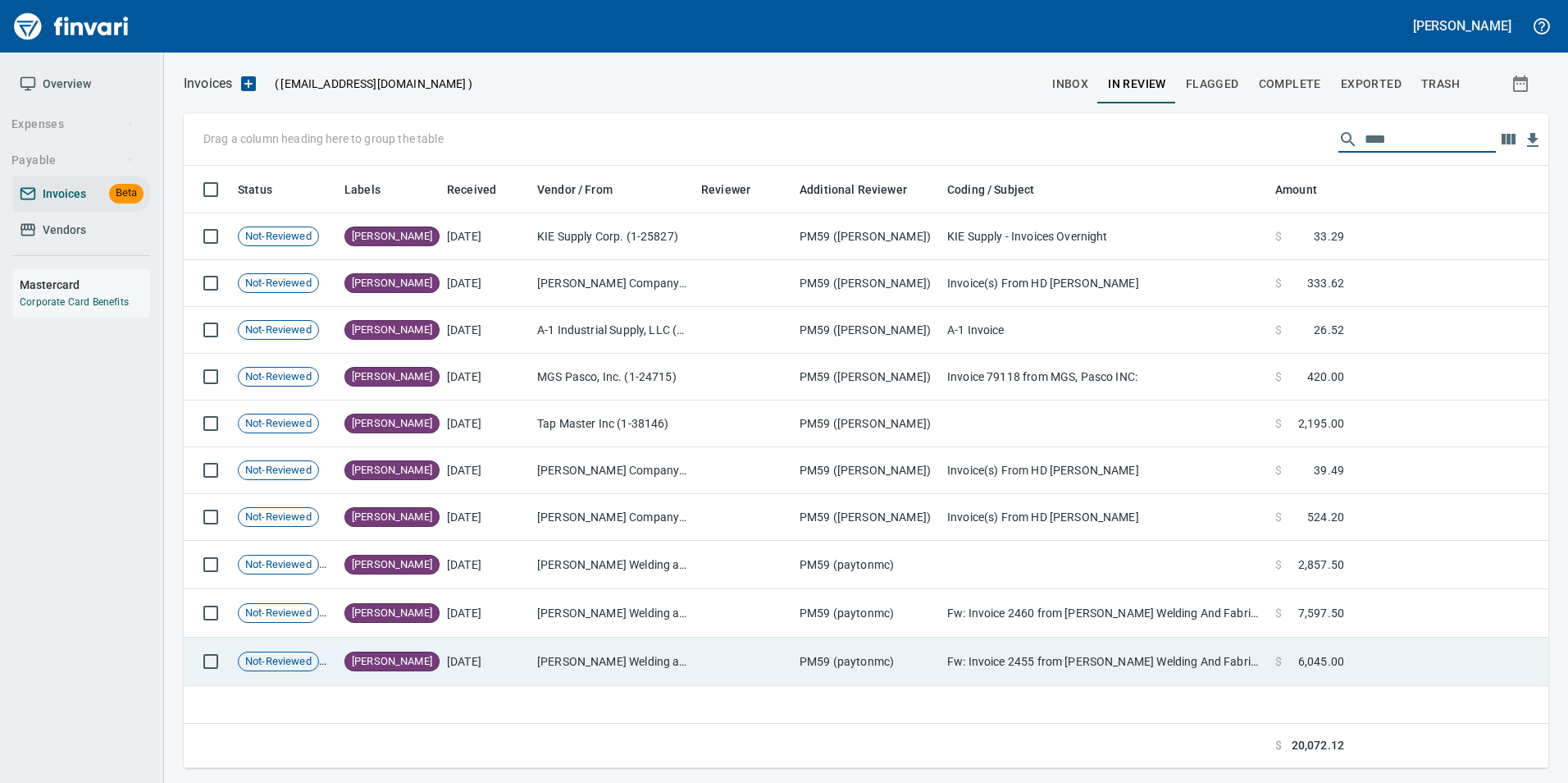
click at [573, 641] on td "Callies Welding and Fabrication LLC (1-29609)" at bounding box center [612, 661] width 164 height 49
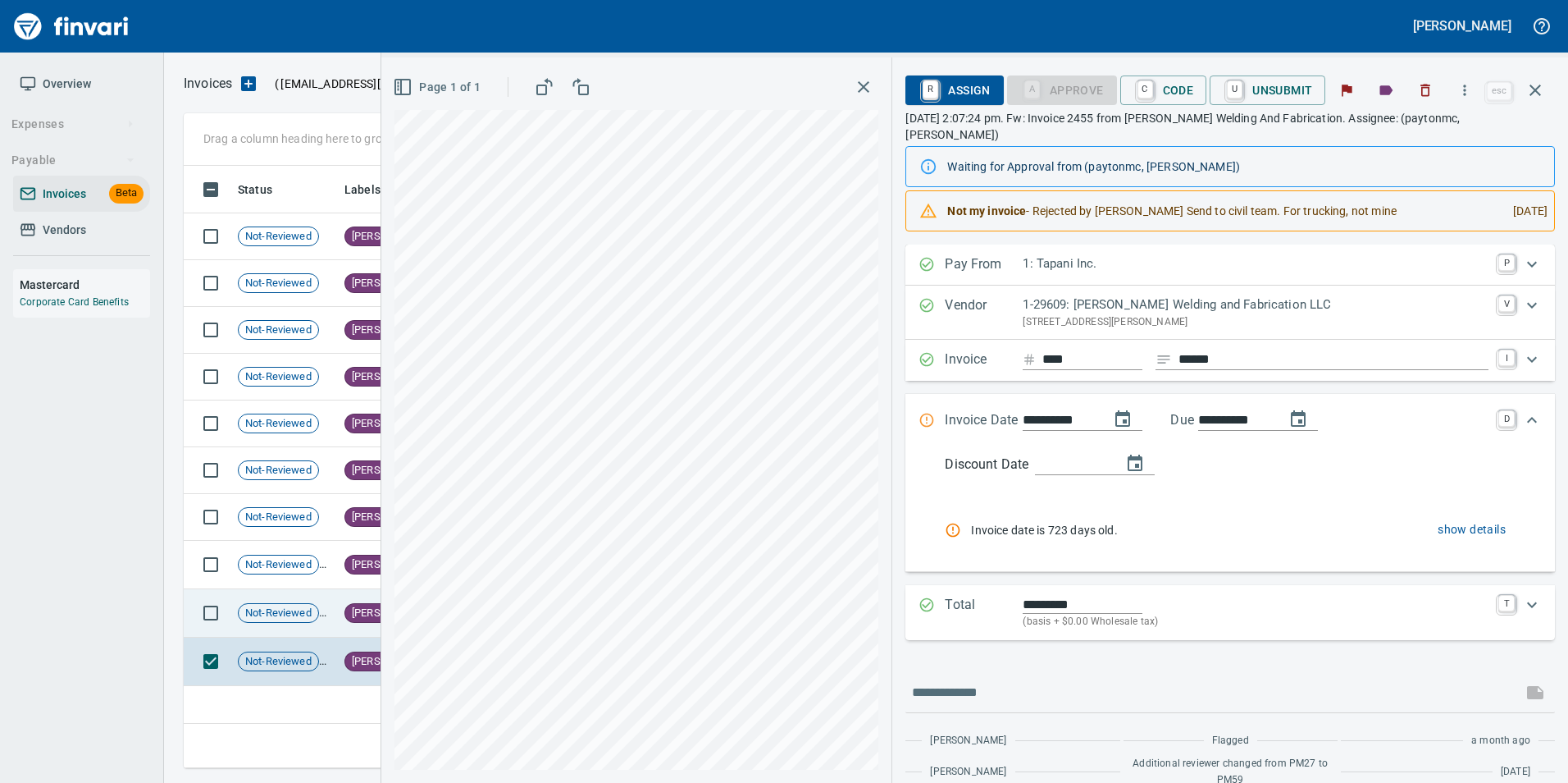
click at [289, 612] on span "Not-Reviewed" at bounding box center [279, 613] width 80 height 15
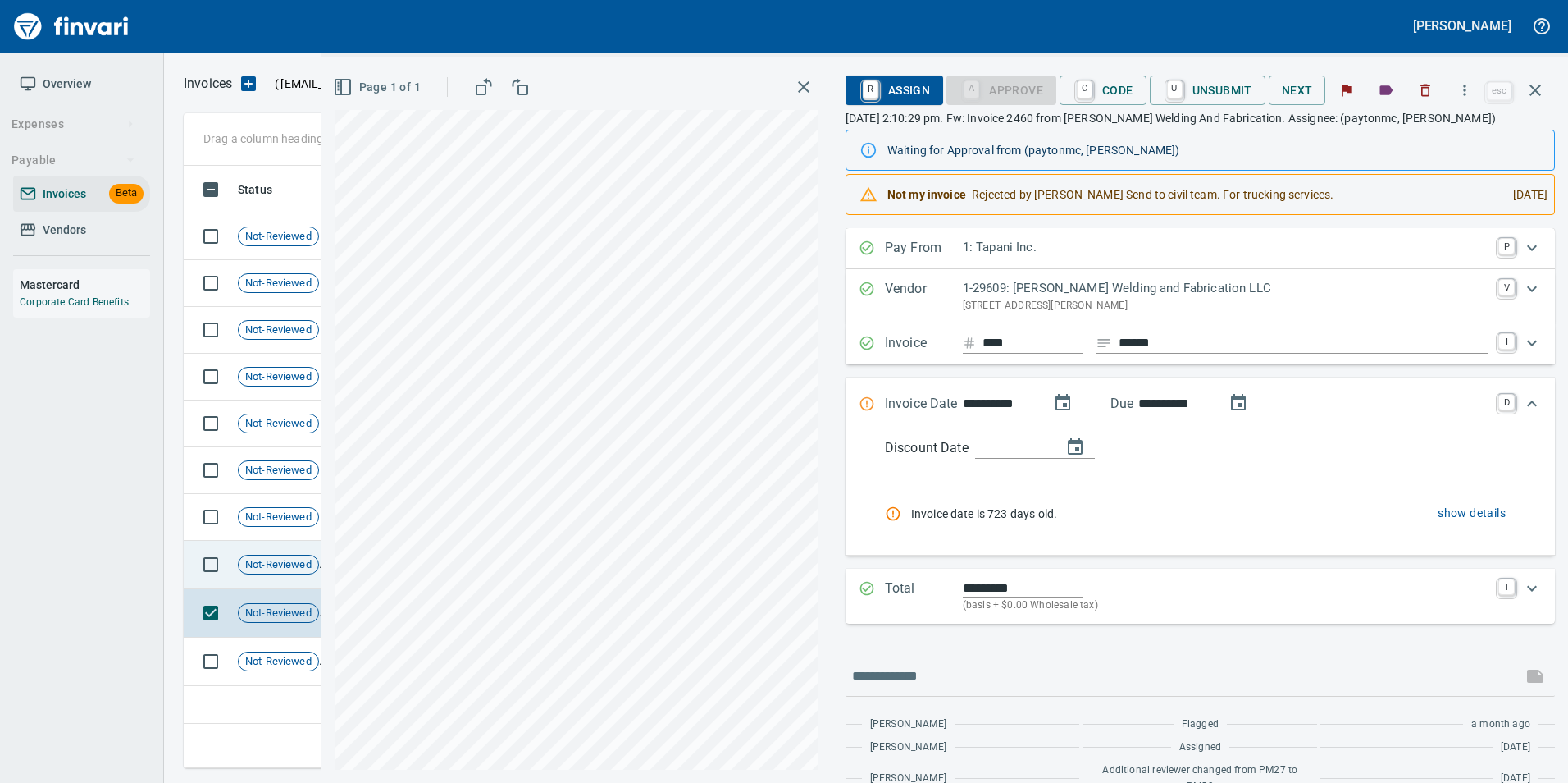
click at [305, 557] on span "Not-Reviewed" at bounding box center [279, 565] width 80 height 15
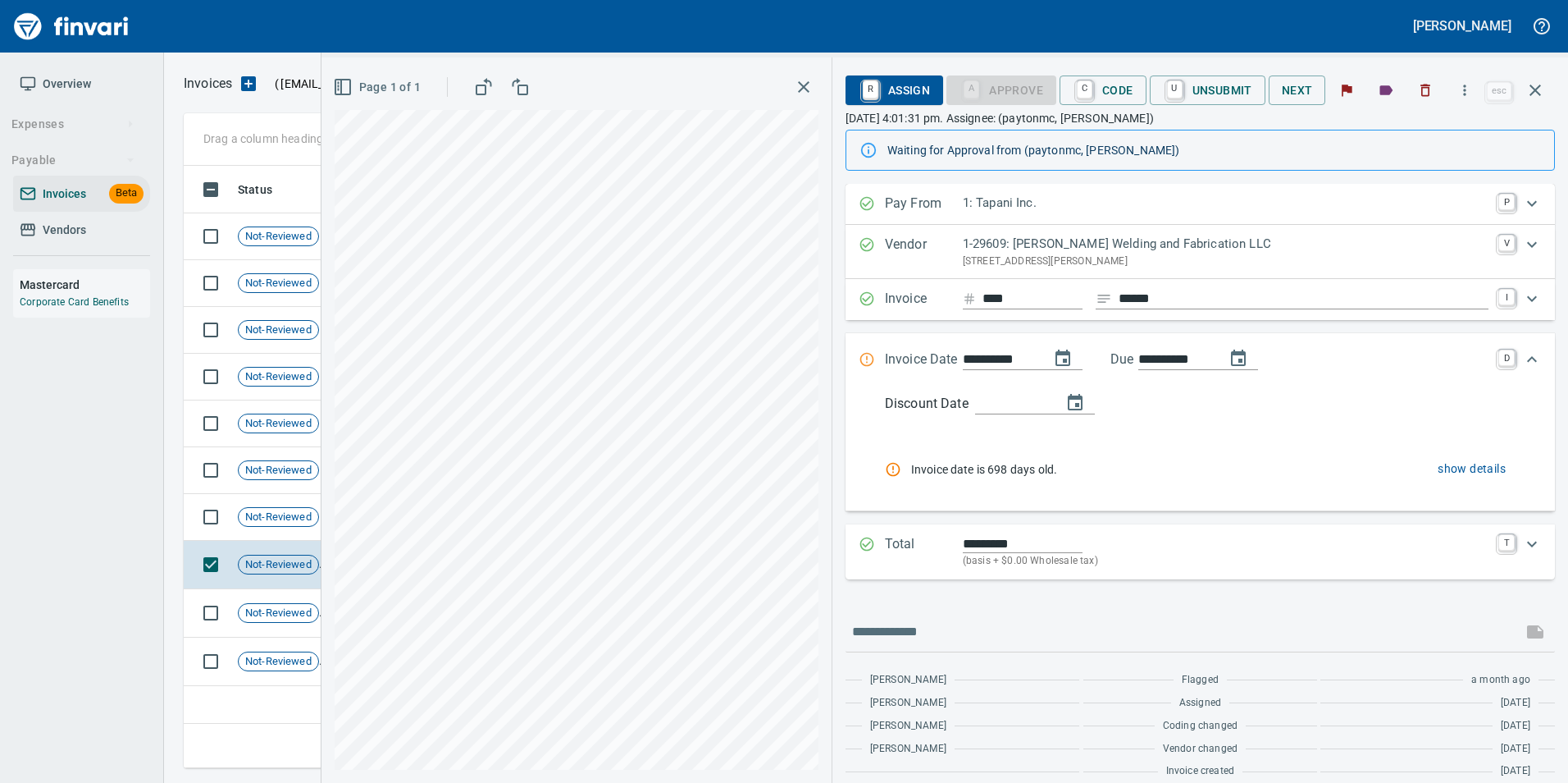
scroll to position [16, 0]
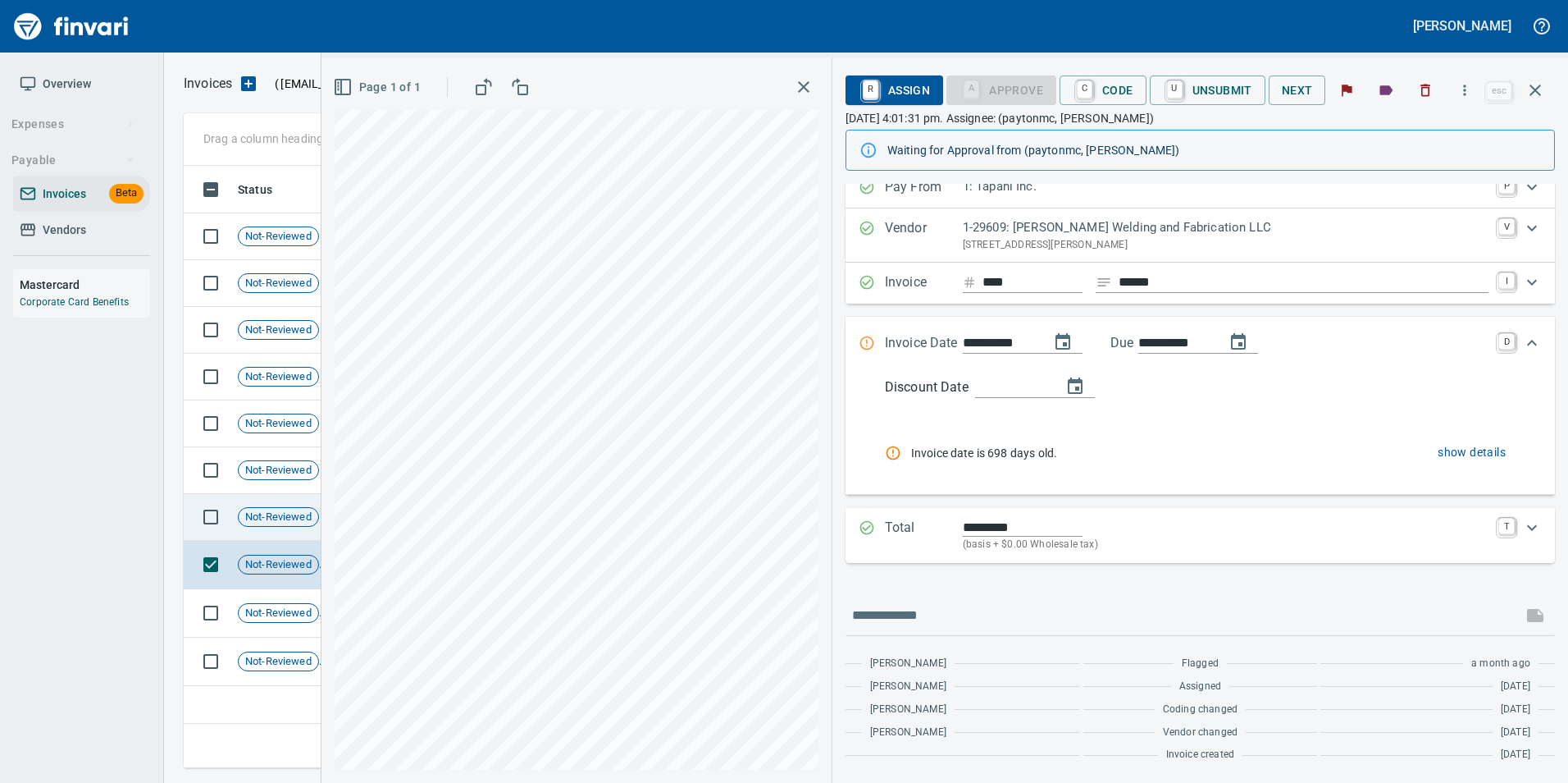
click at [297, 517] on span "Not-Reviewed" at bounding box center [279, 517] width 80 height 15
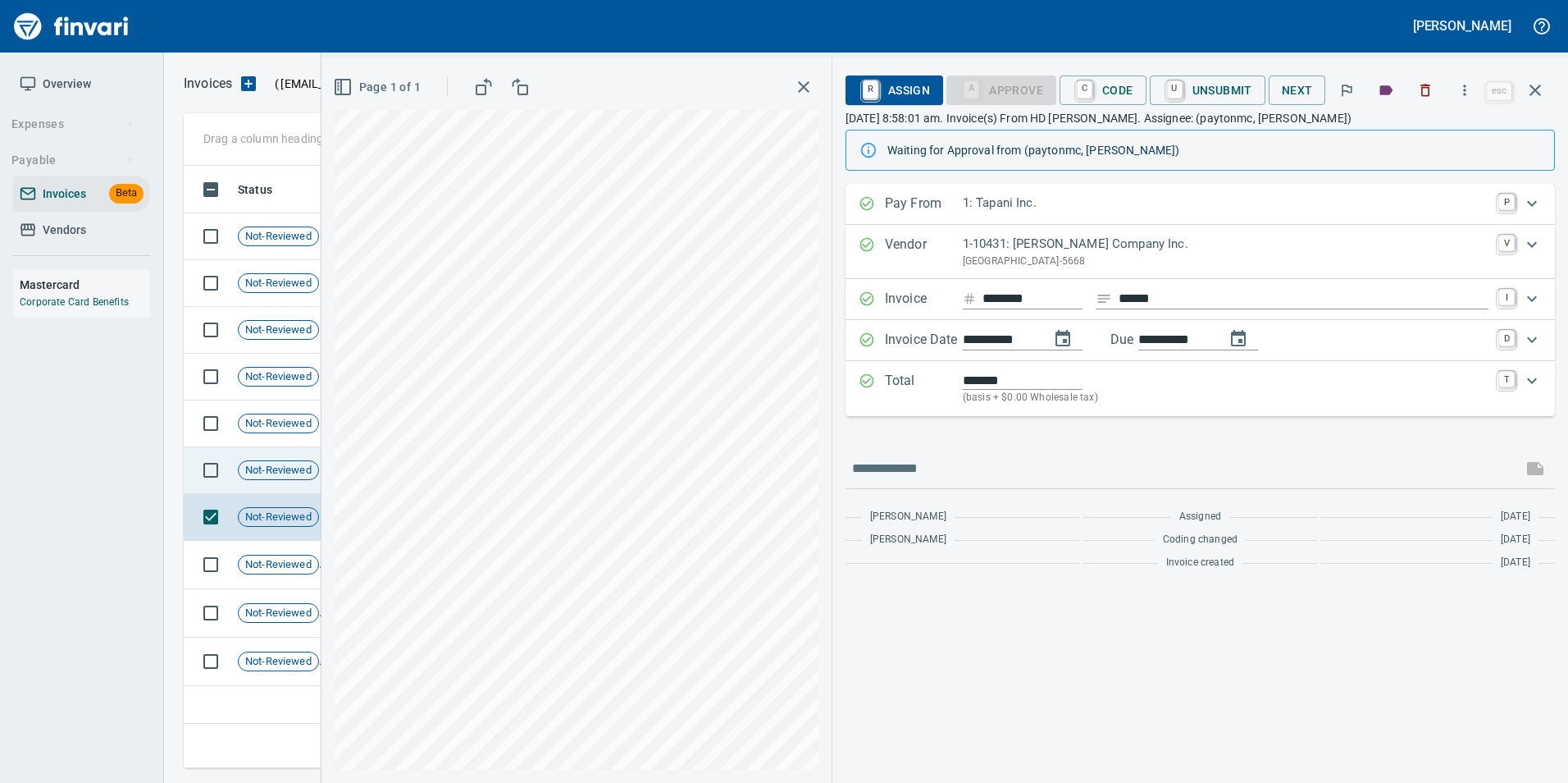
click at [284, 472] on span "Not-Reviewed" at bounding box center [279, 471] width 80 height 15
click at [1549, 90] on button "button" at bounding box center [1534, 90] width 39 height 39
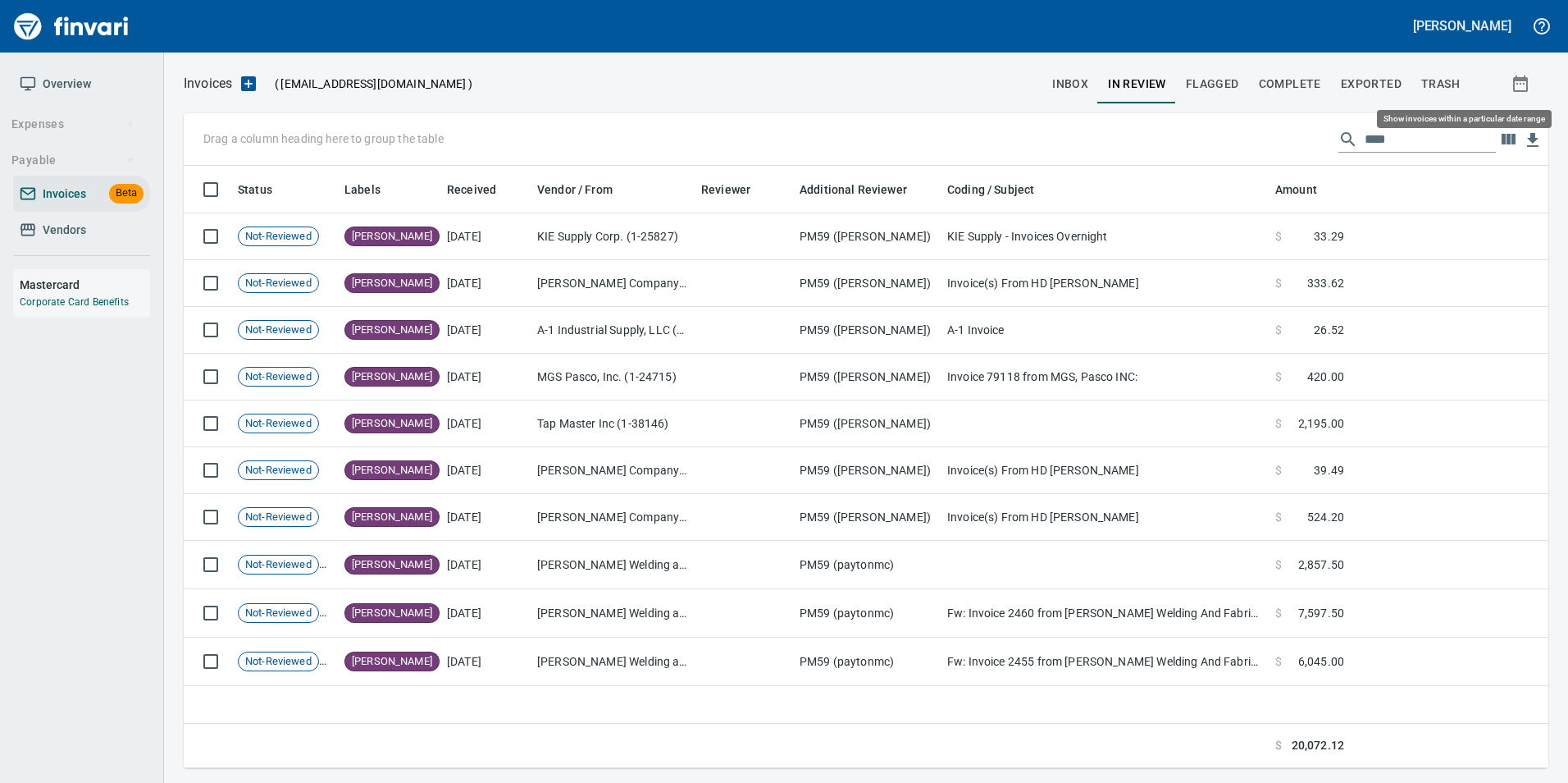
scroll to position [590, 1351]
click at [1452, 133] on input "****" at bounding box center [1430, 140] width 131 height 27
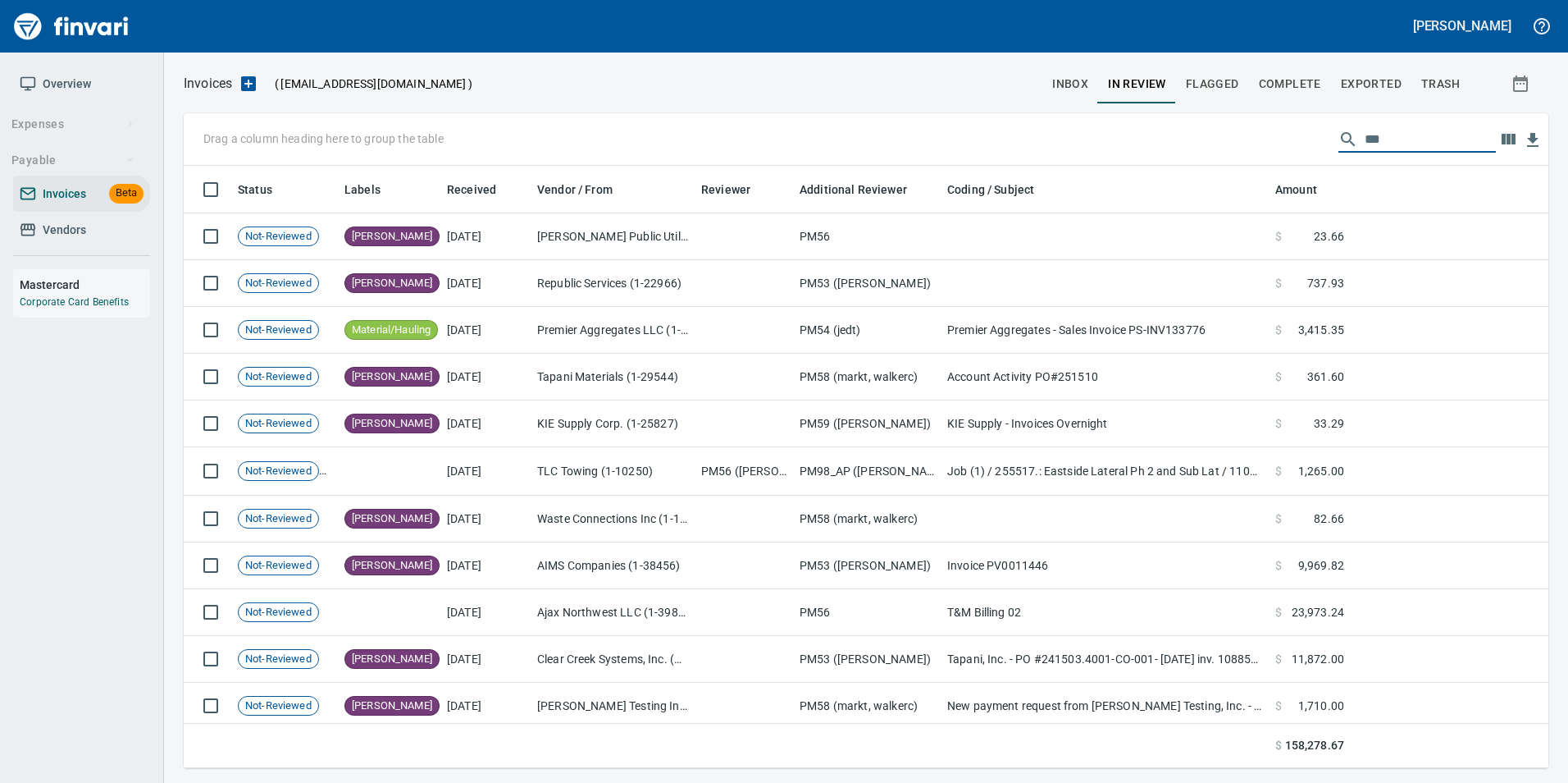
scroll to position [590, 1340]
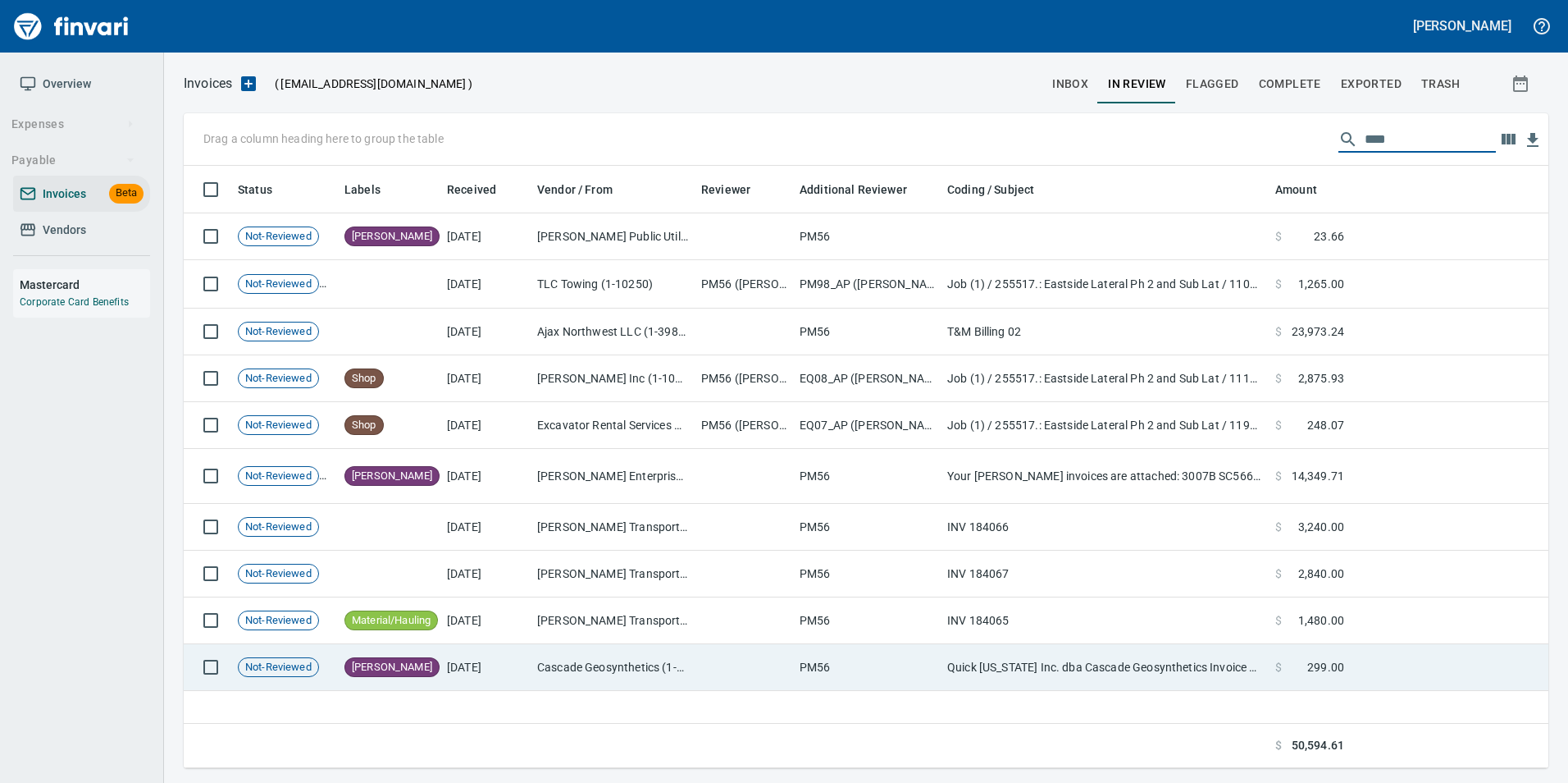
type input "****"
click at [558, 645] on td "Cascade Geosynthetics (1-30570)" at bounding box center [612, 667] width 164 height 47
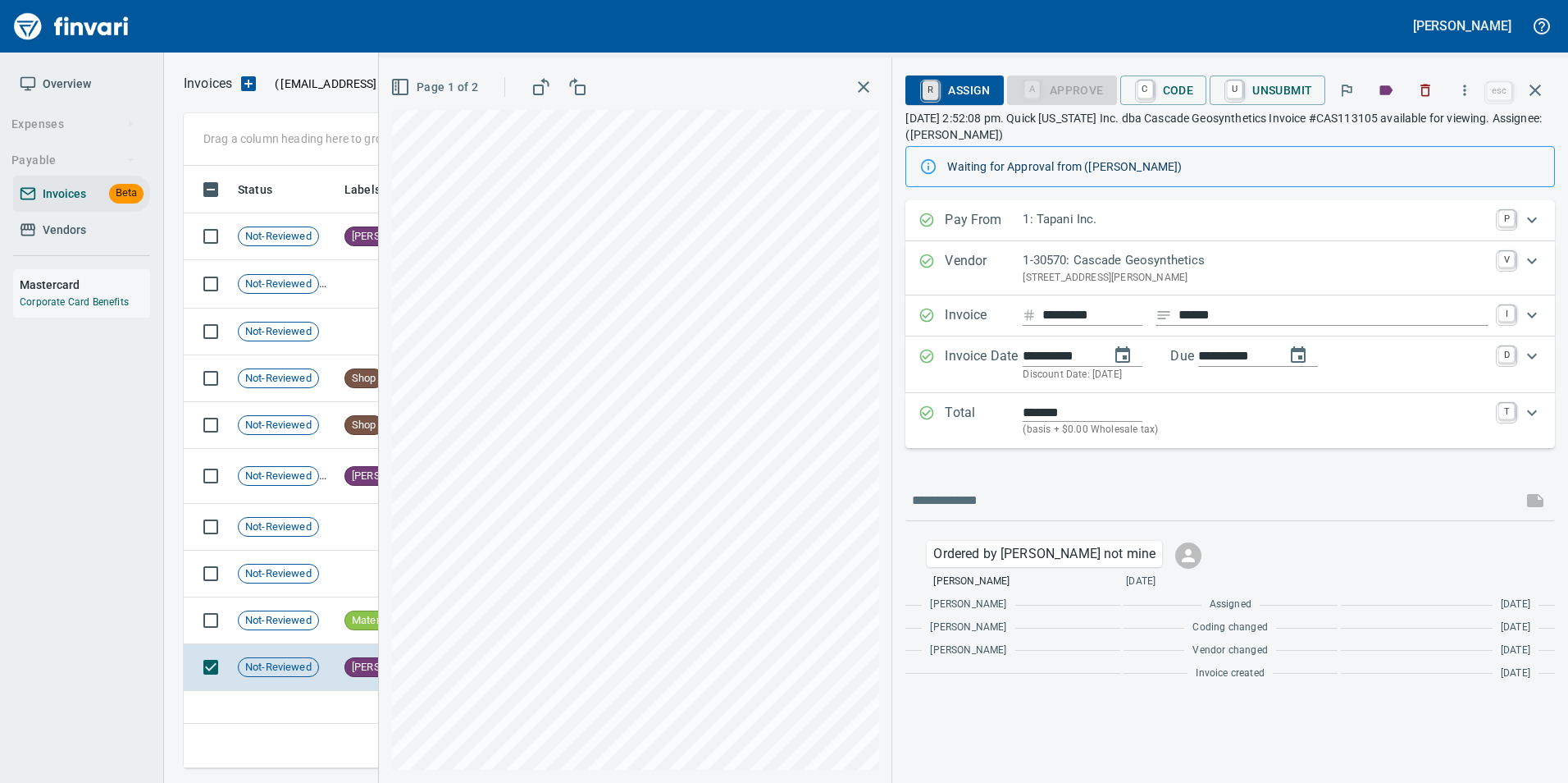
click at [927, 89] on link "R" at bounding box center [930, 90] width 15 height 18
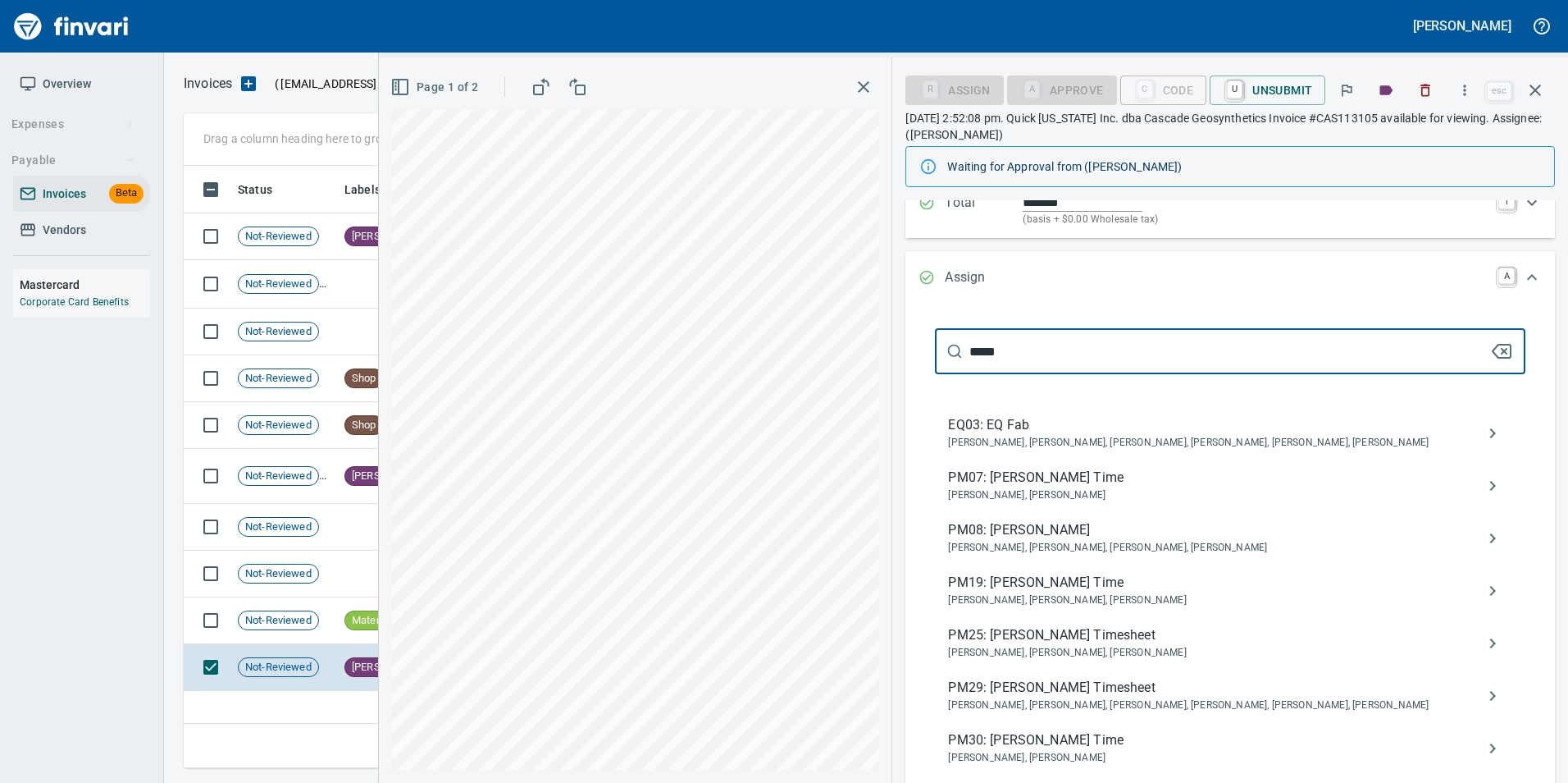
scroll to position [164, 0]
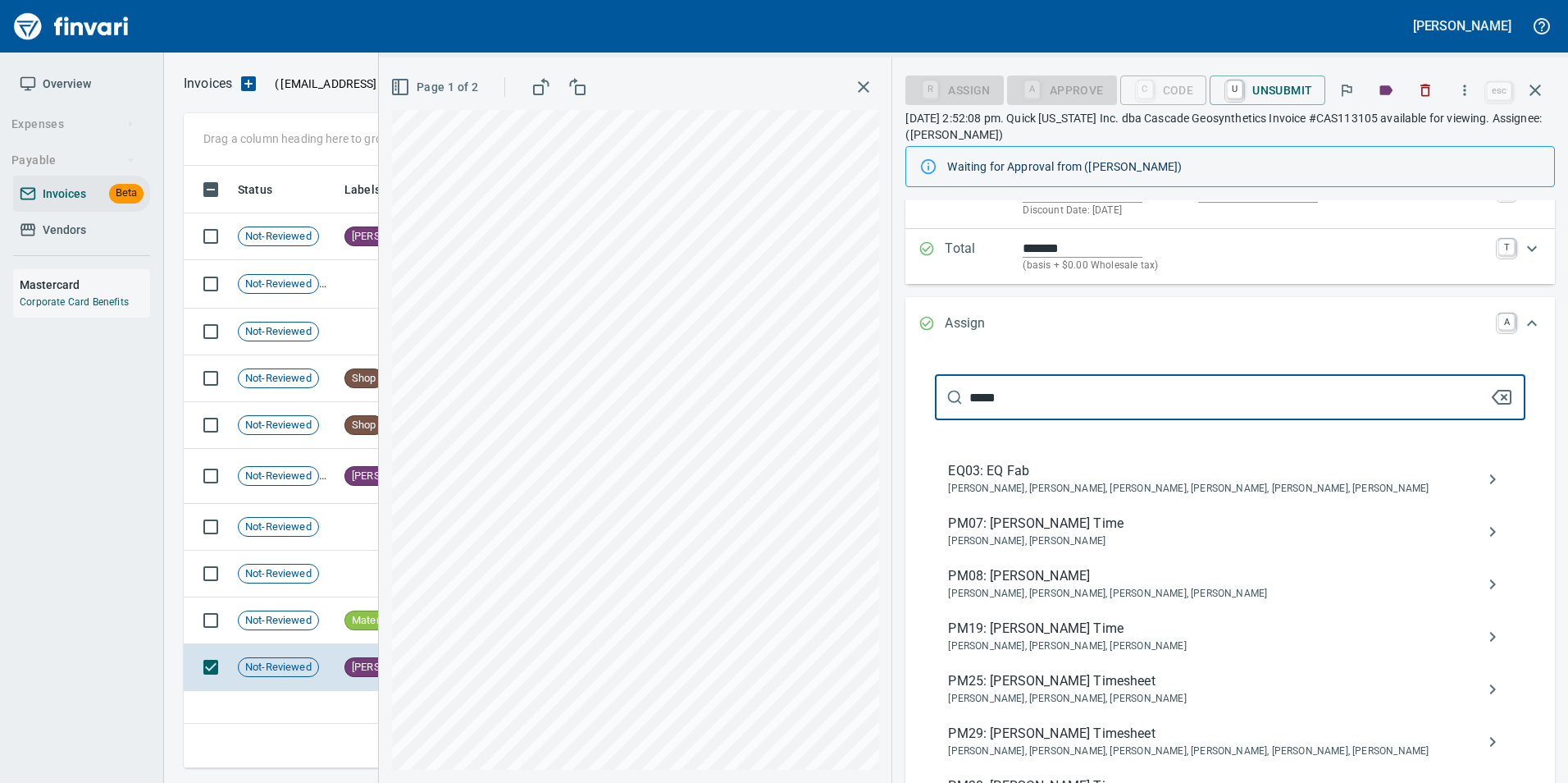
type input "*****"
click at [1501, 399] on line "button" at bounding box center [1503, 396] width 5 height 5
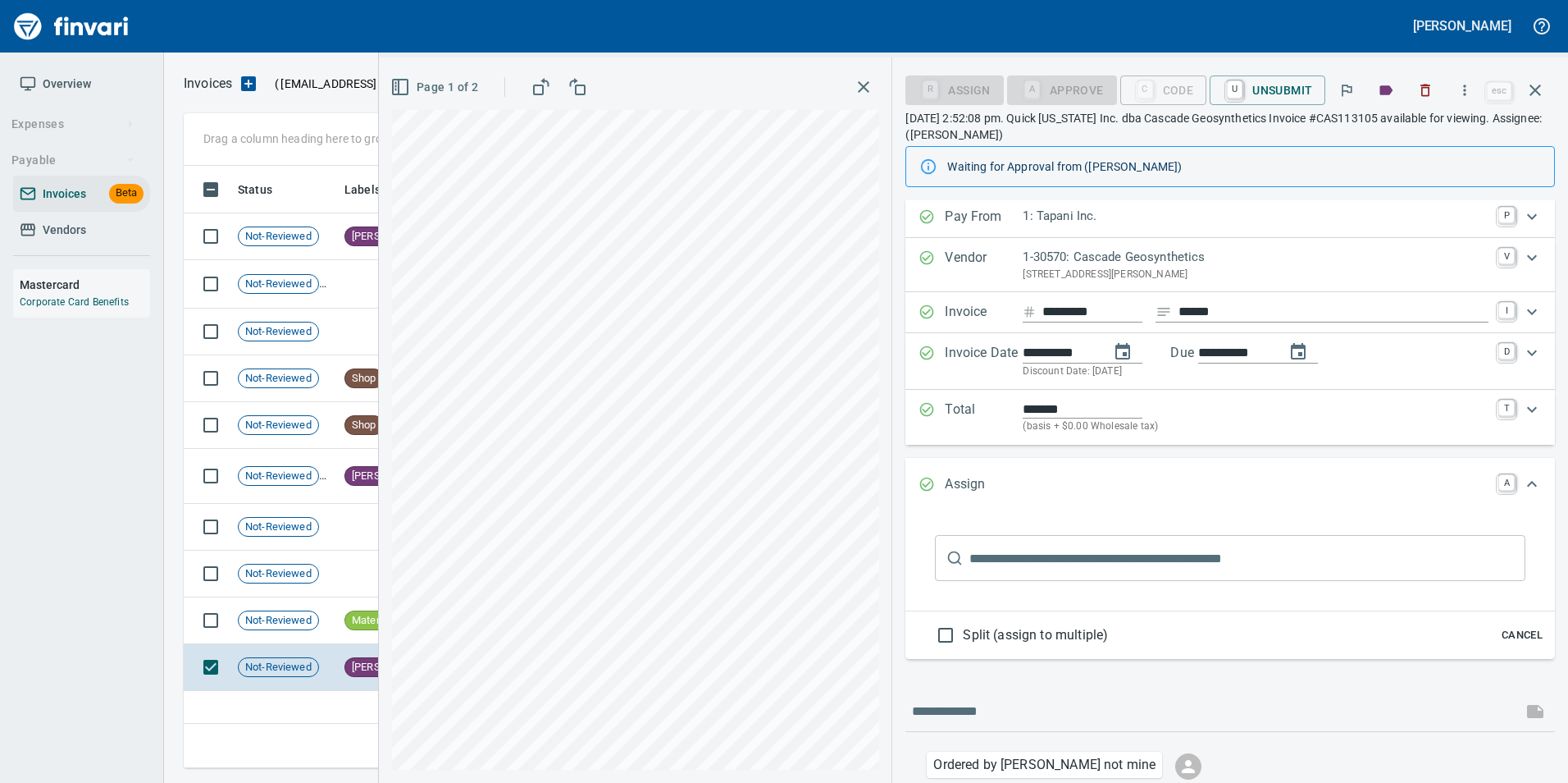
scroll to position [0, 0]
click at [1533, 96] on icon "button" at bounding box center [1535, 90] width 20 height 20
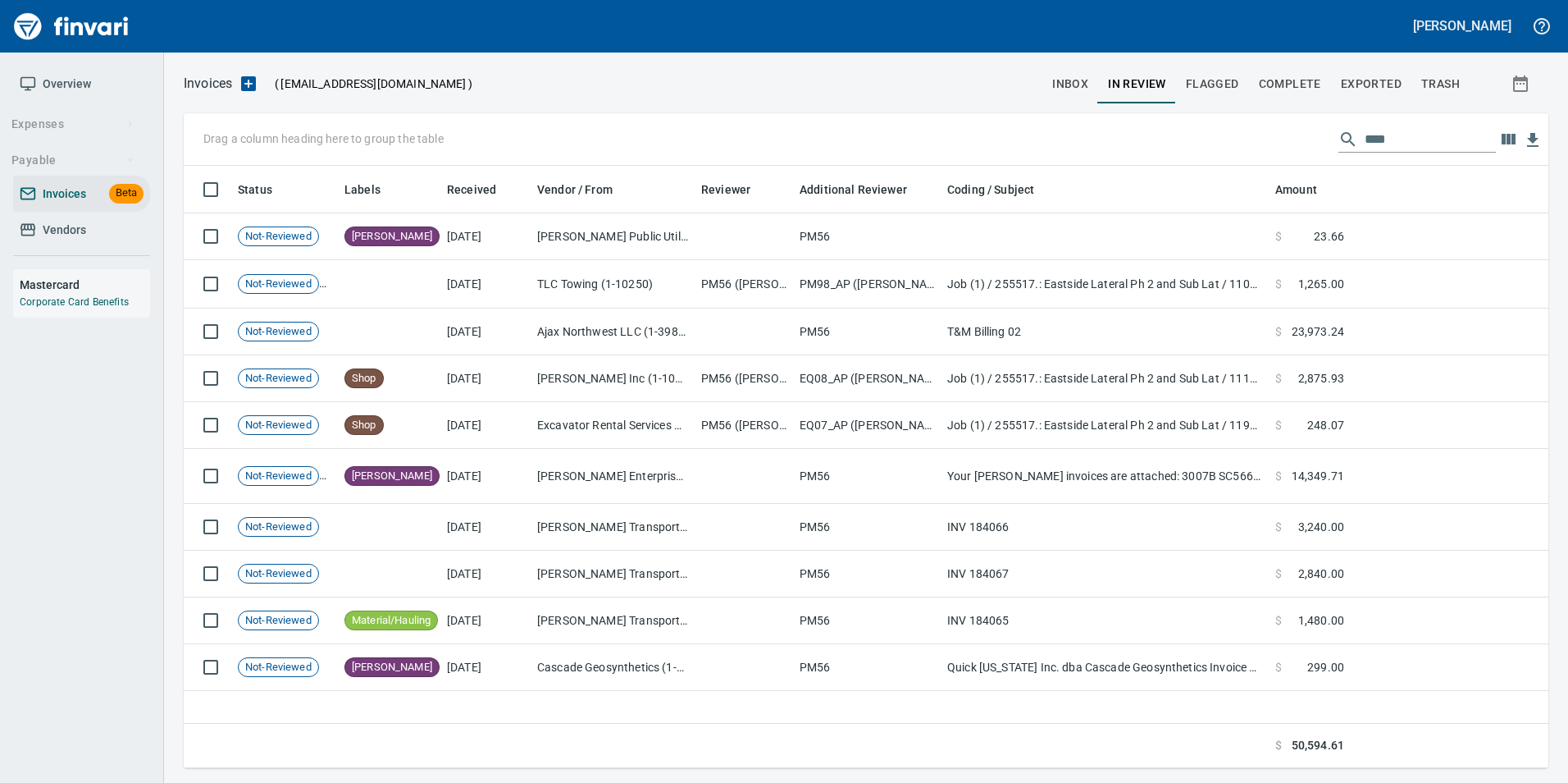
scroll to position [590, 1351]
click at [1379, 145] on input "****" at bounding box center [1430, 140] width 131 height 27
click at [1405, 144] on input "****" at bounding box center [1430, 140] width 131 height 27
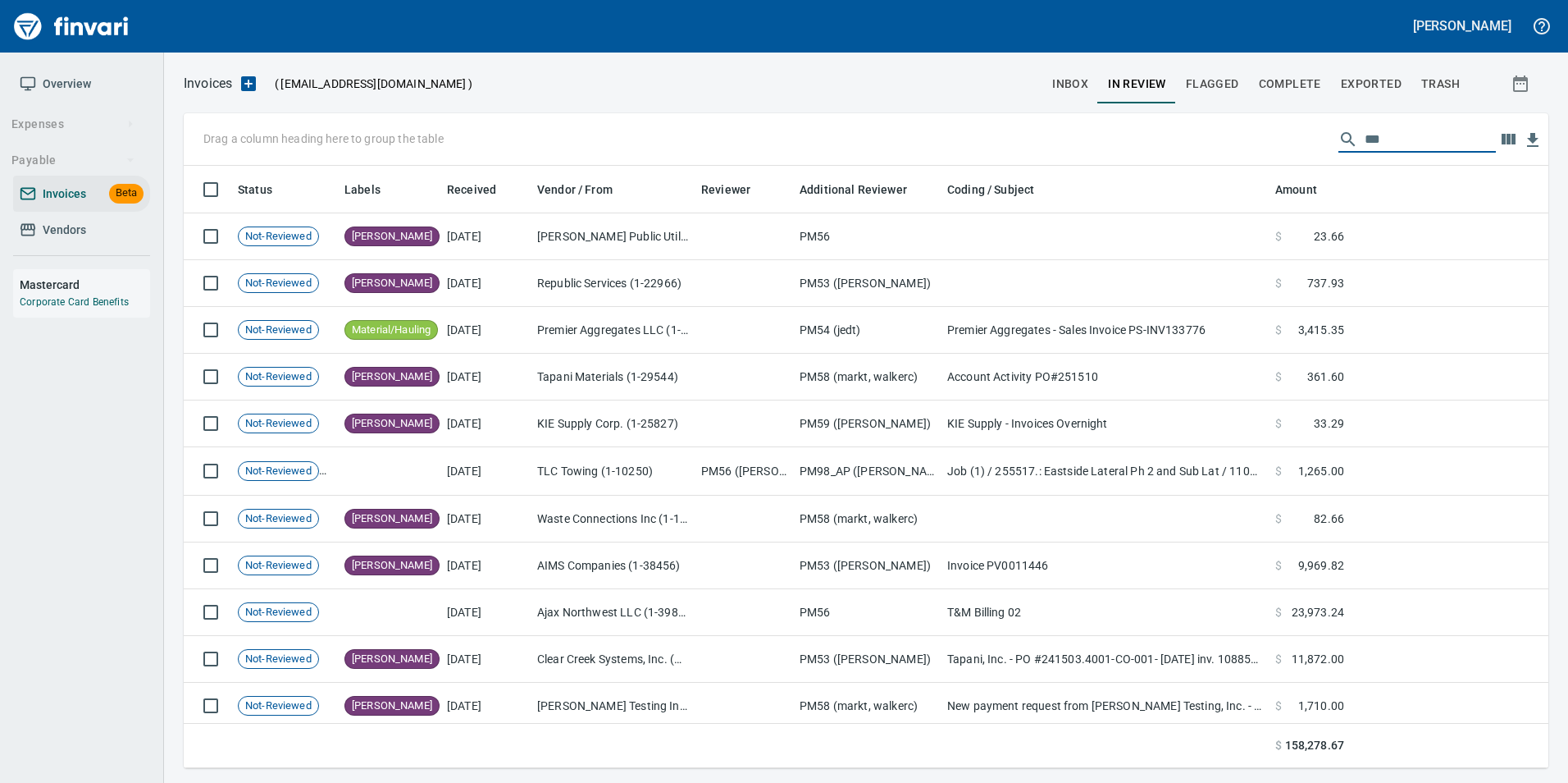
scroll to position [590, 1340]
type input "*"
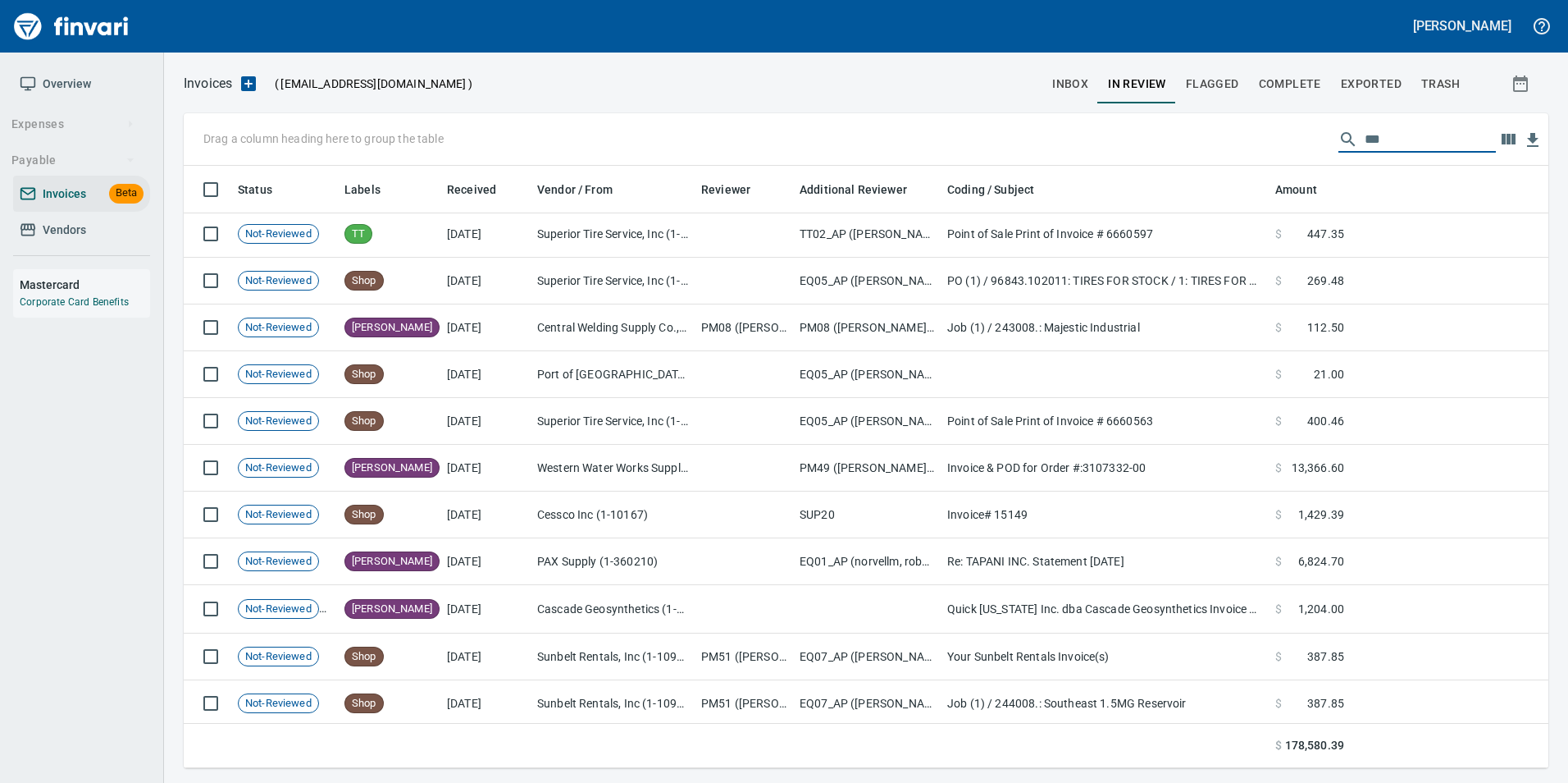
scroll to position [3419, 0]
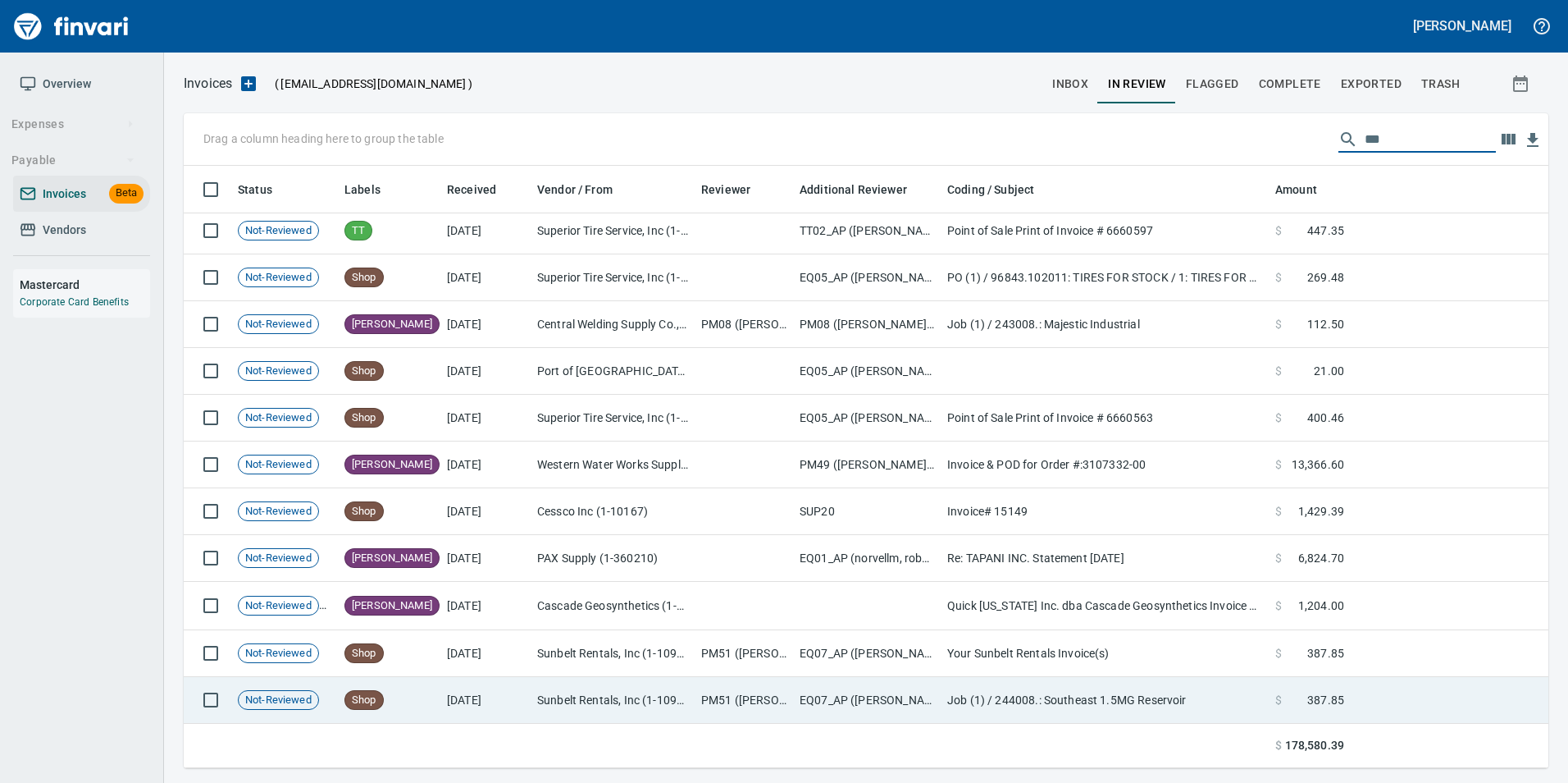
click at [711, 703] on td "PM51 ([PERSON_NAME], [PERSON_NAME])" at bounding box center [743, 699] width 98 height 47
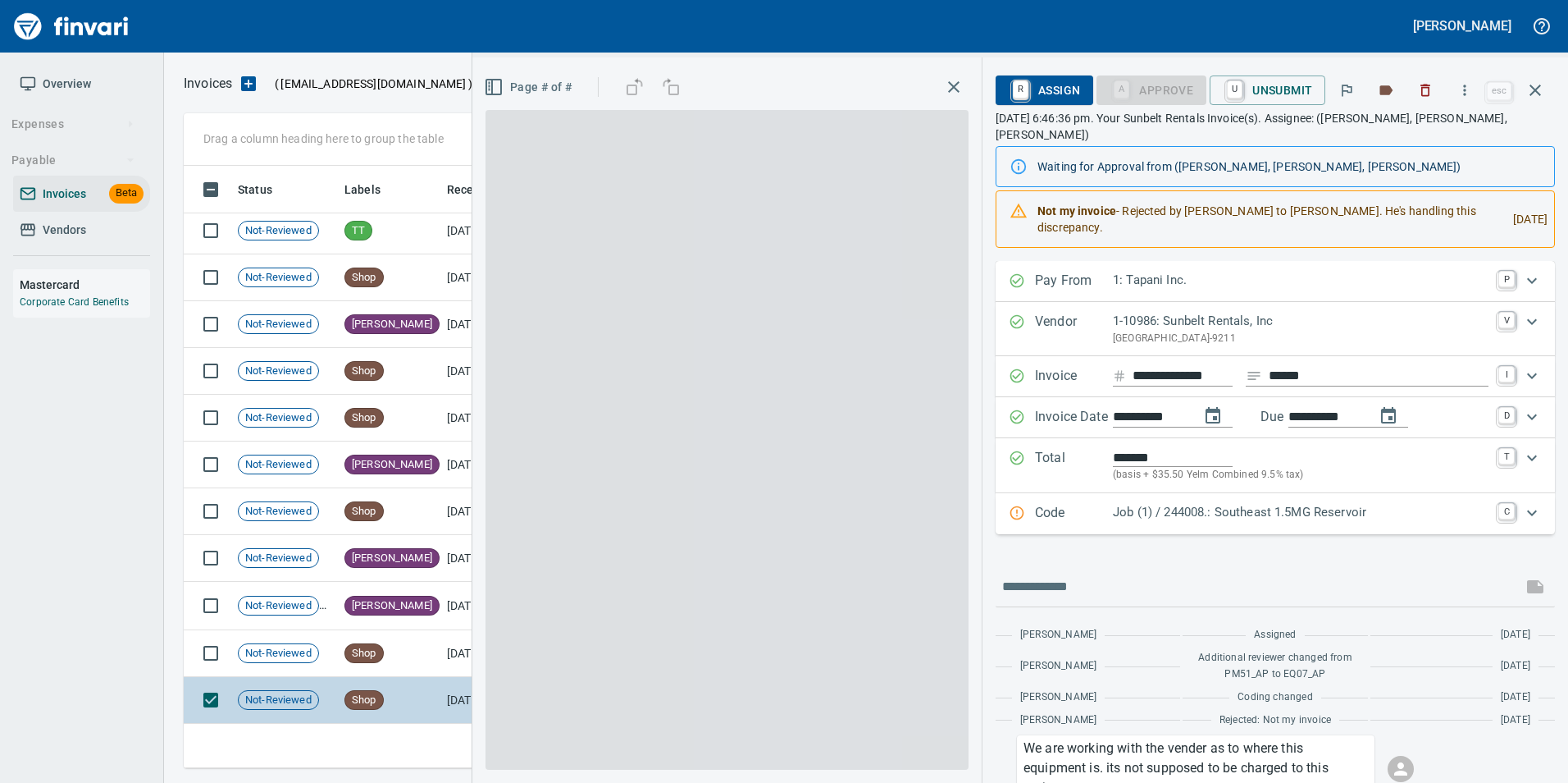
scroll to position [590, 1339]
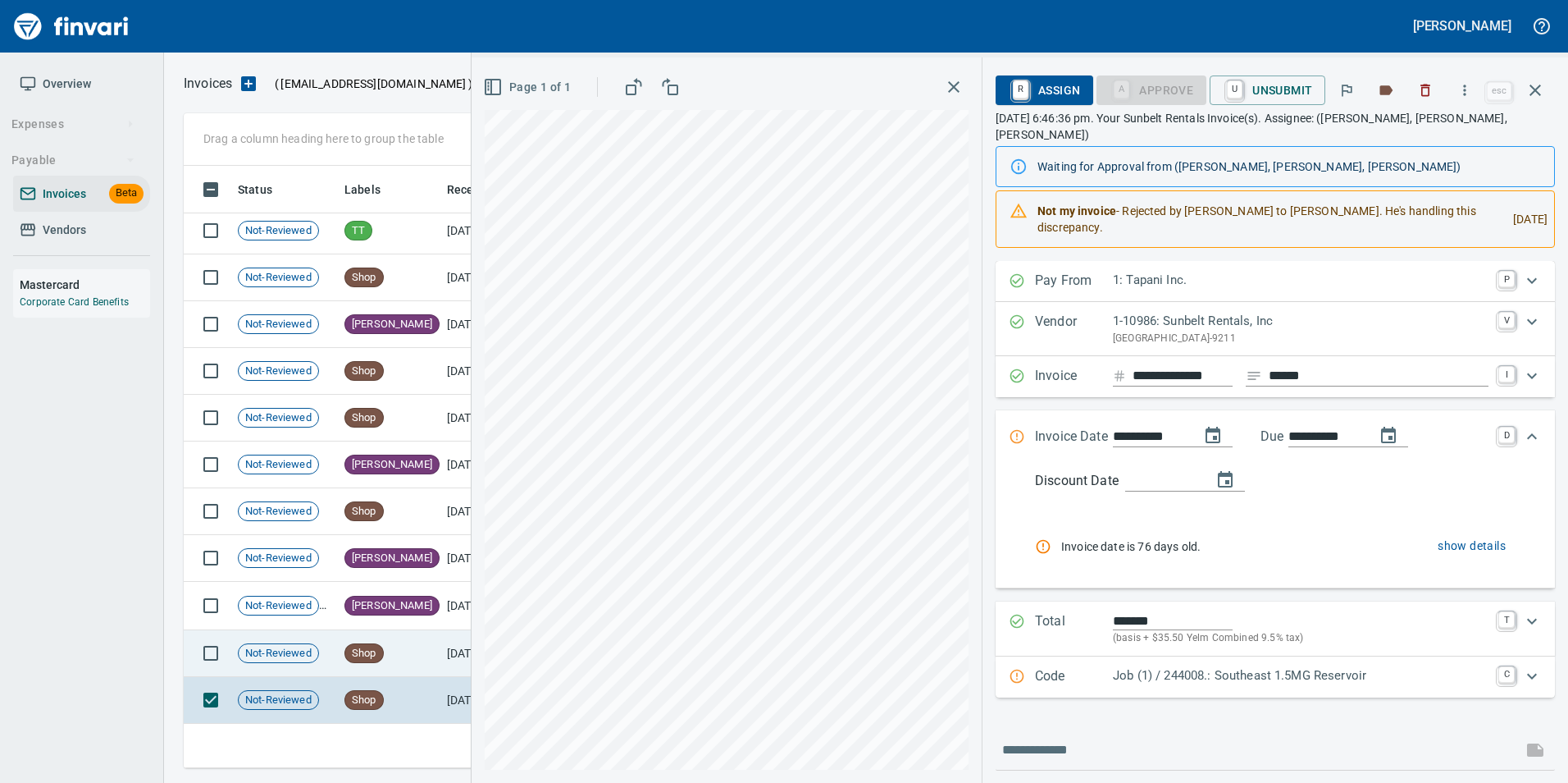
click at [449, 653] on td "[DATE]" at bounding box center [485, 652] width 90 height 47
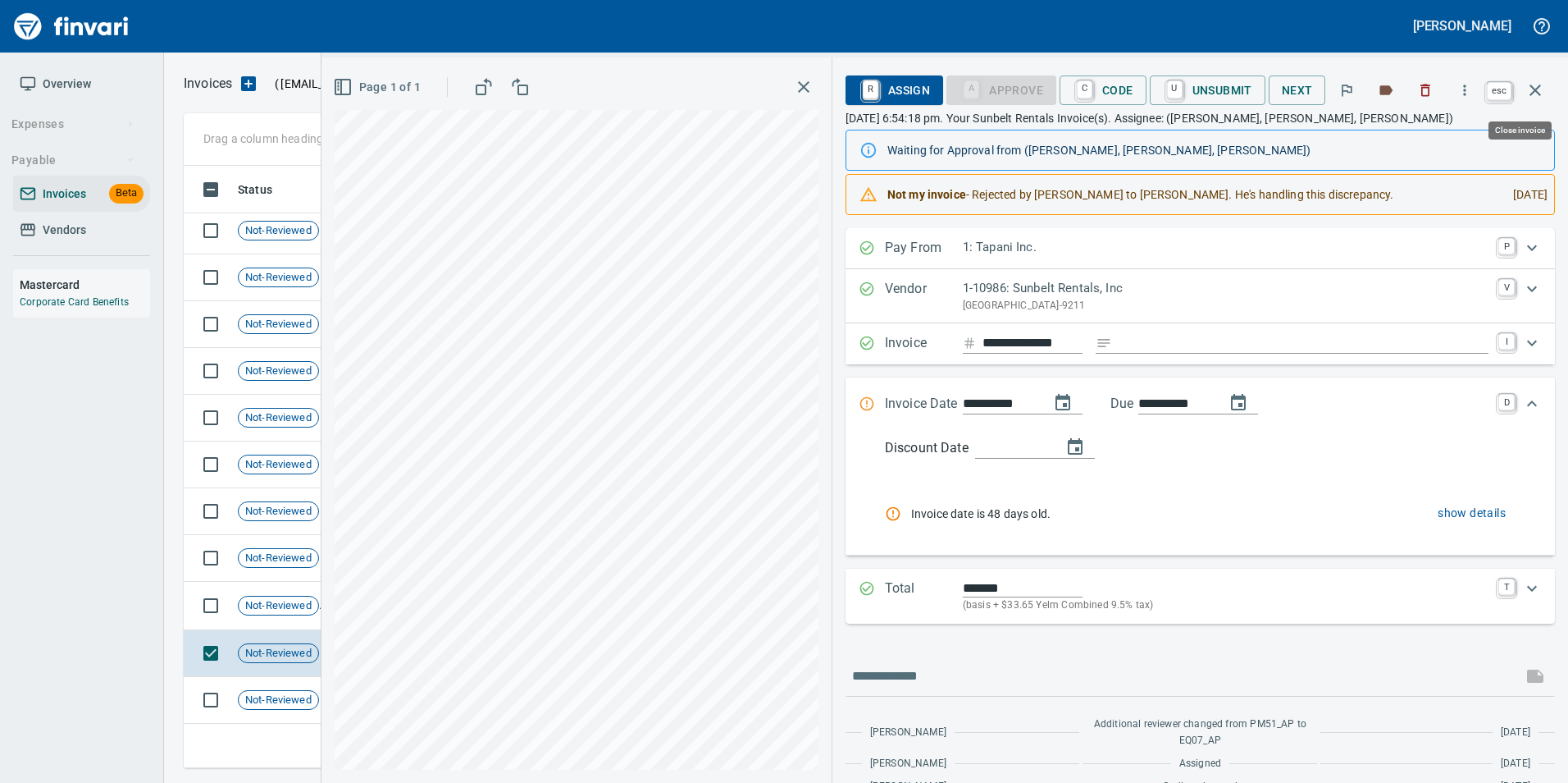
click at [1538, 97] on icon "button" at bounding box center [1535, 90] width 20 height 20
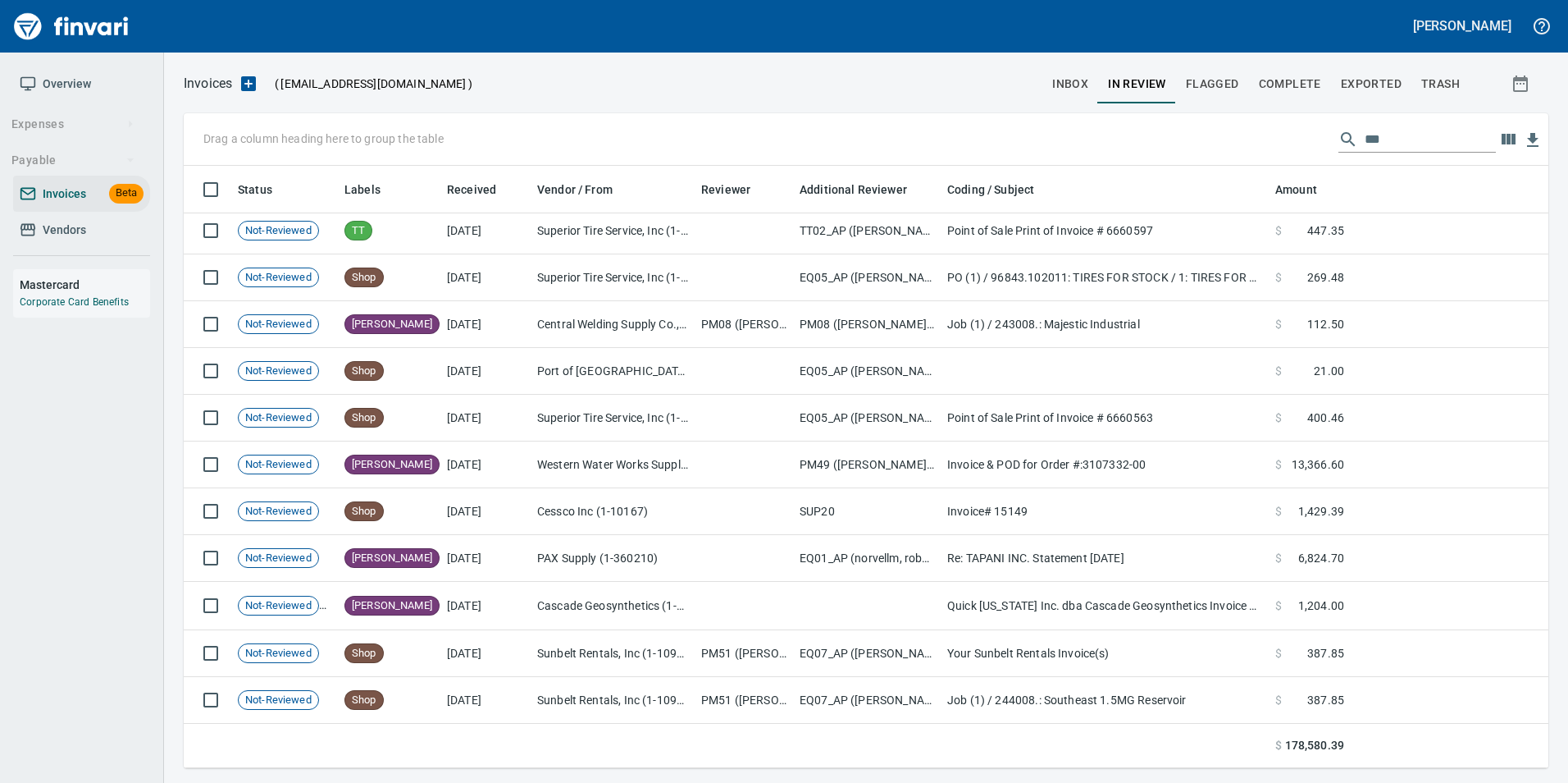
scroll to position [590, 1339]
click at [1431, 133] on input "***" at bounding box center [1430, 140] width 131 height 27
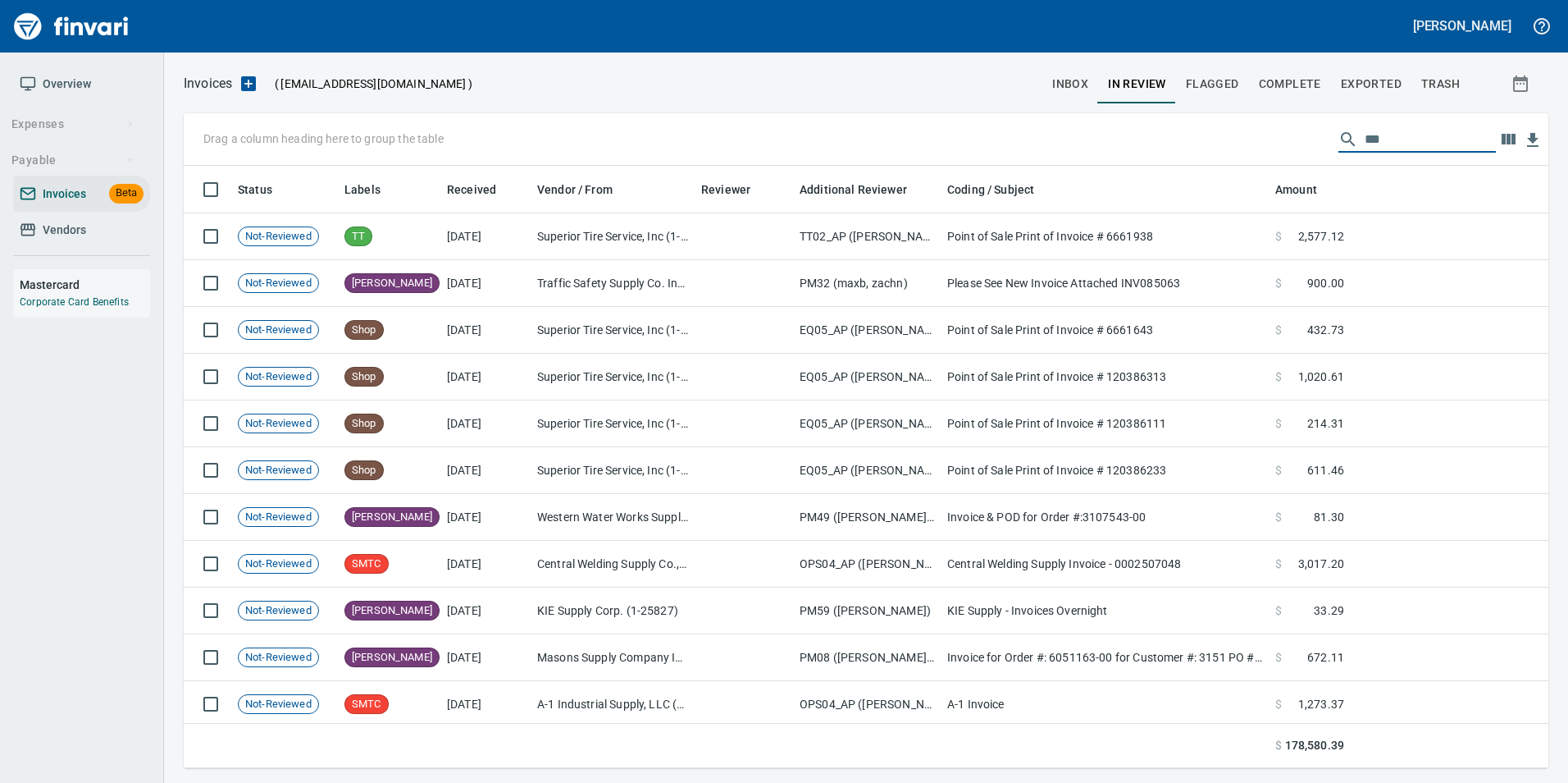
scroll to position [590, 1340]
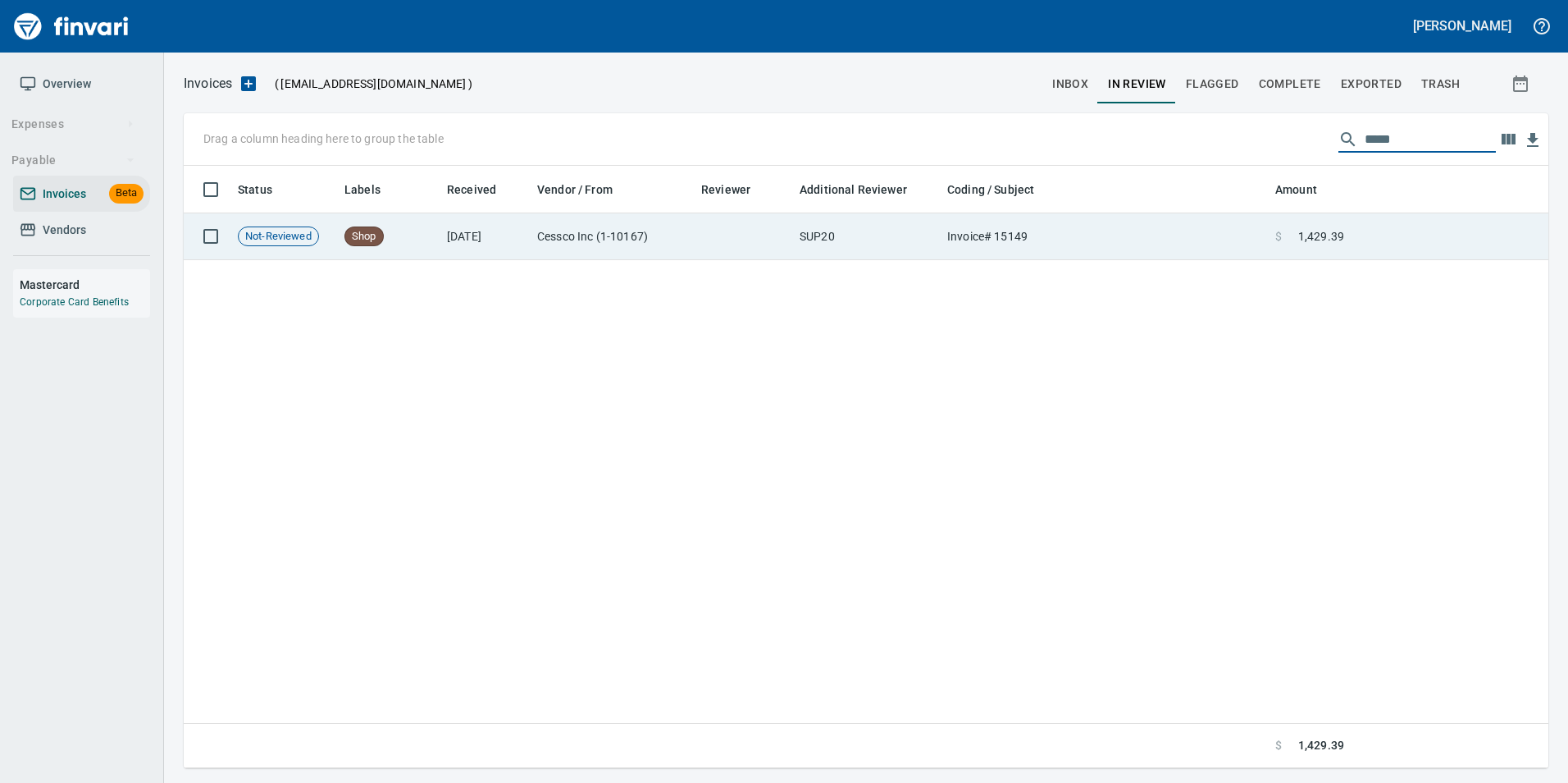
click at [1094, 242] on td "Invoice# 15149" at bounding box center [1104, 236] width 327 height 47
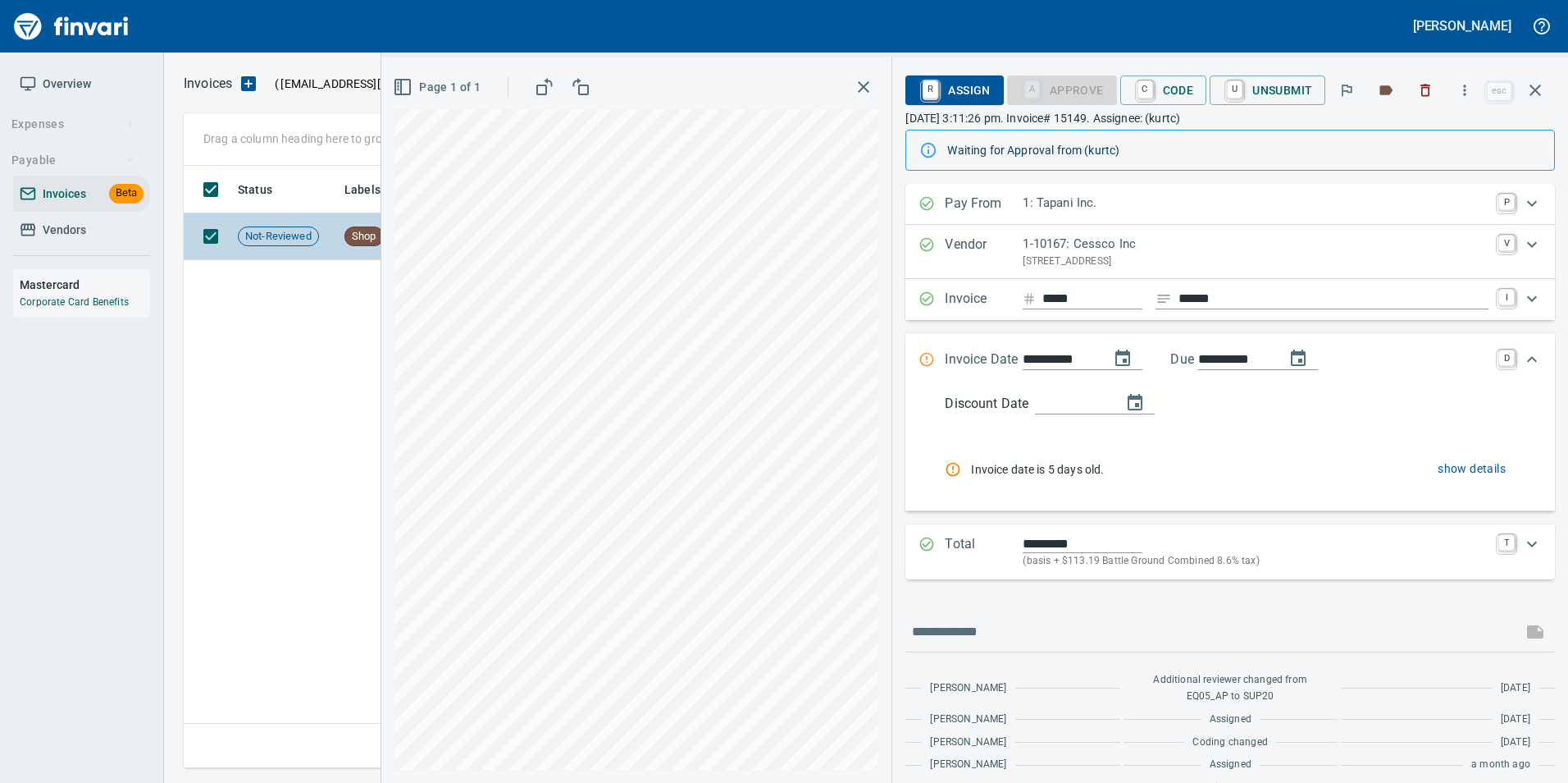
scroll to position [32, 0]
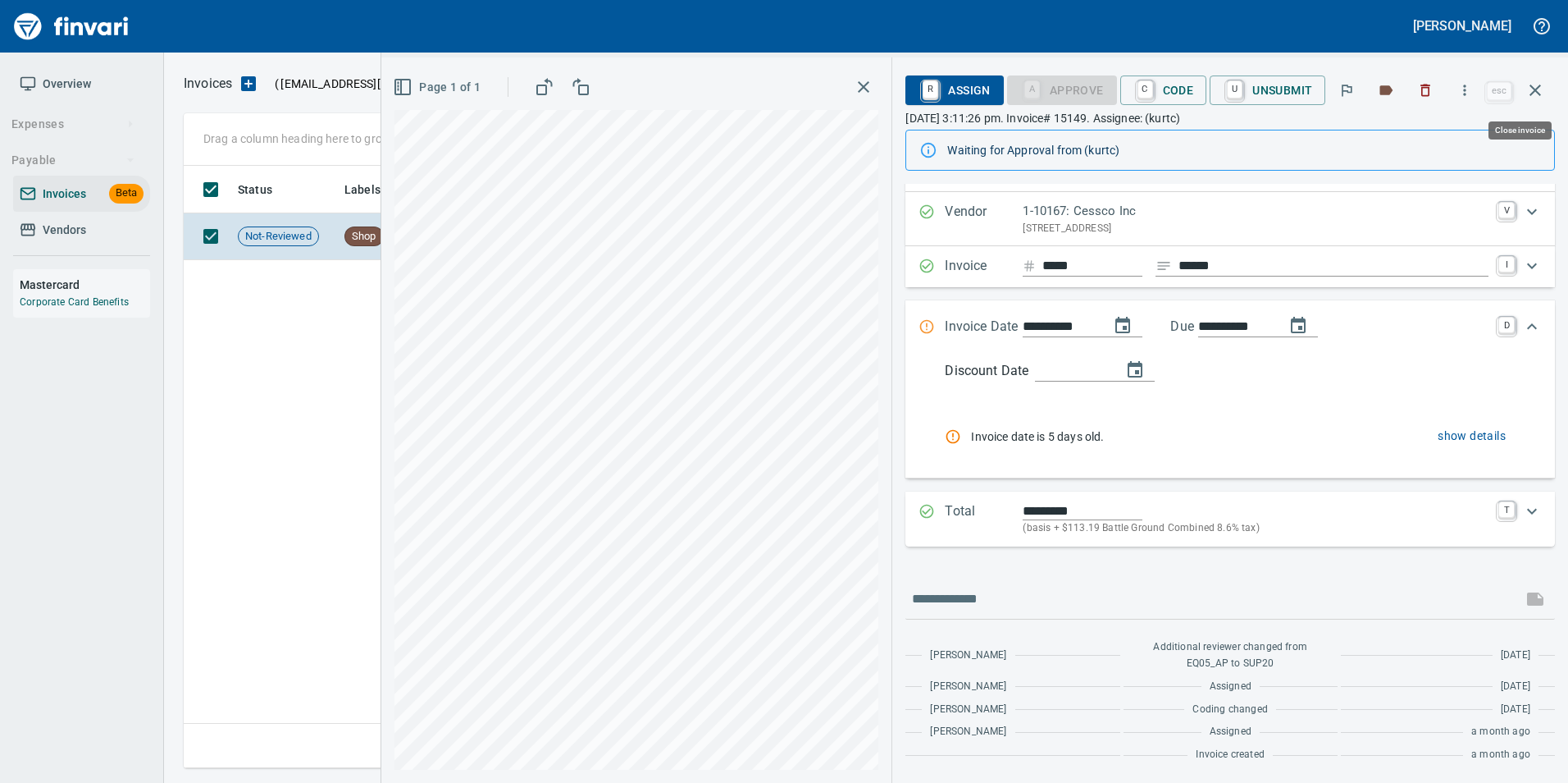
click at [1533, 89] on icon "button" at bounding box center [1535, 90] width 11 height 11
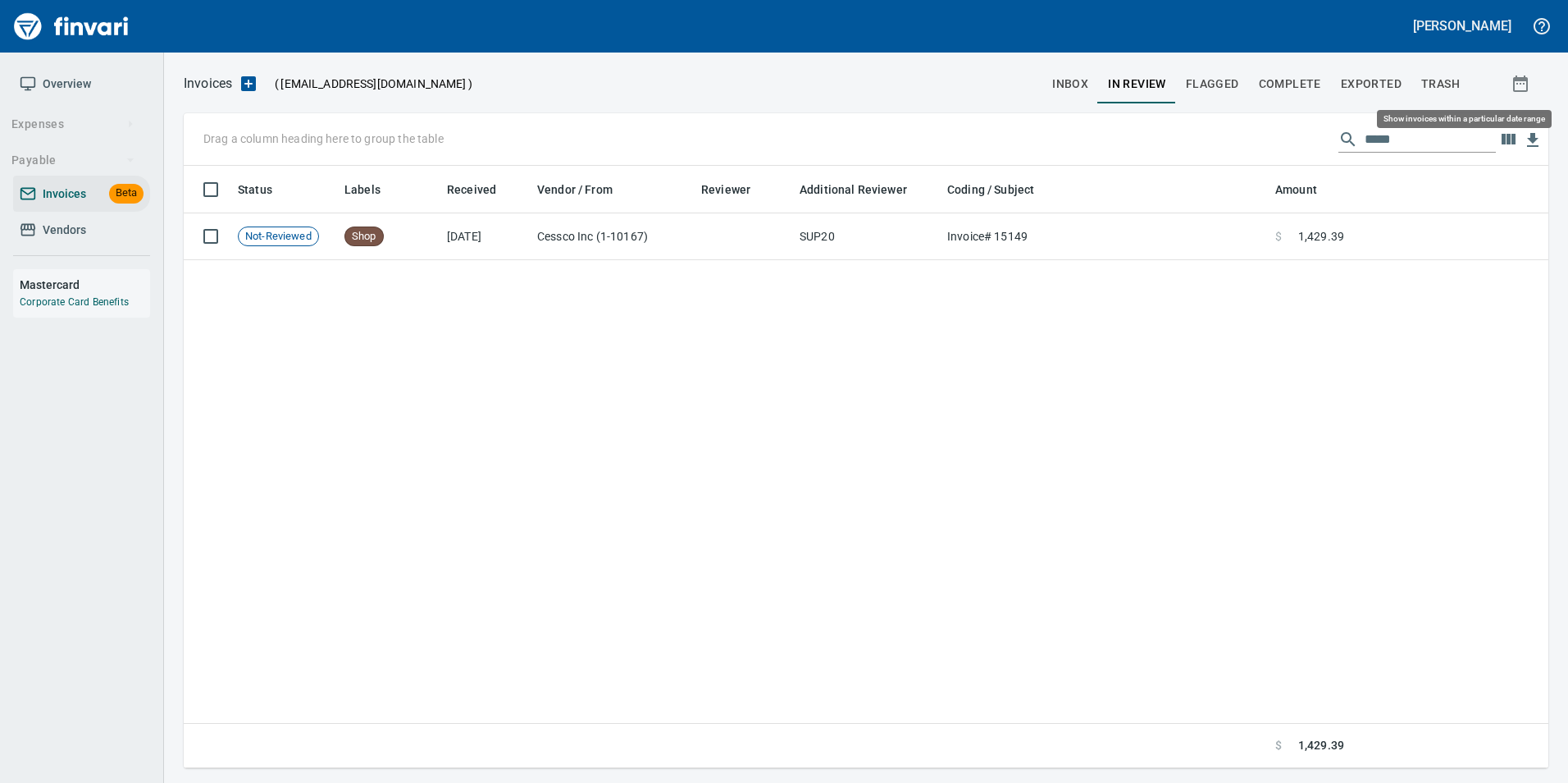
scroll to position [590, 1351]
click at [1443, 140] on input "*****" at bounding box center [1430, 140] width 131 height 27
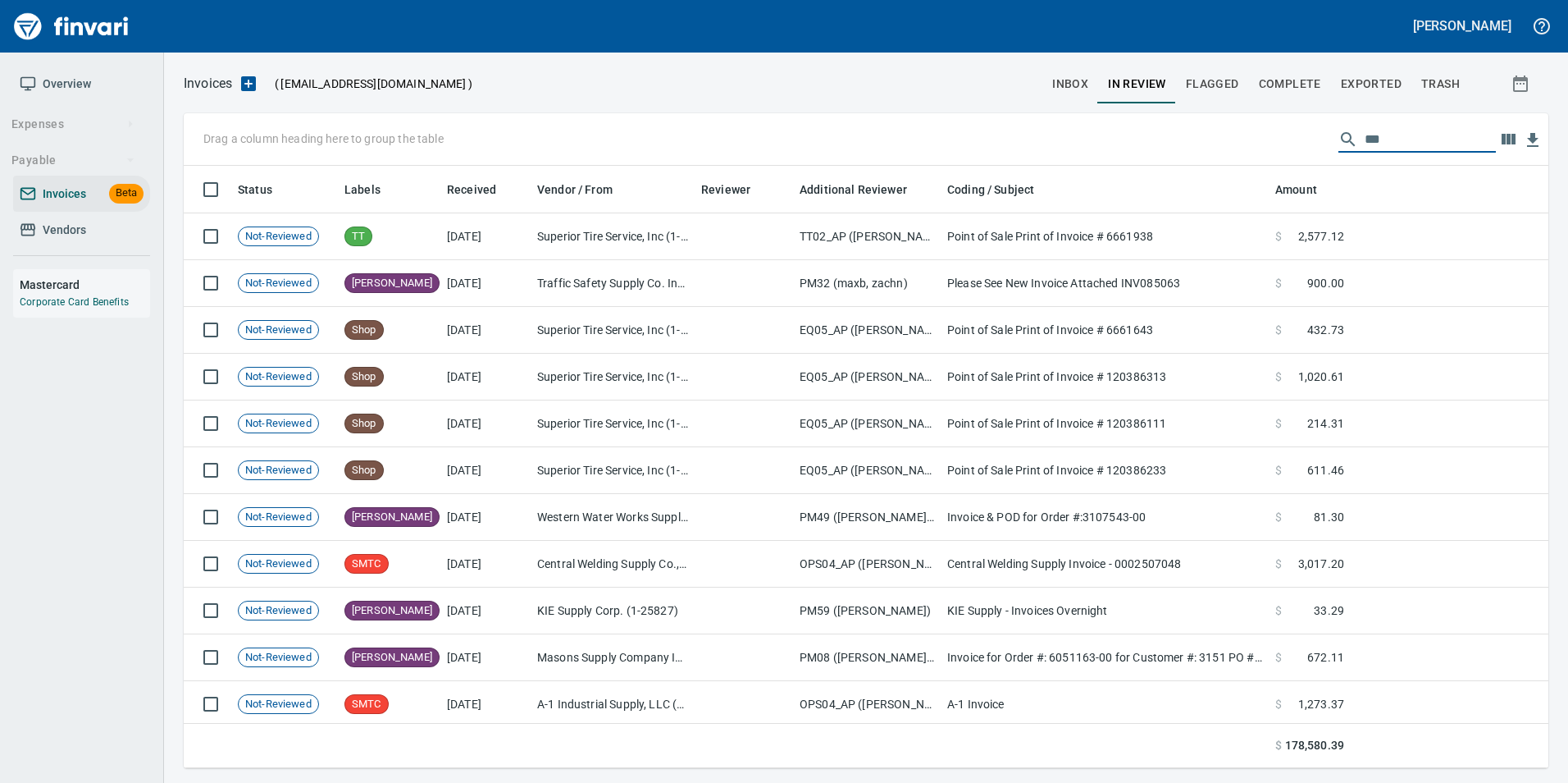
scroll to position [590, 1340]
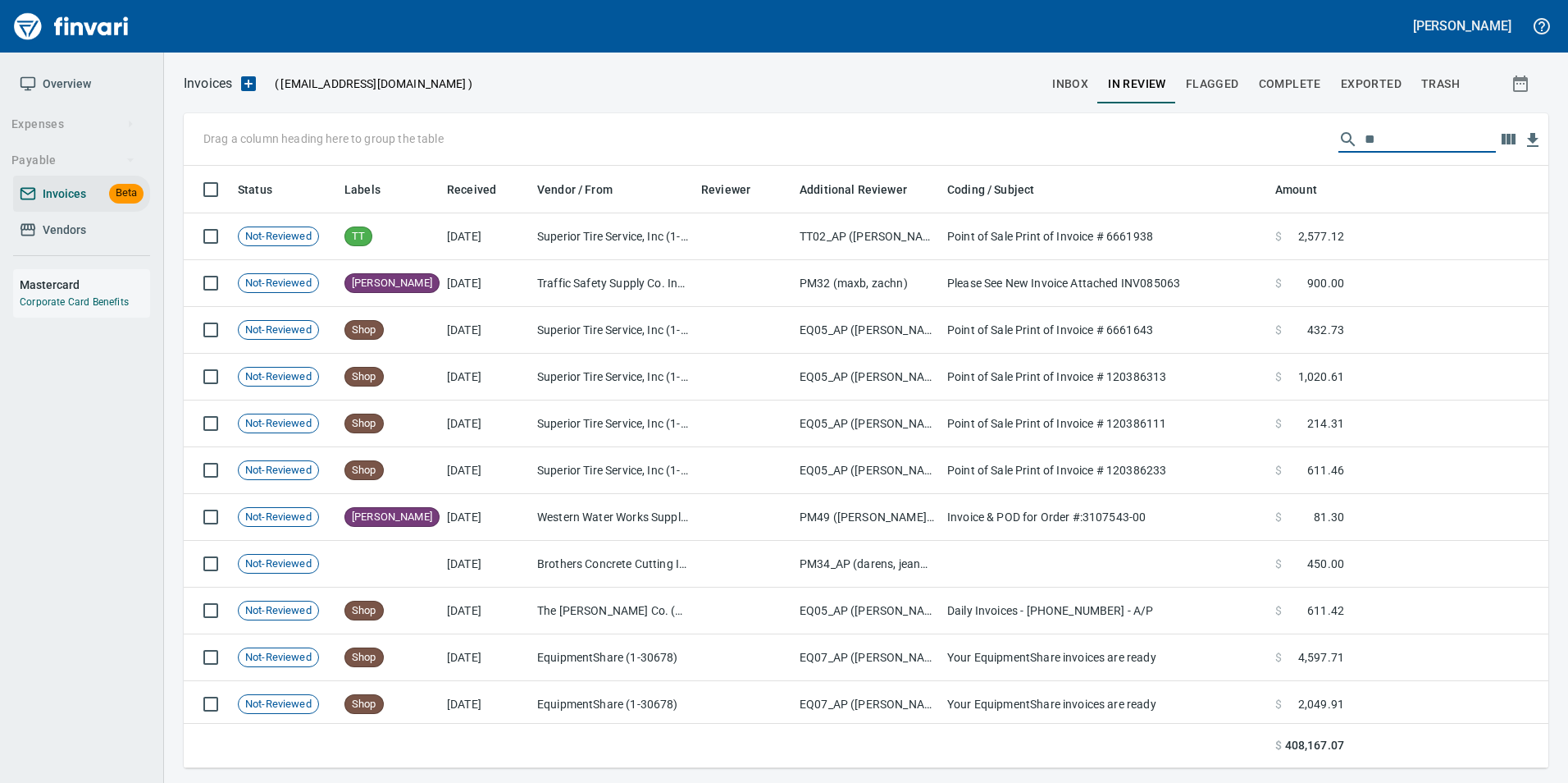
type input "*"
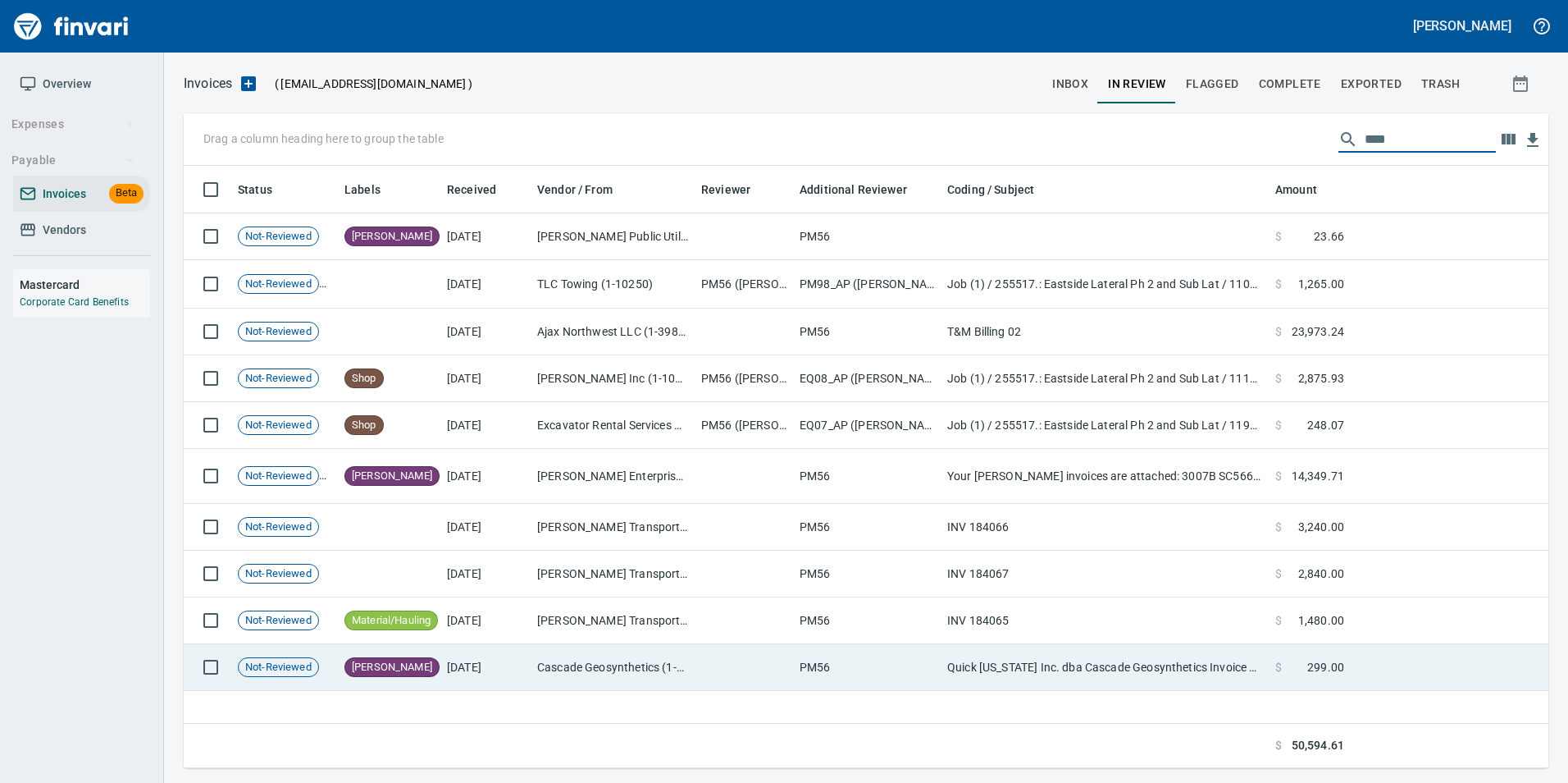
type input "****"
click at [581, 653] on td "Cascade Geosynthetics (1-30570)" at bounding box center [612, 667] width 164 height 47
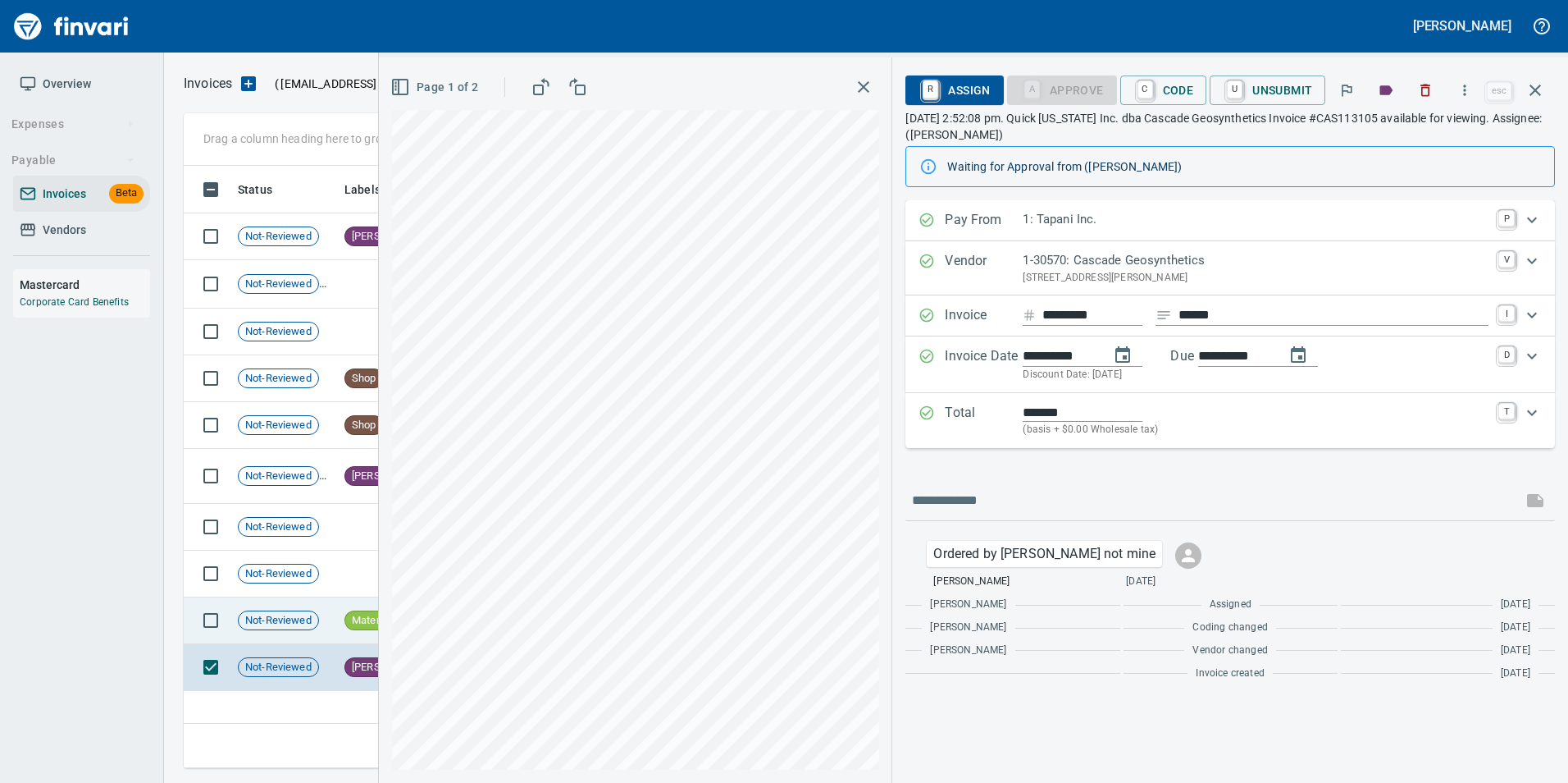
click at [335, 635] on td "Not-Reviewed" at bounding box center [285, 620] width 107 height 47
click at [305, 627] on span "Not-Reviewed" at bounding box center [279, 620] width 80 height 15
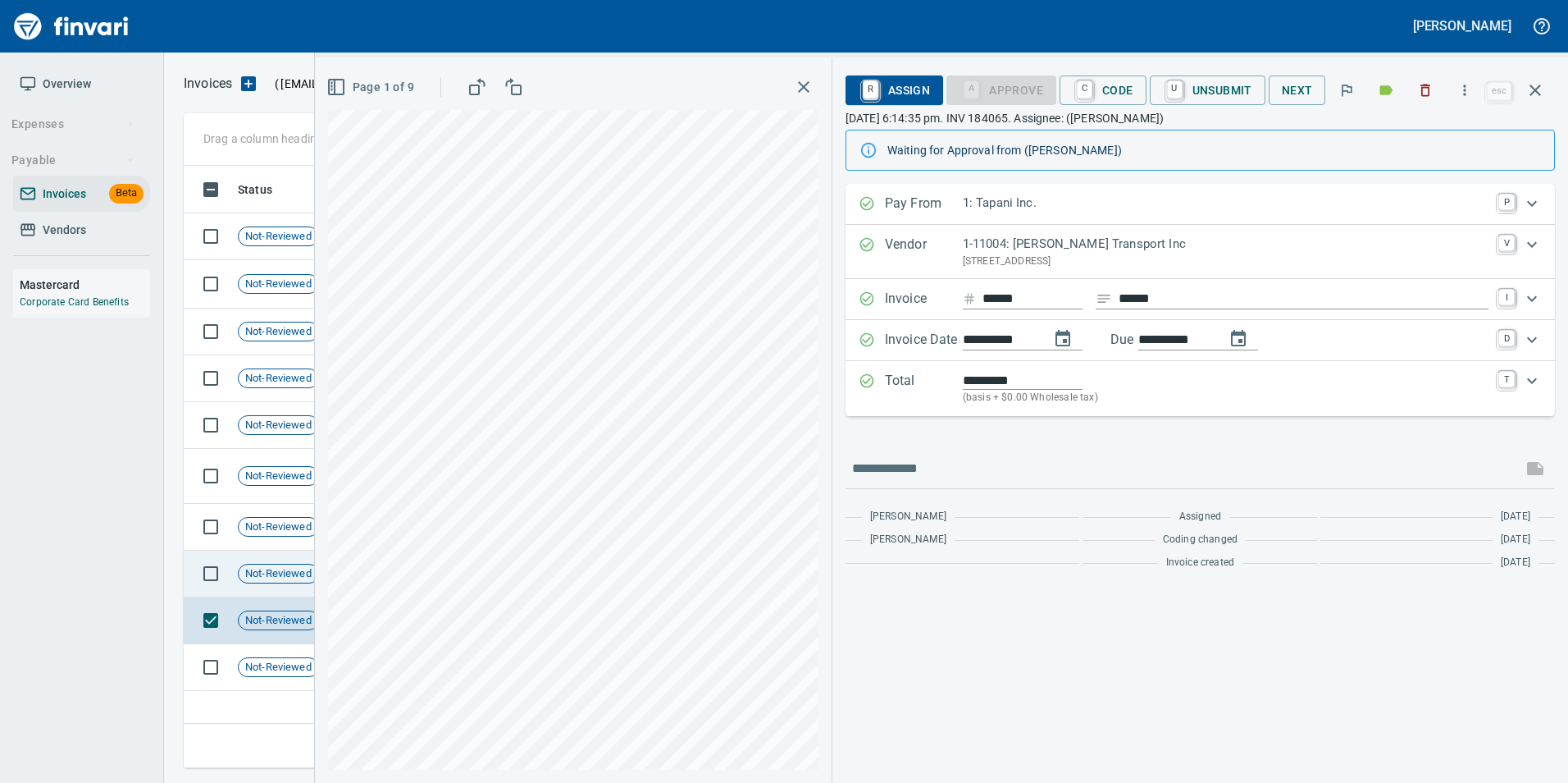
click at [281, 572] on span "Not-Reviewed" at bounding box center [279, 573] width 80 height 15
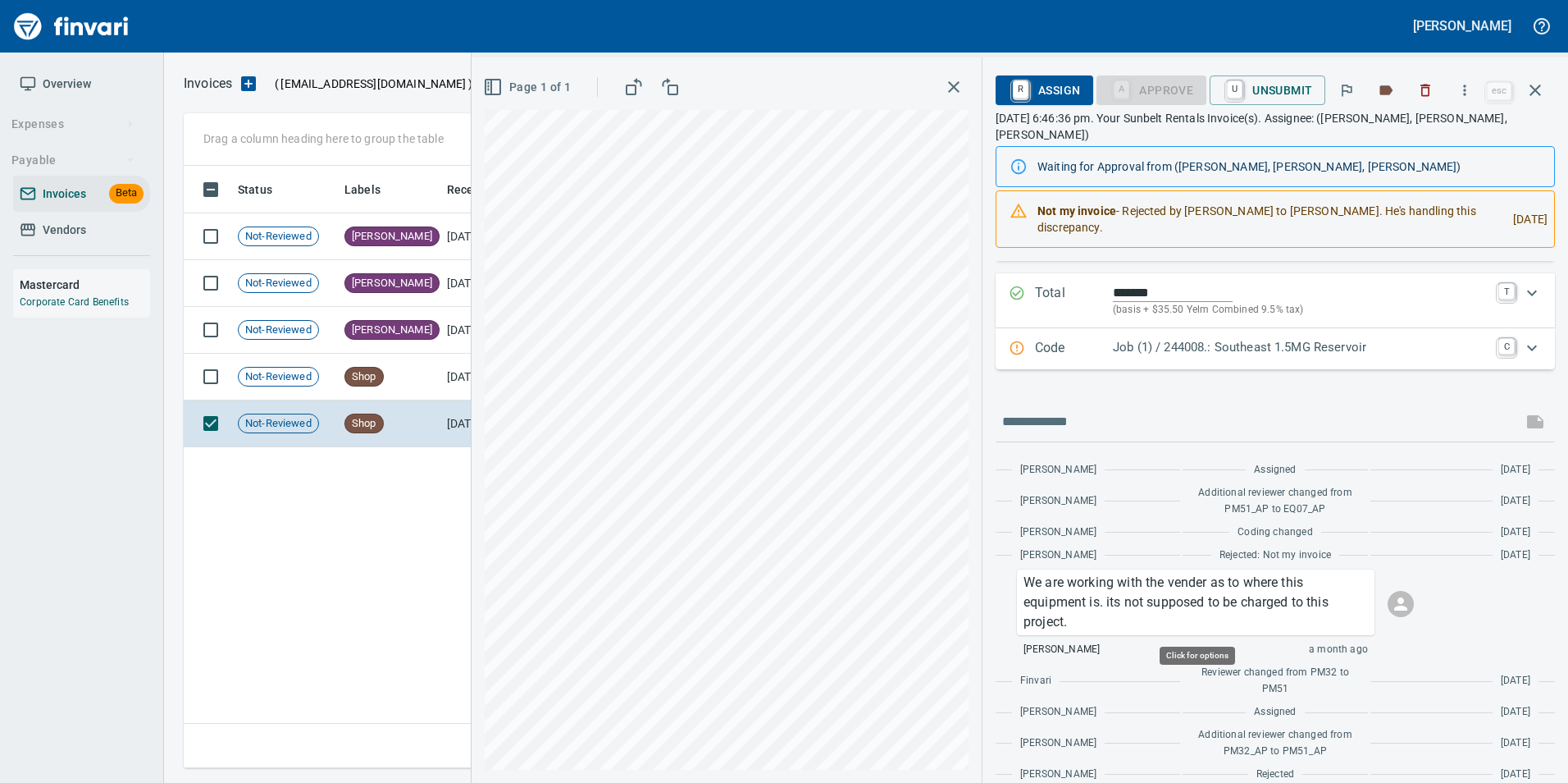
scroll to position [590, 1351]
click at [417, 390] on td "Shop" at bounding box center [389, 376] width 103 height 47
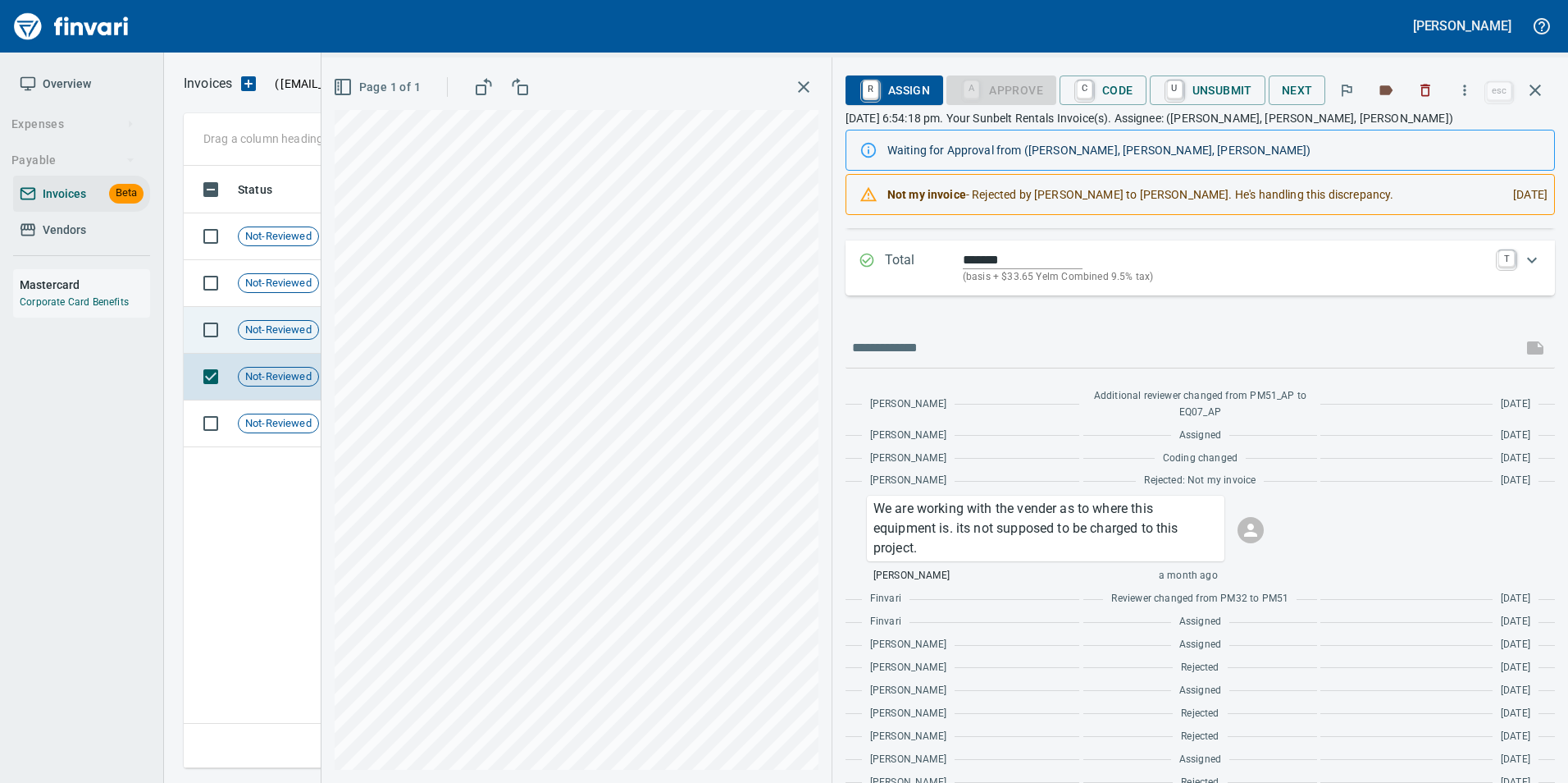
click at [292, 340] on td "Not-Reviewed" at bounding box center [285, 330] width 107 height 47
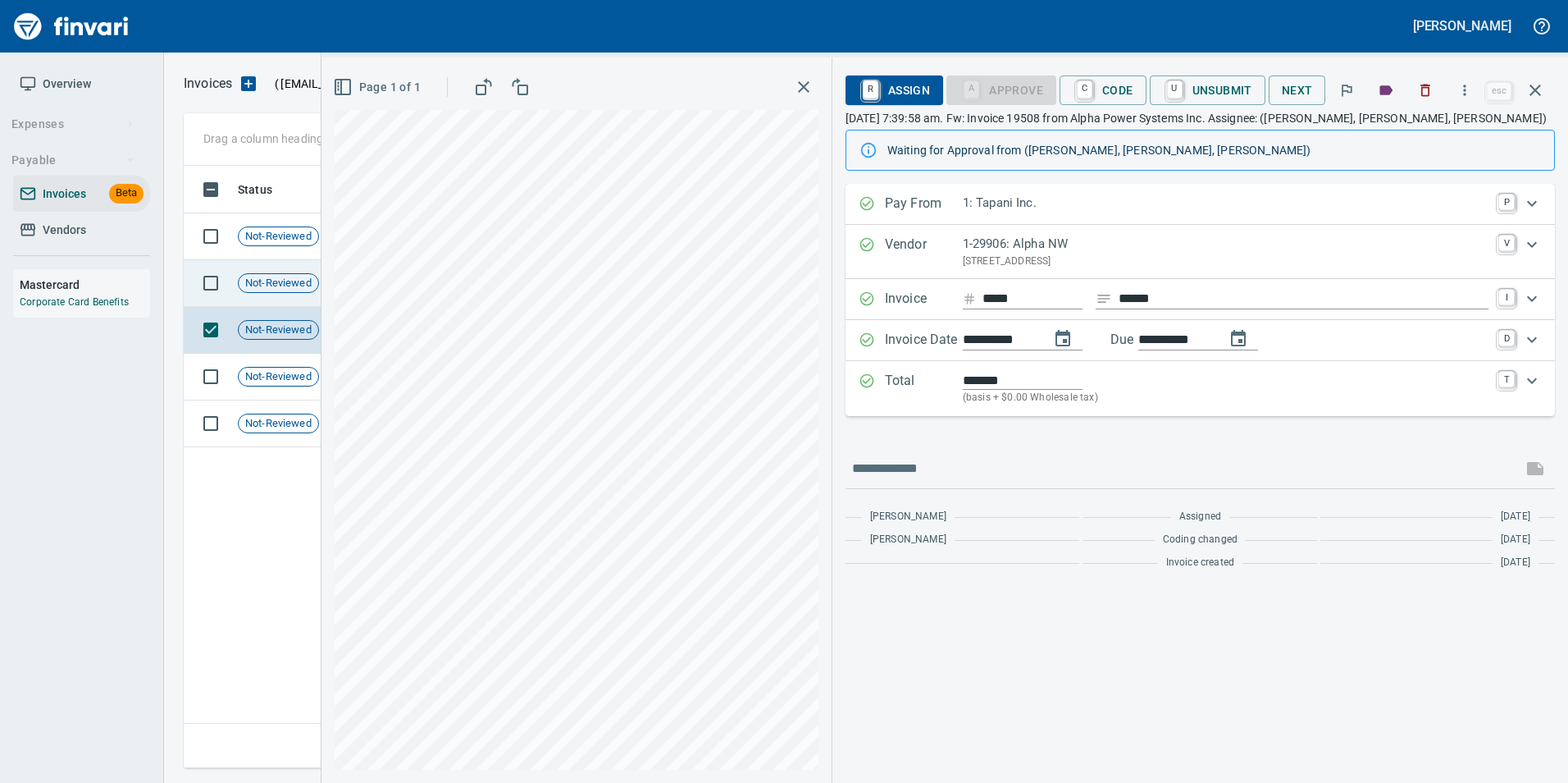
click at [291, 279] on span "Not-Reviewed" at bounding box center [279, 283] width 80 height 15
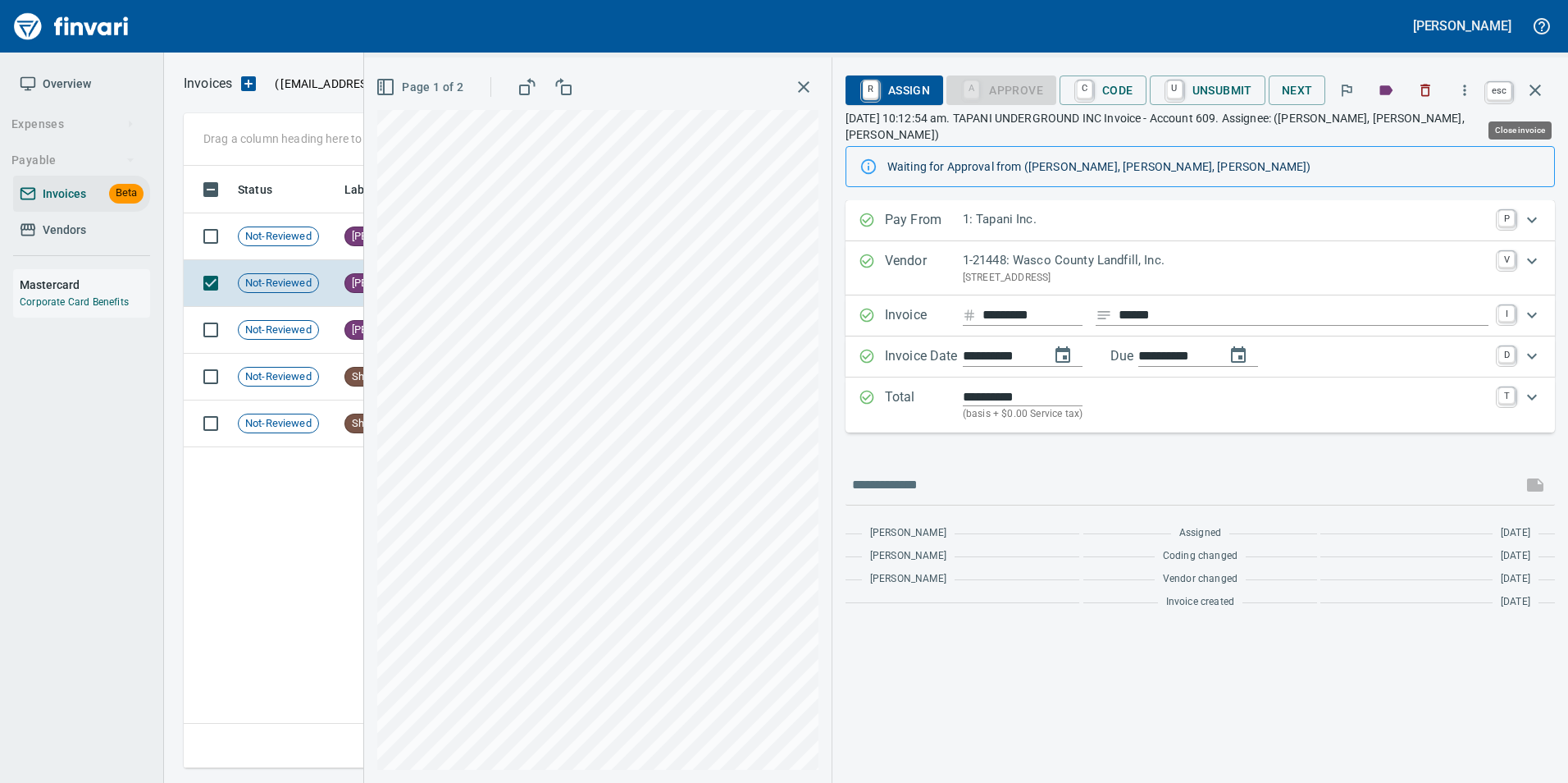
click at [1529, 97] on icon "button" at bounding box center [1535, 90] width 20 height 20
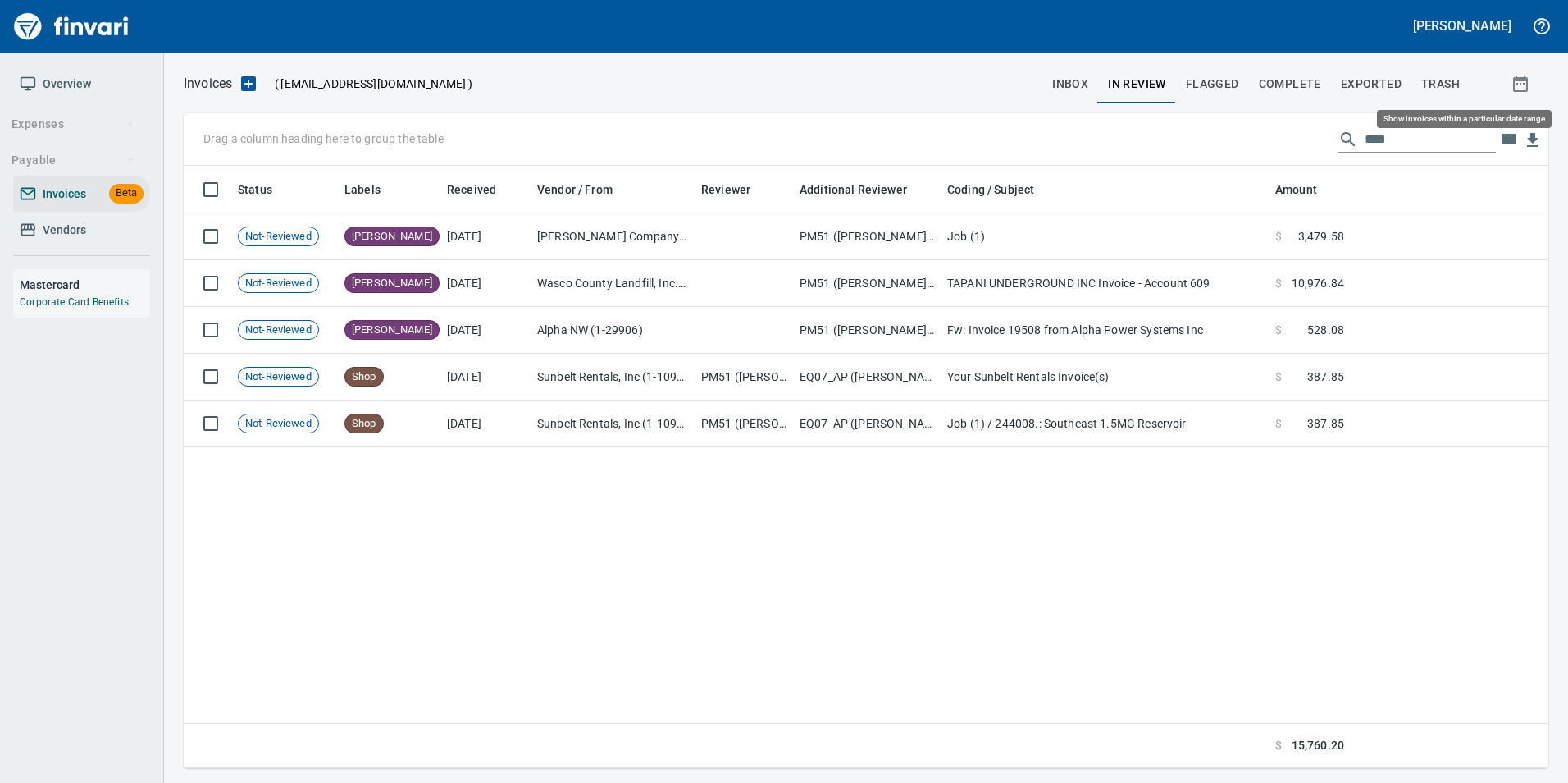
scroll to position [590, 1351]
click at [1472, 127] on input "****" at bounding box center [1430, 140] width 131 height 27
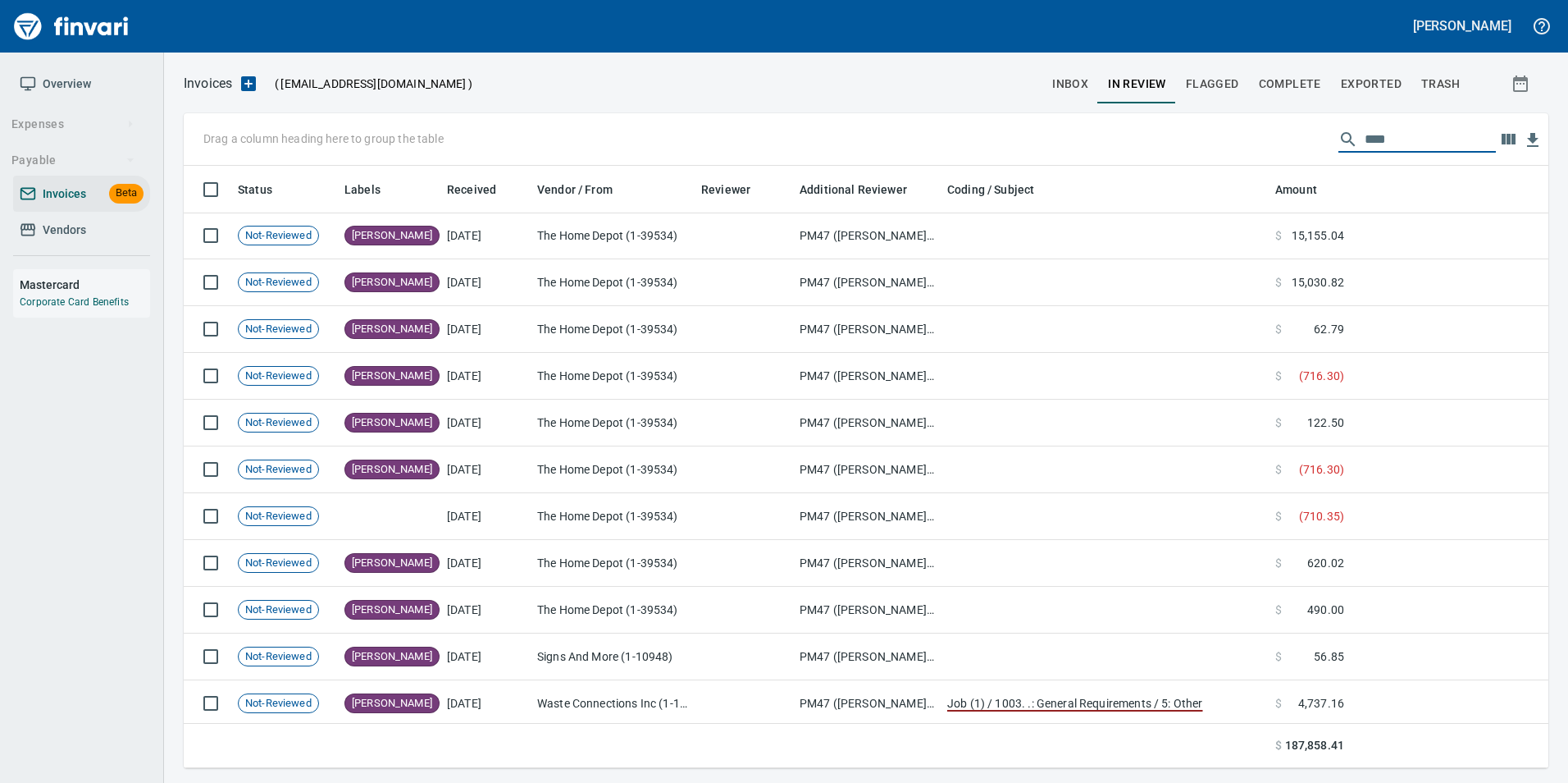
scroll to position [518, 0]
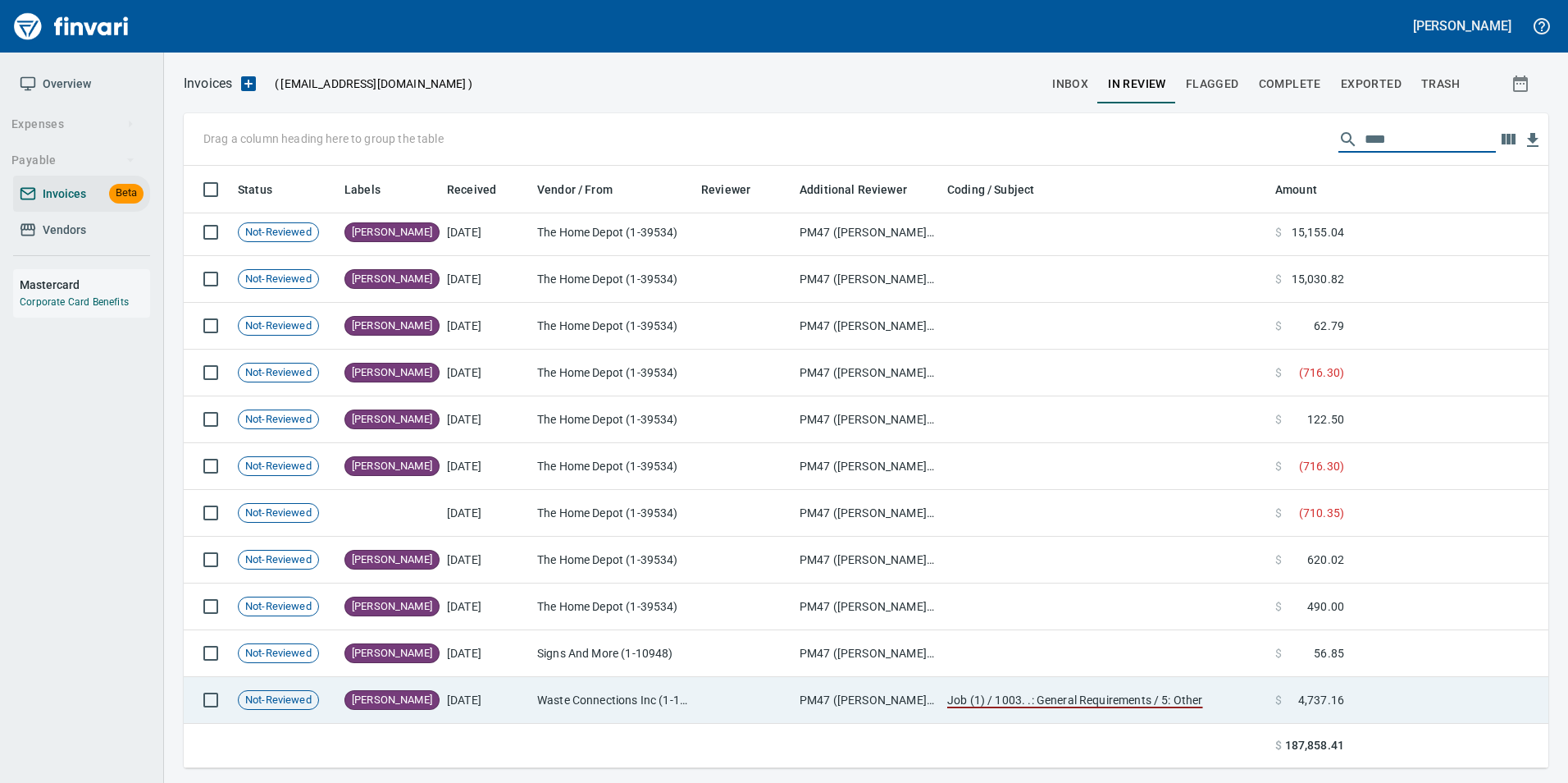
type input "****"
click at [662, 699] on td "Waste Connections Inc (1-11095)" at bounding box center [612, 699] width 164 height 47
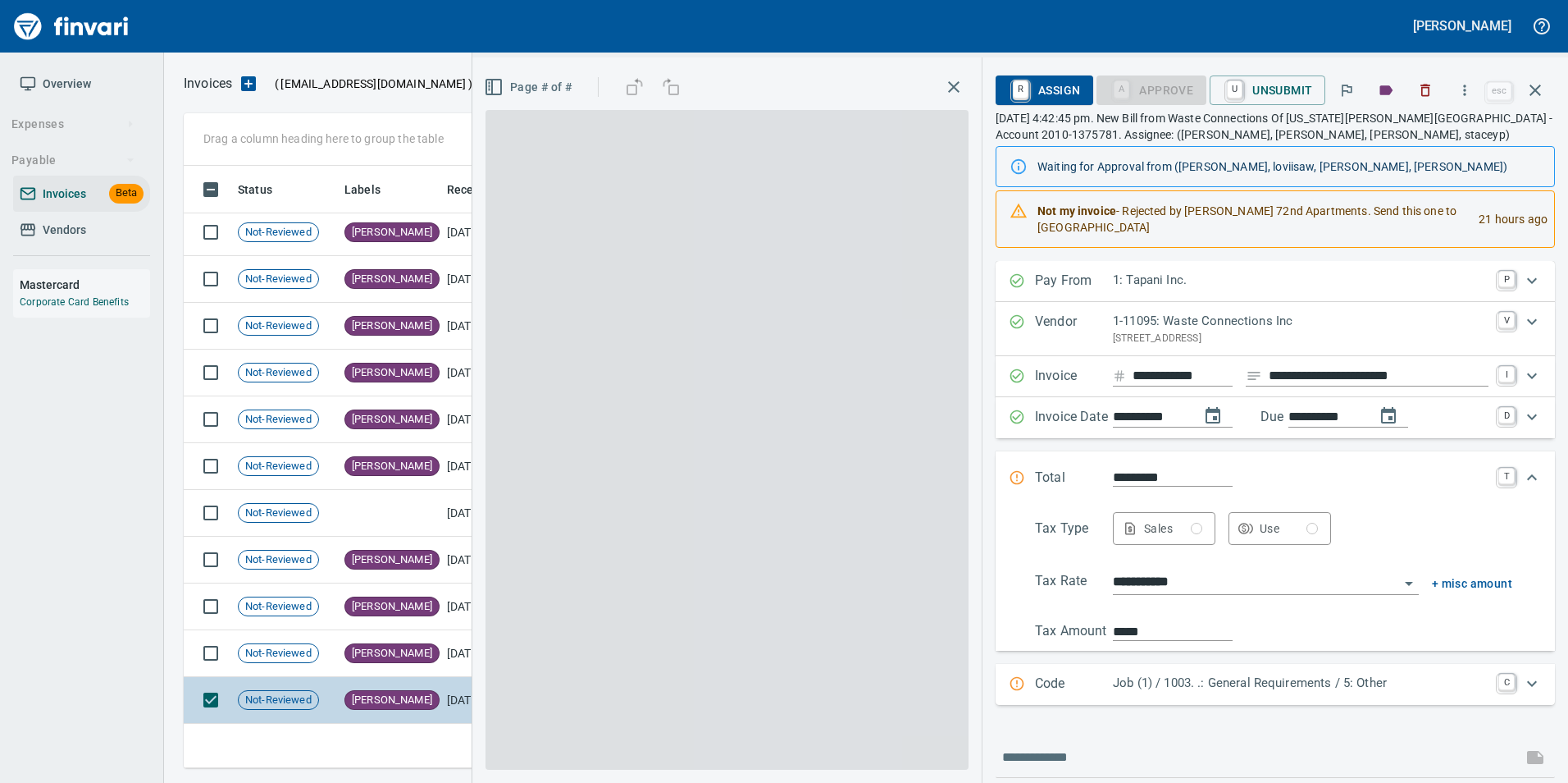
scroll to position [590, 1339]
